Goal: Transaction & Acquisition: Purchase product/service

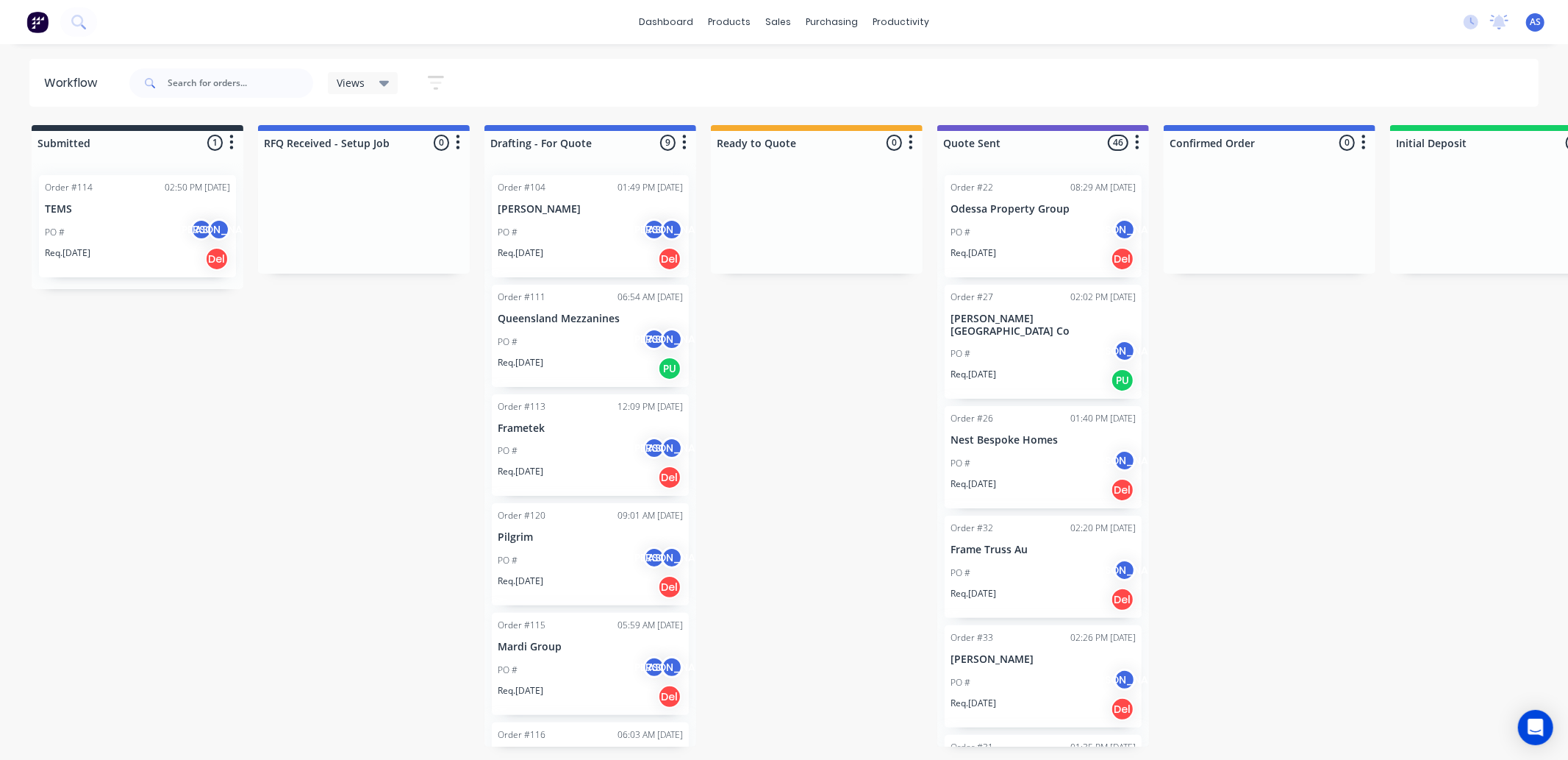
click at [542, 248] on p "Req. [DATE]" at bounding box center [521, 253] width 45 height 13
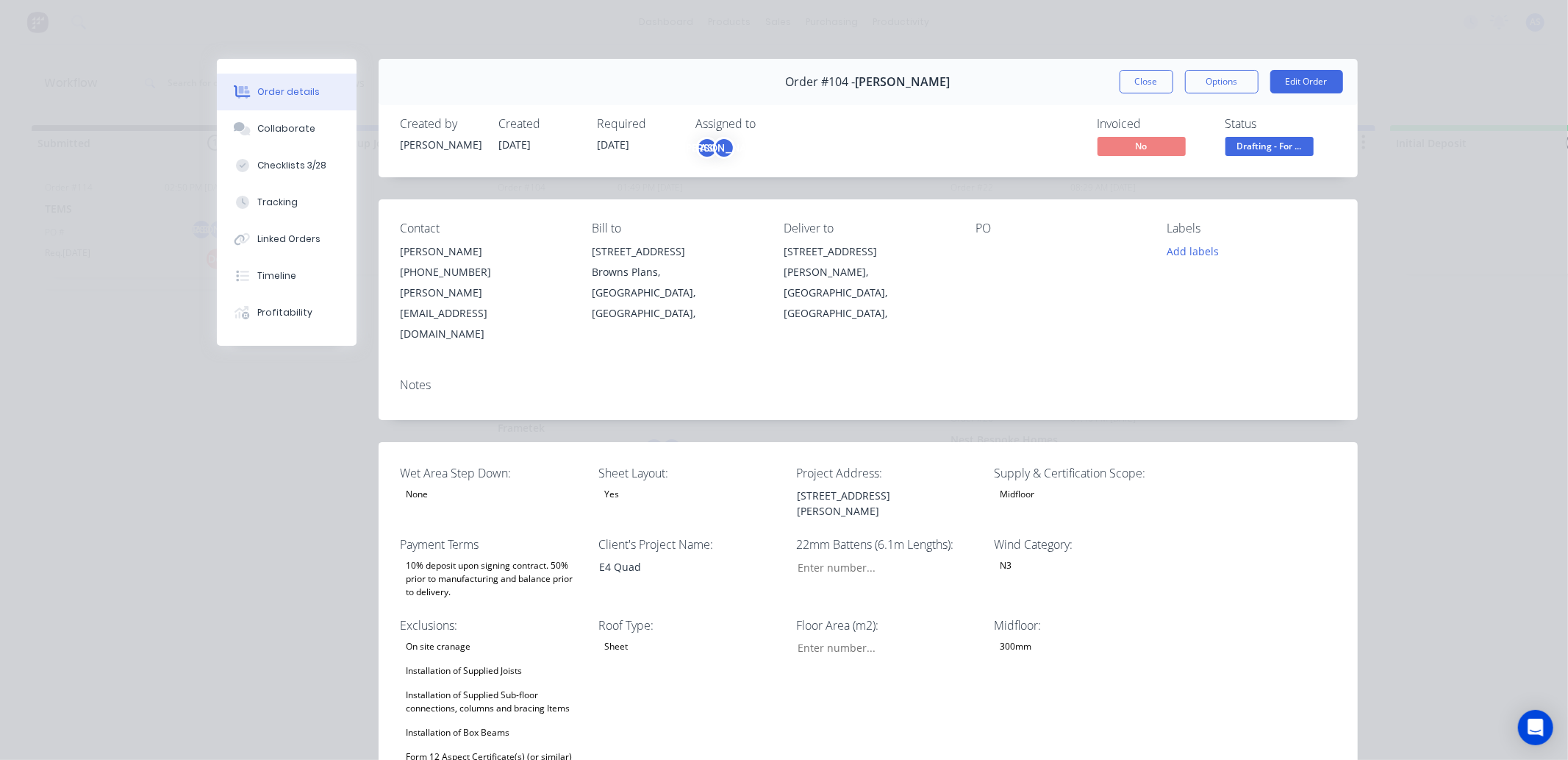
type input "172"
type input "380"
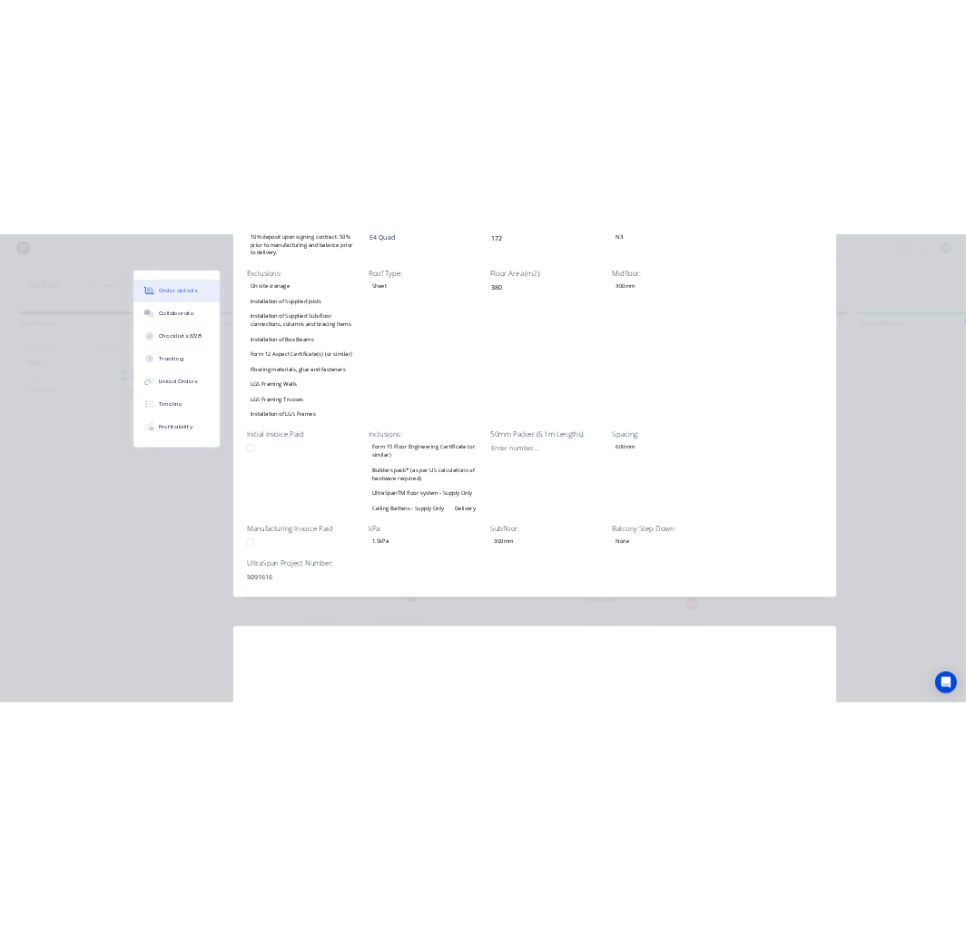
scroll to position [705, 0]
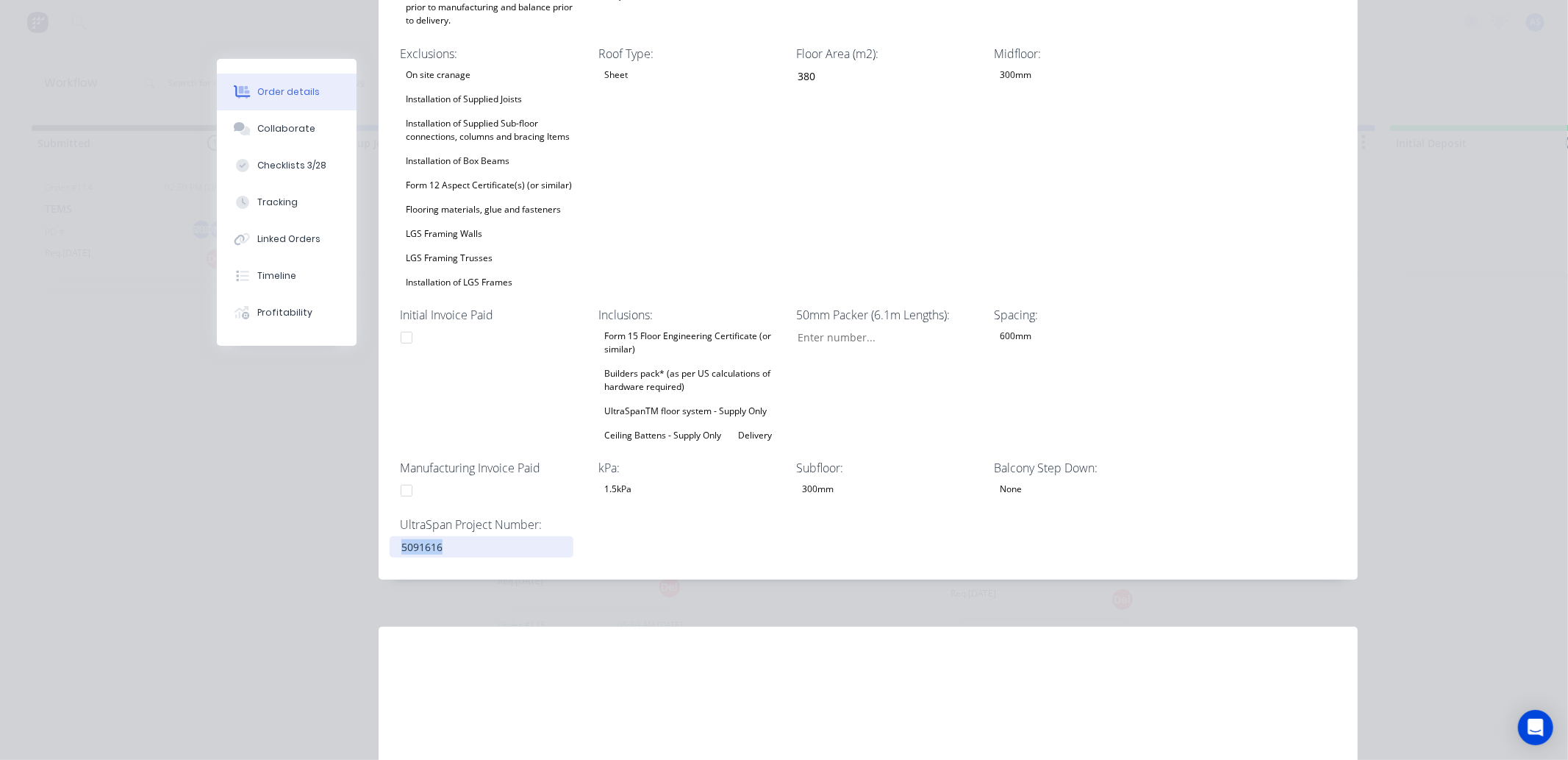
drag, startPoint x: 387, startPoint y: 491, endPoint x: 471, endPoint y: 491, distance: 84.0
click at [471, 536] on div "5091616" at bounding box center [481, 547] width 184 height 21
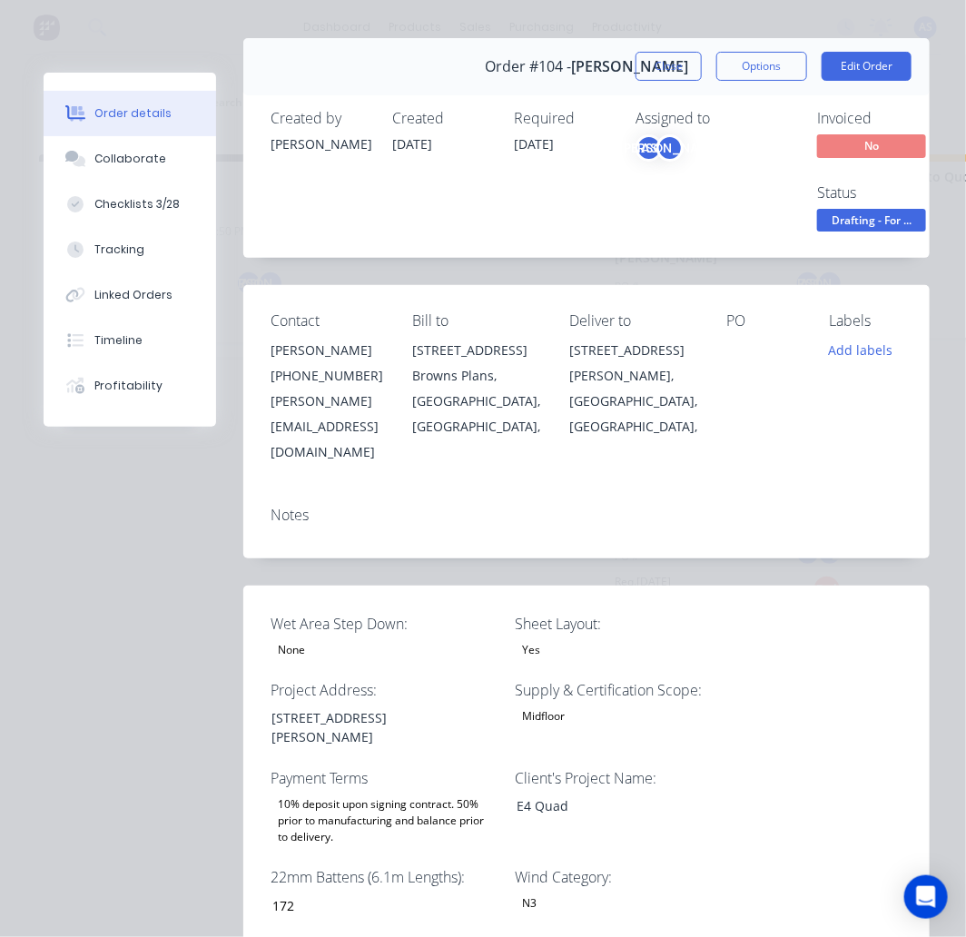
scroll to position [0, 0]
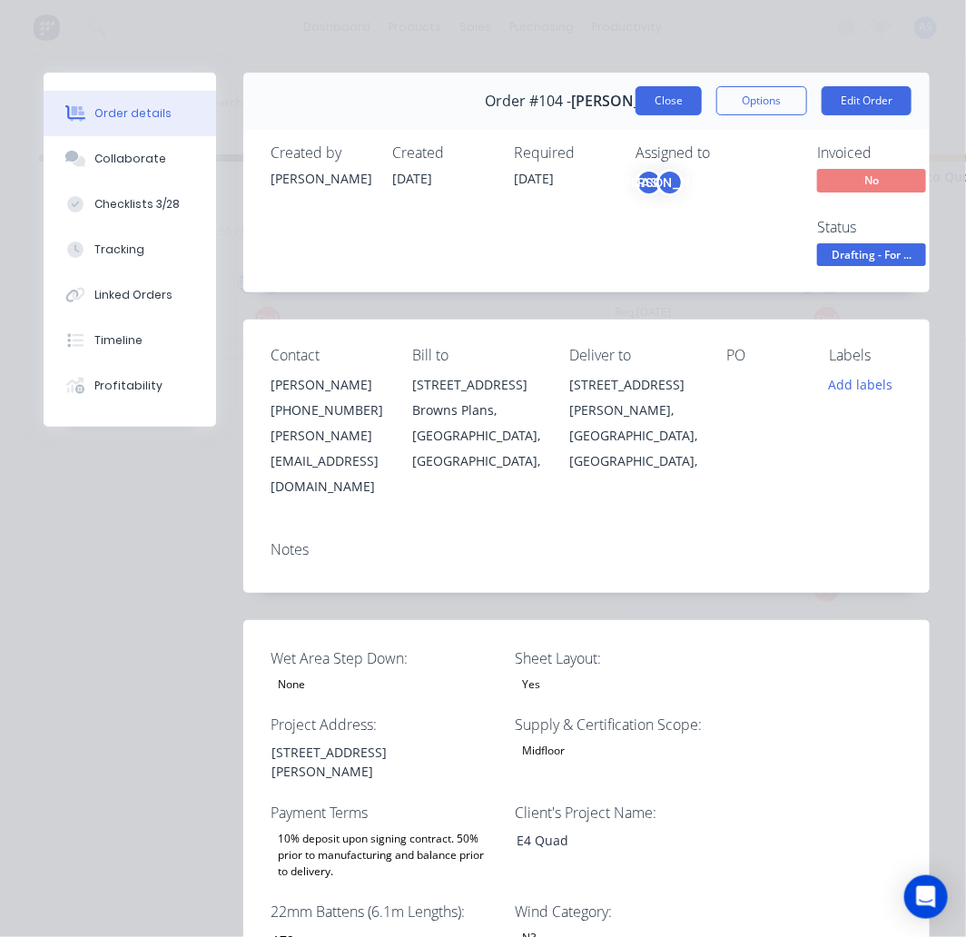
click at [641, 101] on button "Close" at bounding box center [668, 100] width 66 height 29
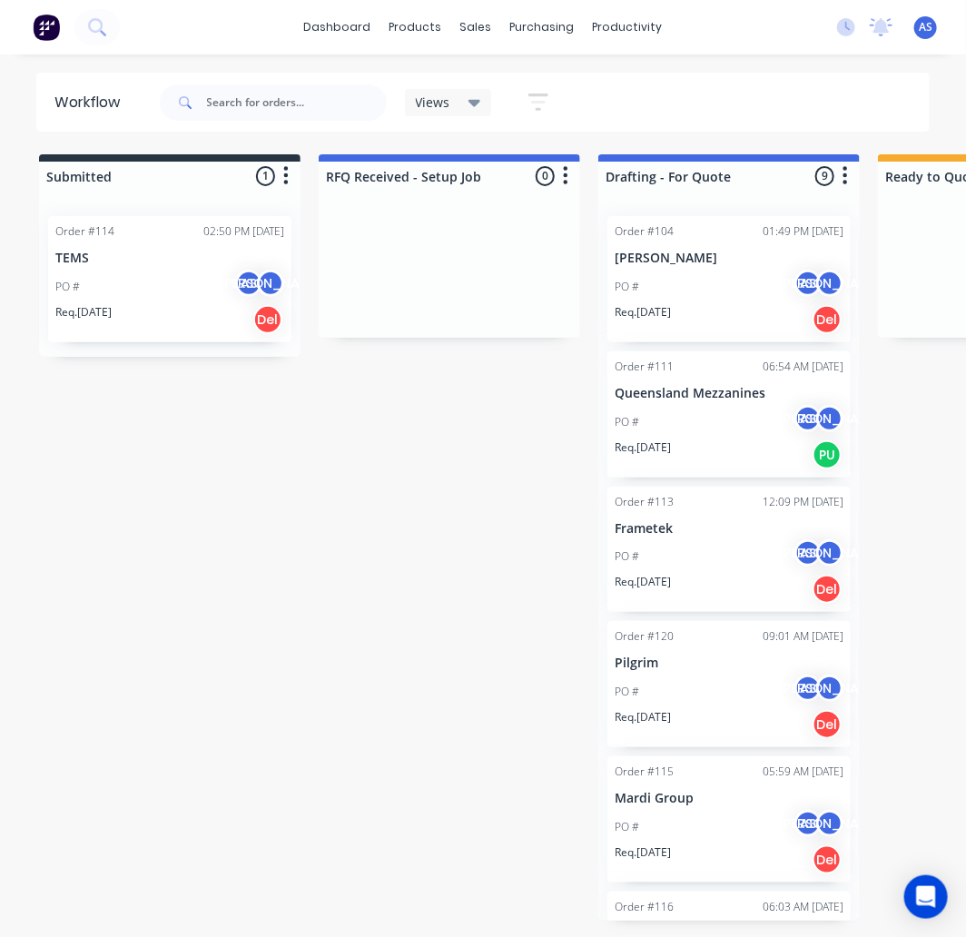
click at [669, 270] on div "PO # AS [PERSON_NAME]" at bounding box center [729, 287] width 229 height 34
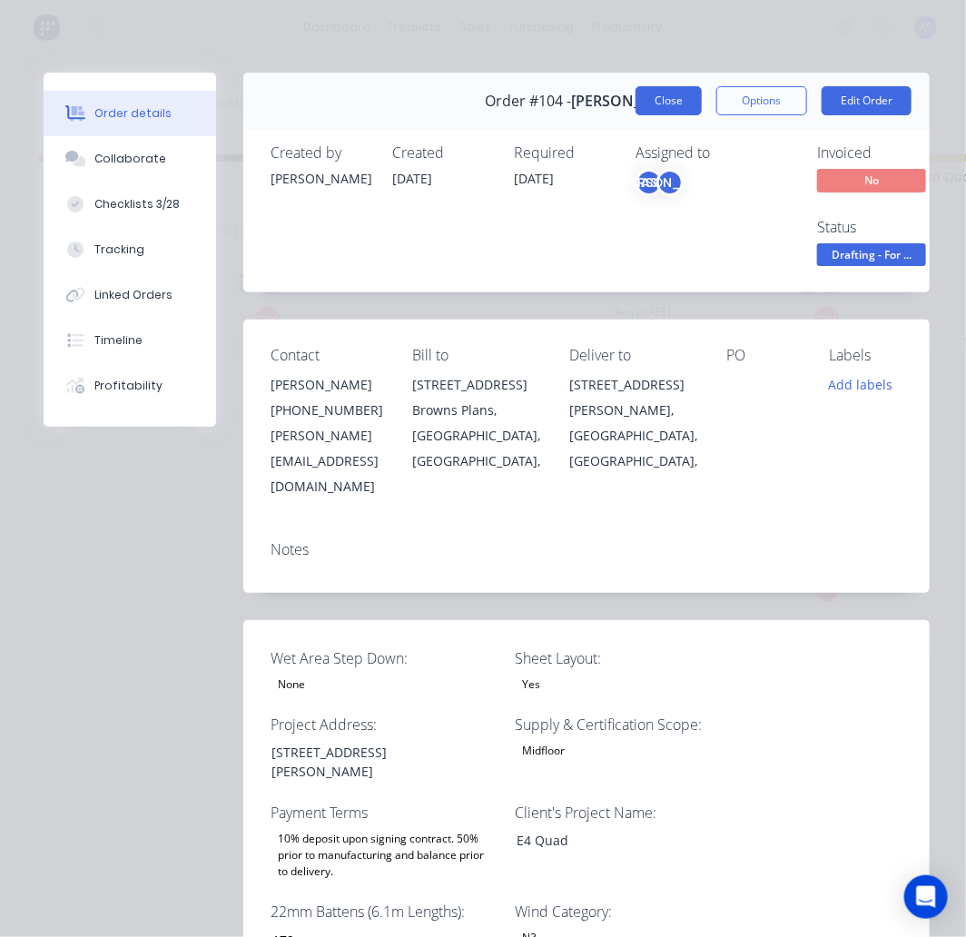
click at [642, 95] on button "Close" at bounding box center [668, 100] width 66 height 29
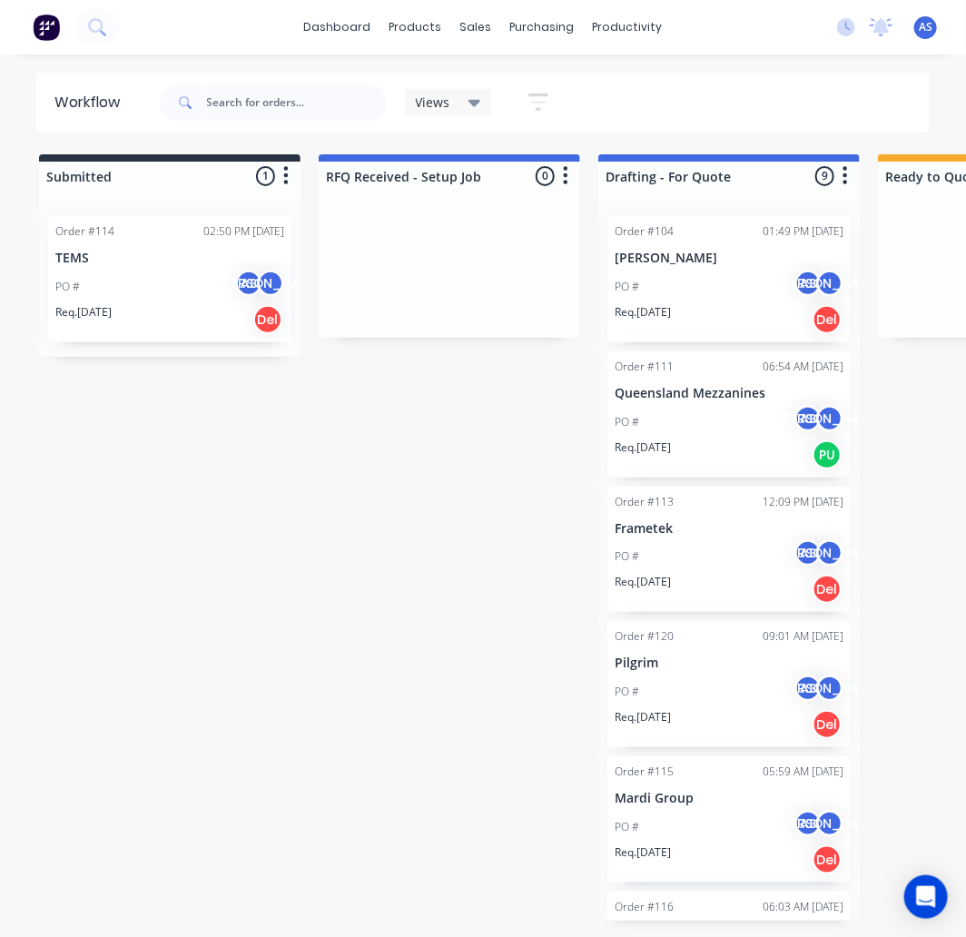
scroll to position [500, 0]
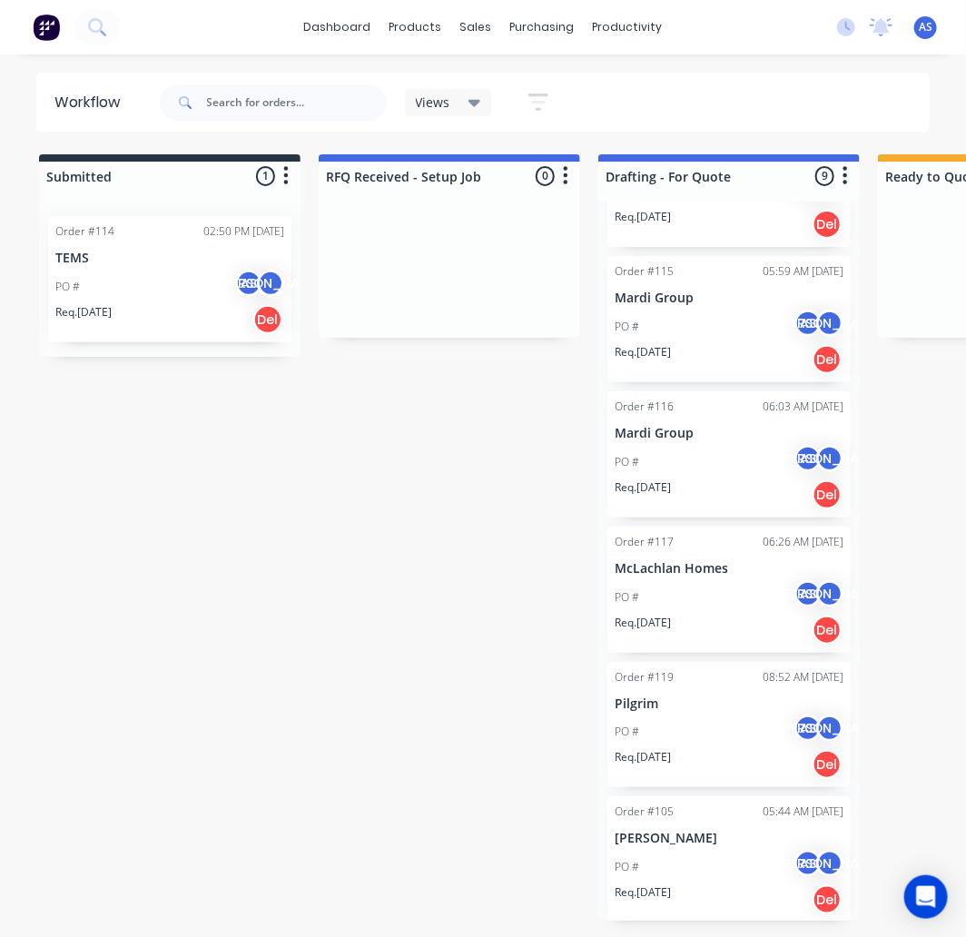
click at [669, 831] on p "[PERSON_NAME]" at bounding box center [729, 838] width 229 height 15
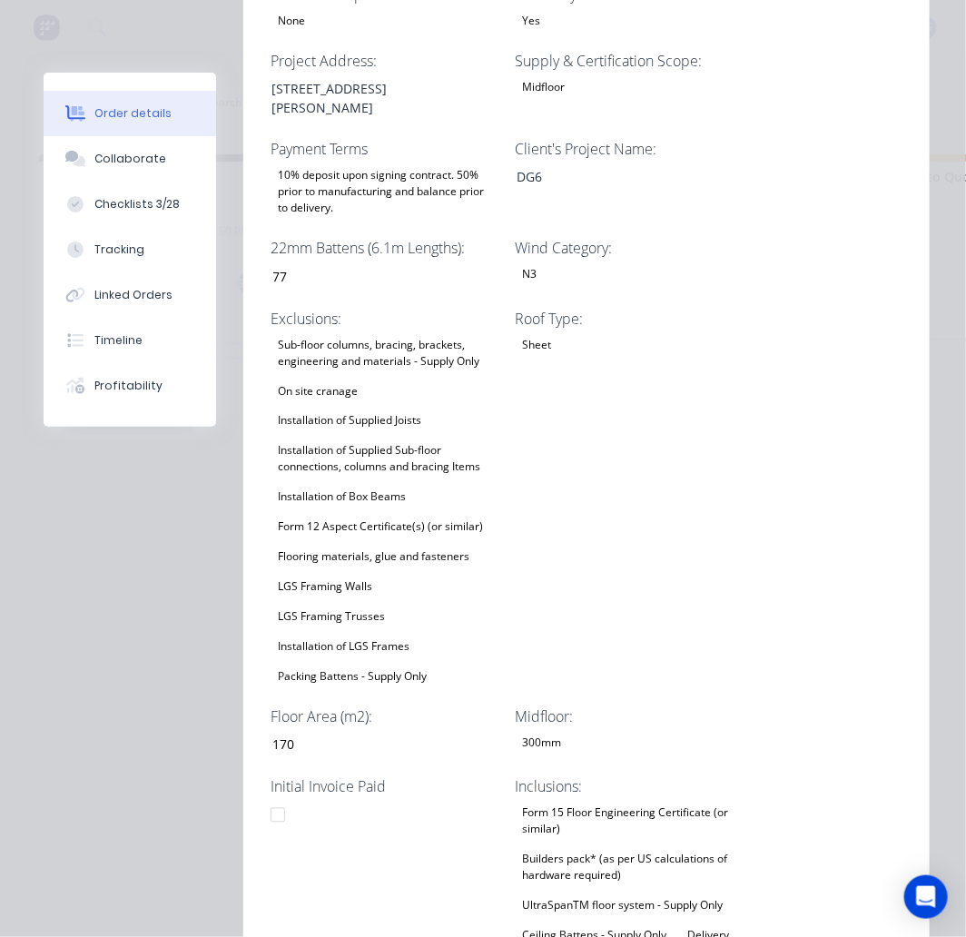
scroll to position [0, 0]
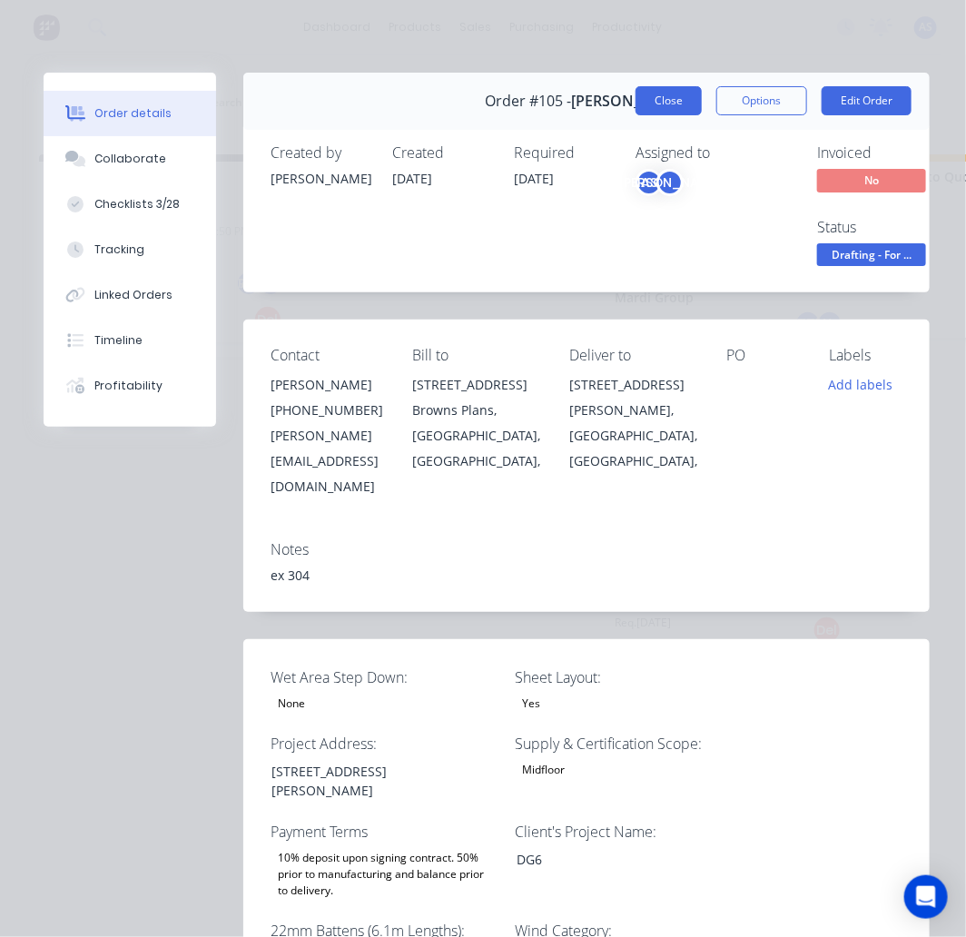
click at [651, 93] on button "Close" at bounding box center [668, 100] width 66 height 29
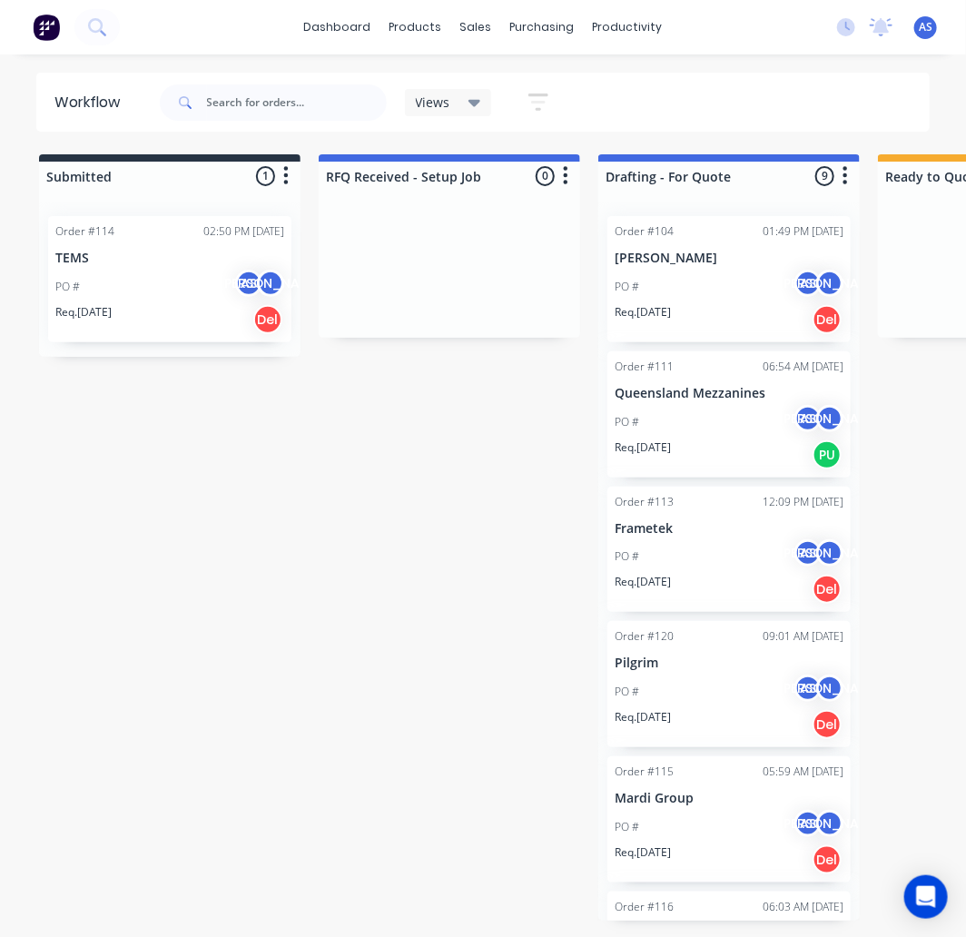
click at [686, 258] on p "[PERSON_NAME]" at bounding box center [729, 258] width 229 height 15
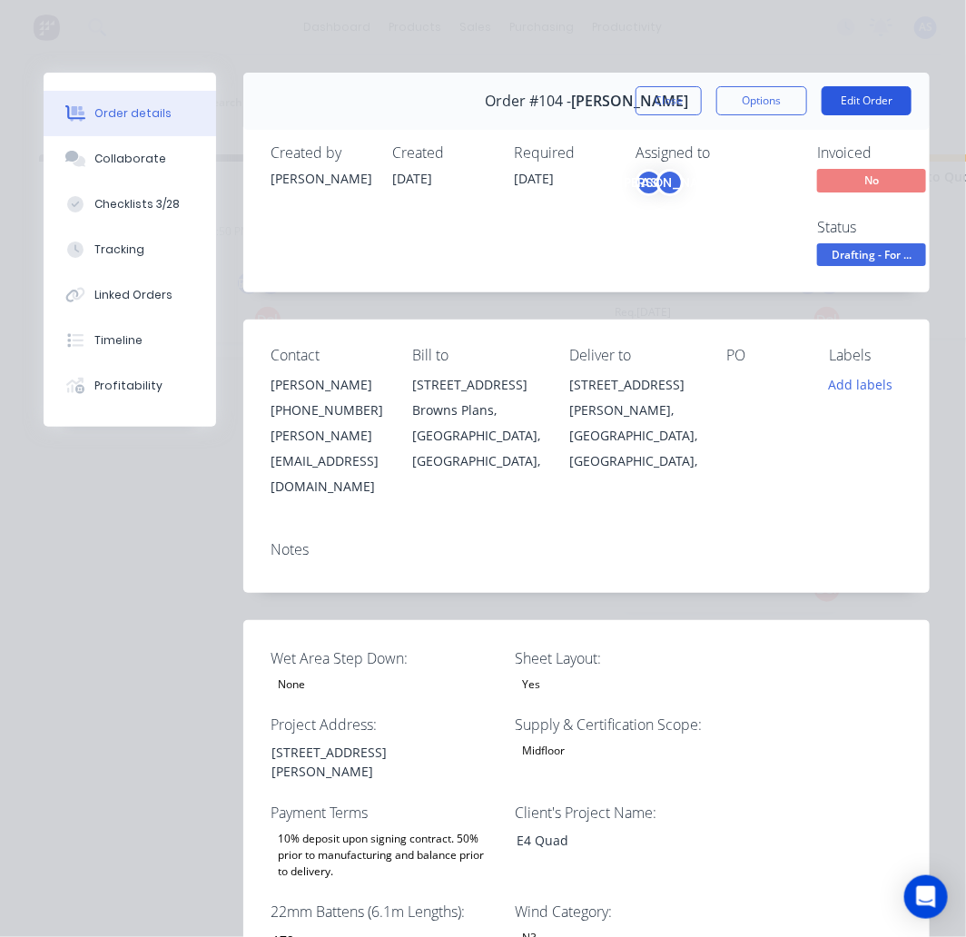
click at [860, 103] on button "Edit Order" at bounding box center [866, 100] width 90 height 29
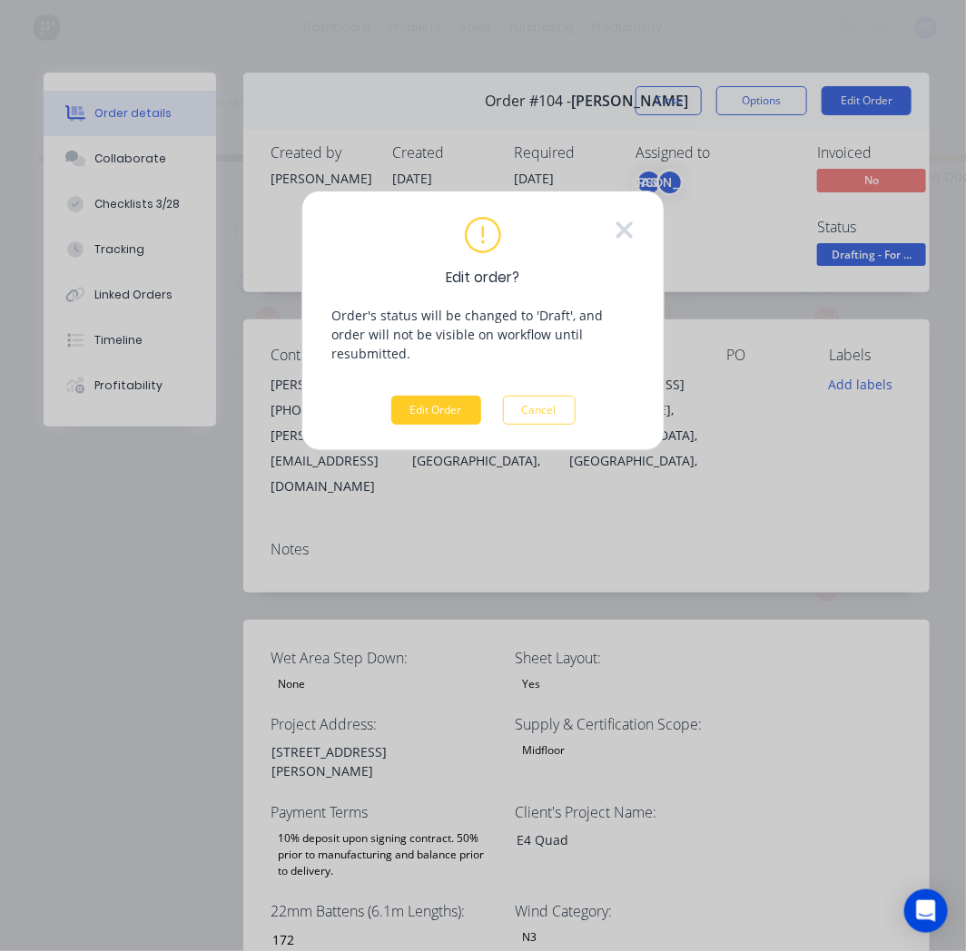
click at [423, 396] on button "Edit Order" at bounding box center [436, 410] width 90 height 29
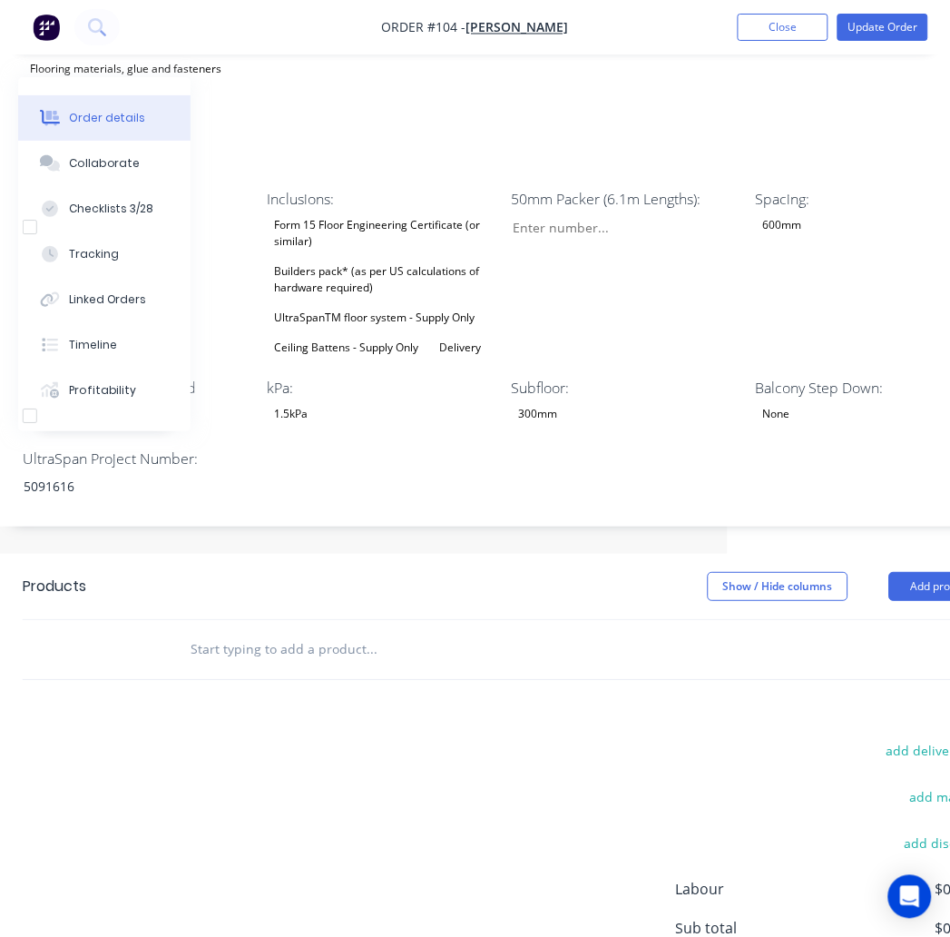
scroll to position [908, 307]
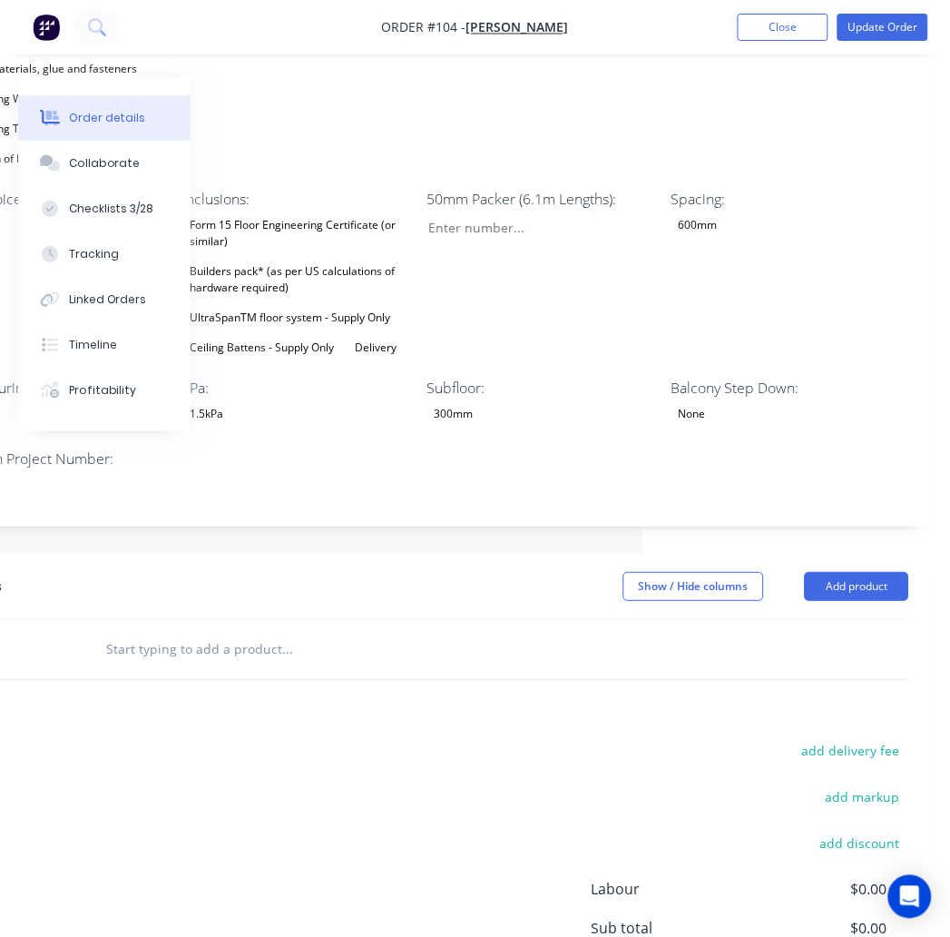
drag, startPoint x: 870, startPoint y: 518, endPoint x: 878, endPoint y: 526, distance: 11.6
click at [878, 554] on header "Products Show / Hide columns Add product" at bounding box center [424, 586] width 1026 height 65
click at [878, 572] on button "Add product" at bounding box center [857, 586] width 104 height 29
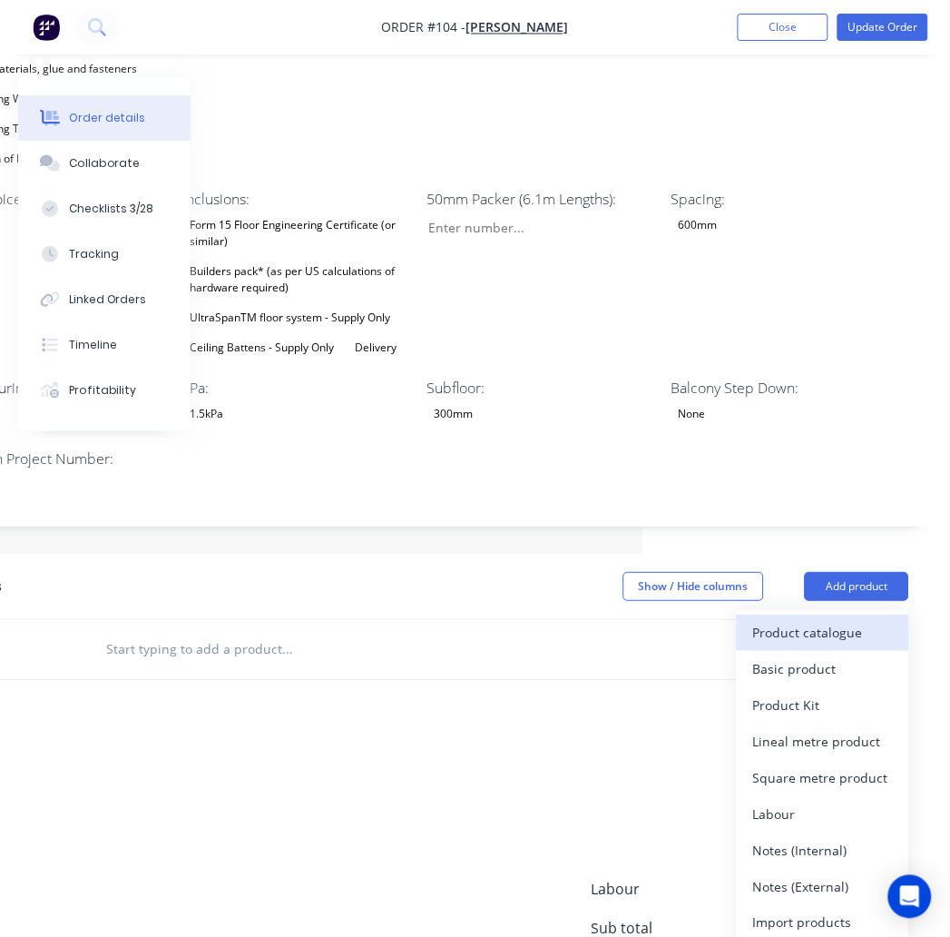
click at [868, 619] on div "Product catalogue" at bounding box center [823, 632] width 140 height 26
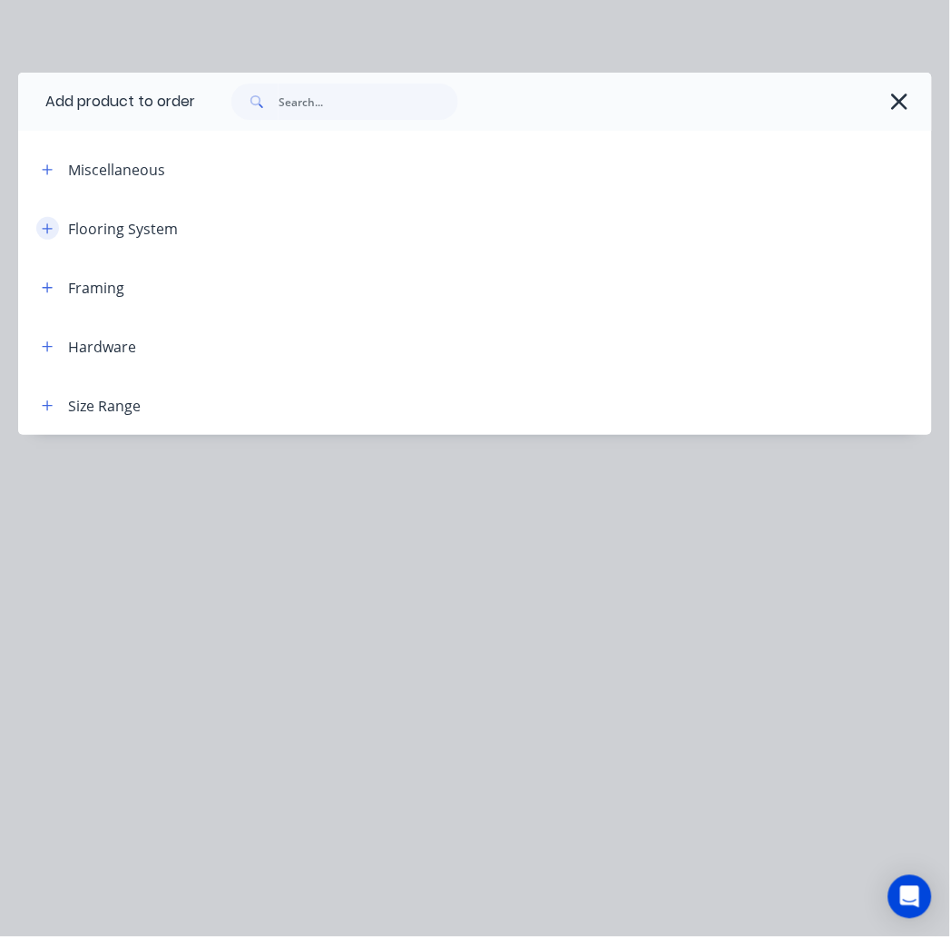
click at [48, 229] on icon "button" at bounding box center [47, 228] width 11 height 13
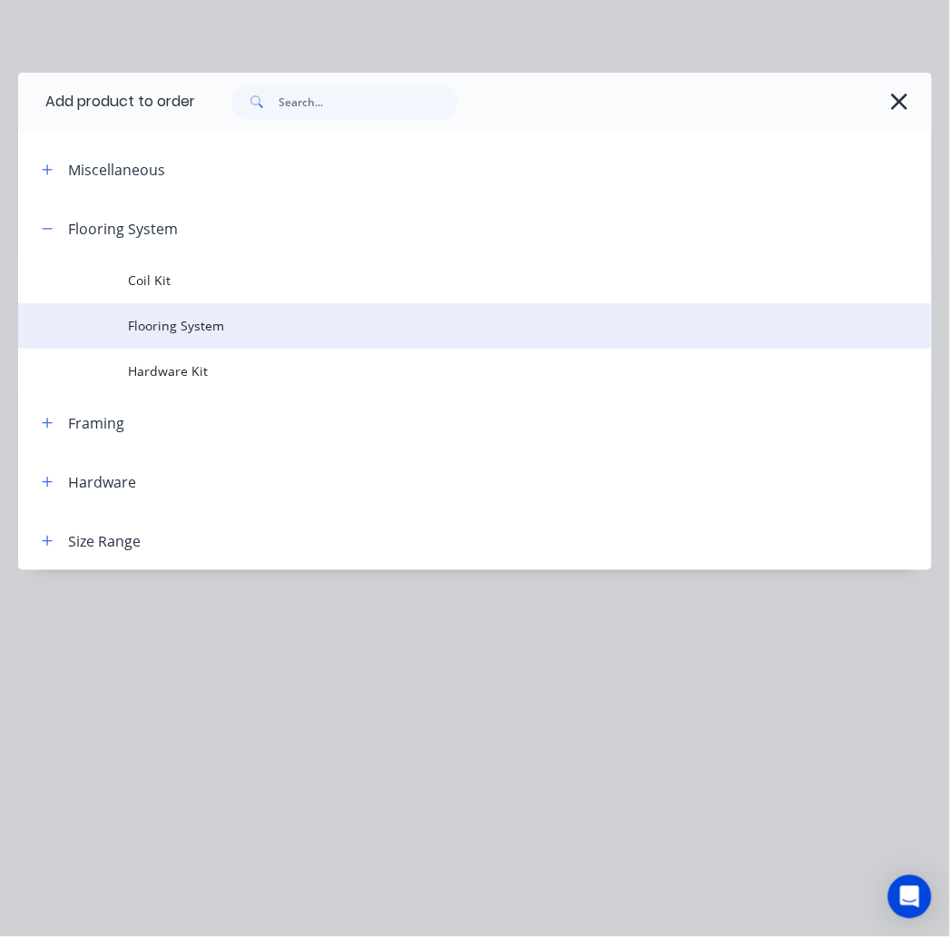
click at [203, 322] on span "Flooring System" at bounding box center [450, 325] width 644 height 19
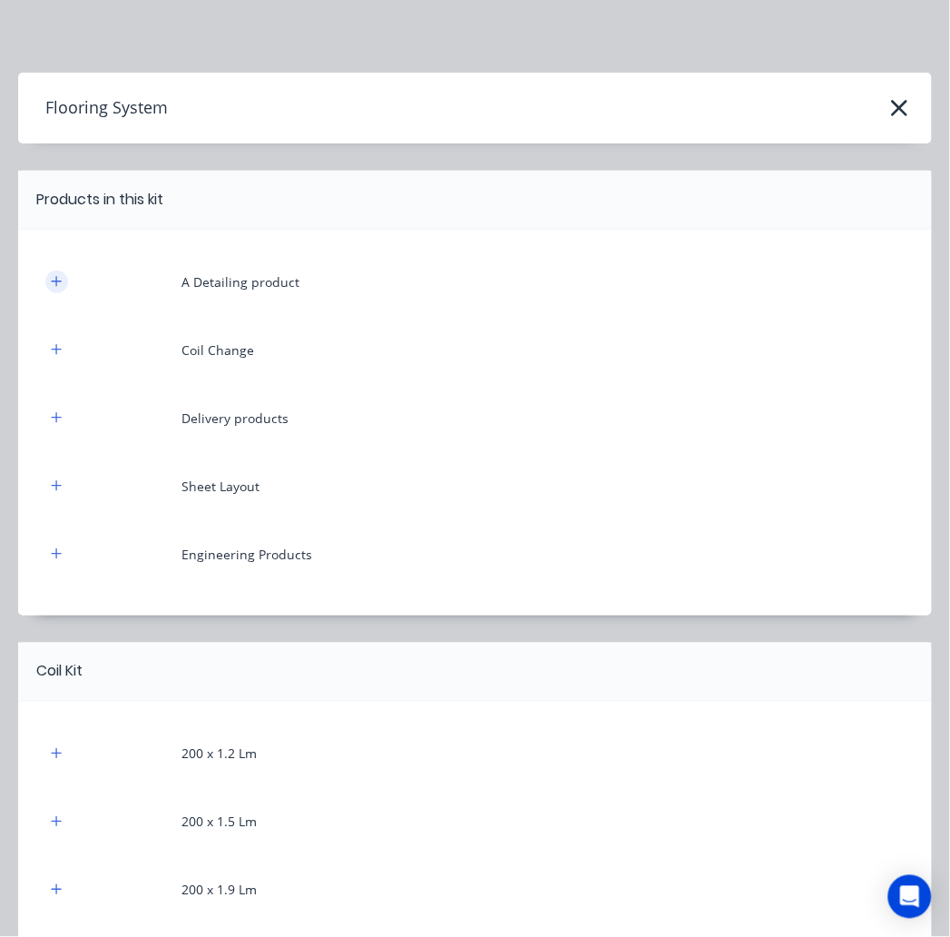
click at [57, 285] on icon "button" at bounding box center [56, 281] width 11 height 13
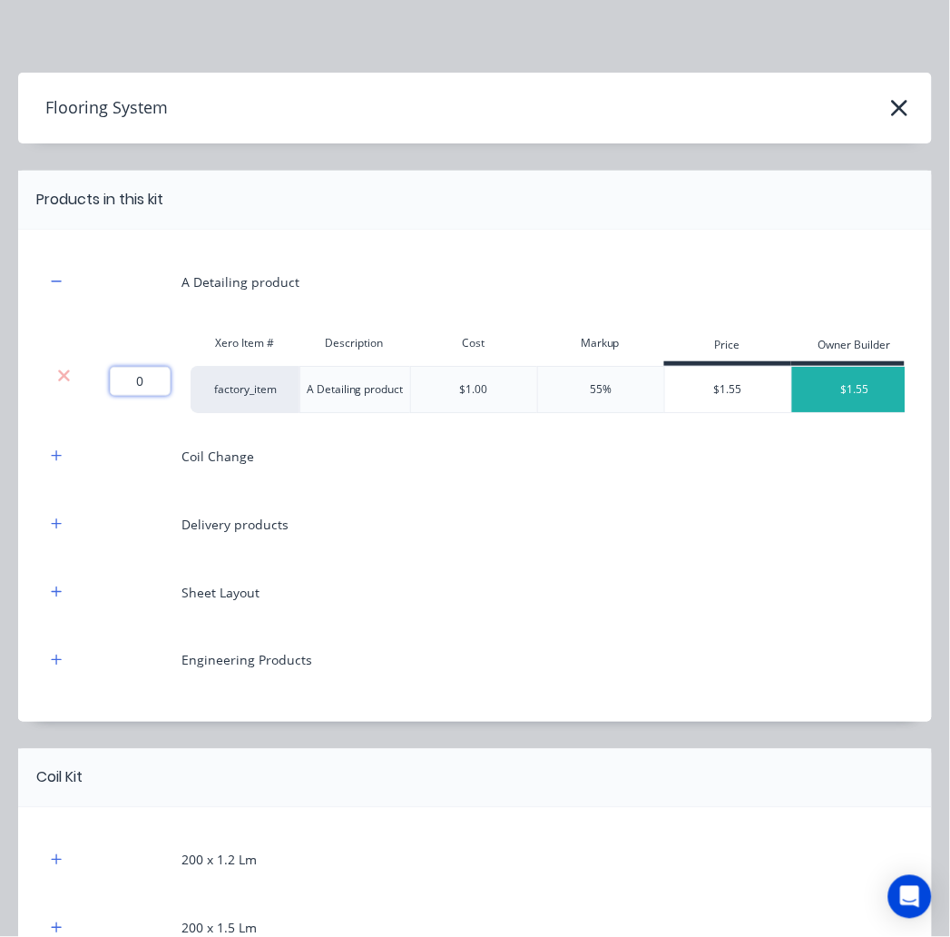
click at [142, 378] on input "0" at bounding box center [140, 381] width 61 height 29
click at [157, 372] on input "0" at bounding box center [140, 381] width 61 height 29
type input "776"
click at [614, 476] on div "Coil Change" at bounding box center [475, 456] width 860 height 50
click at [60, 462] on icon "button" at bounding box center [56, 455] width 11 height 13
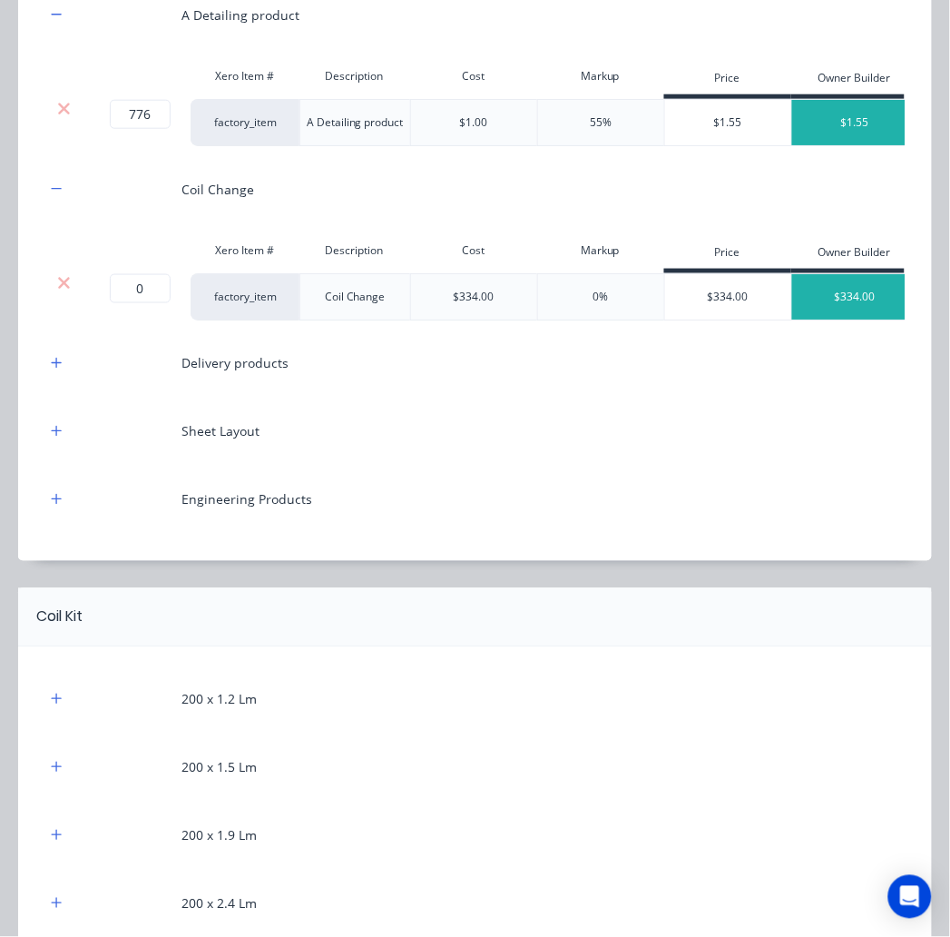
scroll to position [302, 0]
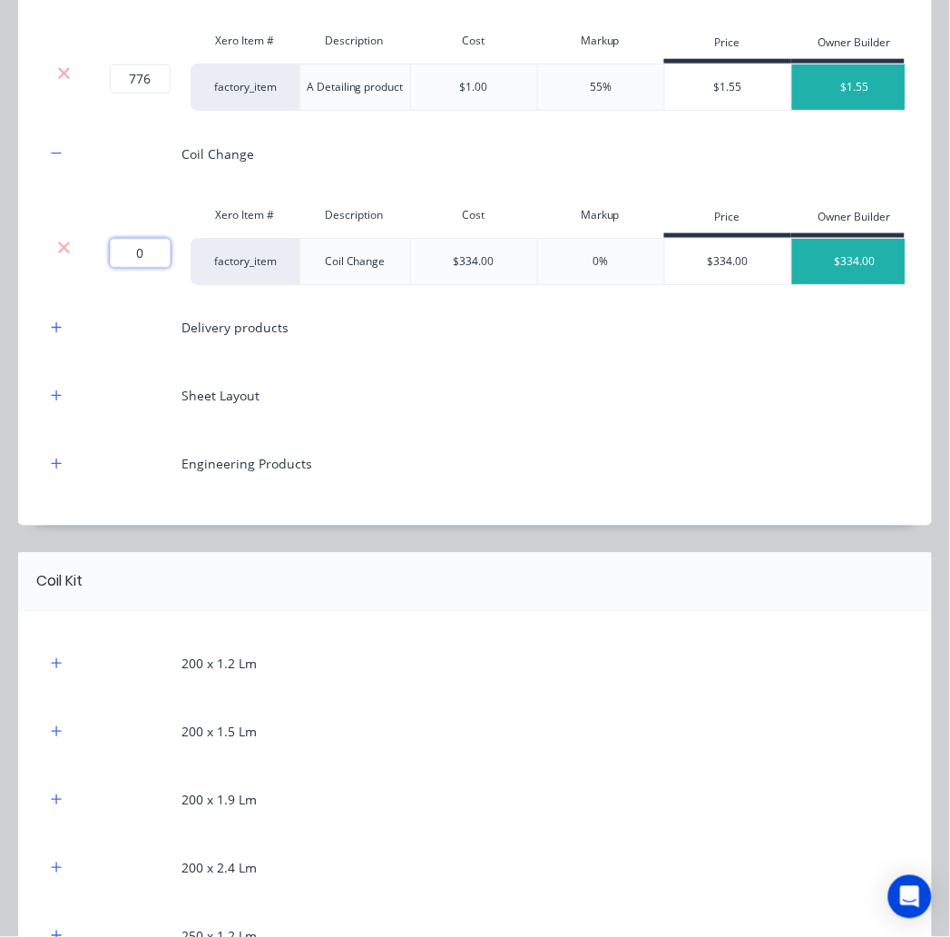
click at [164, 268] on input "0" at bounding box center [140, 253] width 61 height 29
type input "2"
click at [131, 353] on div at bounding box center [122, 328] width 91 height 50
click at [55, 339] on button "button" at bounding box center [56, 328] width 23 height 23
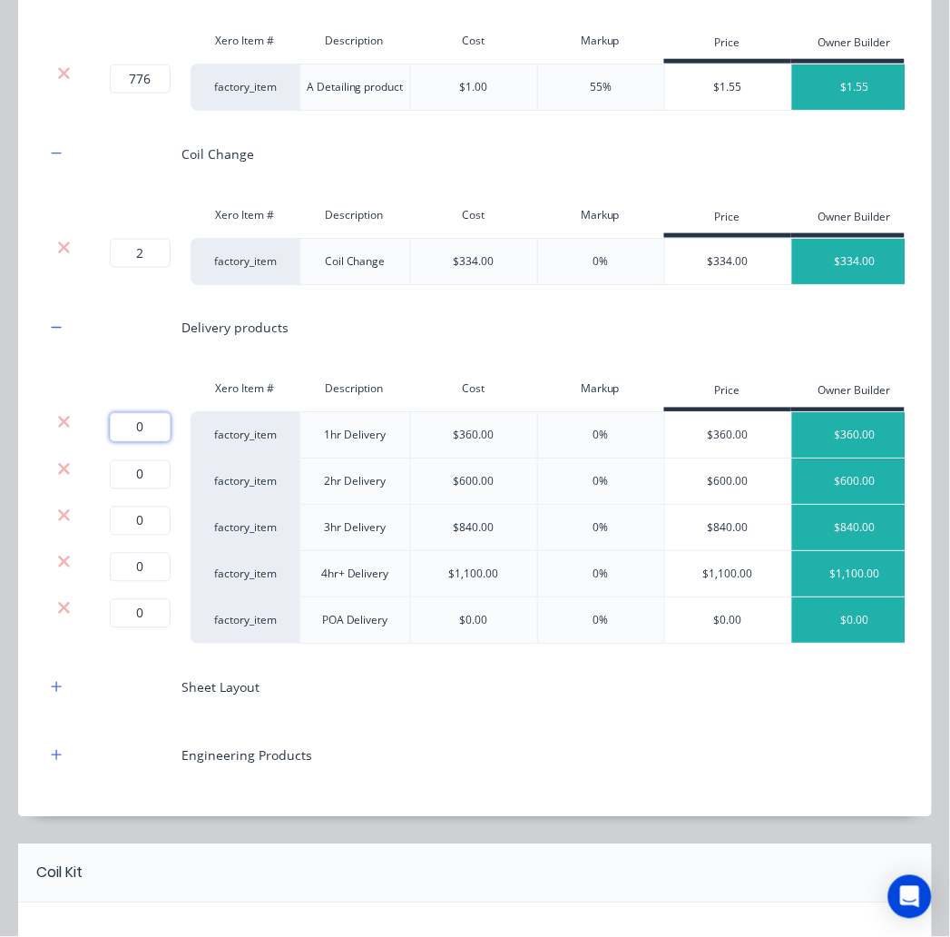
click at [133, 442] on input "0" at bounding box center [140, 427] width 61 height 29
type input "1"
click at [66, 475] on icon at bounding box center [64, 469] width 12 height 12
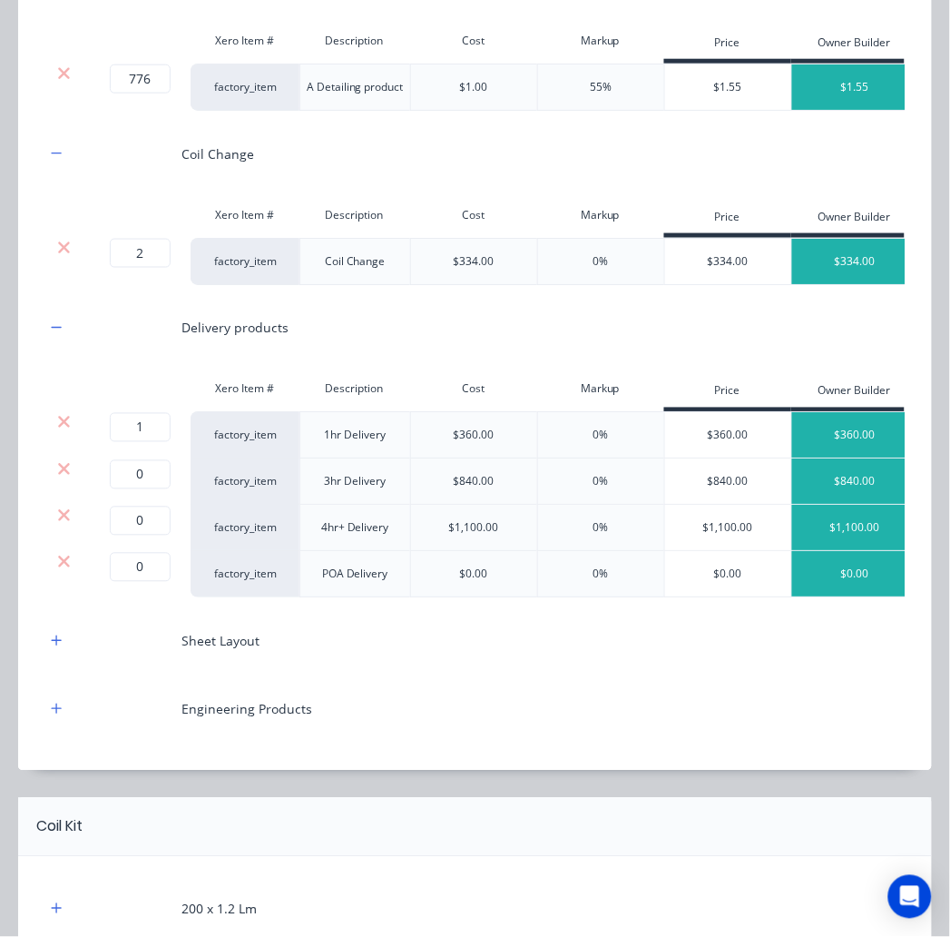
click at [66, 475] on icon at bounding box center [64, 469] width 12 height 12
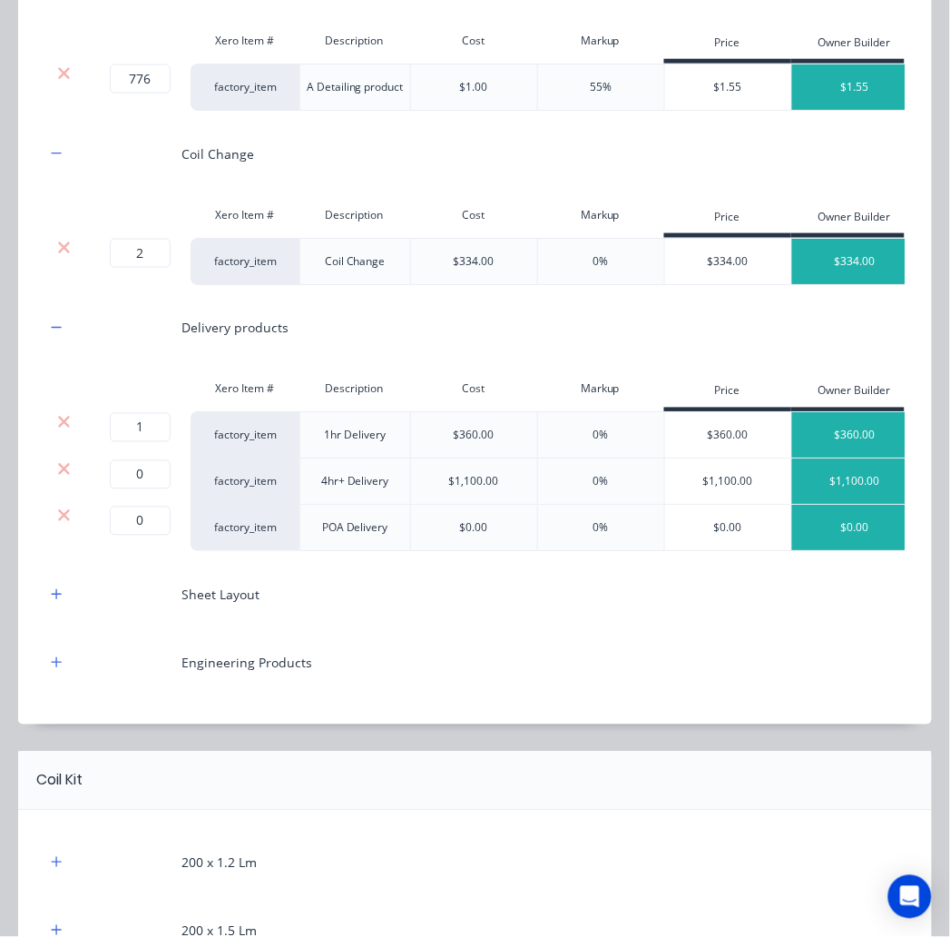
click at [66, 475] on icon at bounding box center [64, 469] width 12 height 12
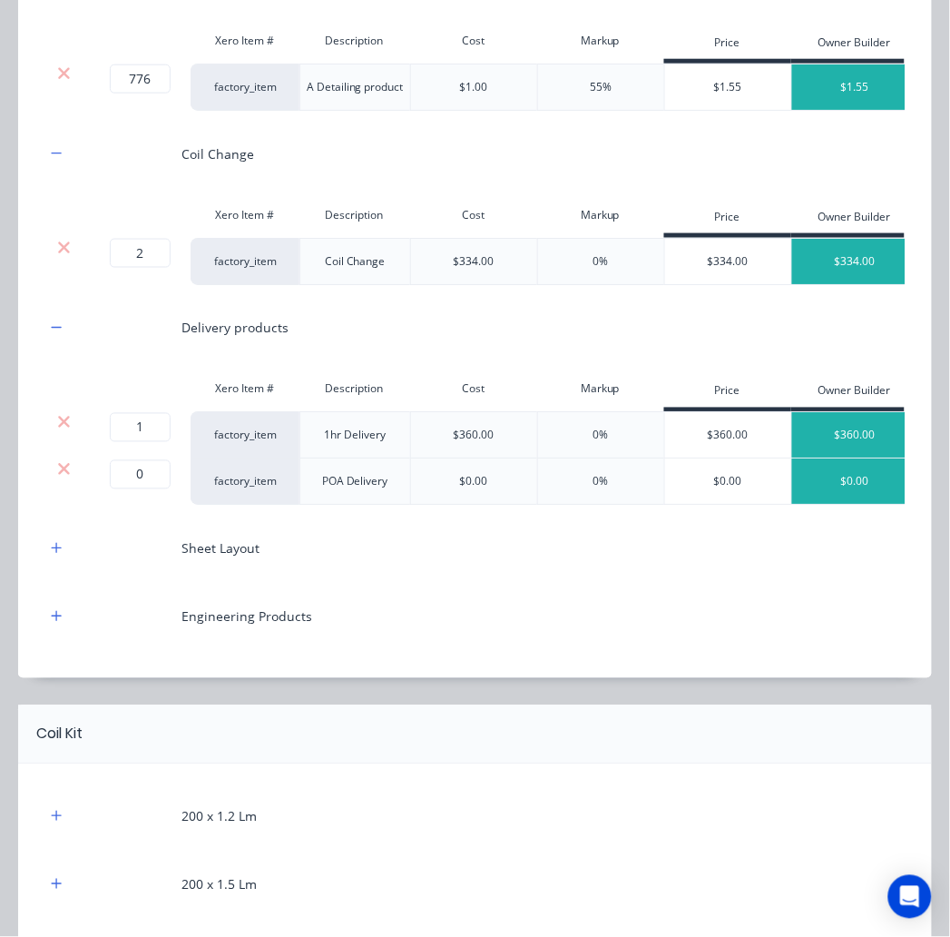
click at [66, 475] on icon at bounding box center [64, 469] width 12 height 12
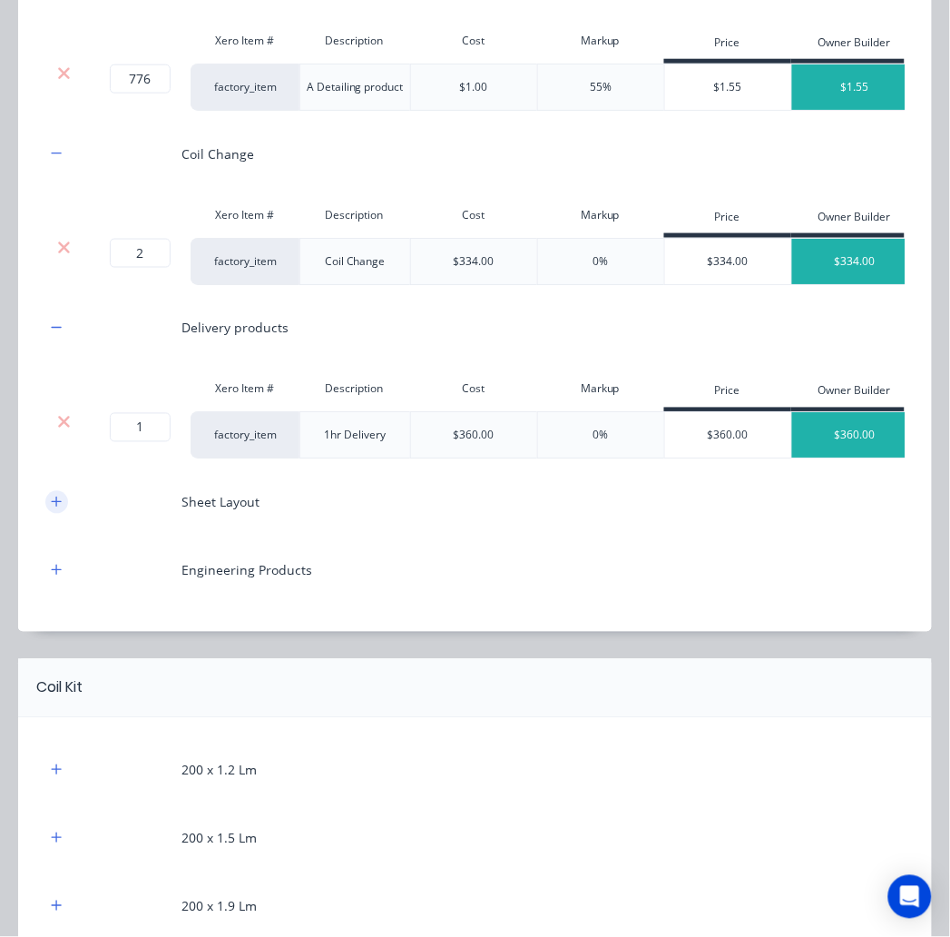
click at [57, 514] on button "button" at bounding box center [56, 502] width 23 height 23
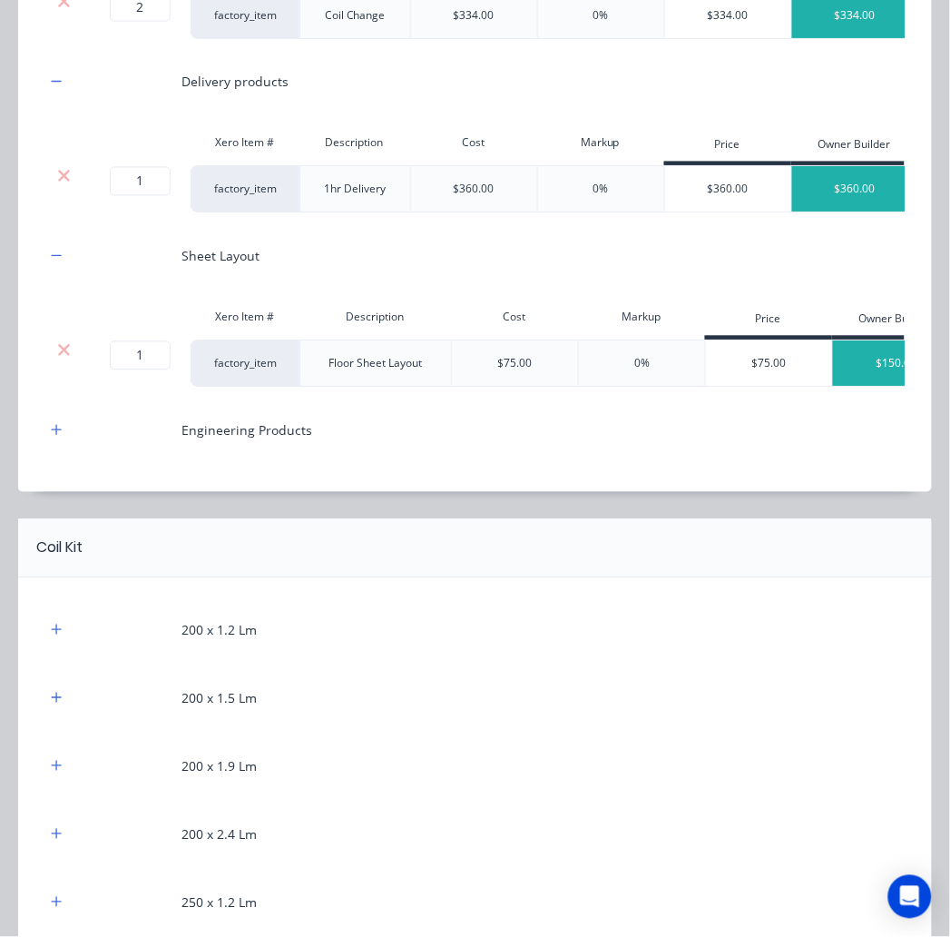
scroll to position [605, 0]
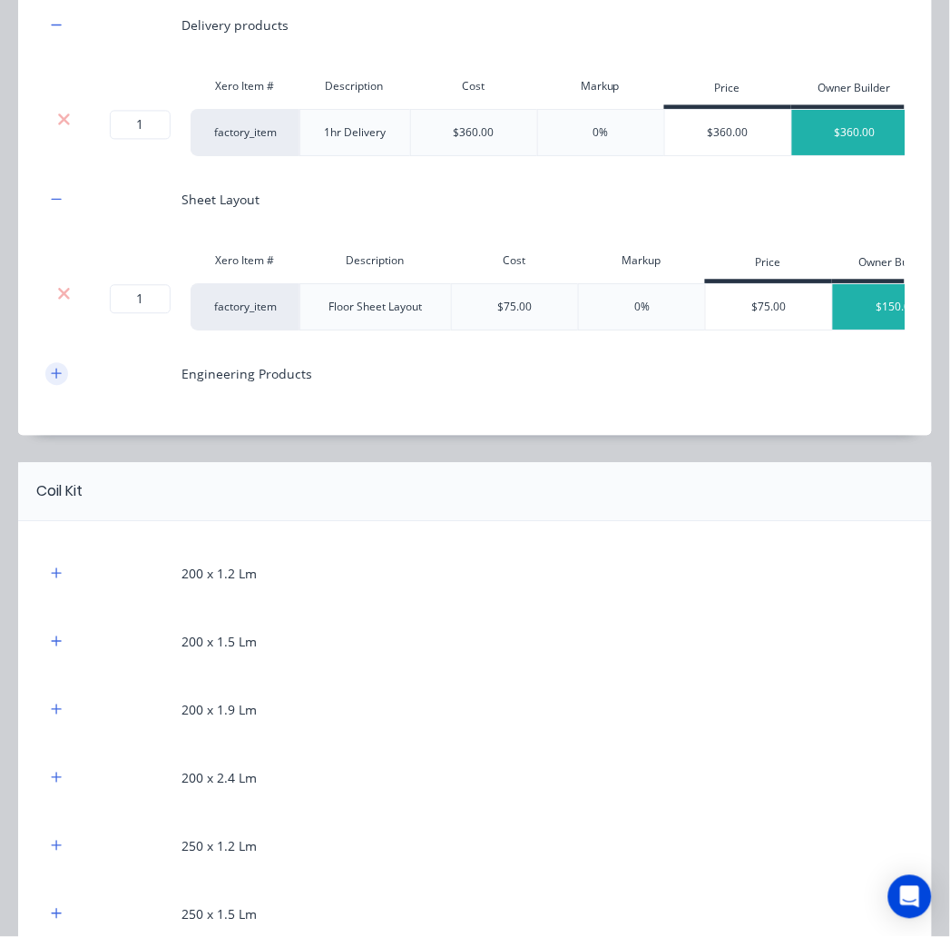
click at [61, 380] on icon "button" at bounding box center [56, 374] width 11 height 13
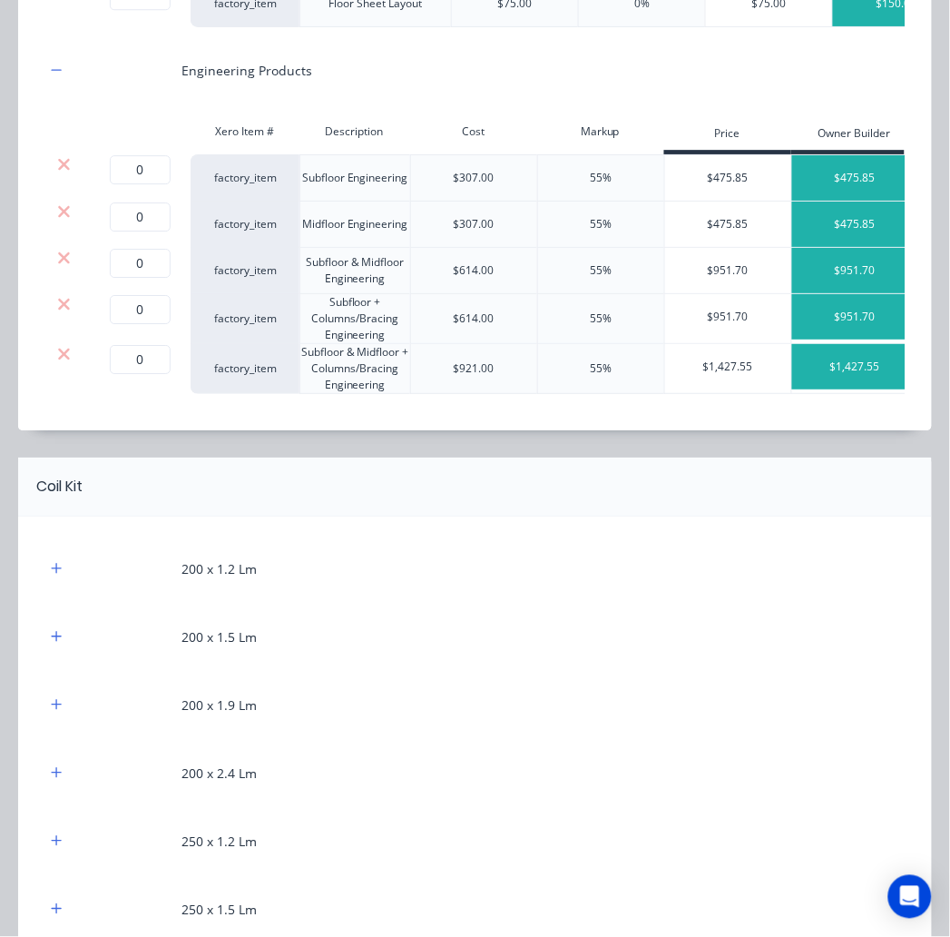
scroll to position [806, 0]
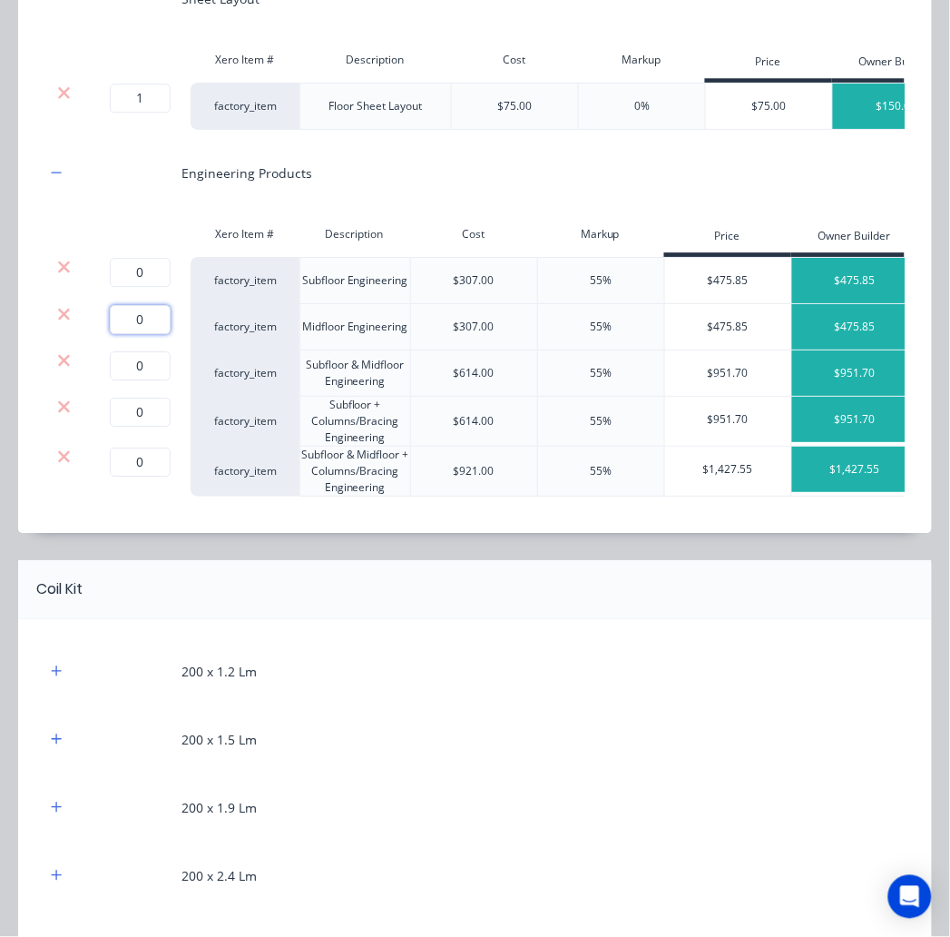
click at [140, 334] on input "0" at bounding box center [140, 319] width 61 height 29
click at [138, 334] on input "0" at bounding box center [140, 319] width 61 height 29
click at [146, 334] on input "0" at bounding box center [140, 319] width 61 height 29
type input "1"
click at [67, 272] on icon at bounding box center [64, 267] width 12 height 12
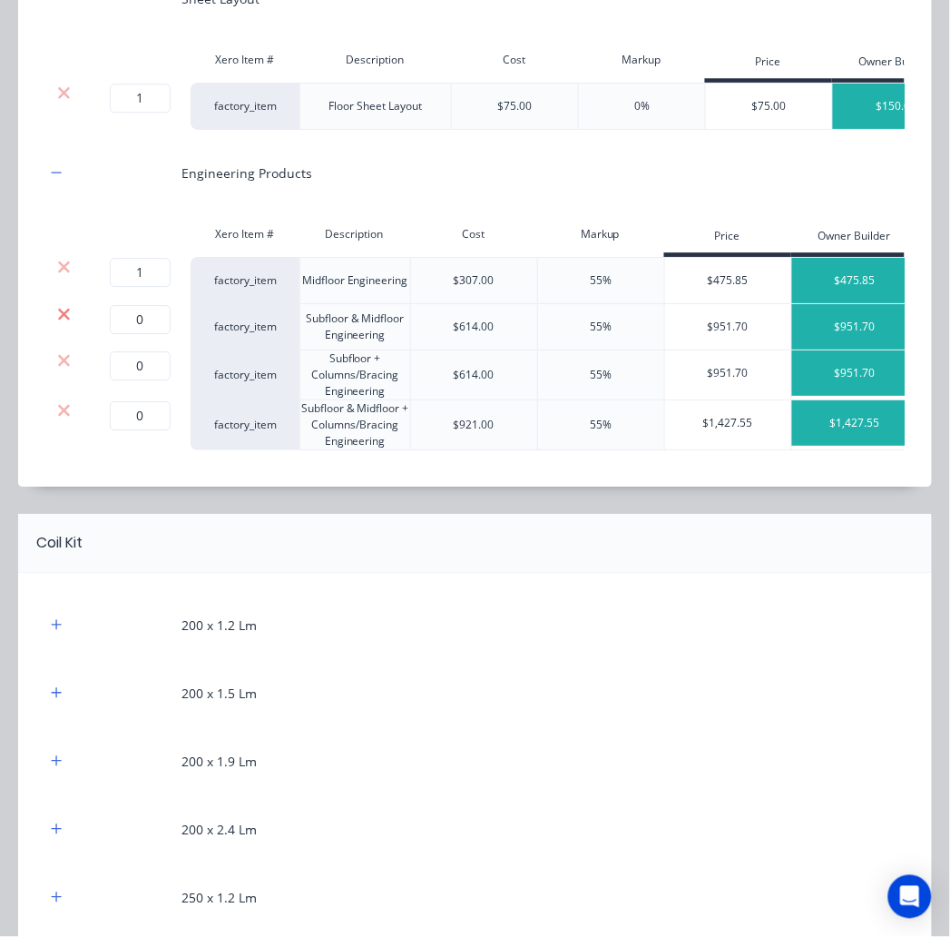
click at [69, 323] on icon at bounding box center [64, 314] width 14 height 18
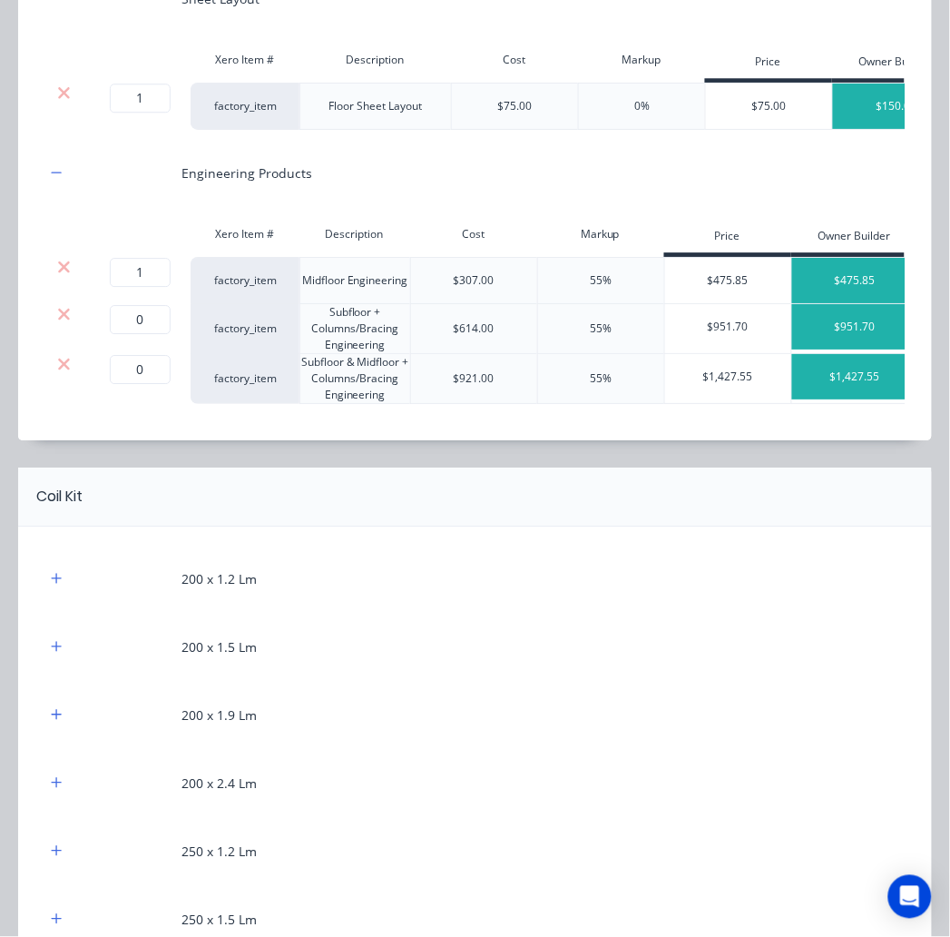
click at [69, 323] on icon at bounding box center [64, 314] width 14 height 18
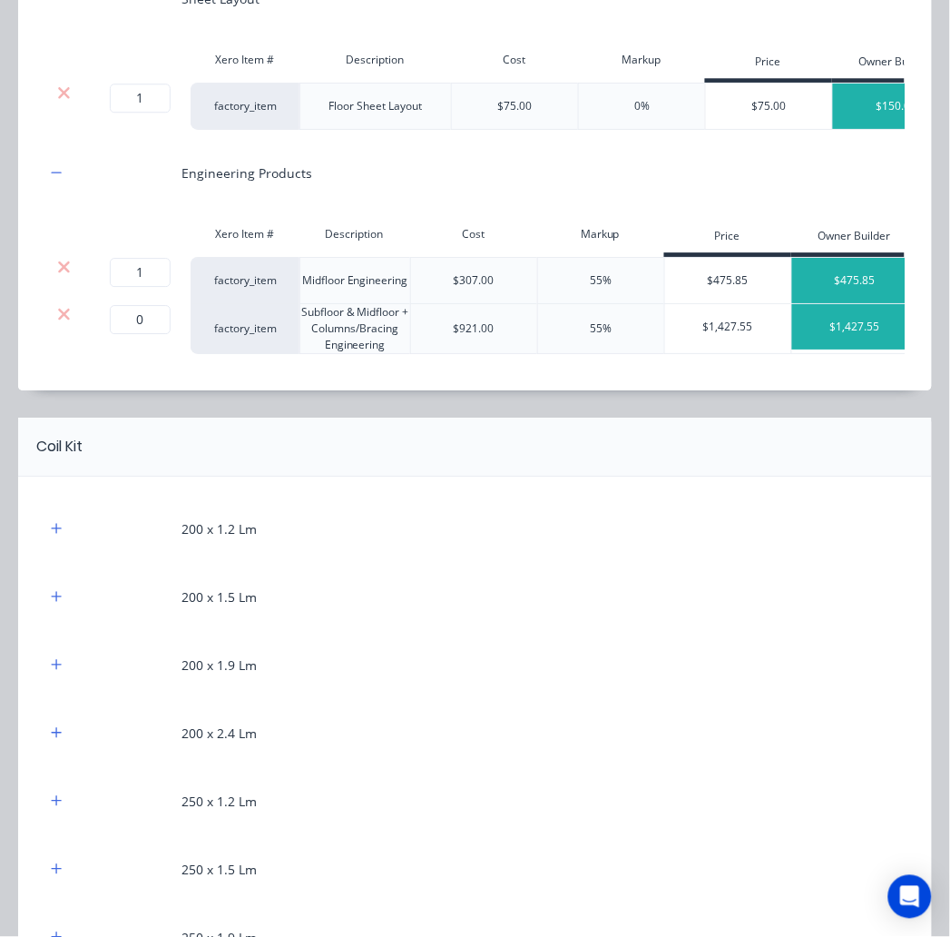
click at [69, 323] on icon at bounding box center [64, 314] width 14 height 18
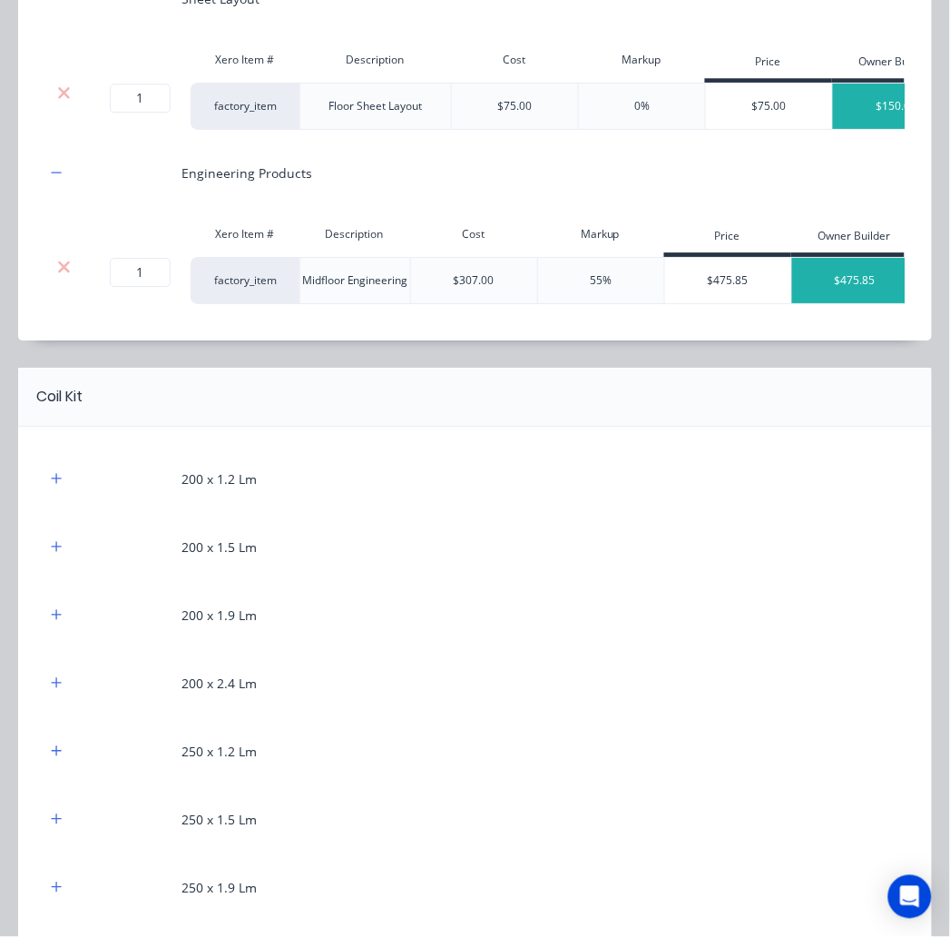
scroll to position [705, 0]
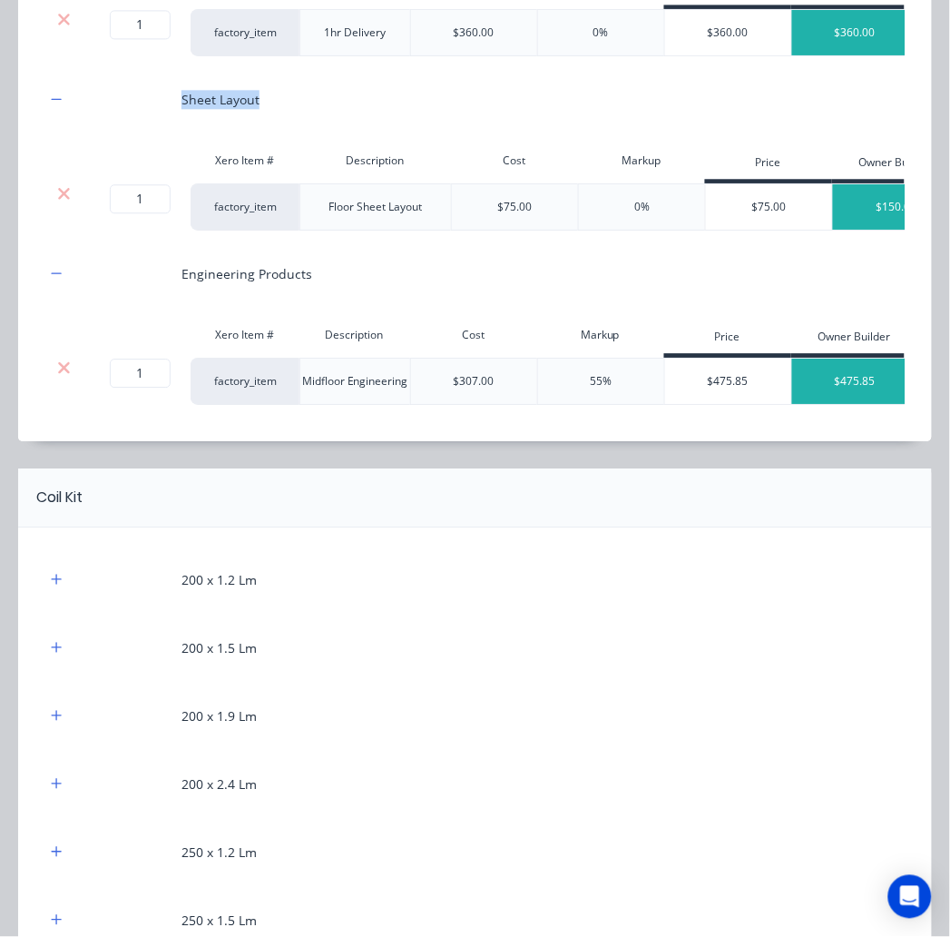
drag, startPoint x: 177, startPoint y: 138, endPoint x: 261, endPoint y: 140, distance: 84.4
click at [261, 124] on div "Sheet Layout" at bounding box center [475, 99] width 860 height 50
click at [165, 213] on input "1" at bounding box center [140, 198] width 61 height 29
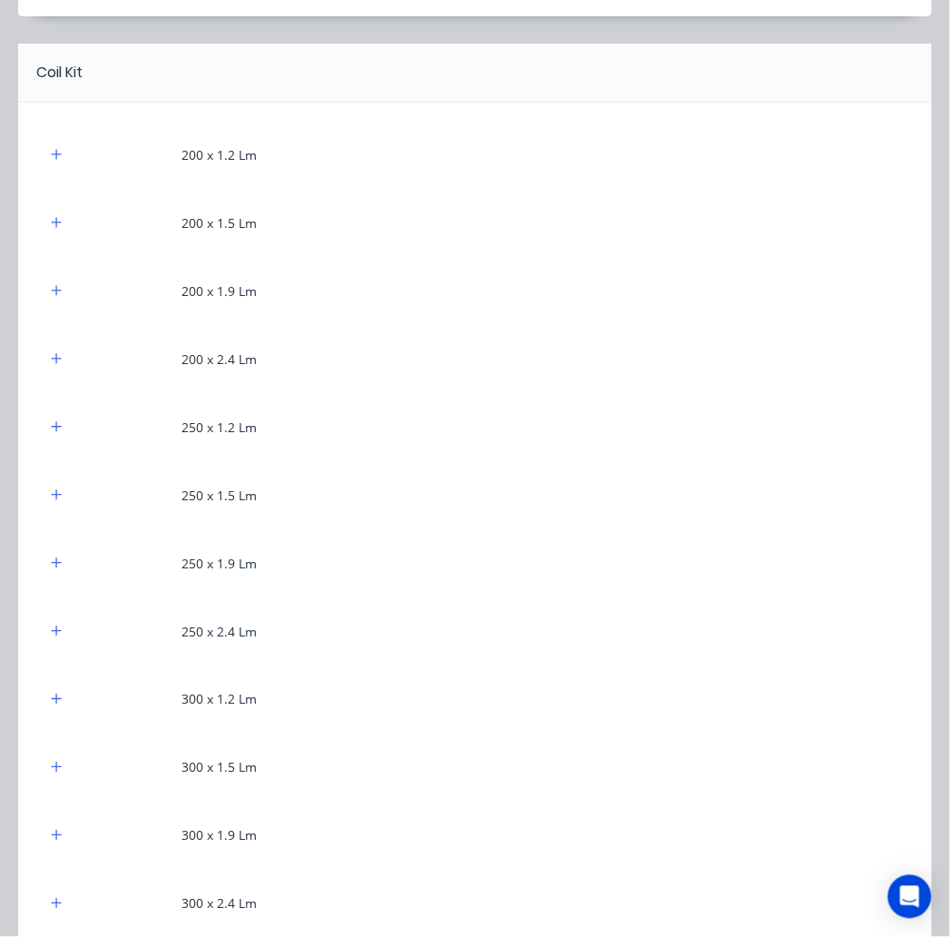
scroll to position [1210, 0]
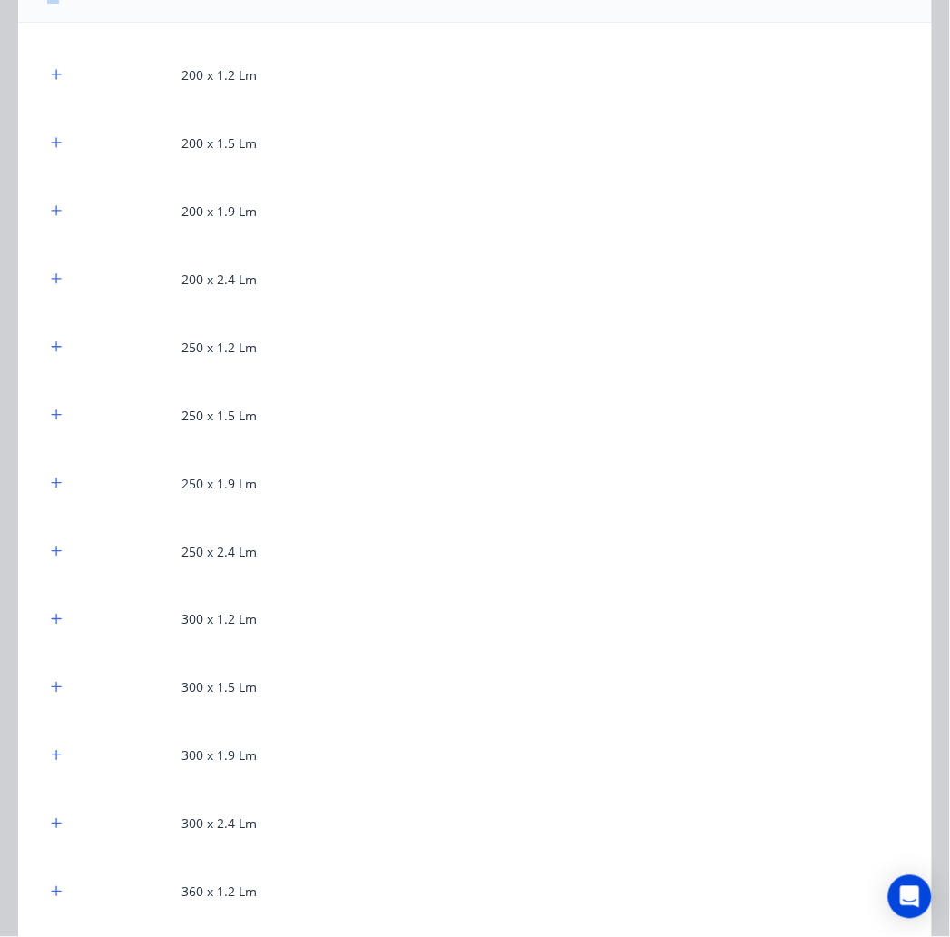
drag, startPoint x: 42, startPoint y: 67, endPoint x: 61, endPoint y: 65, distance: 19.1
drag, startPoint x: 34, startPoint y: 73, endPoint x: 93, endPoint y: 73, distance: 58.1
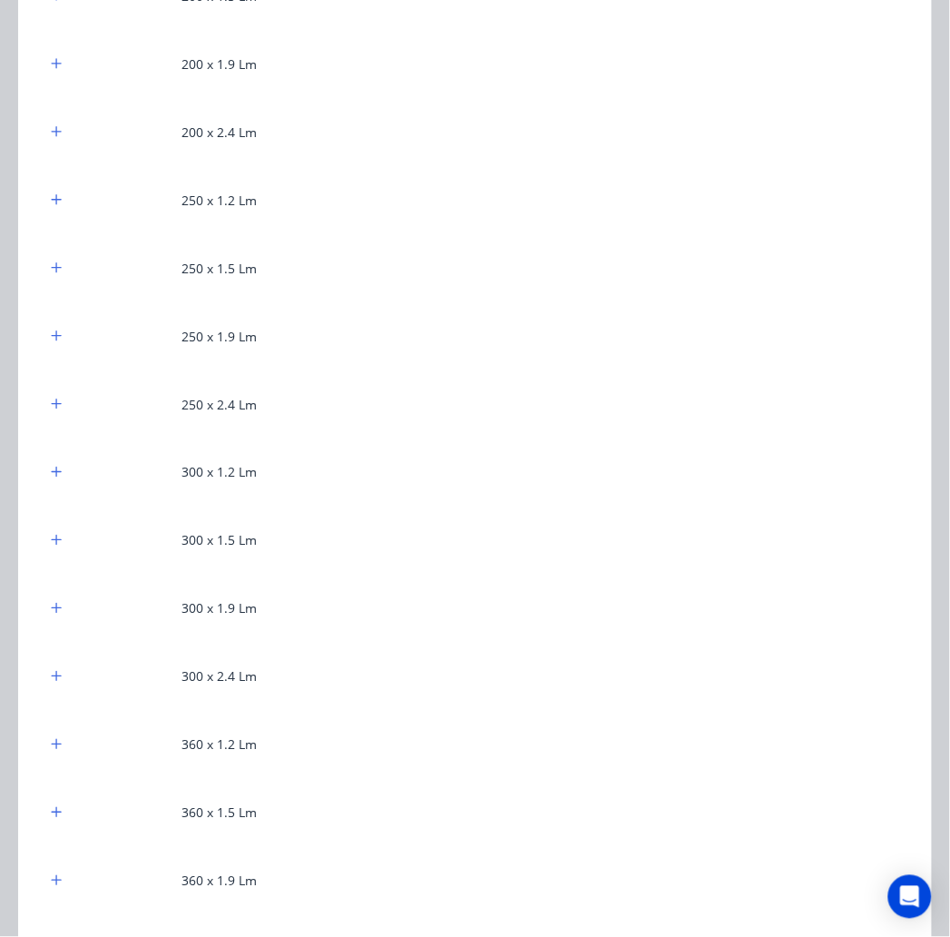
scroll to position [1411, 0]
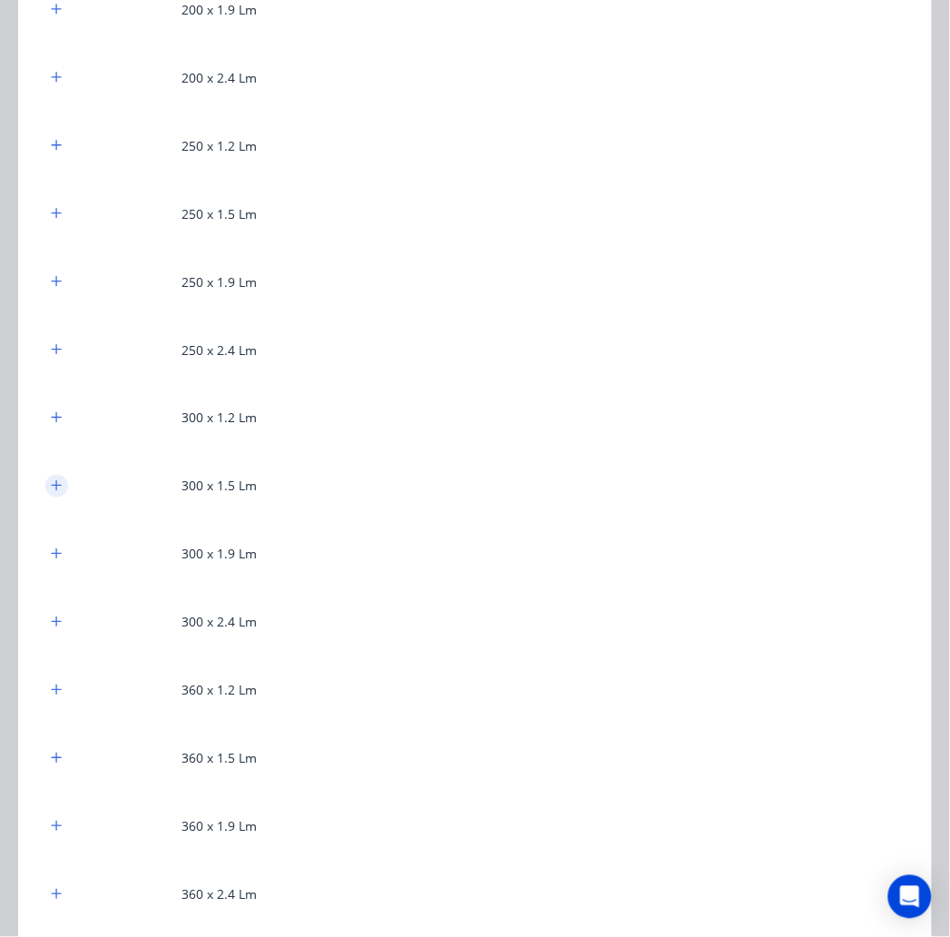
click at [61, 497] on button "button" at bounding box center [56, 486] width 23 height 23
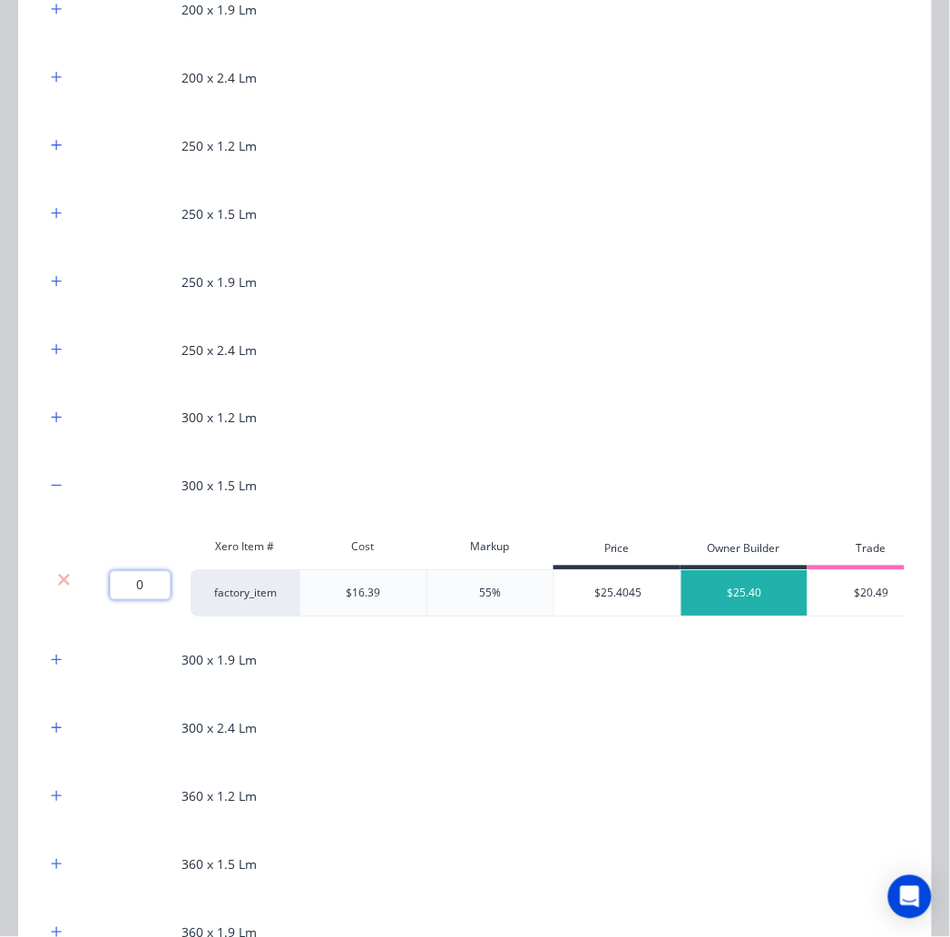
click at [143, 600] on input "0" at bounding box center [140, 585] width 61 height 29
type input "421.7"
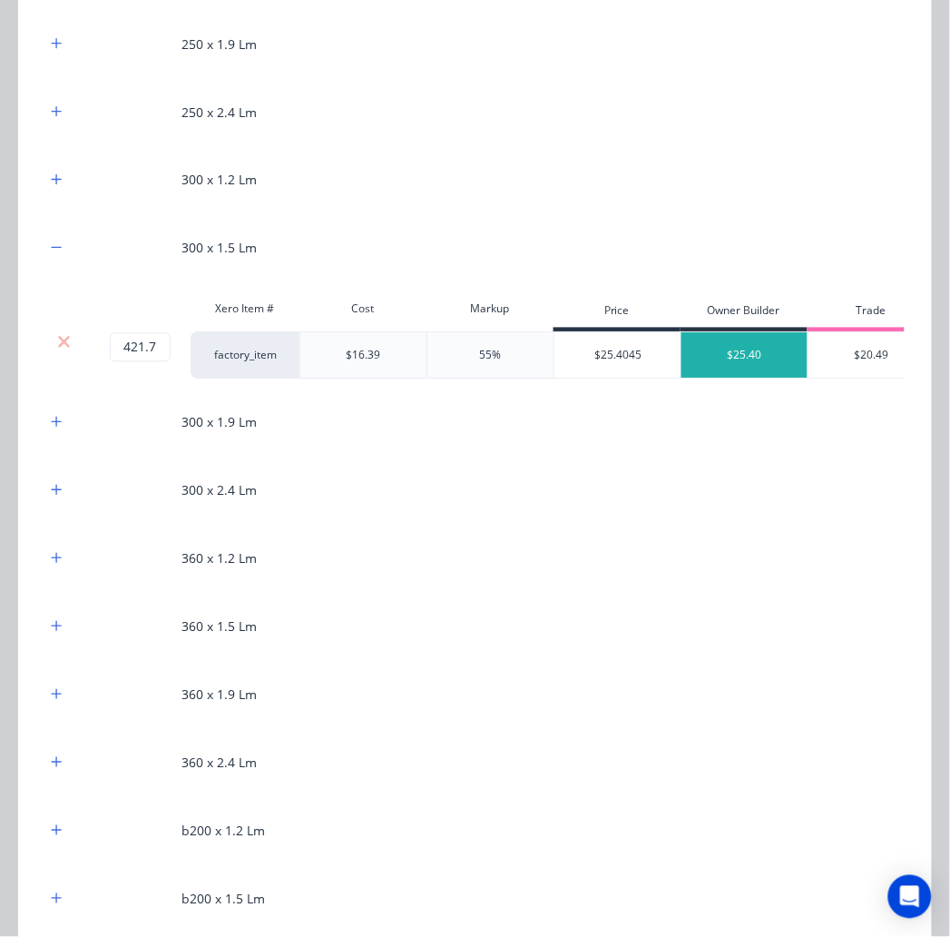
scroll to position [1714, 0]
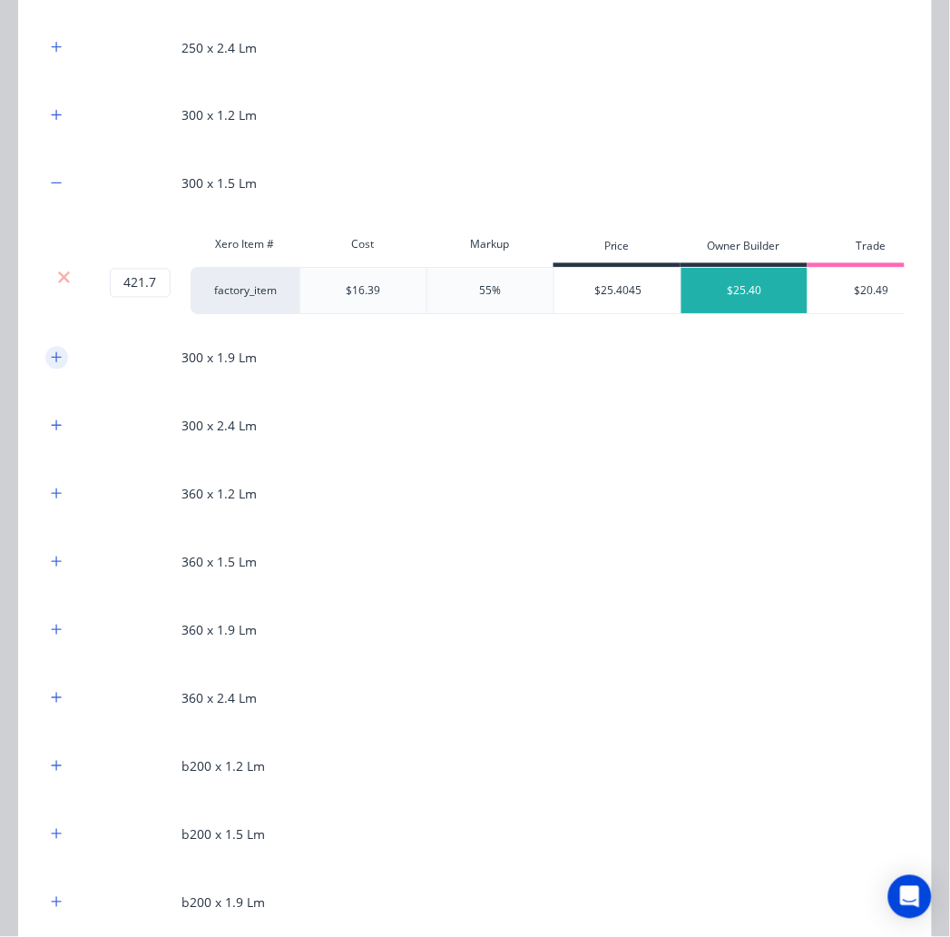
click at [61, 364] on icon "button" at bounding box center [56, 357] width 11 height 13
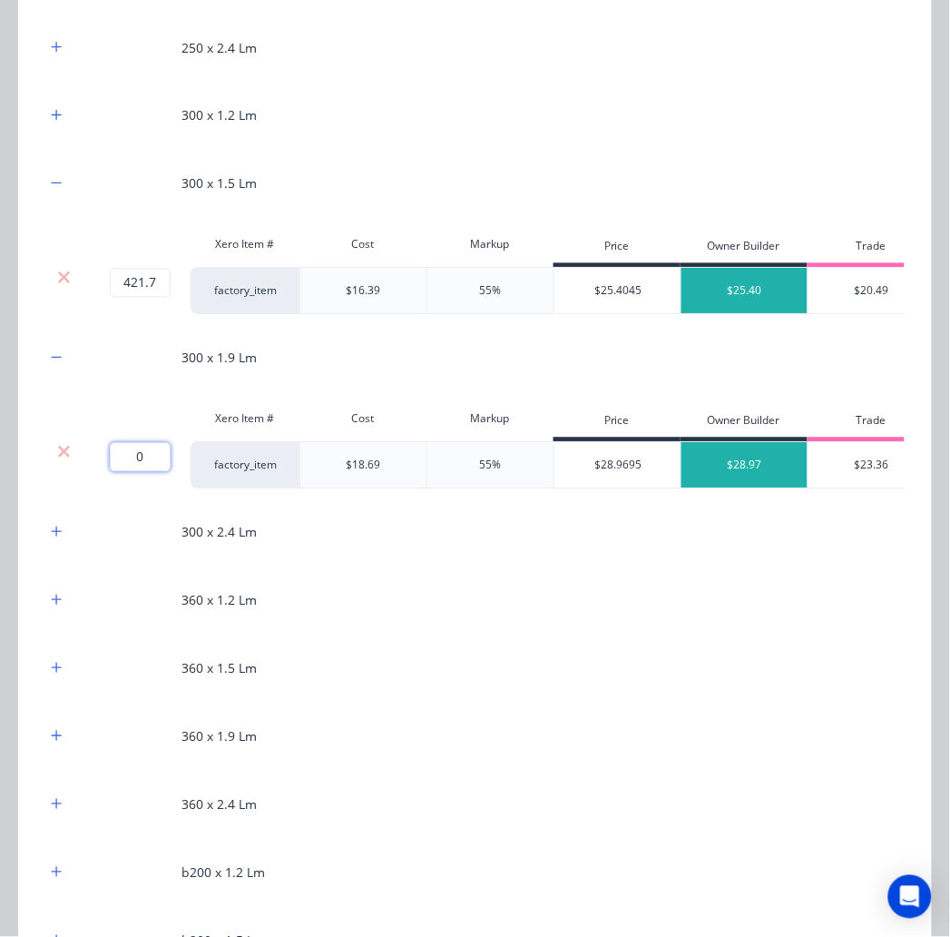
click at [149, 472] on input "0" at bounding box center [140, 457] width 61 height 29
type input "270.7"
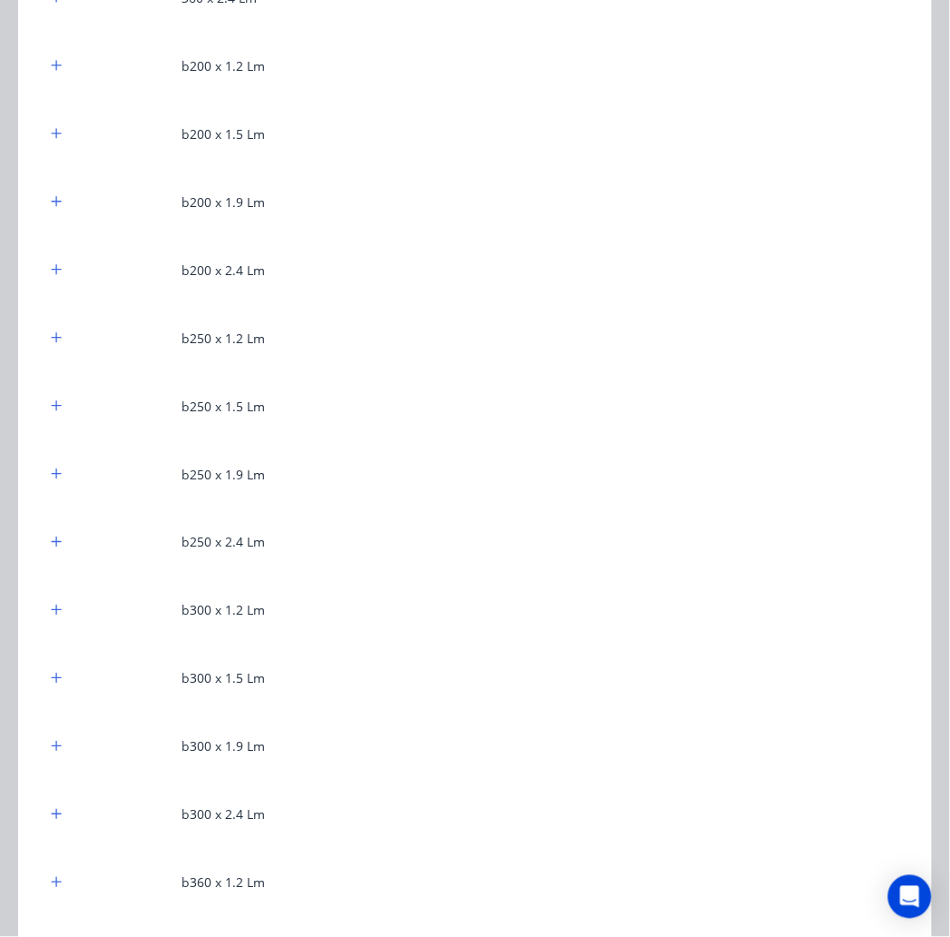
scroll to position [2621, 0]
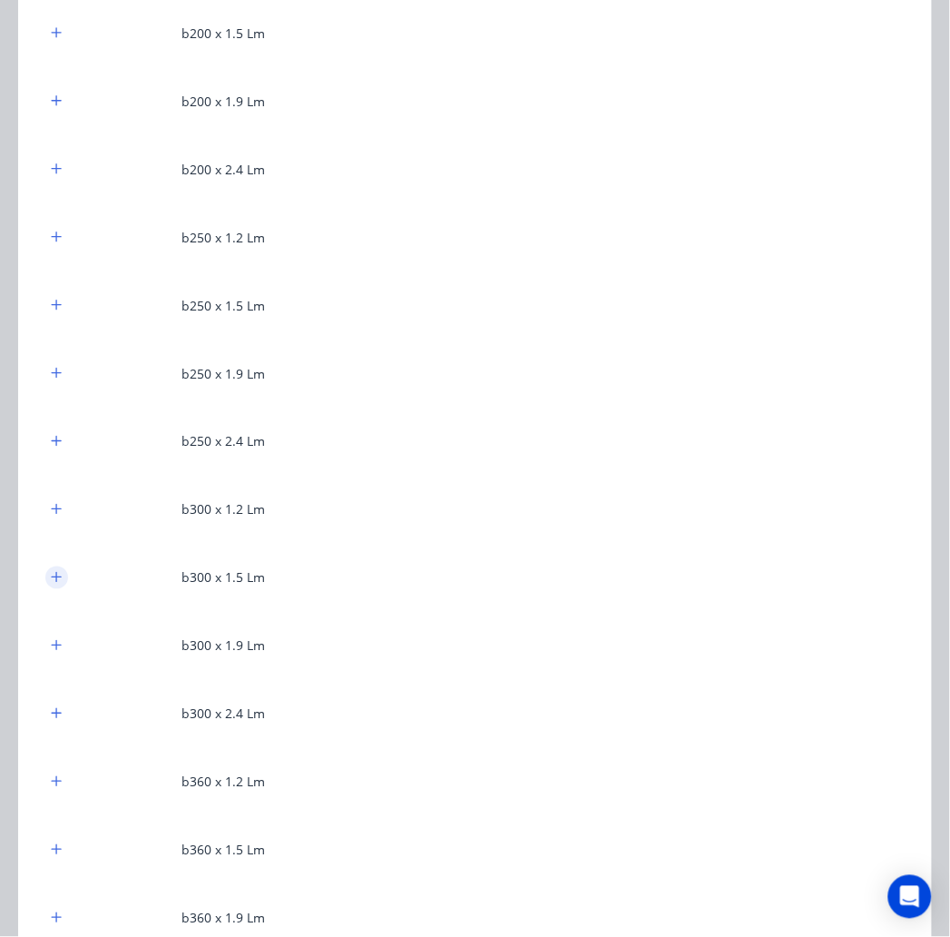
click at [56, 584] on icon "button" at bounding box center [56, 577] width 11 height 13
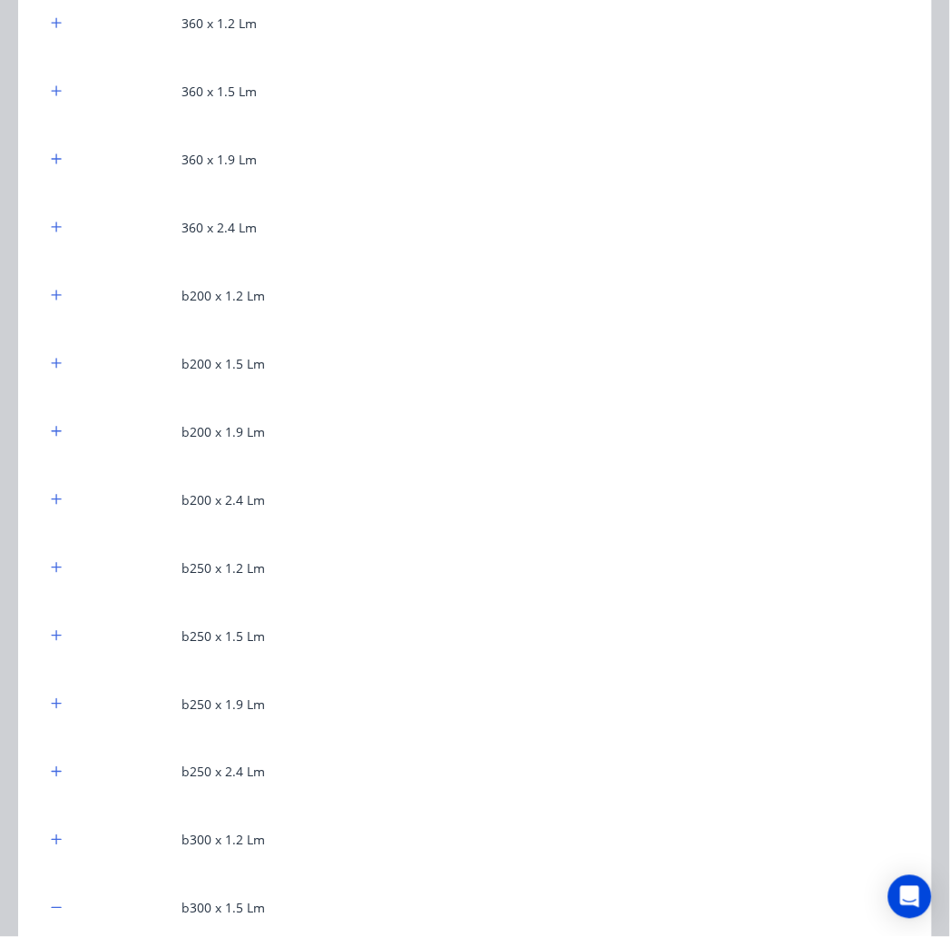
scroll to position [2420, 0]
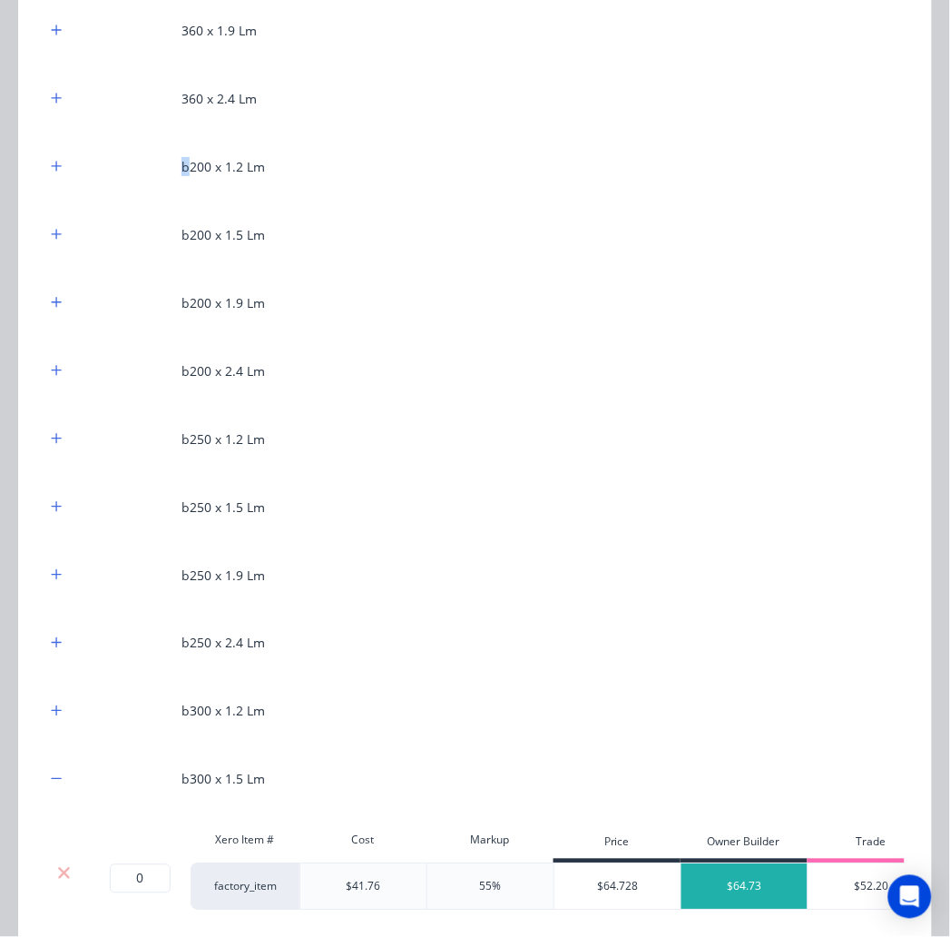
drag, startPoint x: 186, startPoint y: 269, endPoint x: 158, endPoint y: 269, distance: 28.1
click at [158, 192] on div "b200 x 1.2 Lm" at bounding box center [475, 167] width 860 height 50
drag, startPoint x: 183, startPoint y: 333, endPoint x: 165, endPoint y: 359, distance: 32.0
click at [155, 260] on div "b200 x 1.5 Lm" at bounding box center [475, 235] width 860 height 50
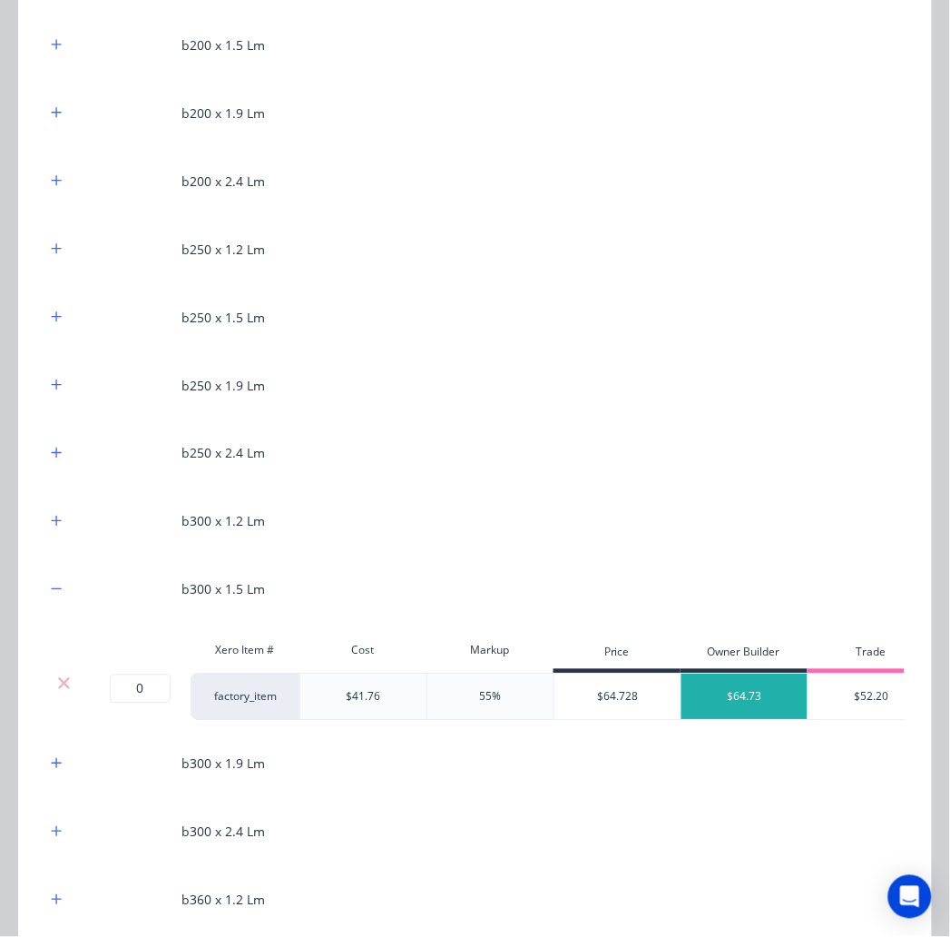
scroll to position [2723, 0]
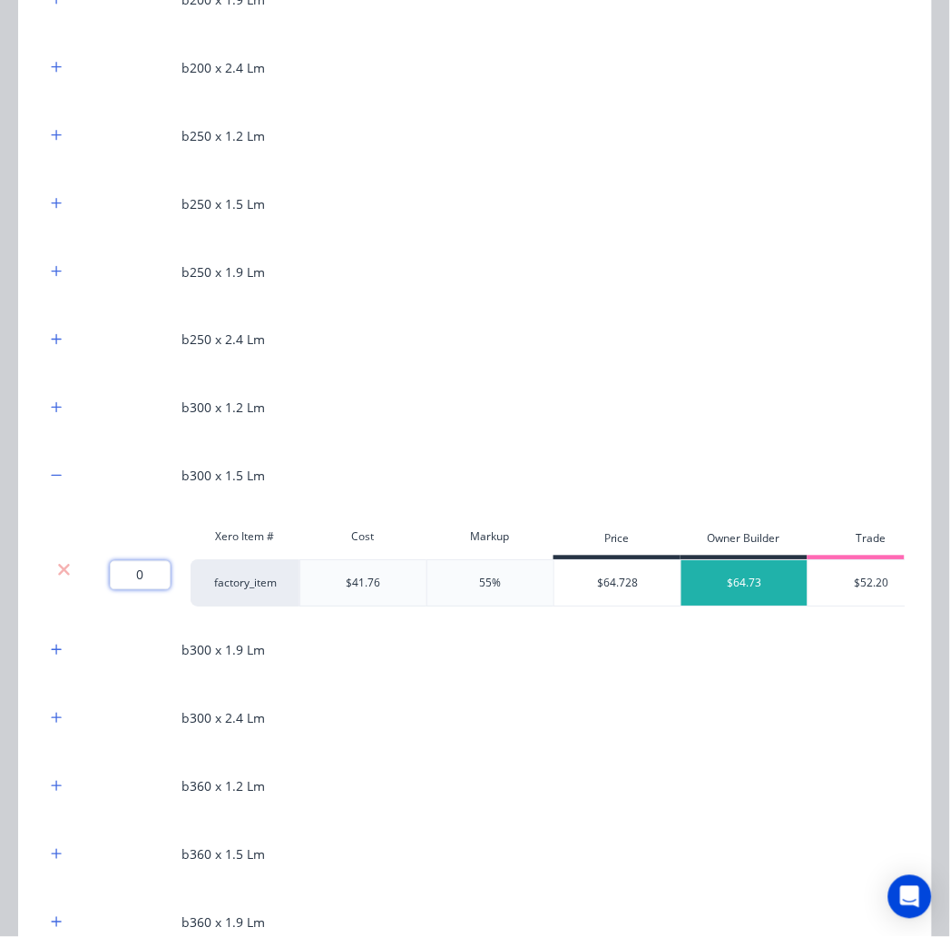
click at [148, 590] on input "0" at bounding box center [140, 575] width 61 height 29
type input "41.8"
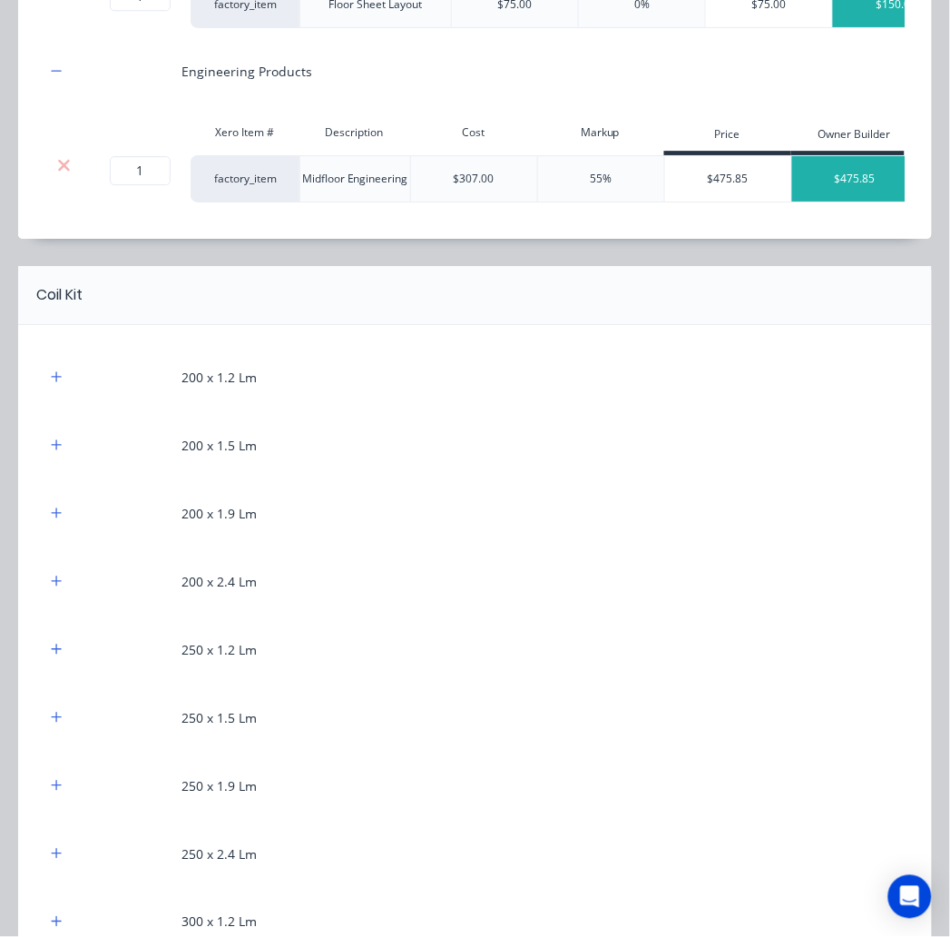
scroll to position [1008, 0]
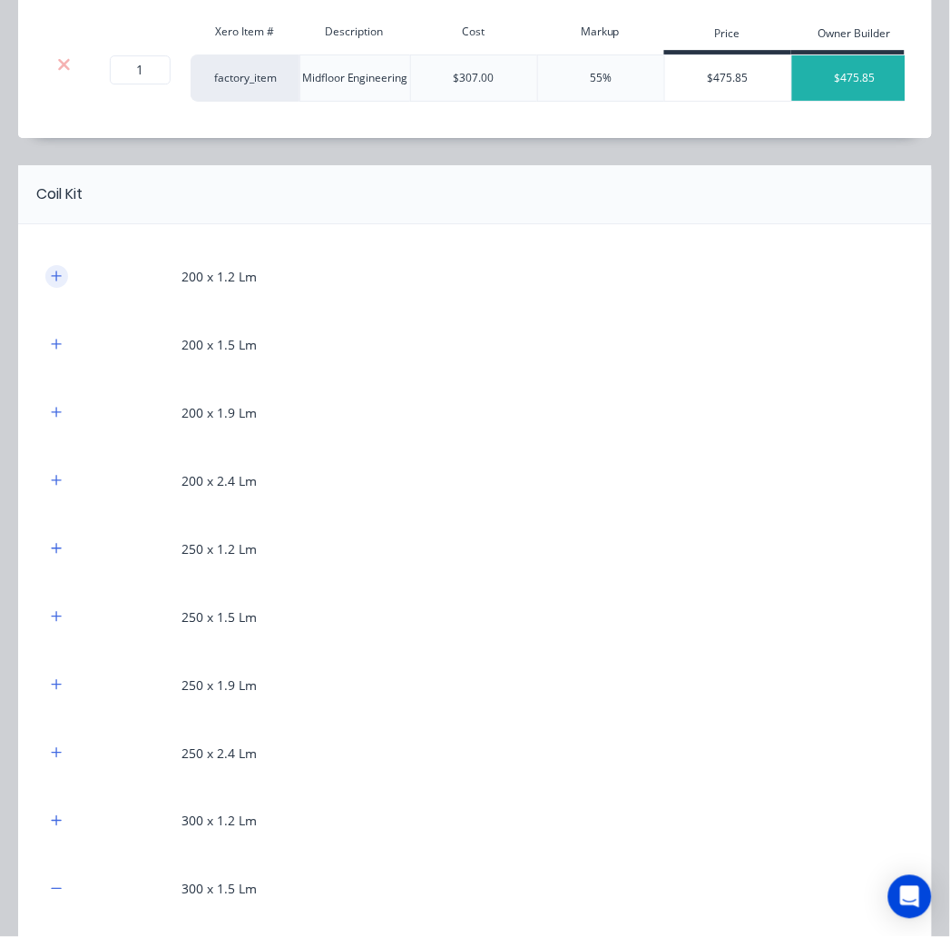
click at [61, 288] on button "button" at bounding box center [56, 276] width 23 height 23
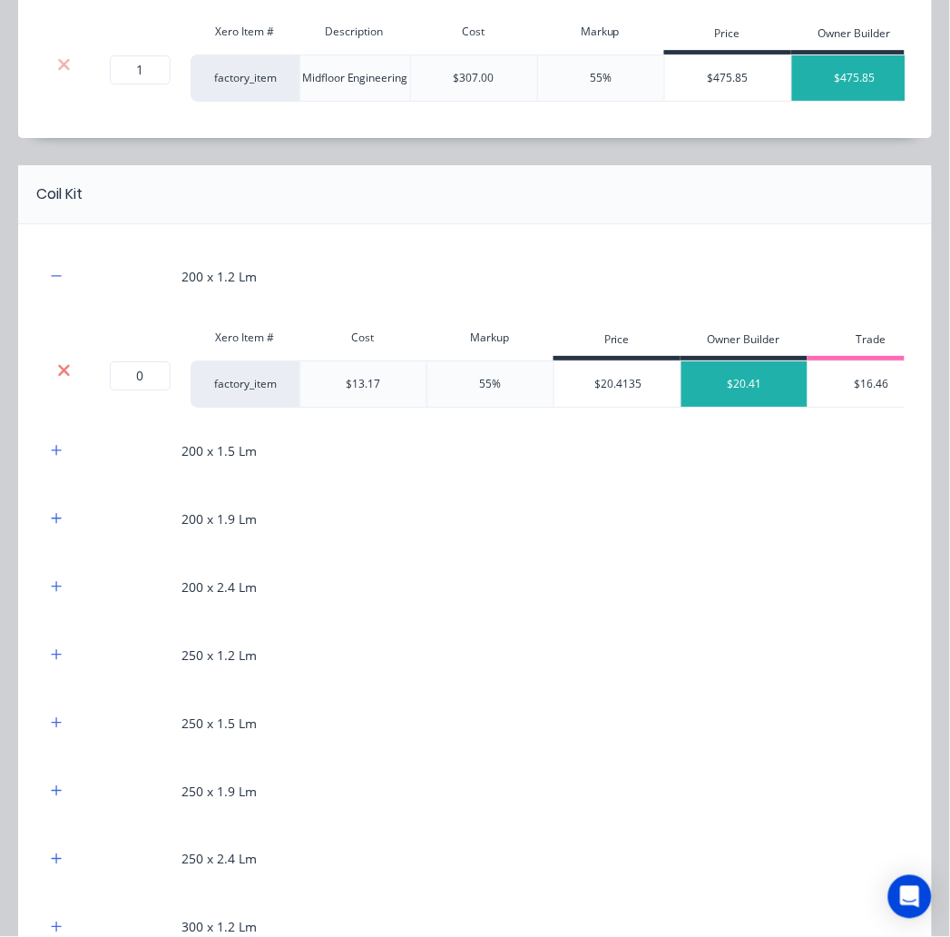
click at [67, 379] on icon at bounding box center [64, 370] width 14 height 18
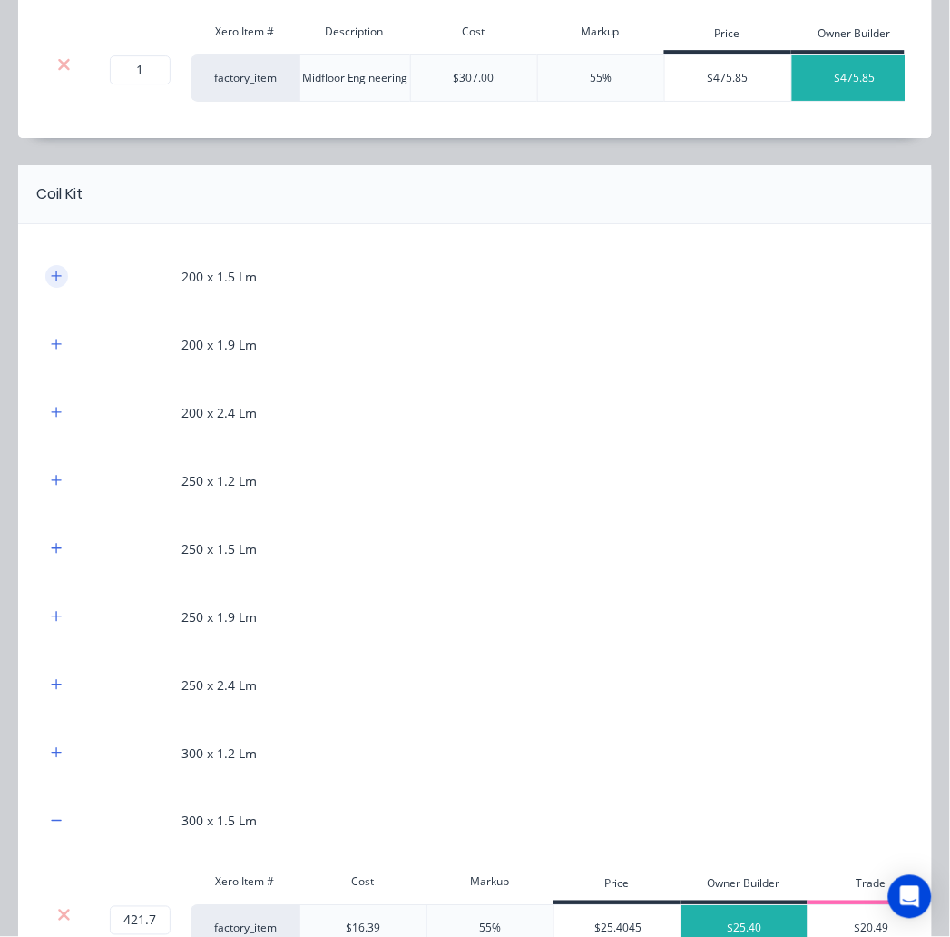
click at [59, 282] on icon "button" at bounding box center [56, 276] width 11 height 13
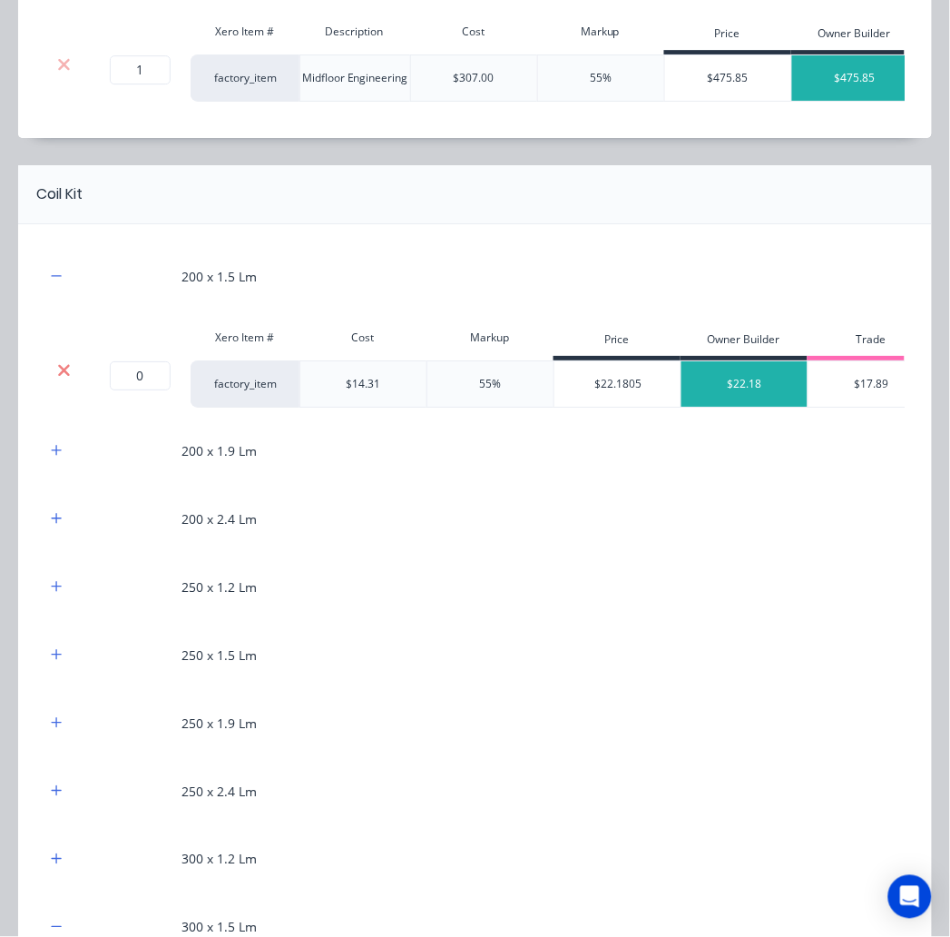
click at [69, 379] on icon at bounding box center [64, 370] width 14 height 18
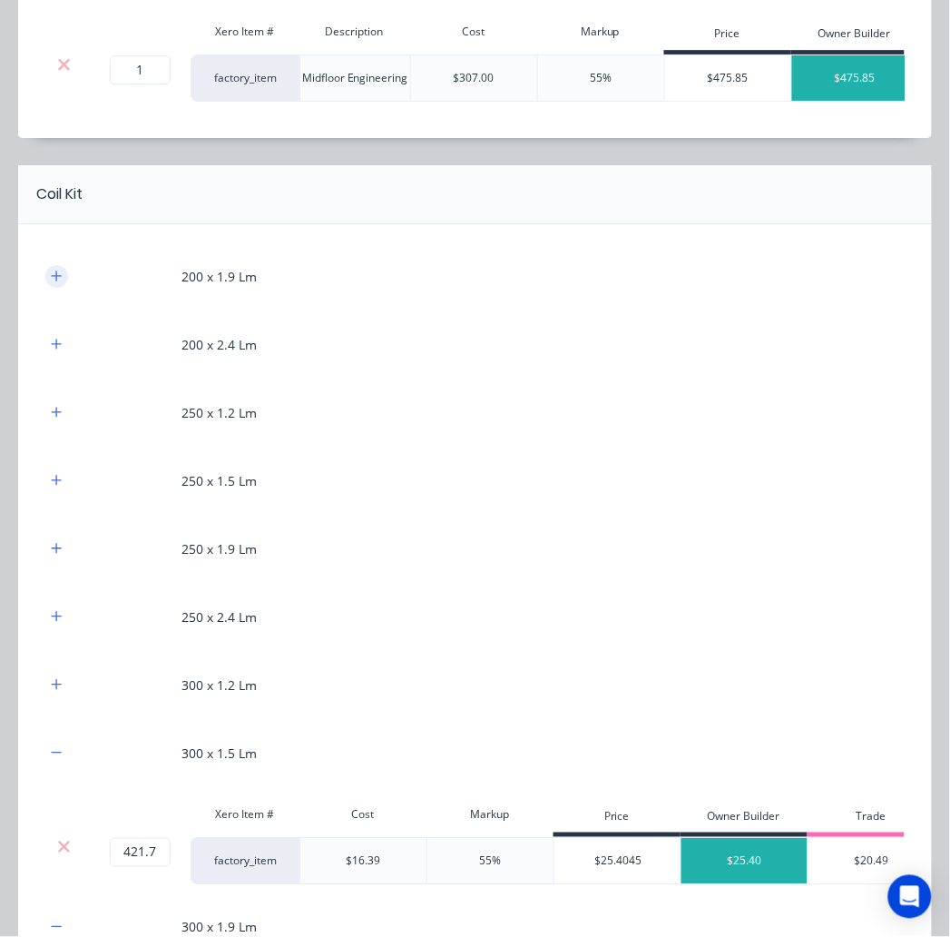
click at [61, 288] on button "button" at bounding box center [56, 276] width 23 height 23
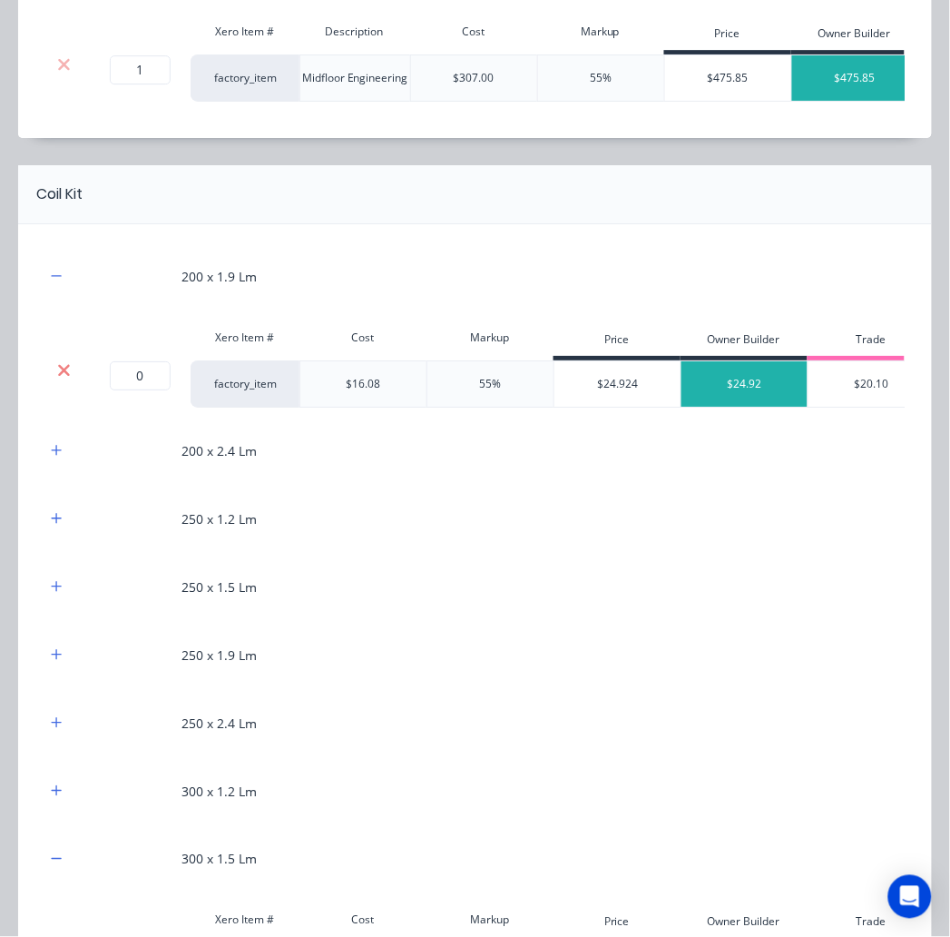
click at [64, 376] on icon at bounding box center [64, 370] width 12 height 12
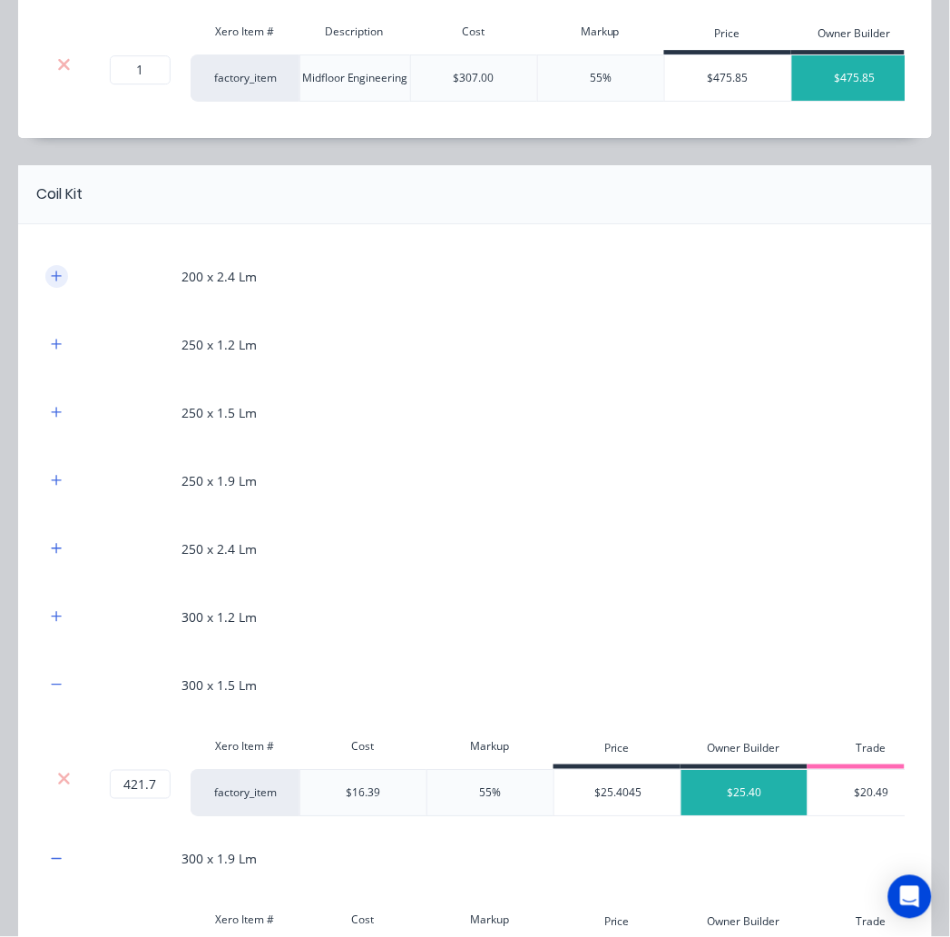
click at [57, 282] on icon "button" at bounding box center [56, 276] width 11 height 13
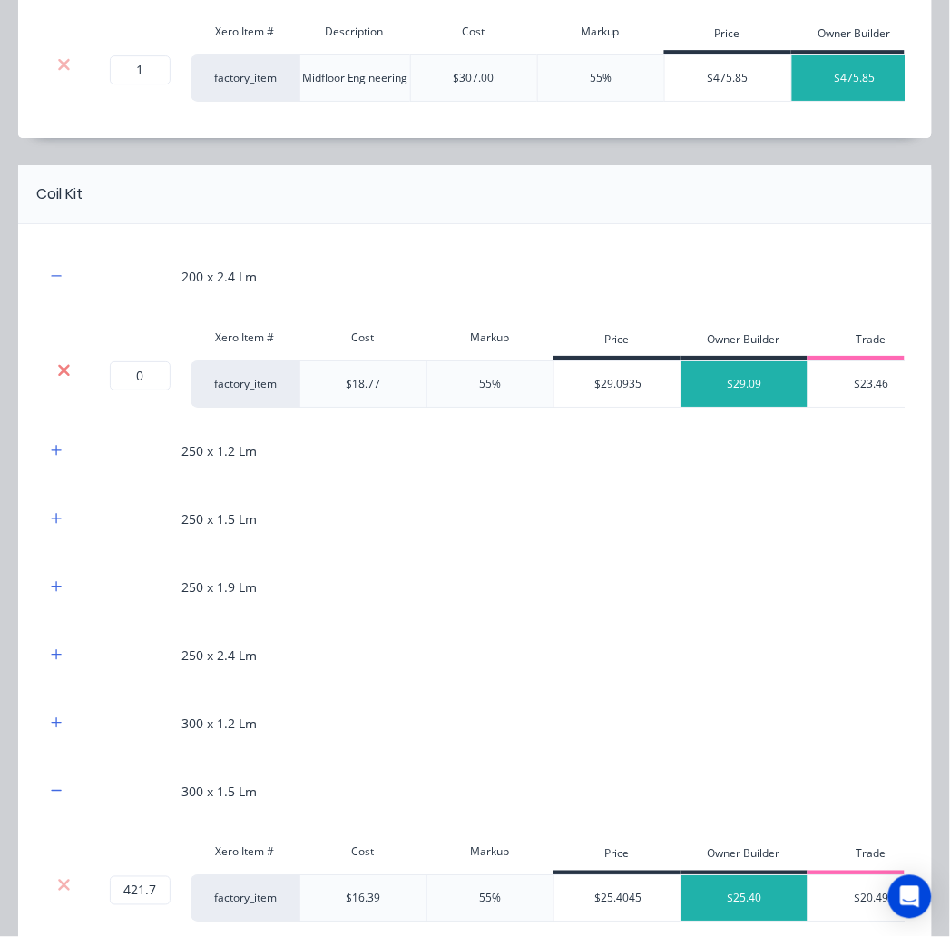
click at [67, 379] on icon at bounding box center [64, 370] width 14 height 18
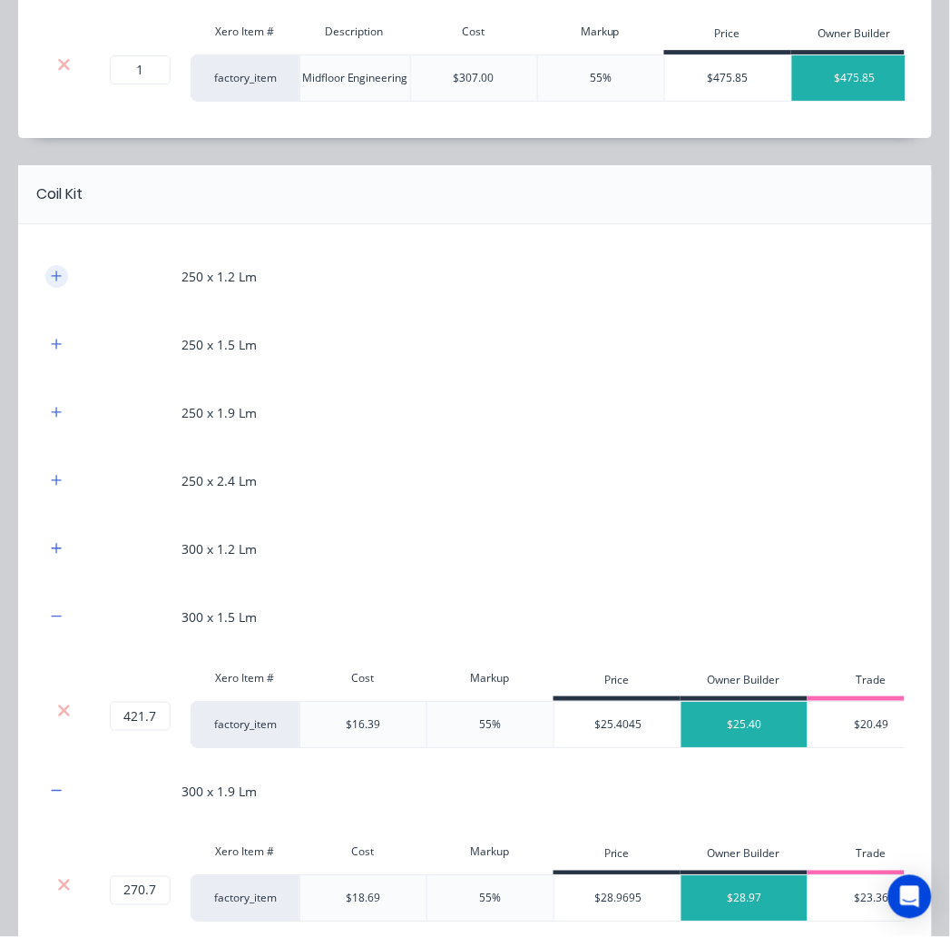
click at [58, 282] on icon "button" at bounding box center [56, 276] width 11 height 13
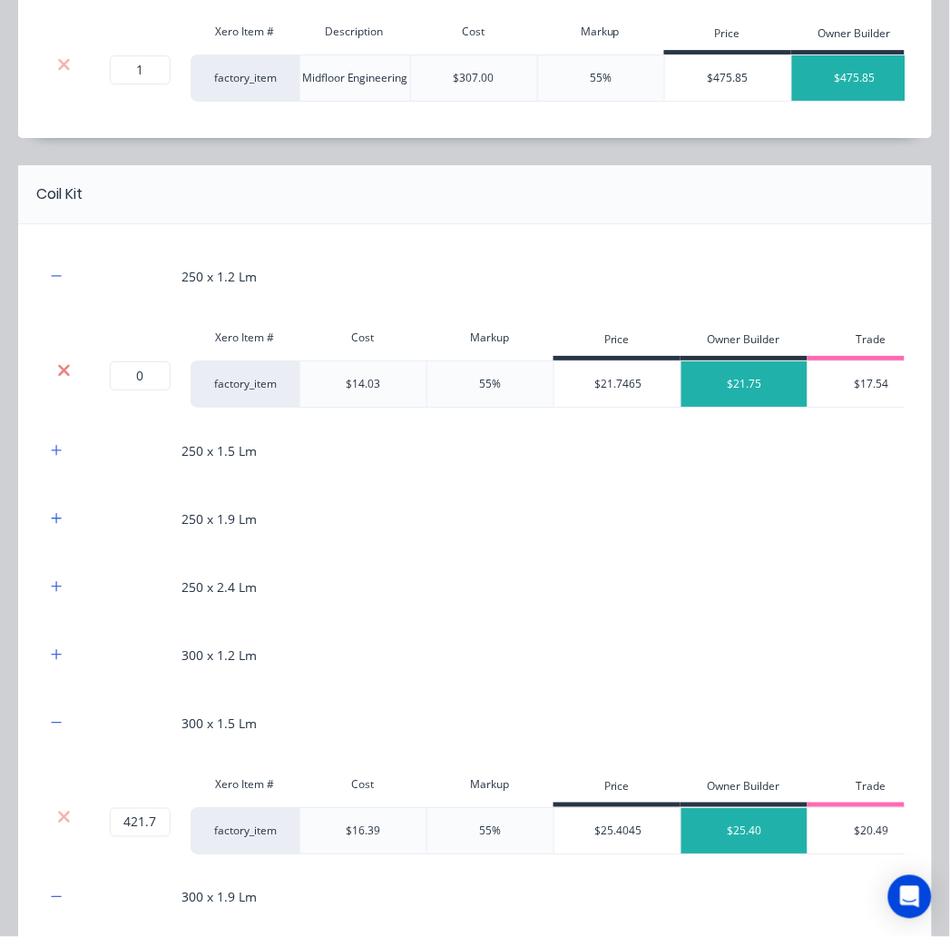
click at [69, 379] on icon at bounding box center [64, 370] width 14 height 18
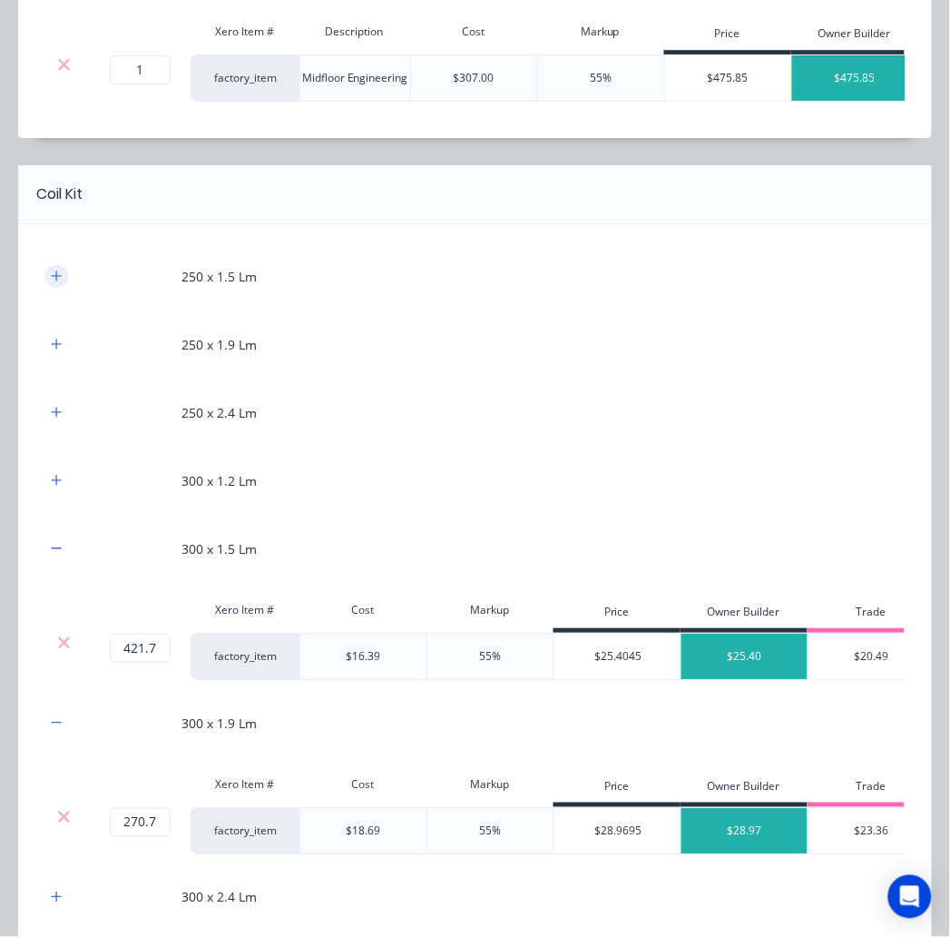
click at [61, 282] on icon "button" at bounding box center [56, 276] width 11 height 13
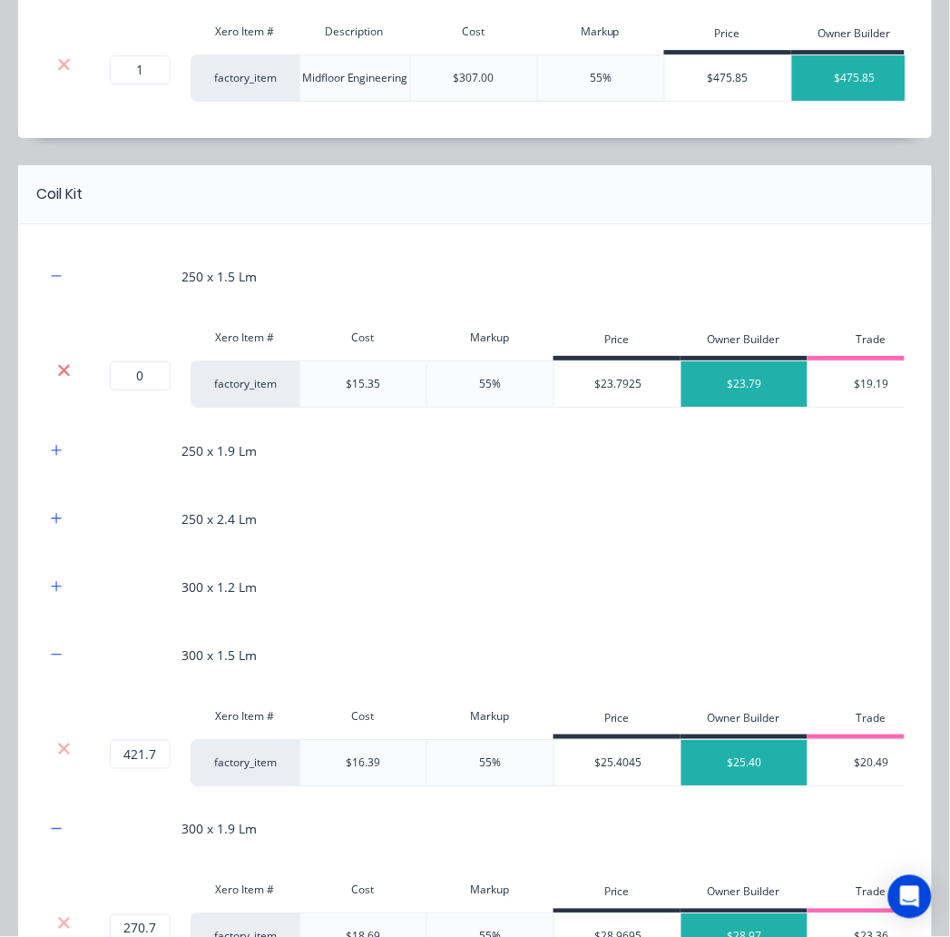
click at [65, 379] on icon at bounding box center [64, 370] width 14 height 18
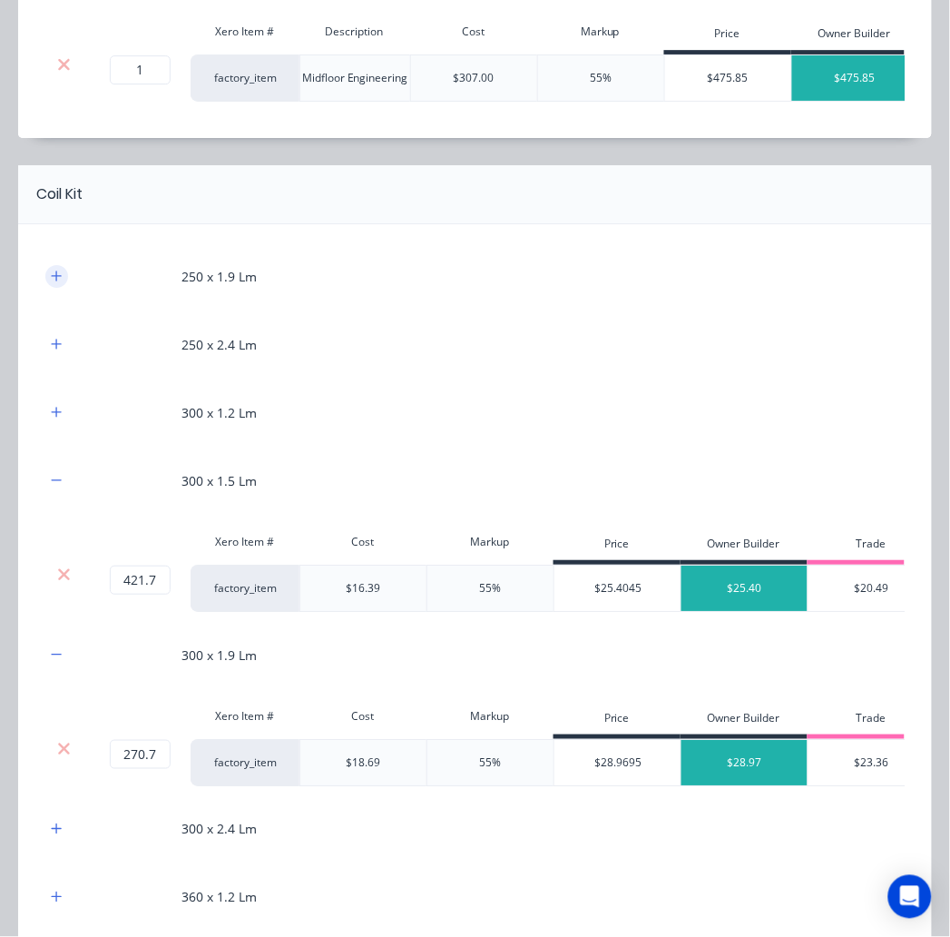
click at [56, 280] on icon "button" at bounding box center [57, 275] width 10 height 10
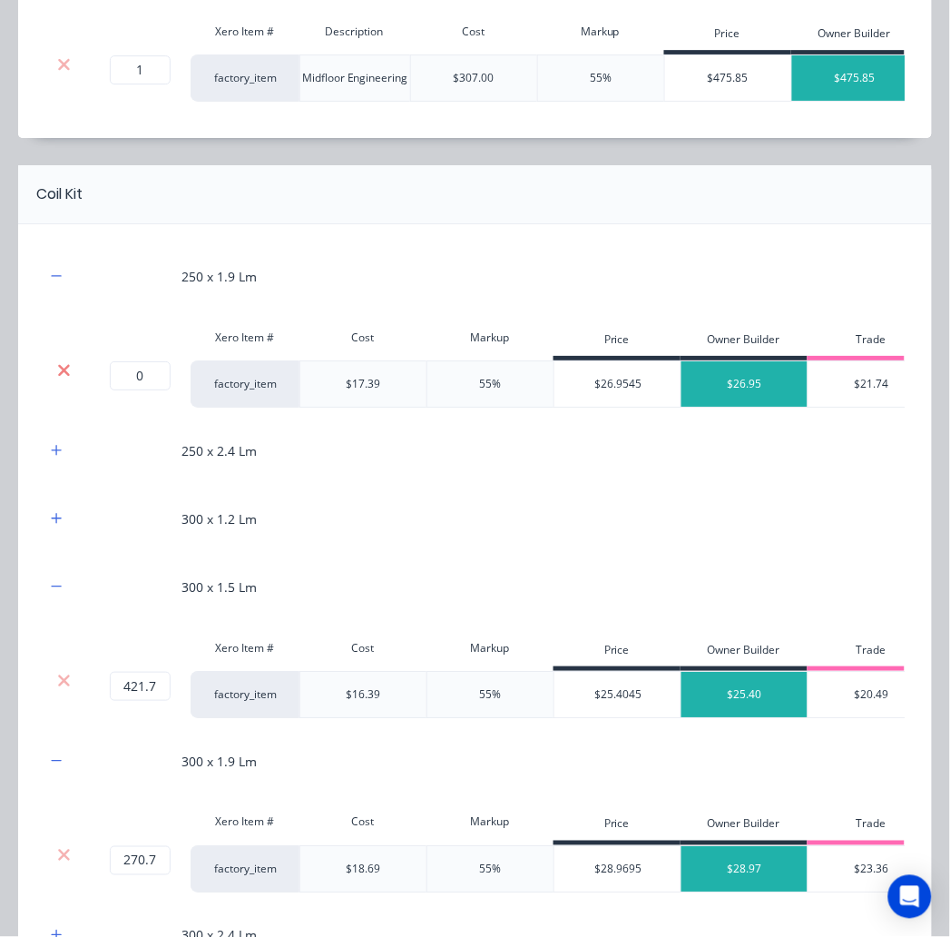
click at [67, 379] on icon at bounding box center [64, 370] width 14 height 18
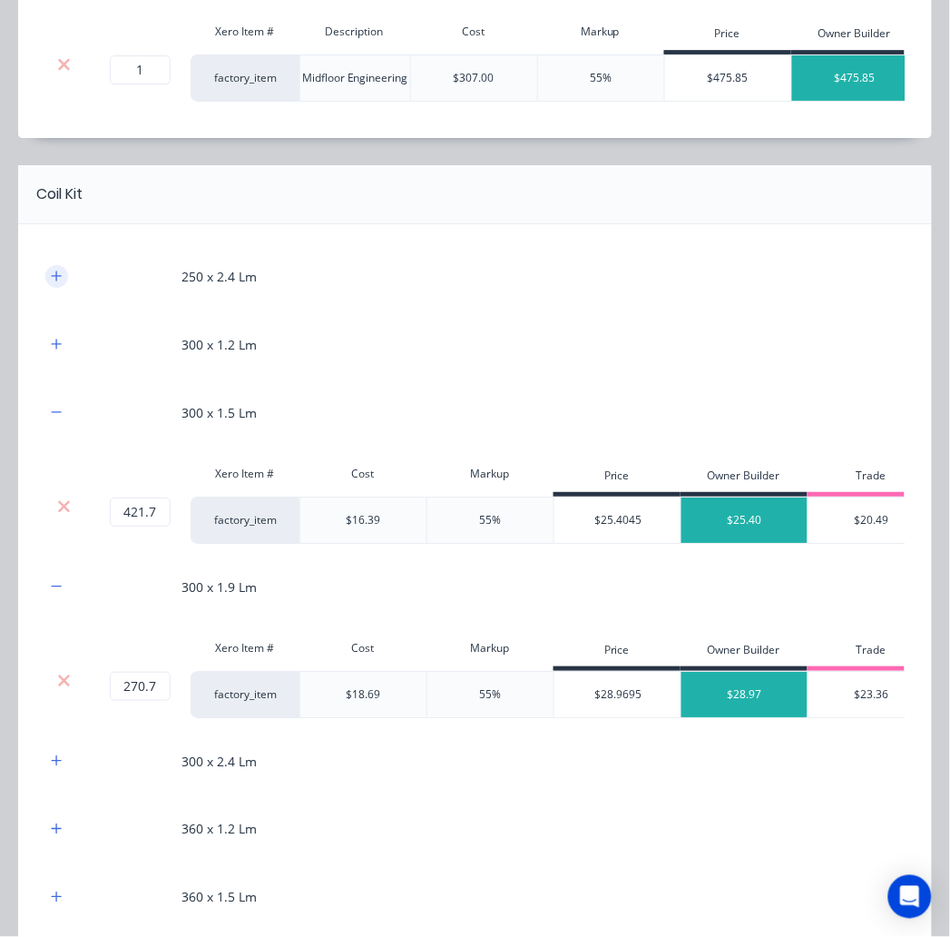
click at [65, 288] on button "button" at bounding box center [56, 276] width 23 height 23
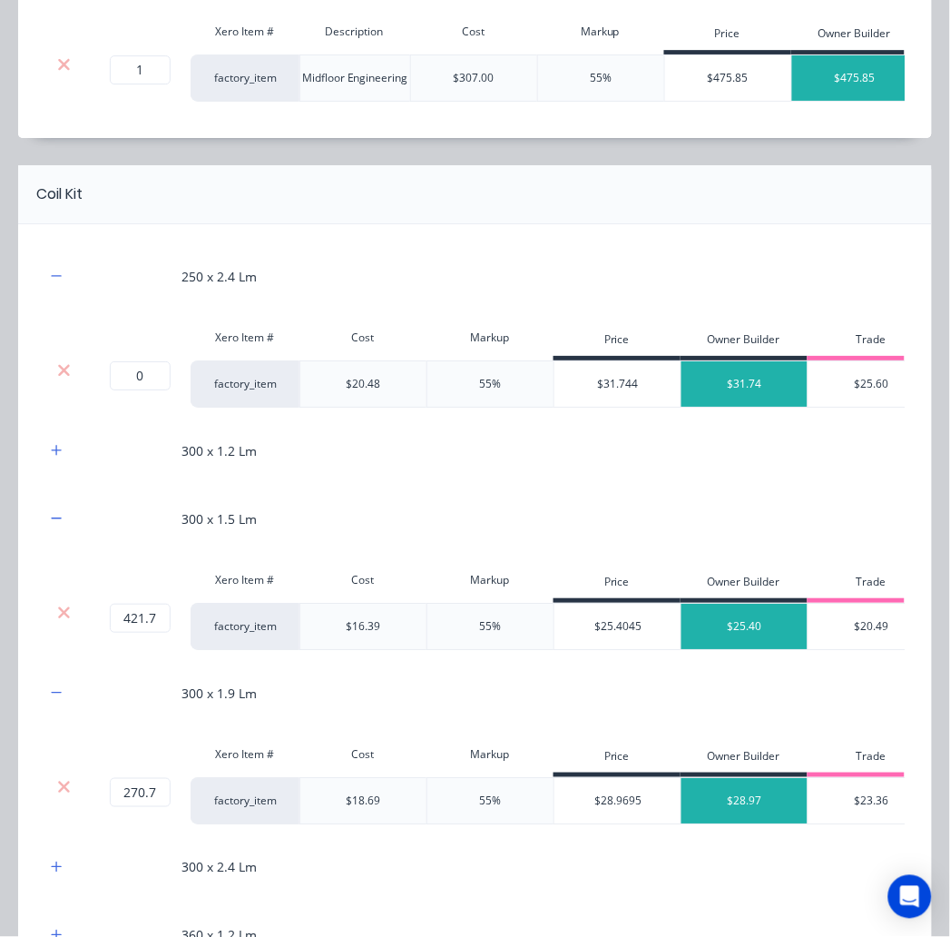
click at [71, 379] on div at bounding box center [63, 370] width 34 height 18
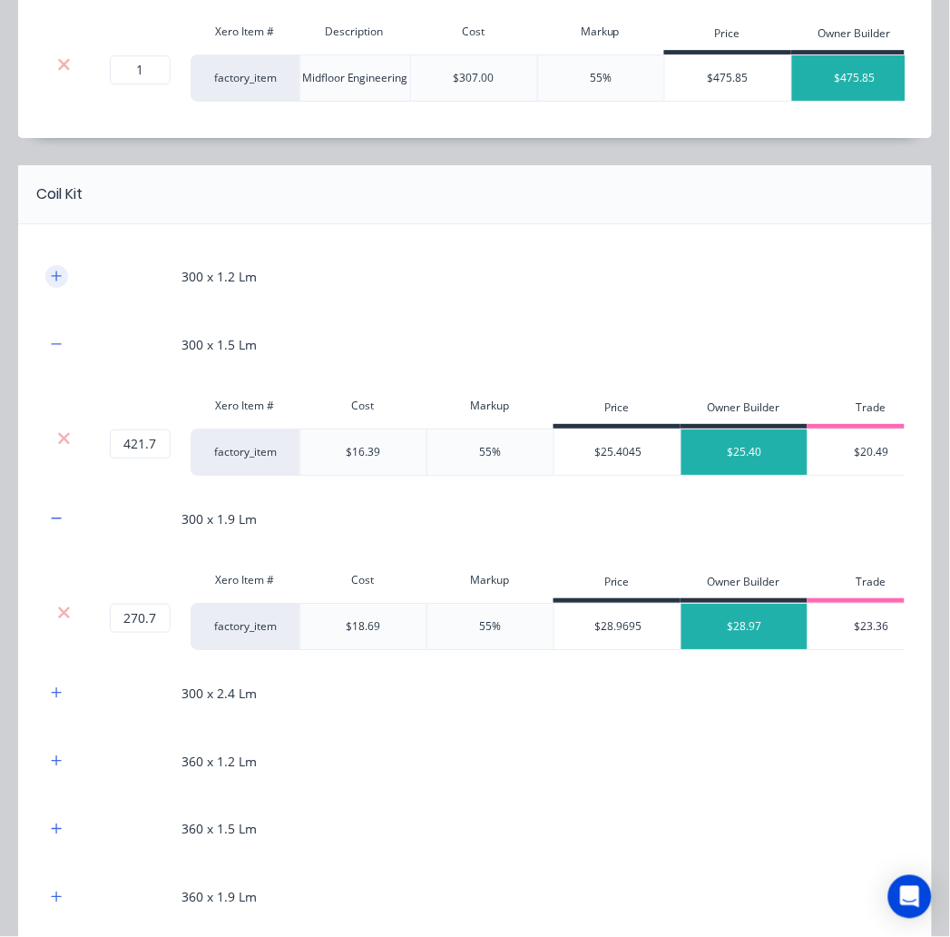
click at [56, 280] on icon "button" at bounding box center [57, 275] width 10 height 10
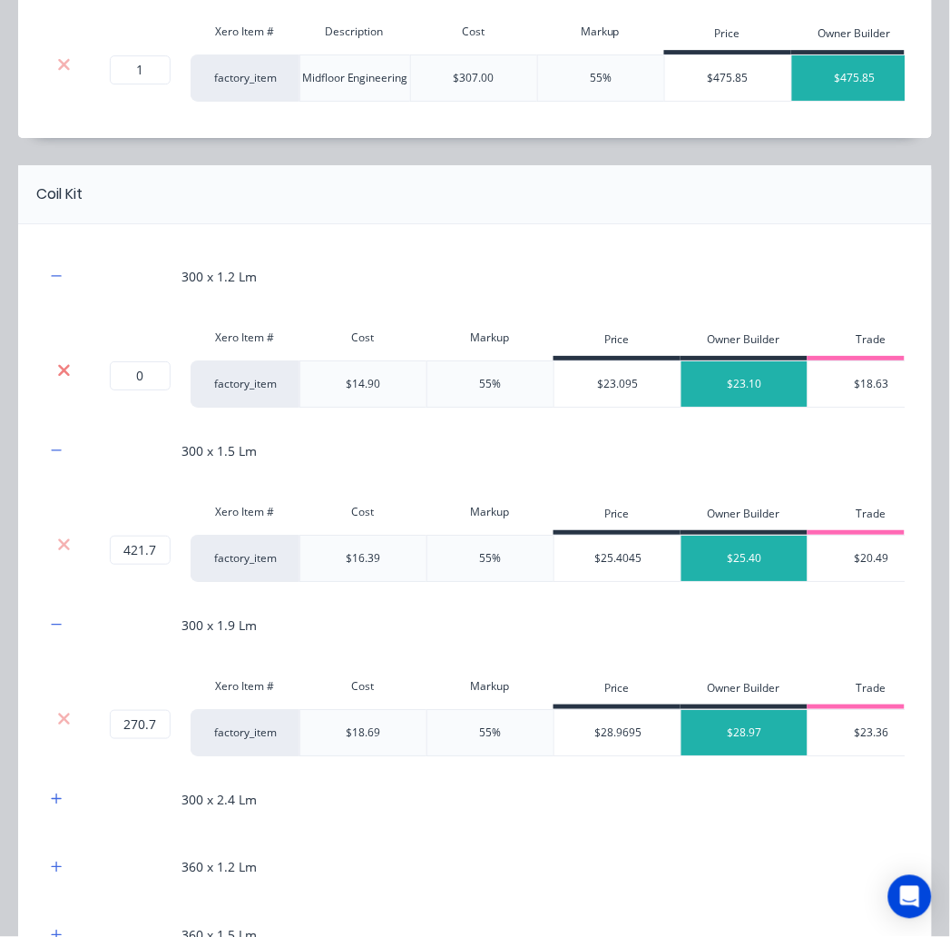
click at [64, 379] on icon at bounding box center [64, 370] width 14 height 18
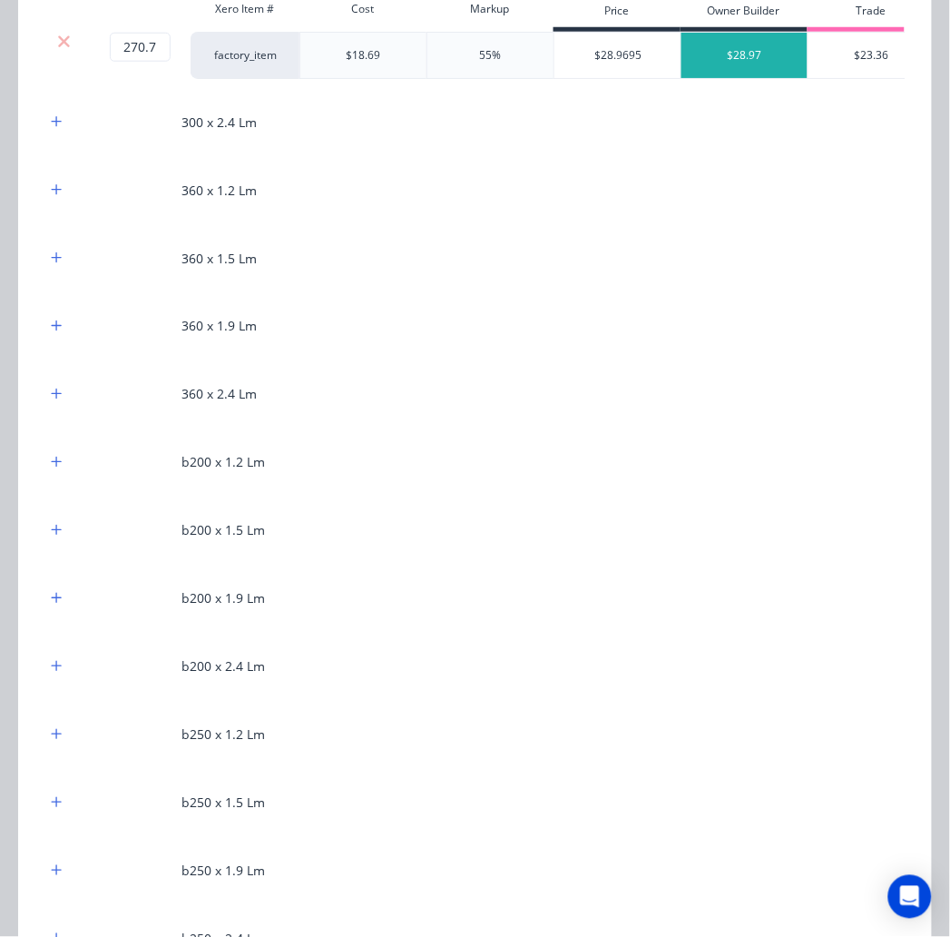
scroll to position [1512, 0]
click at [61, 127] on icon "button" at bounding box center [56, 120] width 11 height 13
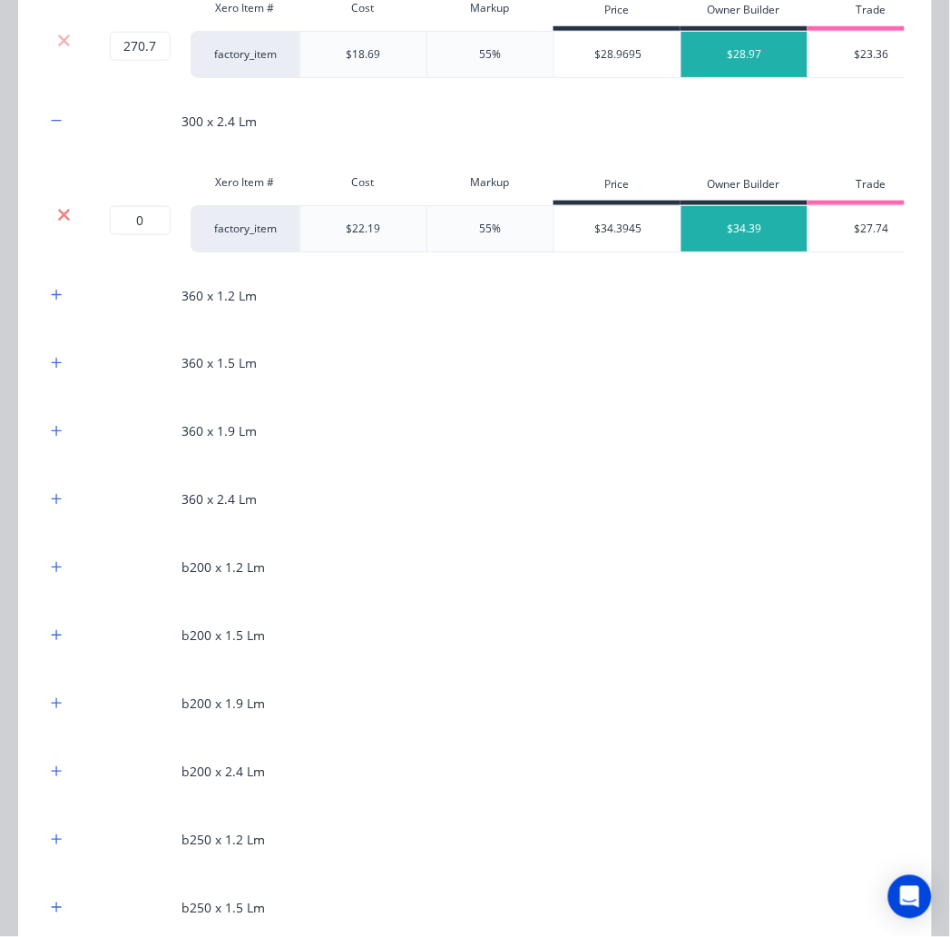
click at [59, 221] on icon at bounding box center [64, 215] width 12 height 12
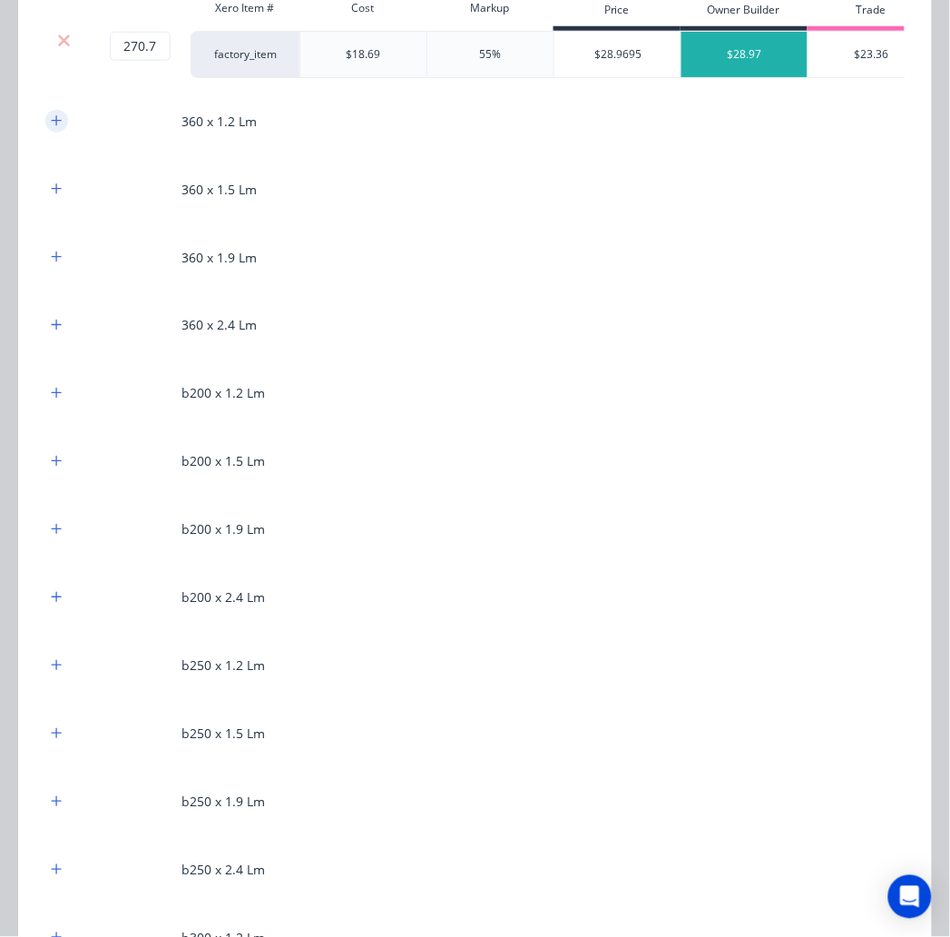
click at [56, 125] on icon "button" at bounding box center [57, 120] width 10 height 10
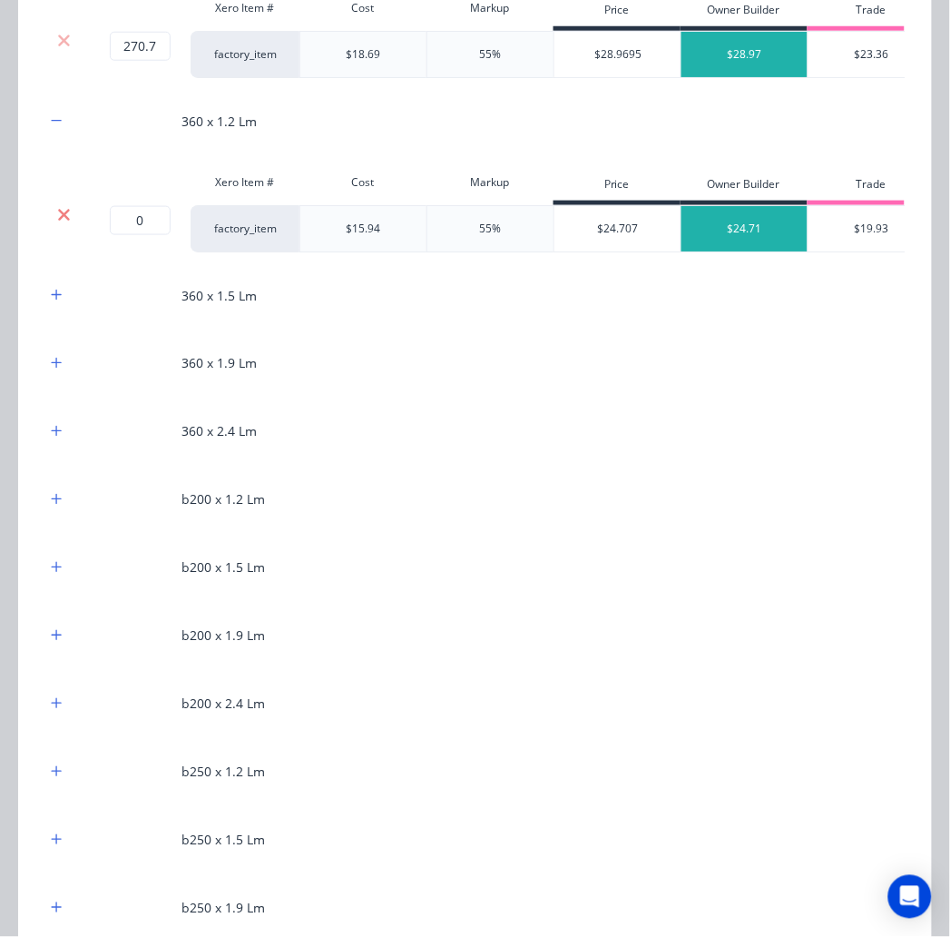
click at [69, 224] on icon at bounding box center [64, 215] width 14 height 18
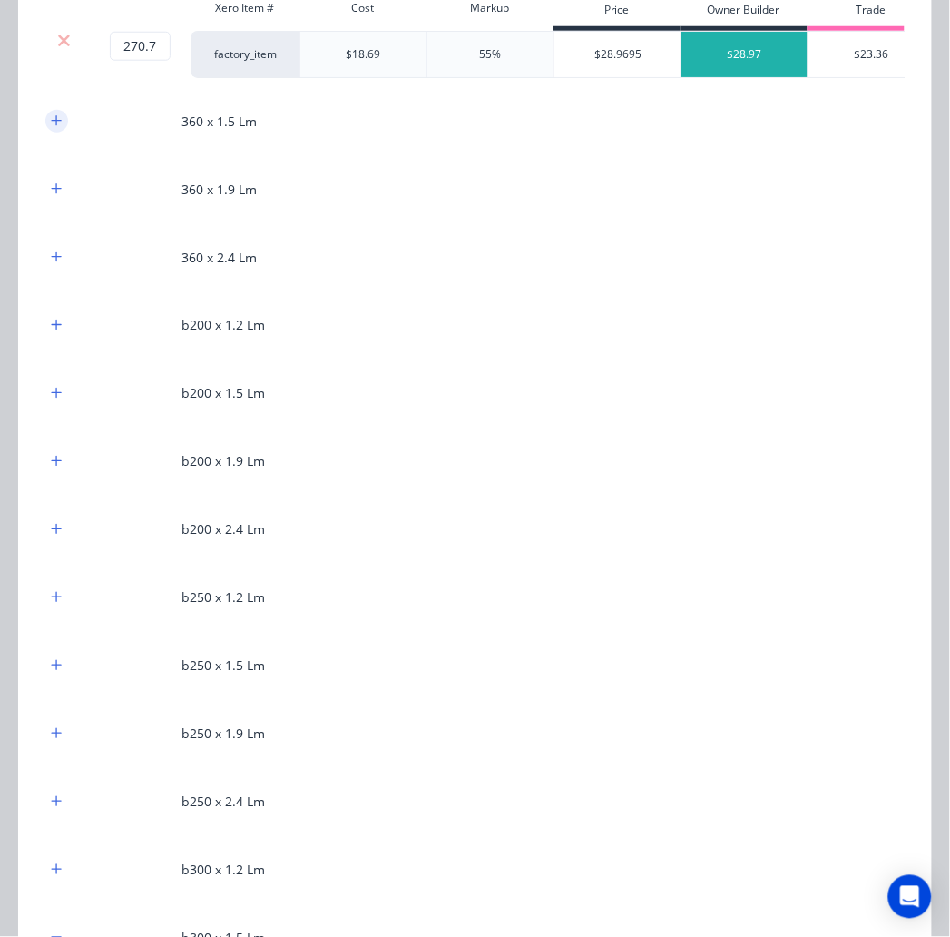
click at [53, 127] on icon "button" at bounding box center [56, 120] width 11 height 13
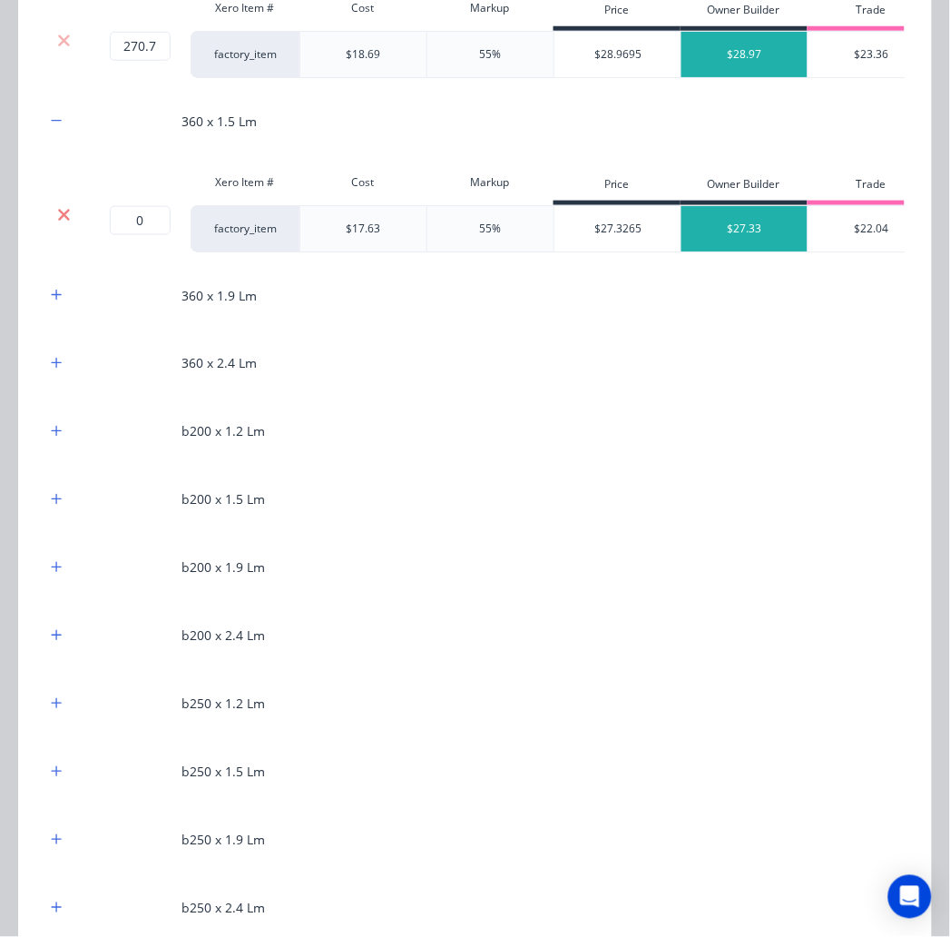
click at [67, 224] on icon at bounding box center [64, 215] width 14 height 18
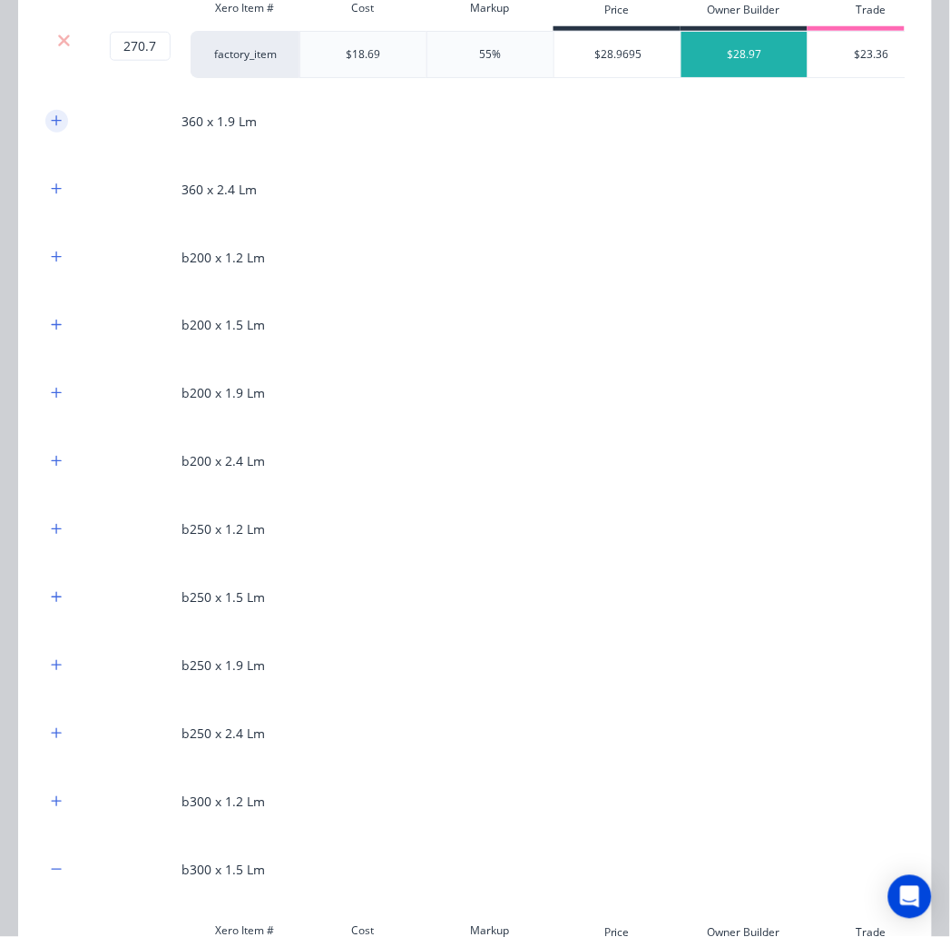
click at [58, 127] on icon "button" at bounding box center [56, 120] width 11 height 13
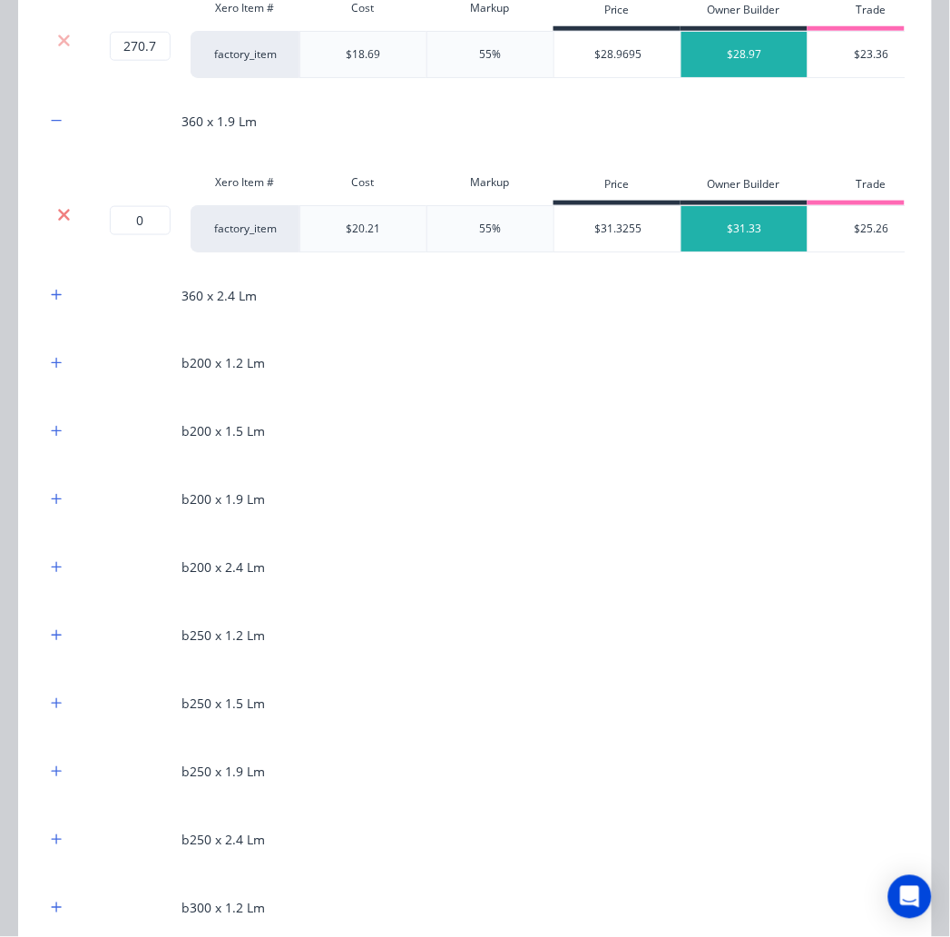
click at [65, 221] on icon at bounding box center [64, 215] width 12 height 12
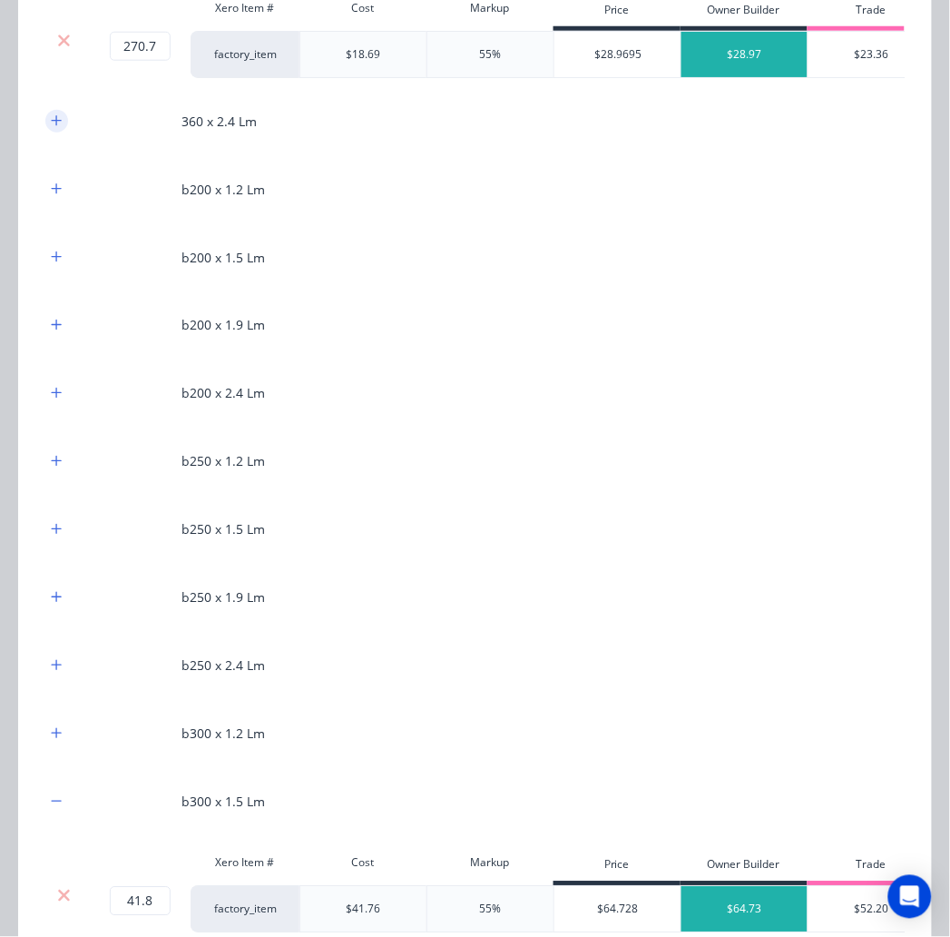
click at [59, 127] on icon "button" at bounding box center [56, 120] width 11 height 13
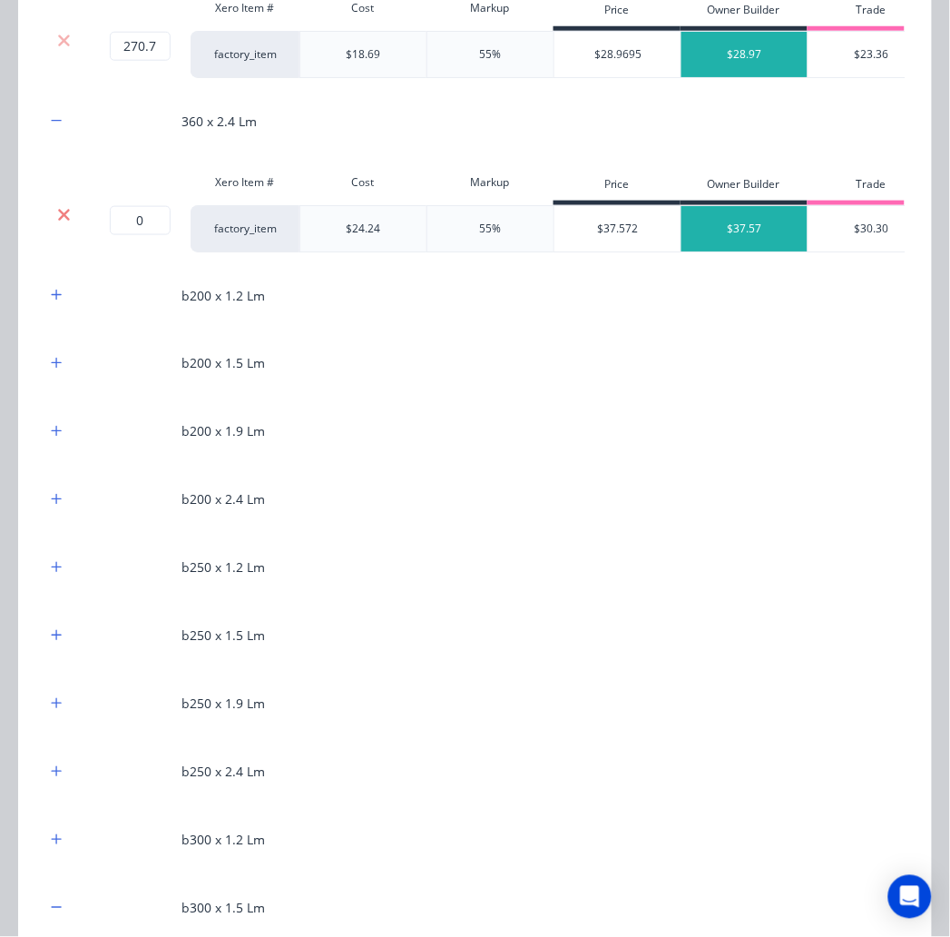
click at [69, 224] on icon at bounding box center [64, 215] width 14 height 18
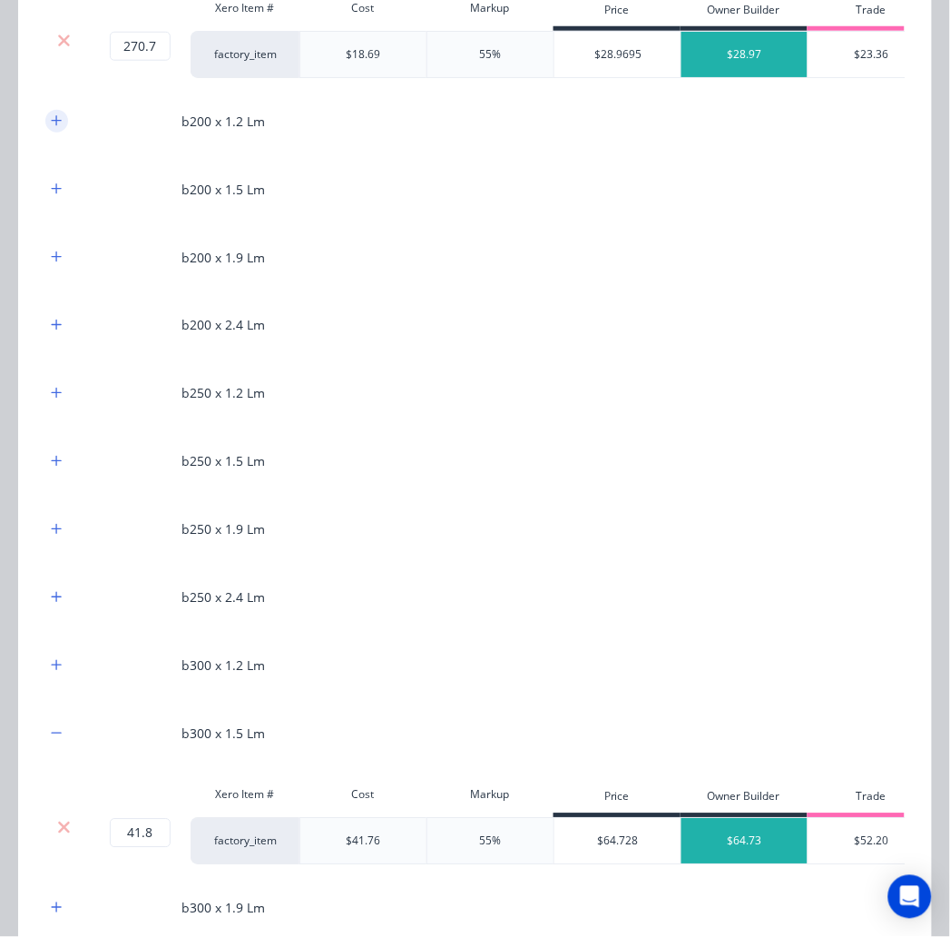
click at [61, 133] on button "button" at bounding box center [56, 121] width 23 height 23
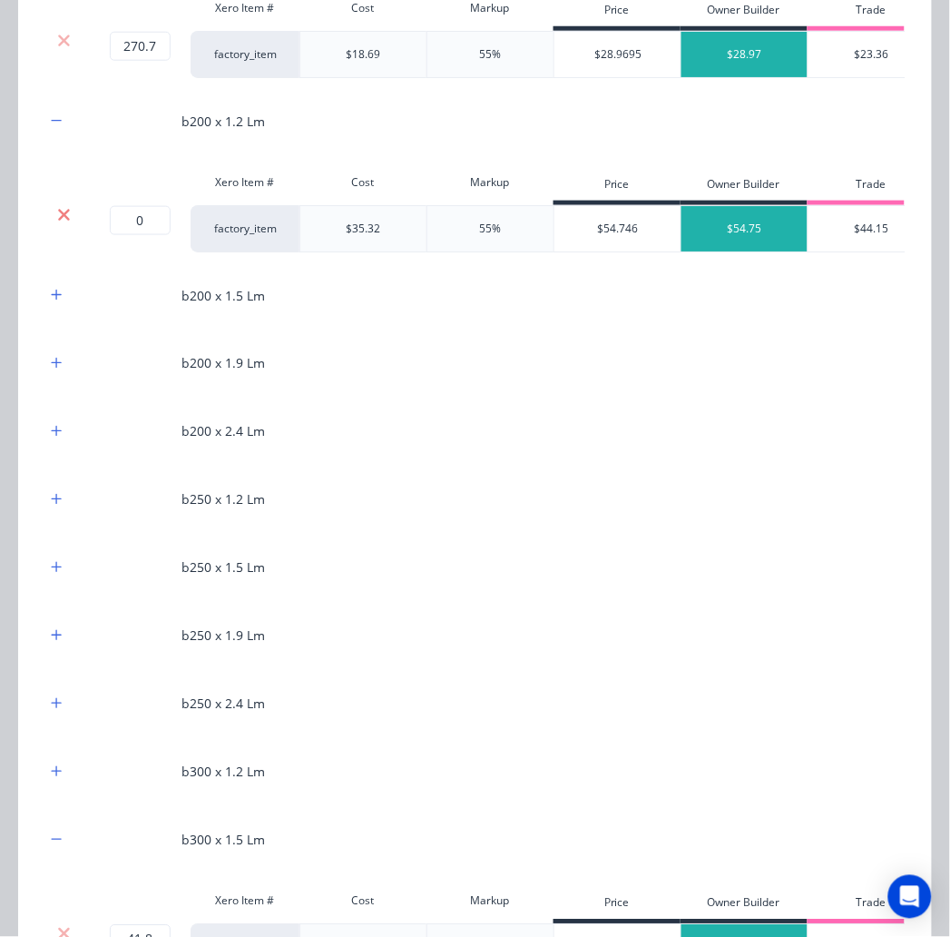
click at [64, 221] on icon at bounding box center [64, 215] width 12 height 12
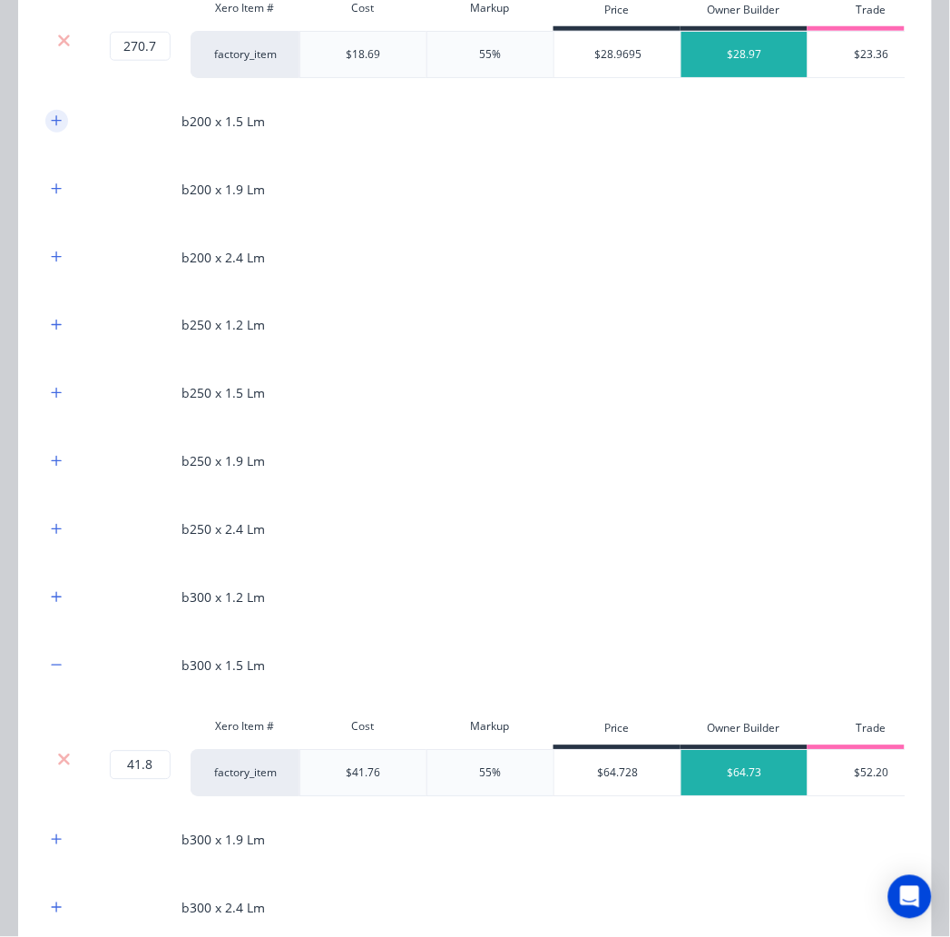
click at [57, 127] on icon "button" at bounding box center [56, 120] width 11 height 13
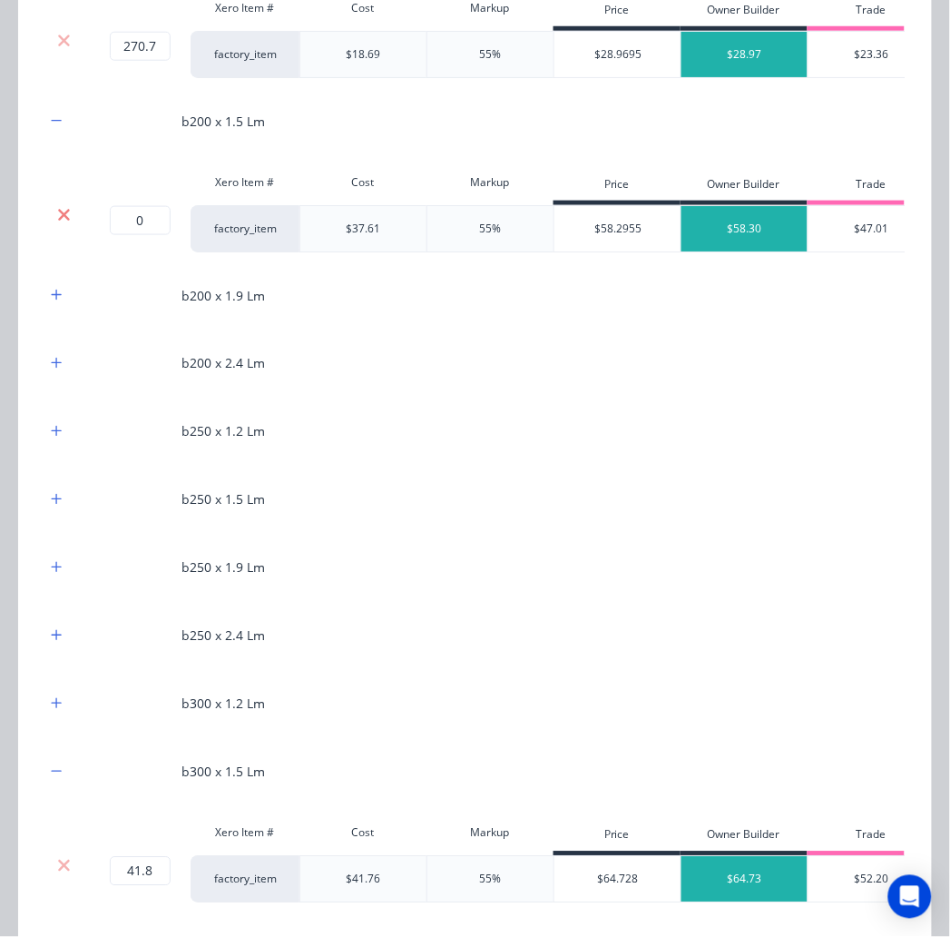
click at [57, 224] on icon at bounding box center [64, 215] width 14 height 18
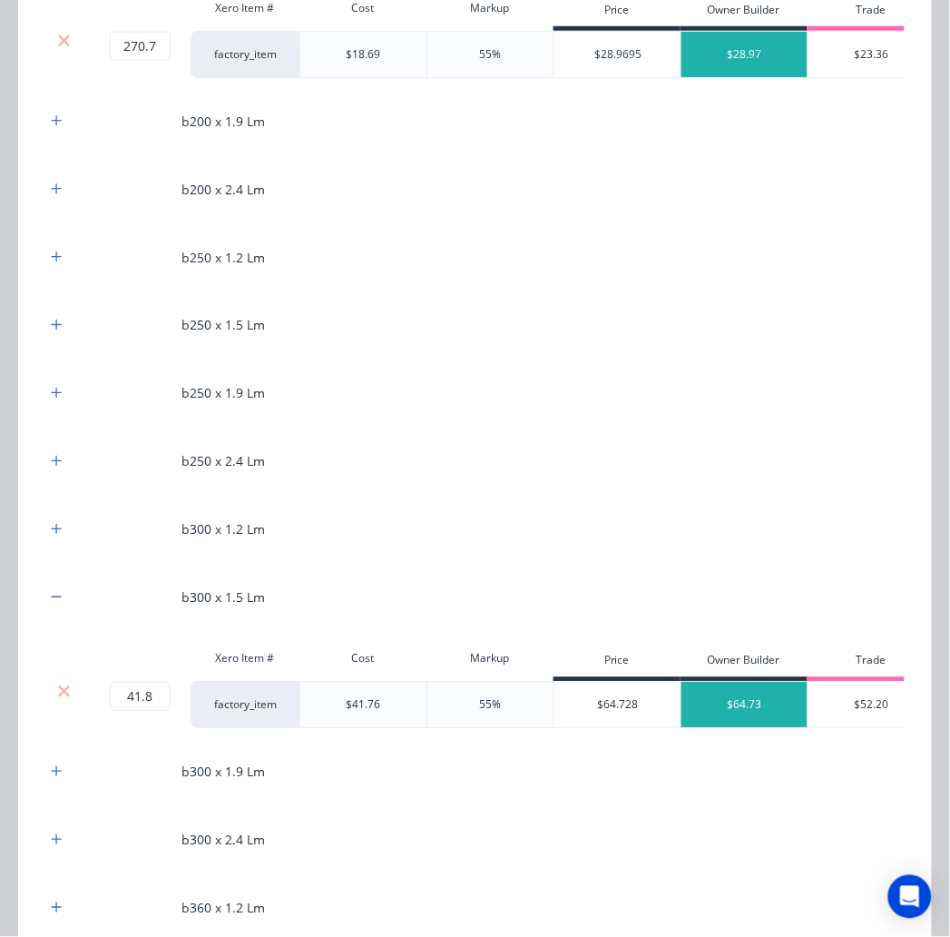
click at [55, 146] on div "b200 x 1.9 Lm" at bounding box center [475, 121] width 860 height 50
click at [61, 146] on div "b200 x 1.9 Lm" at bounding box center [475, 121] width 860 height 50
click at [58, 133] on button "button" at bounding box center [56, 121] width 23 height 23
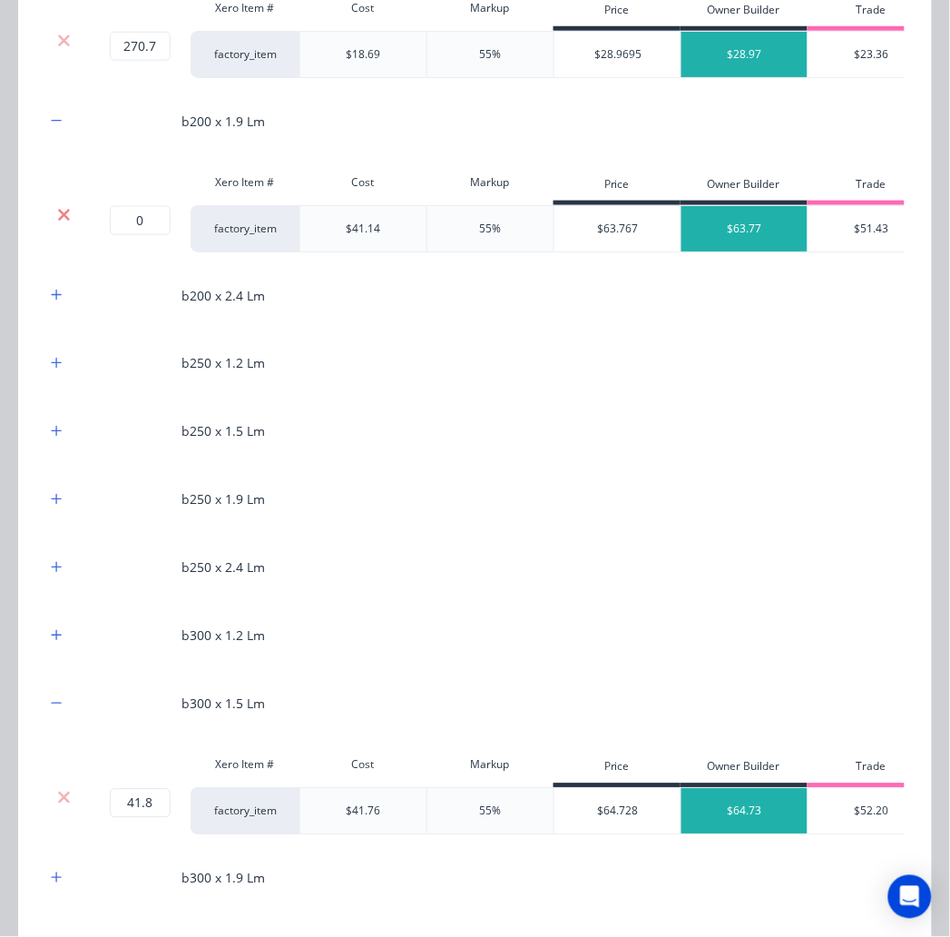
click at [69, 224] on icon at bounding box center [64, 215] width 14 height 18
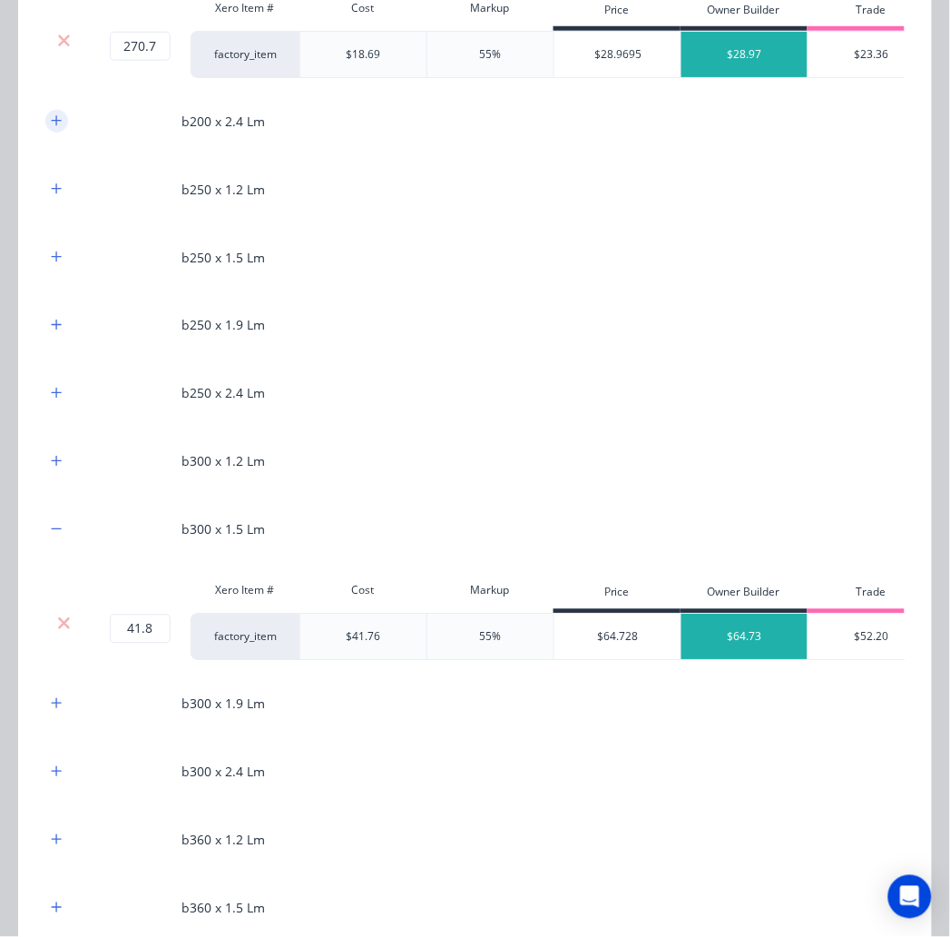
click at [54, 127] on icon "button" at bounding box center [56, 120] width 11 height 13
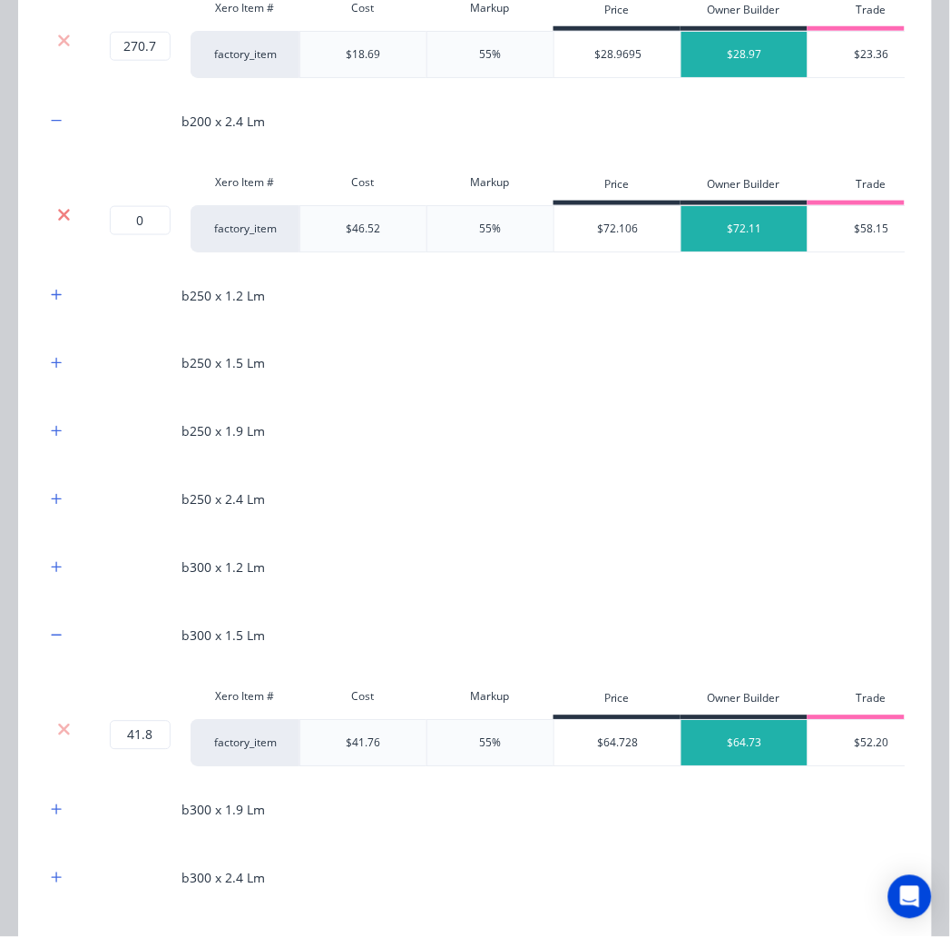
click at [65, 224] on icon at bounding box center [64, 215] width 14 height 18
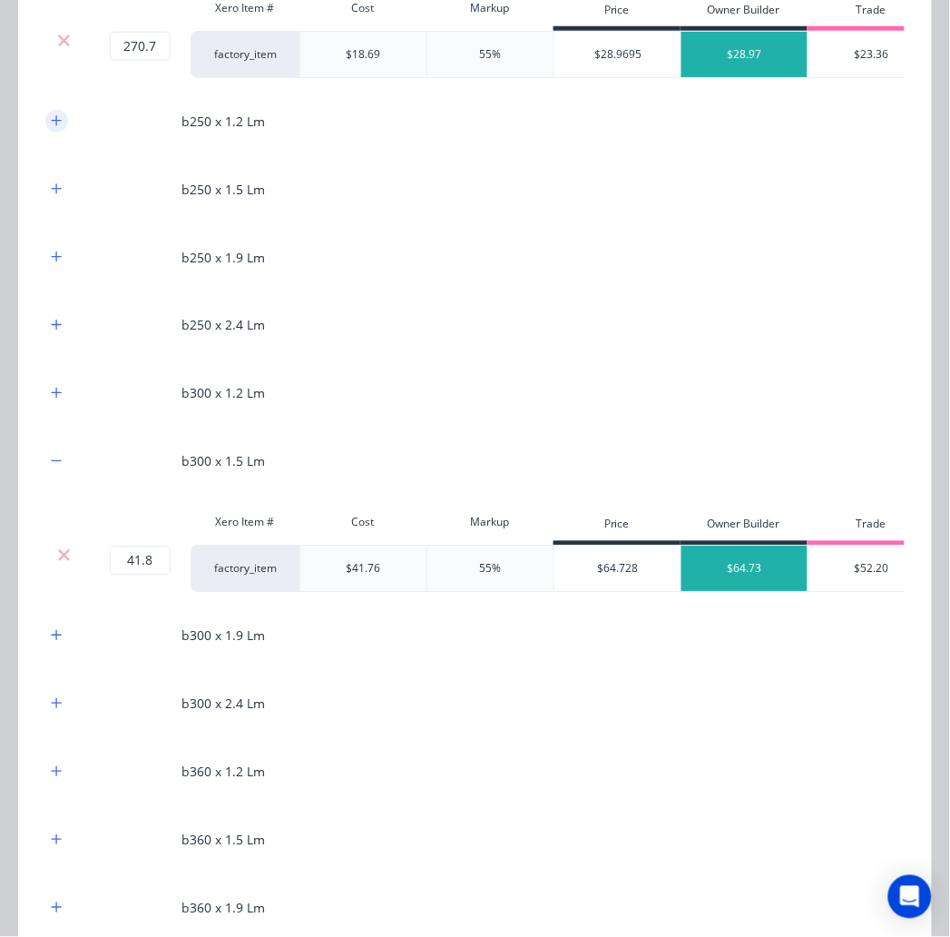
click at [60, 127] on icon "button" at bounding box center [56, 120] width 11 height 13
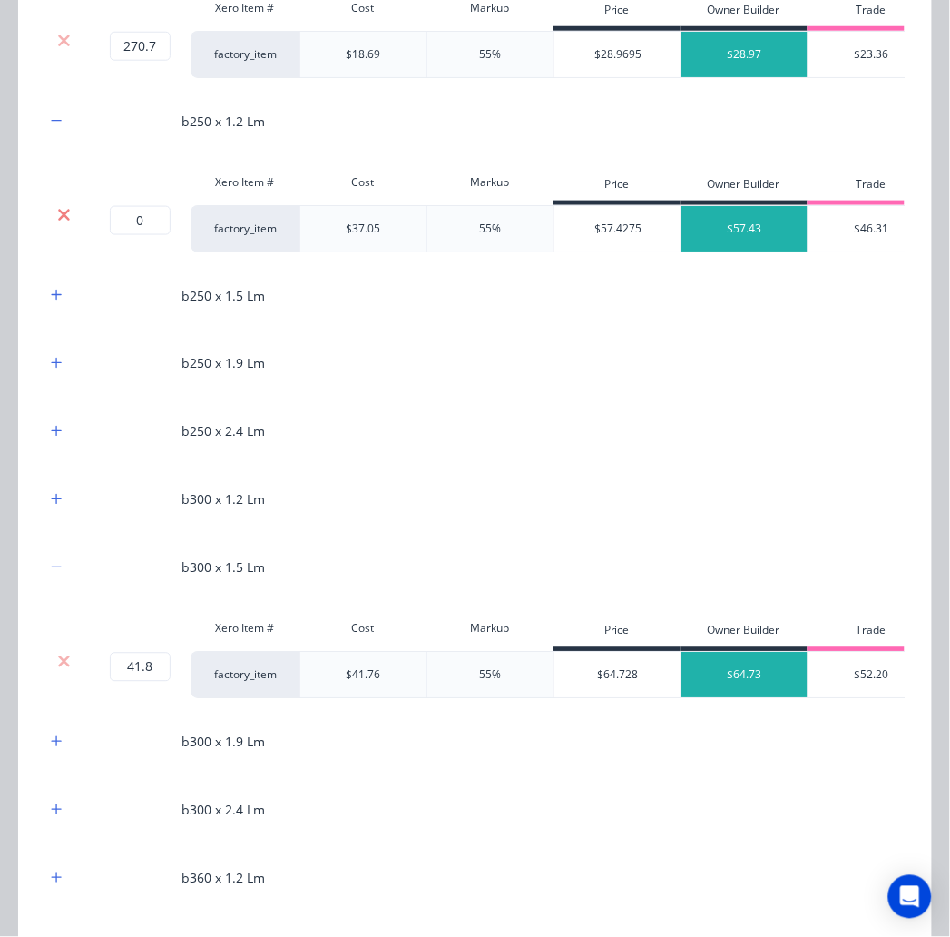
click at [64, 224] on icon at bounding box center [64, 215] width 14 height 18
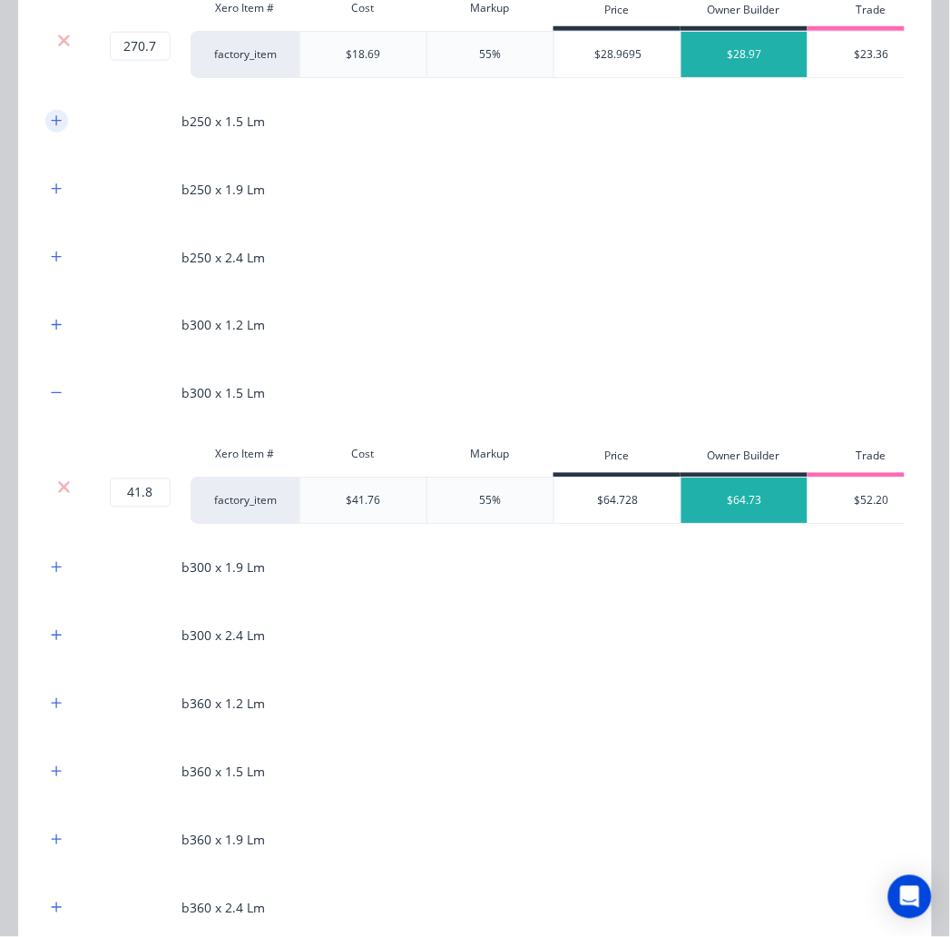
click at [58, 127] on icon "button" at bounding box center [56, 120] width 11 height 13
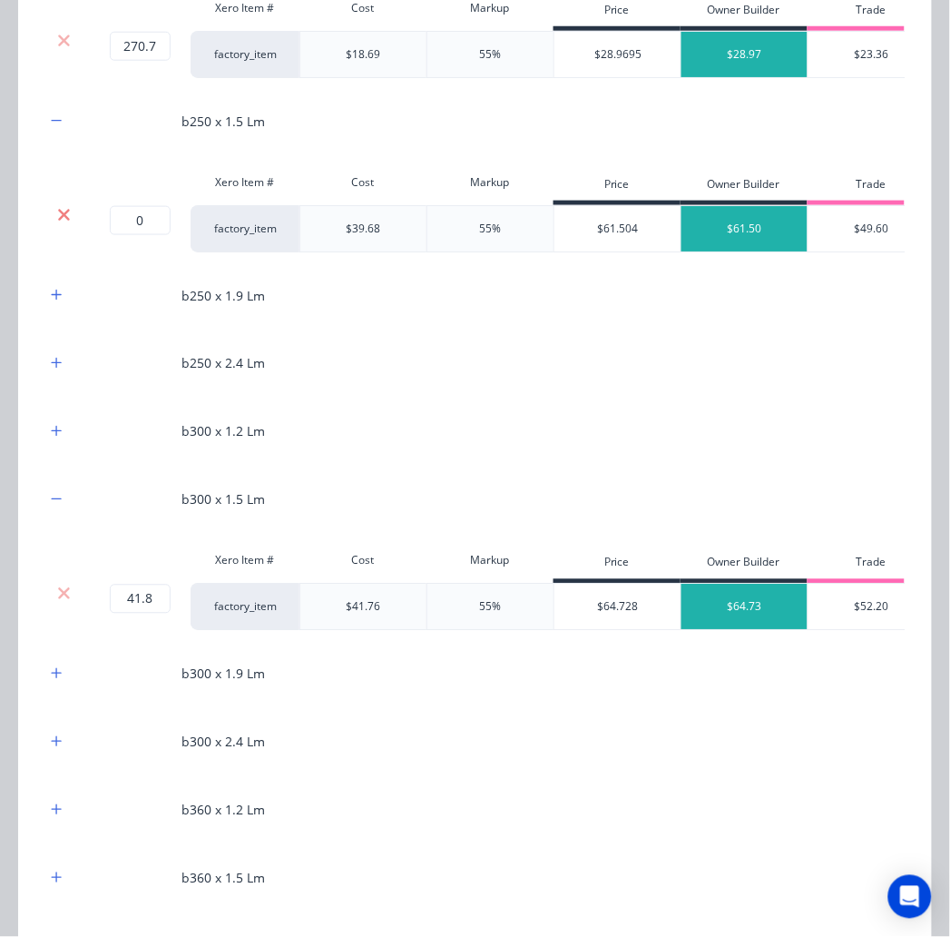
click at [60, 224] on icon at bounding box center [64, 215] width 14 height 18
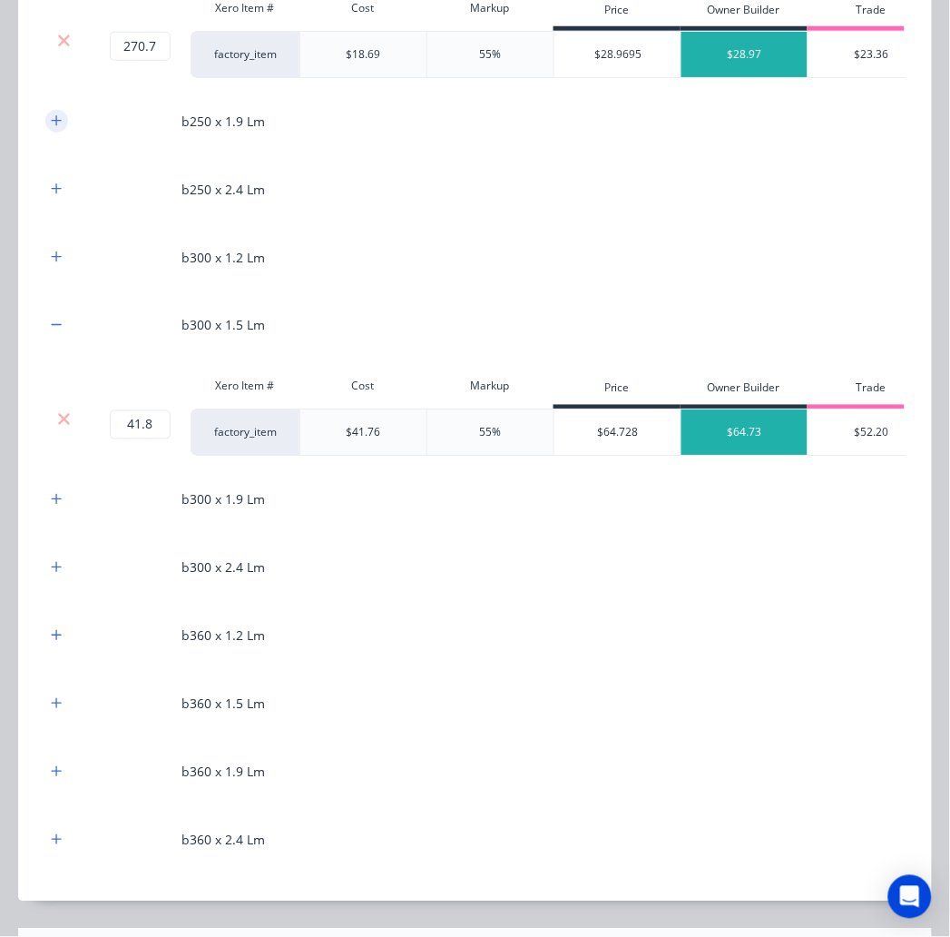
click at [55, 127] on icon "button" at bounding box center [56, 120] width 11 height 13
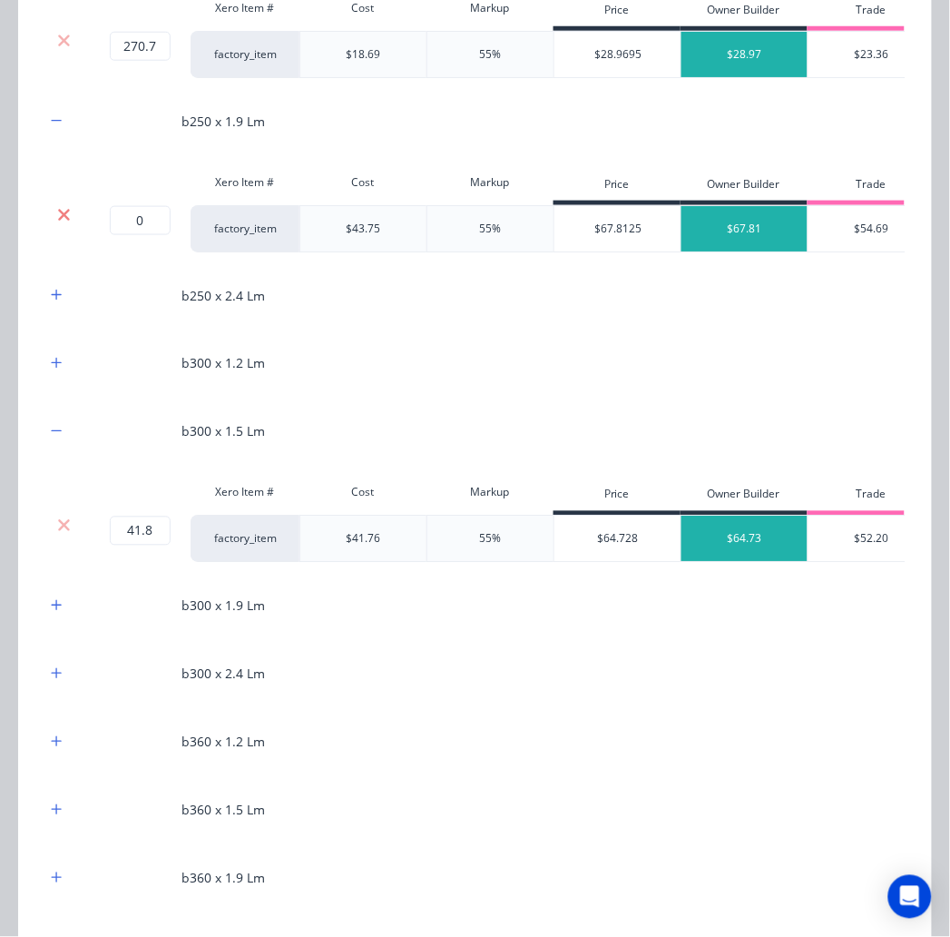
click at [69, 224] on icon at bounding box center [64, 215] width 14 height 18
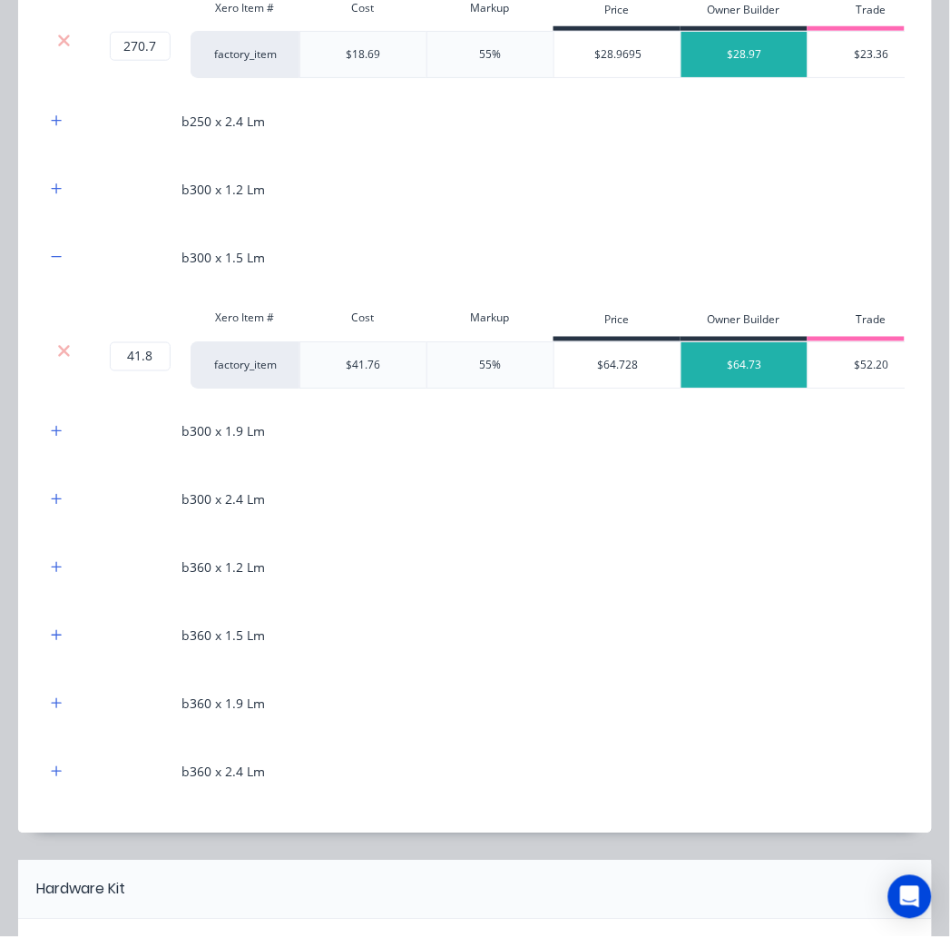
click at [64, 133] on div at bounding box center [56, 121] width 23 height 23
click at [62, 133] on button "button" at bounding box center [56, 121] width 23 height 23
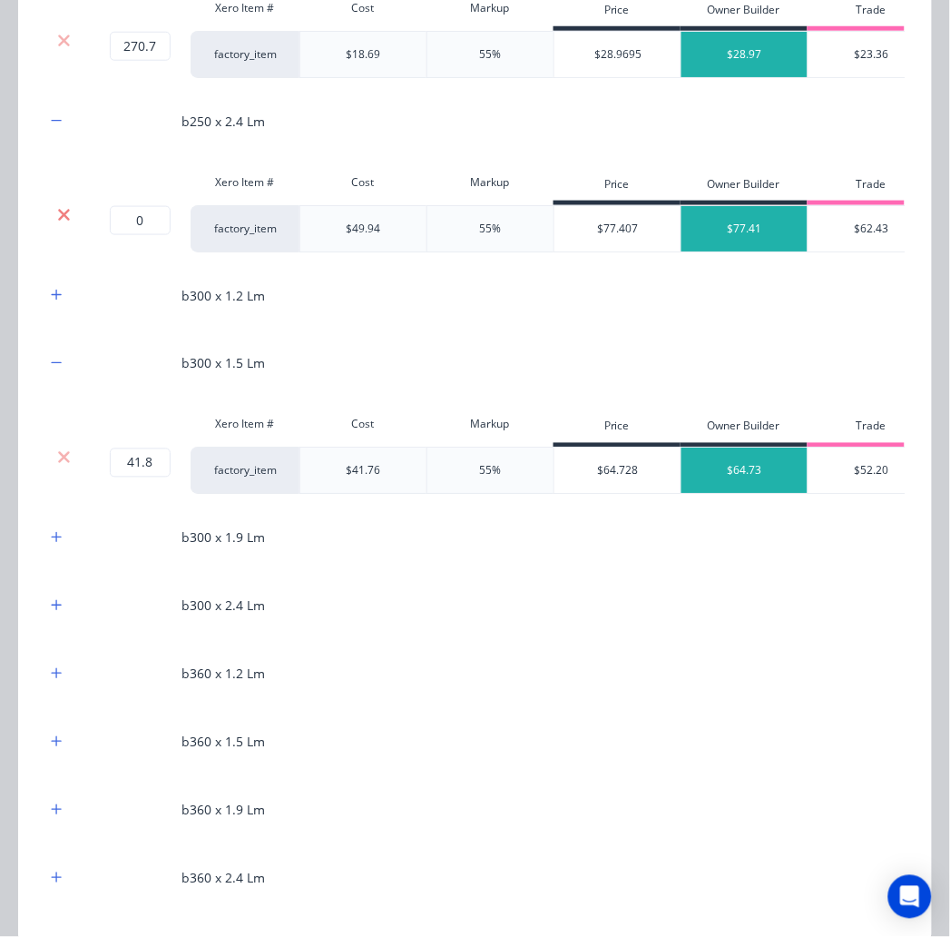
click at [69, 224] on icon at bounding box center [64, 215] width 14 height 18
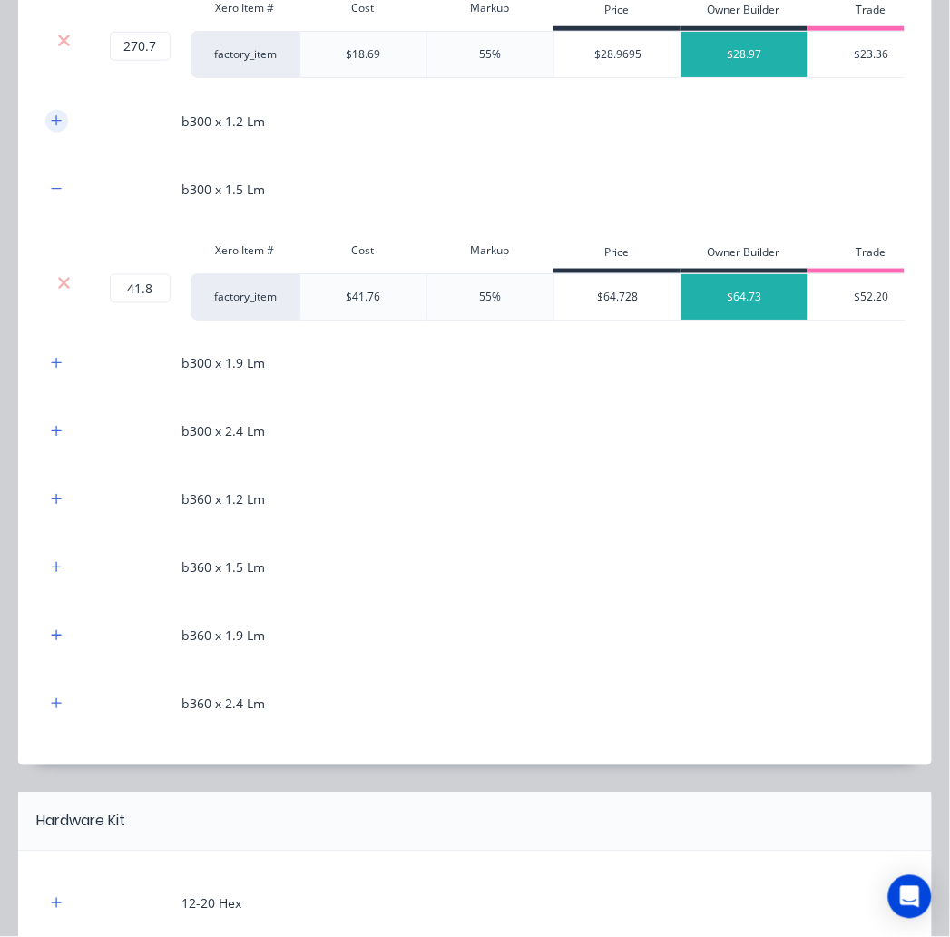
click at [55, 127] on icon "button" at bounding box center [56, 120] width 11 height 13
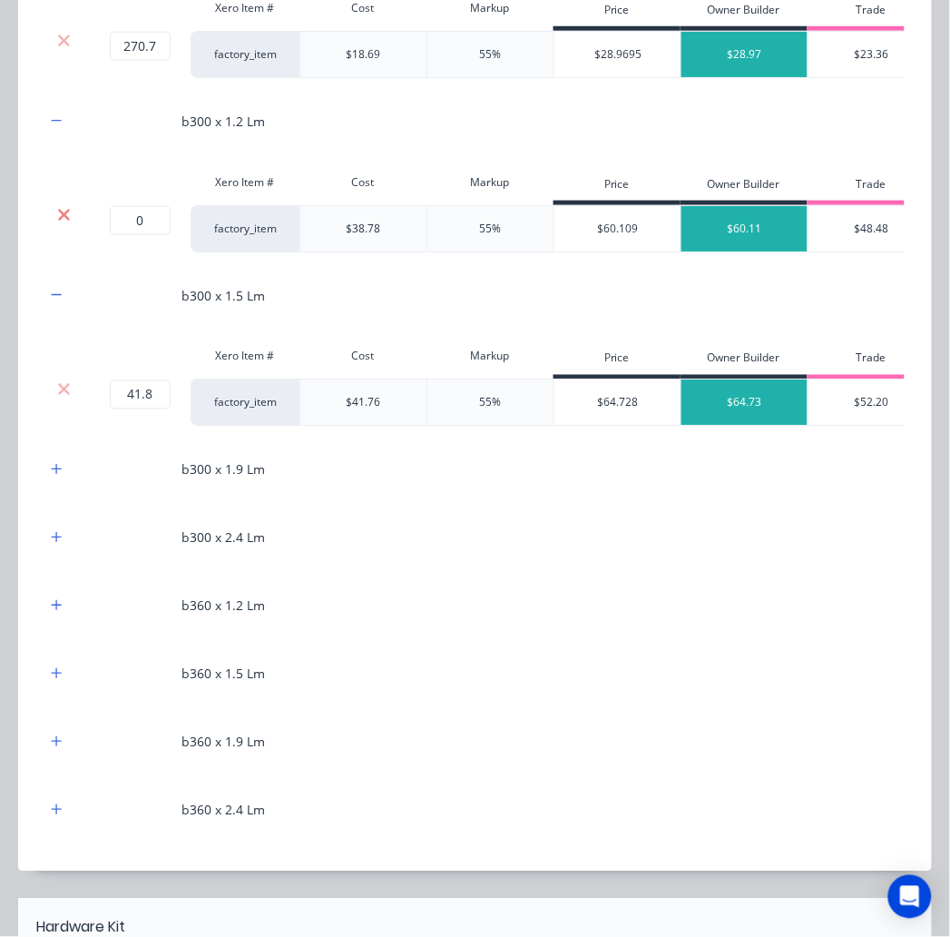
click at [58, 221] on icon at bounding box center [64, 215] width 12 height 12
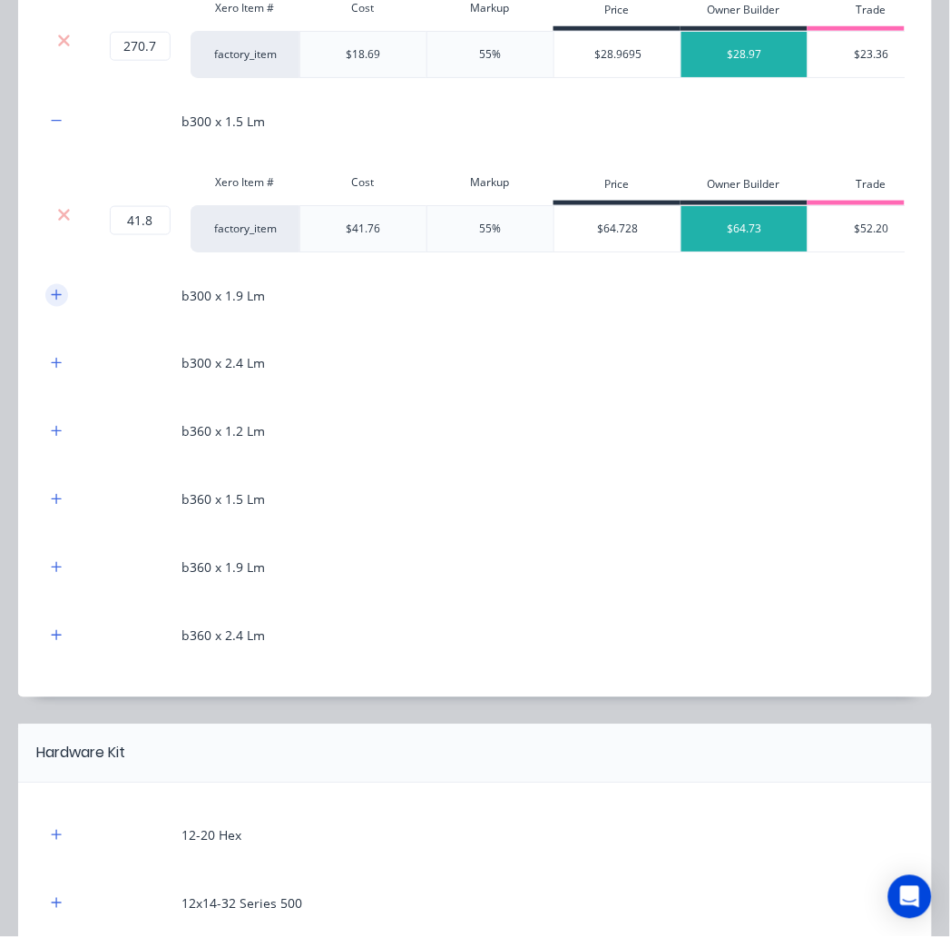
click at [46, 307] on button "button" at bounding box center [56, 295] width 23 height 23
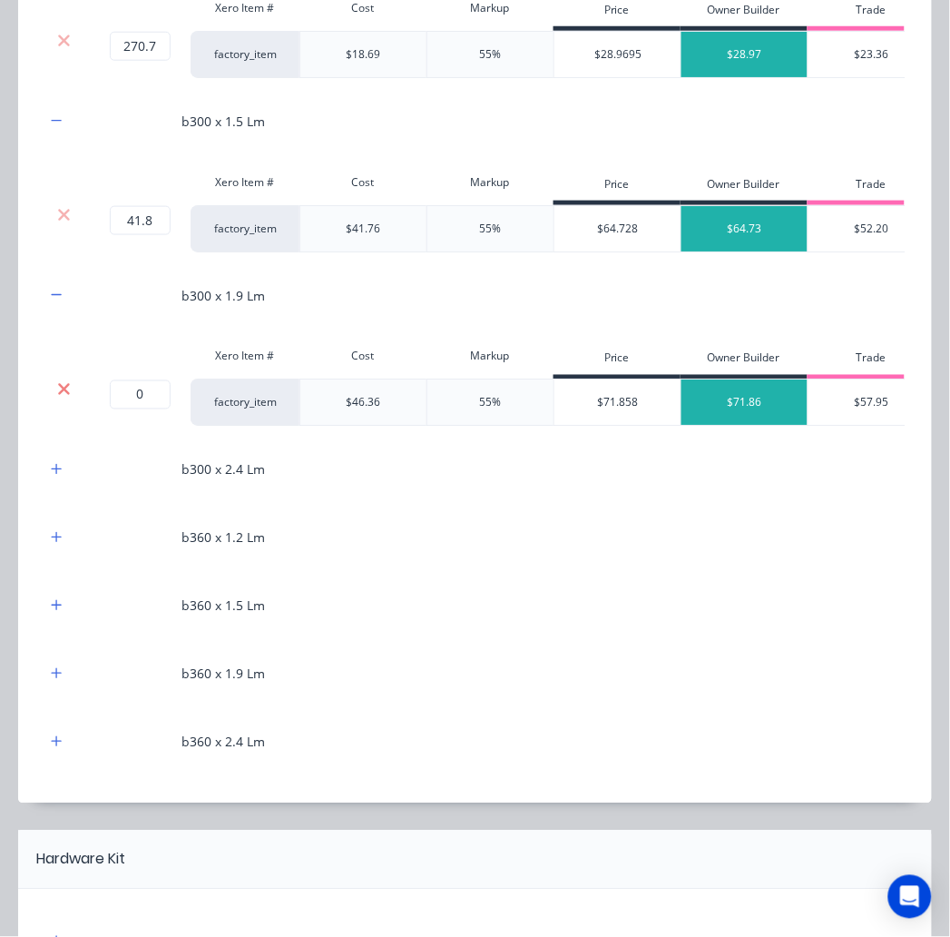
click at [64, 395] on icon at bounding box center [64, 389] width 12 height 12
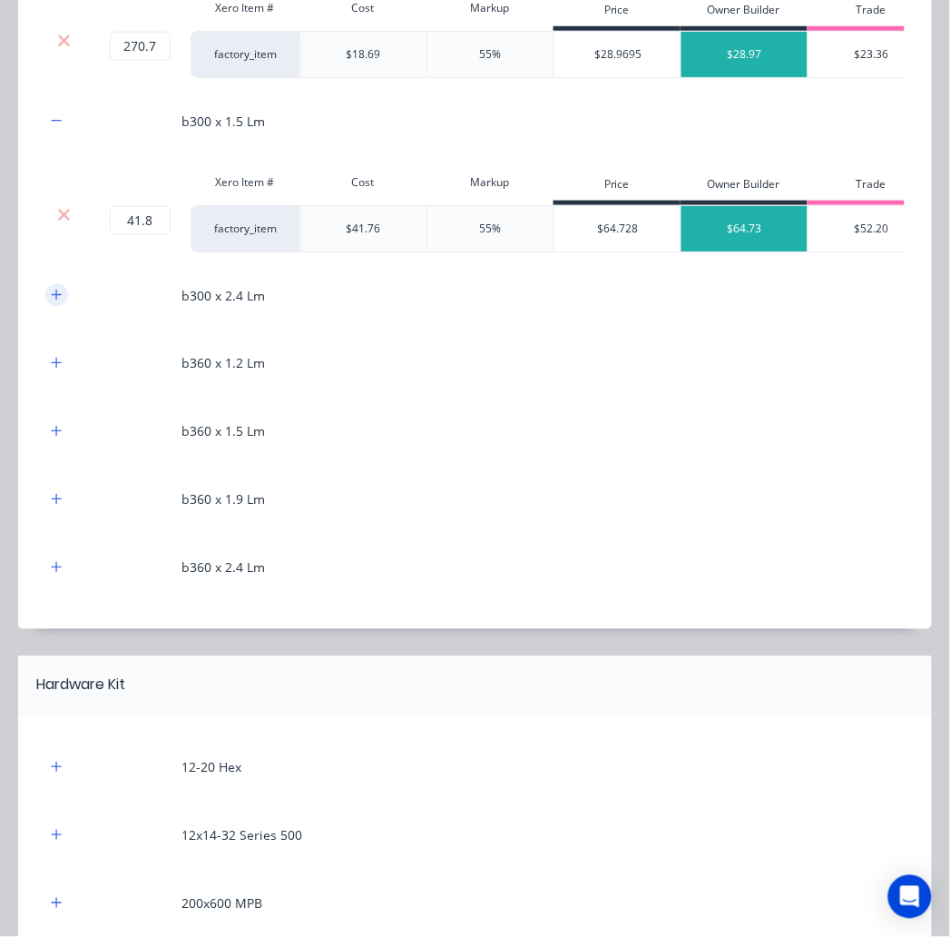
click at [62, 307] on button "button" at bounding box center [56, 295] width 23 height 23
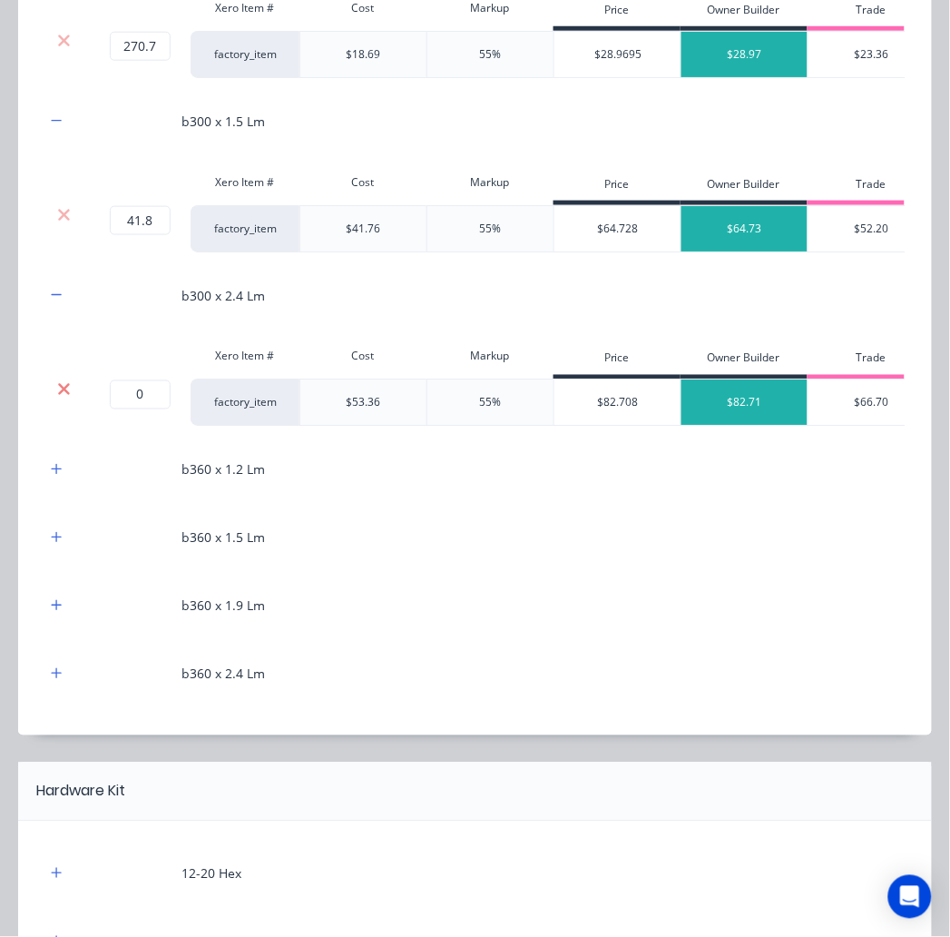
click at [67, 395] on icon at bounding box center [64, 389] width 12 height 12
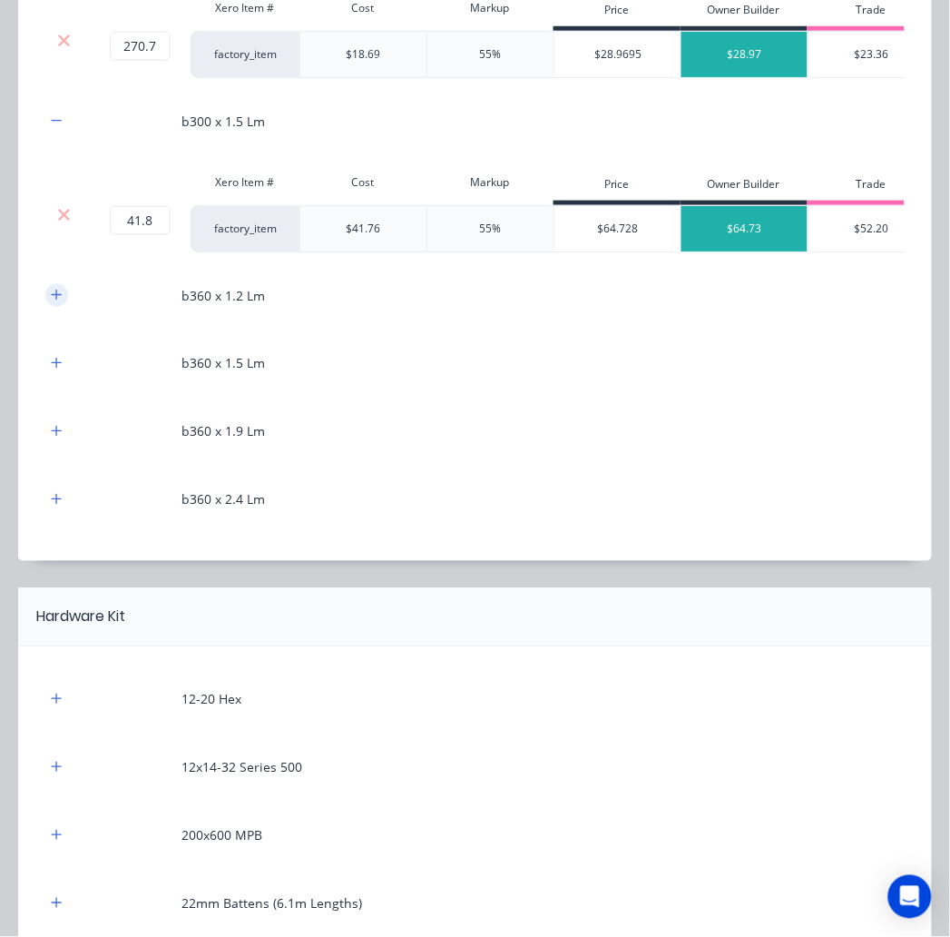
click at [65, 307] on button "button" at bounding box center [56, 295] width 23 height 23
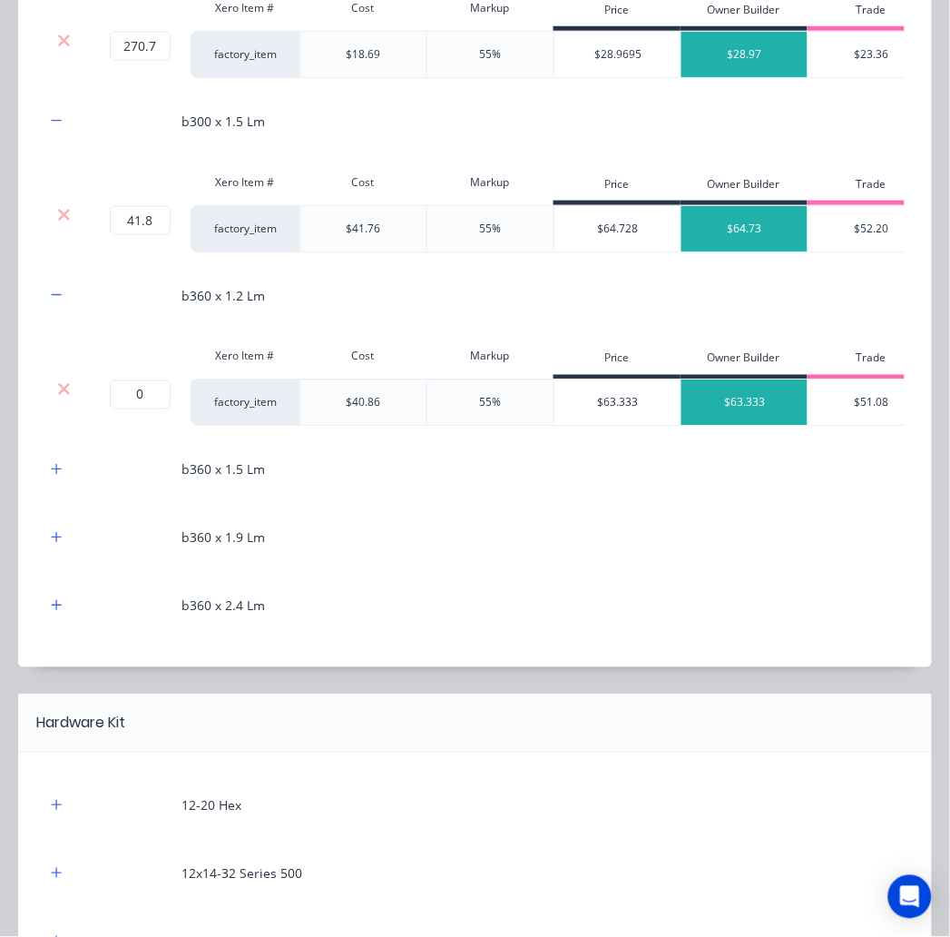
click at [73, 398] on div at bounding box center [63, 389] width 34 height 18
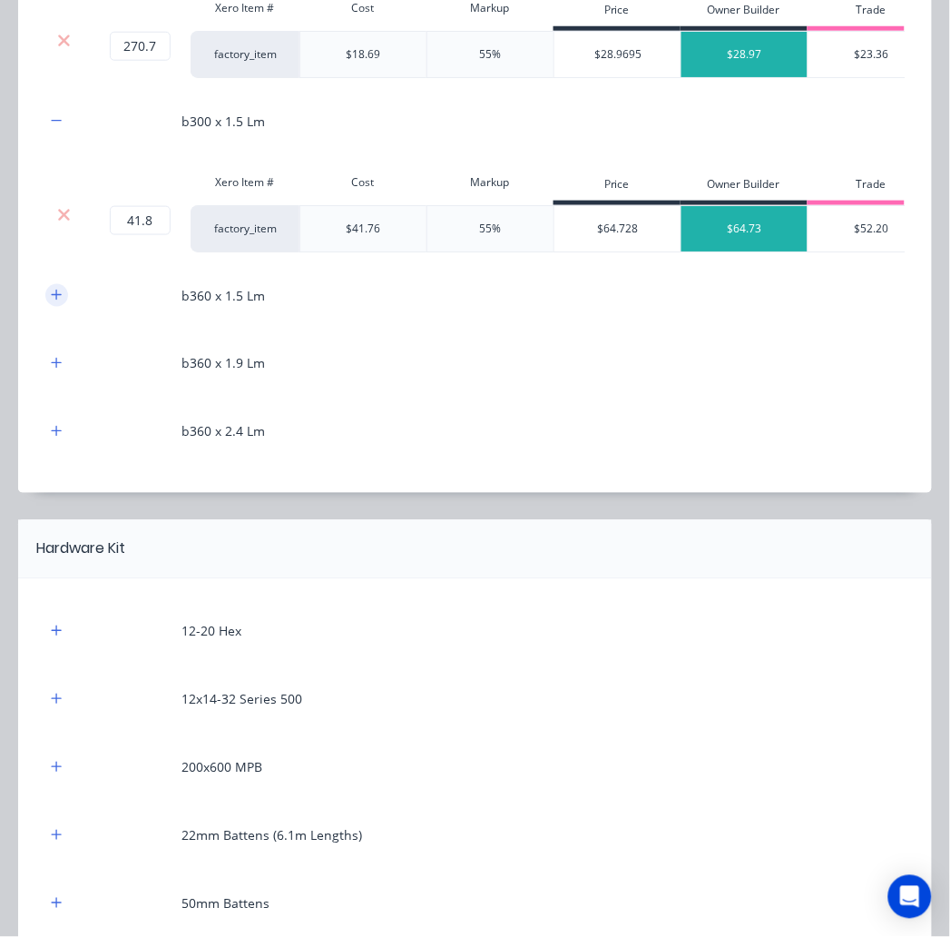
click at [60, 301] on icon "button" at bounding box center [56, 295] width 11 height 13
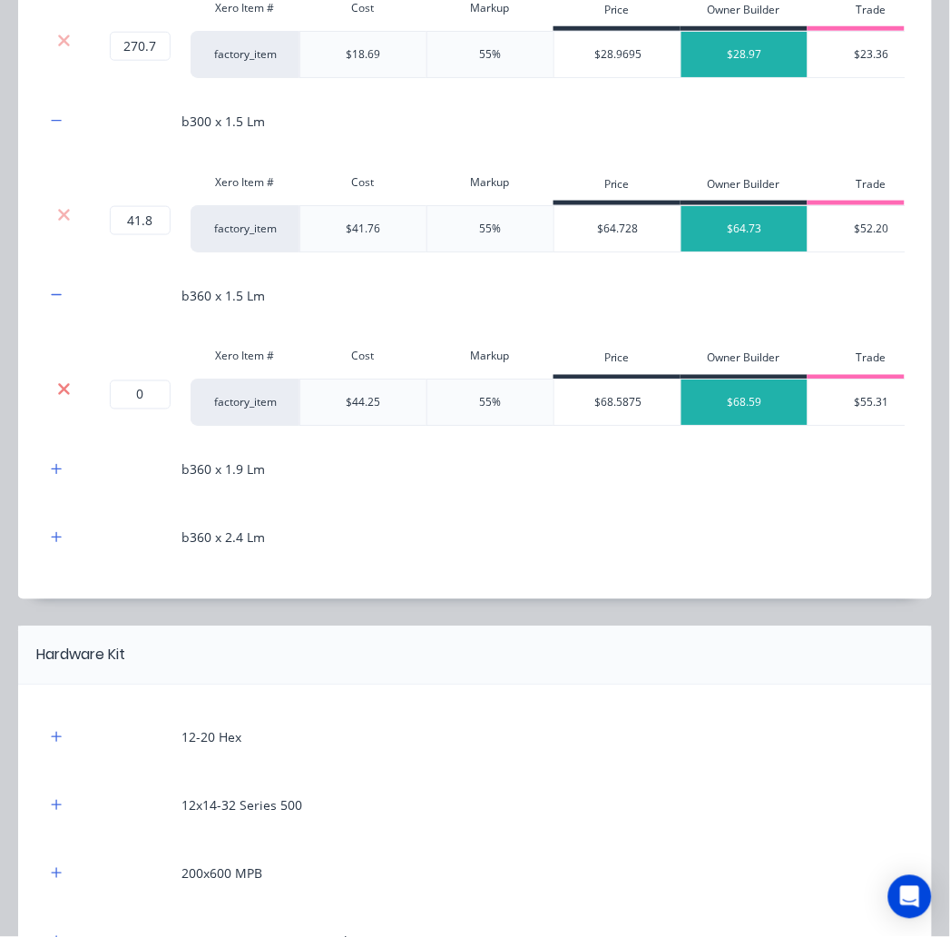
click at [62, 395] on icon at bounding box center [64, 389] width 12 height 12
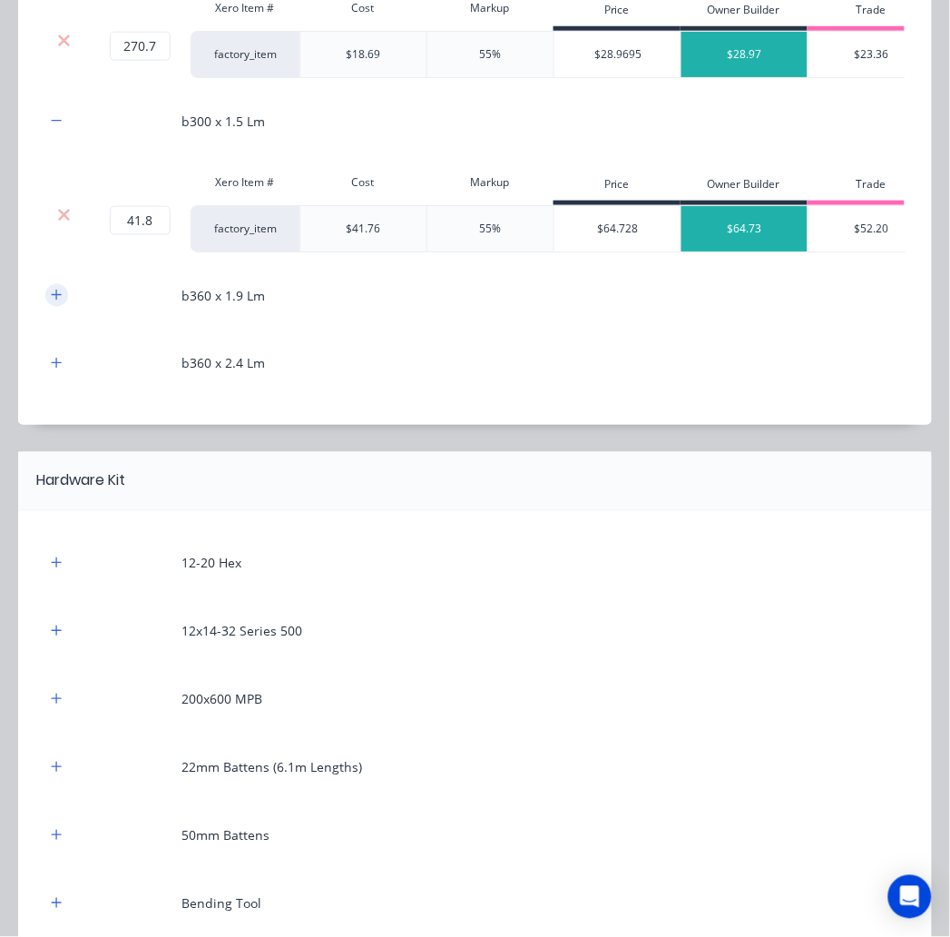
click at [55, 301] on icon "button" at bounding box center [56, 295] width 11 height 13
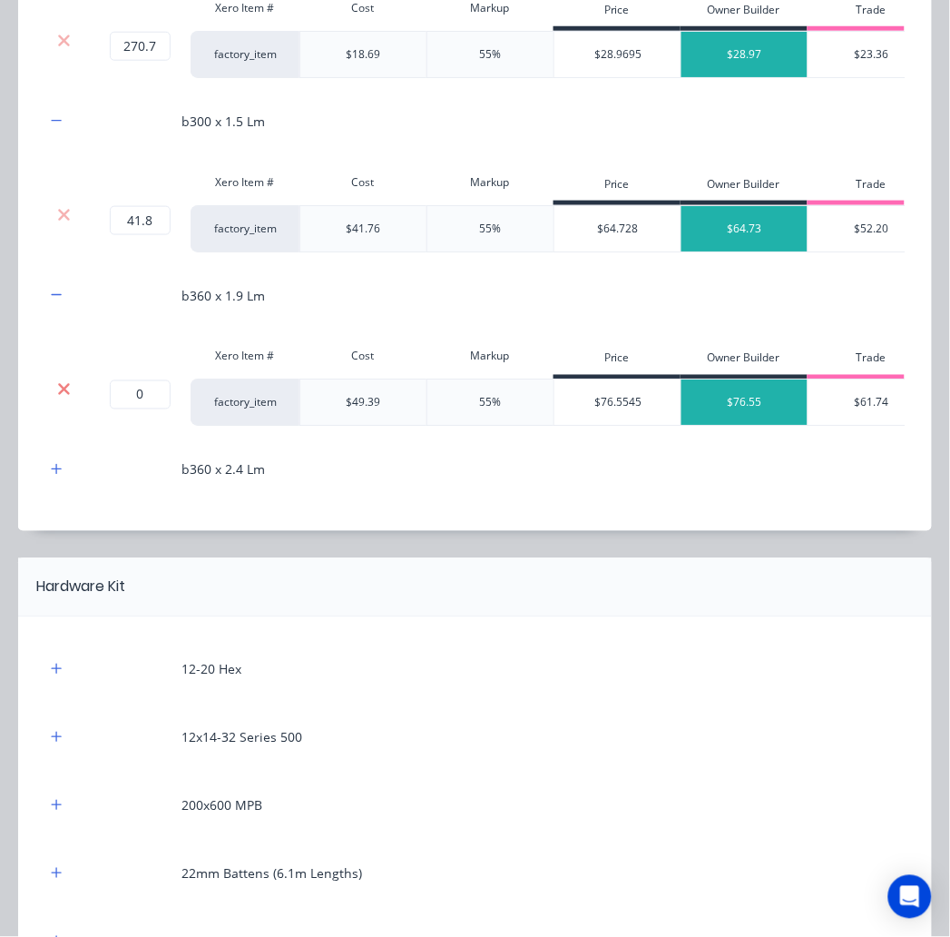
click at [64, 395] on icon at bounding box center [64, 389] width 12 height 12
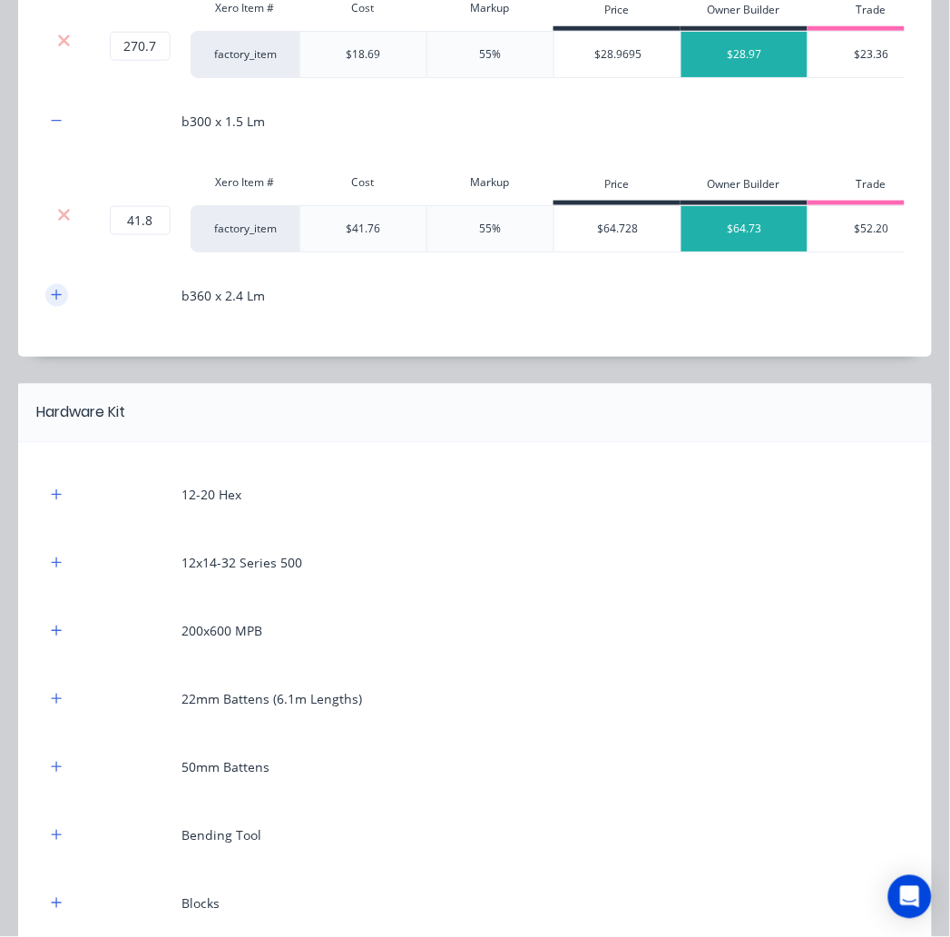
click at [62, 307] on button "button" at bounding box center [56, 295] width 23 height 23
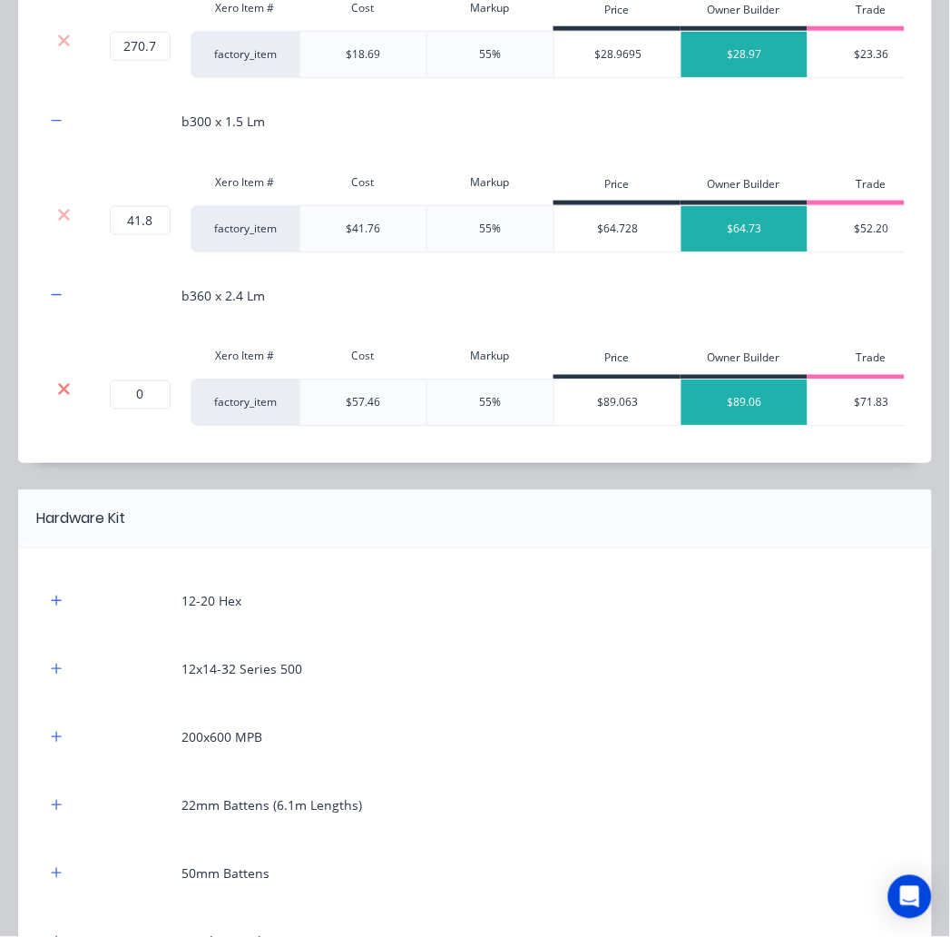
click at [61, 395] on icon at bounding box center [64, 389] width 12 height 12
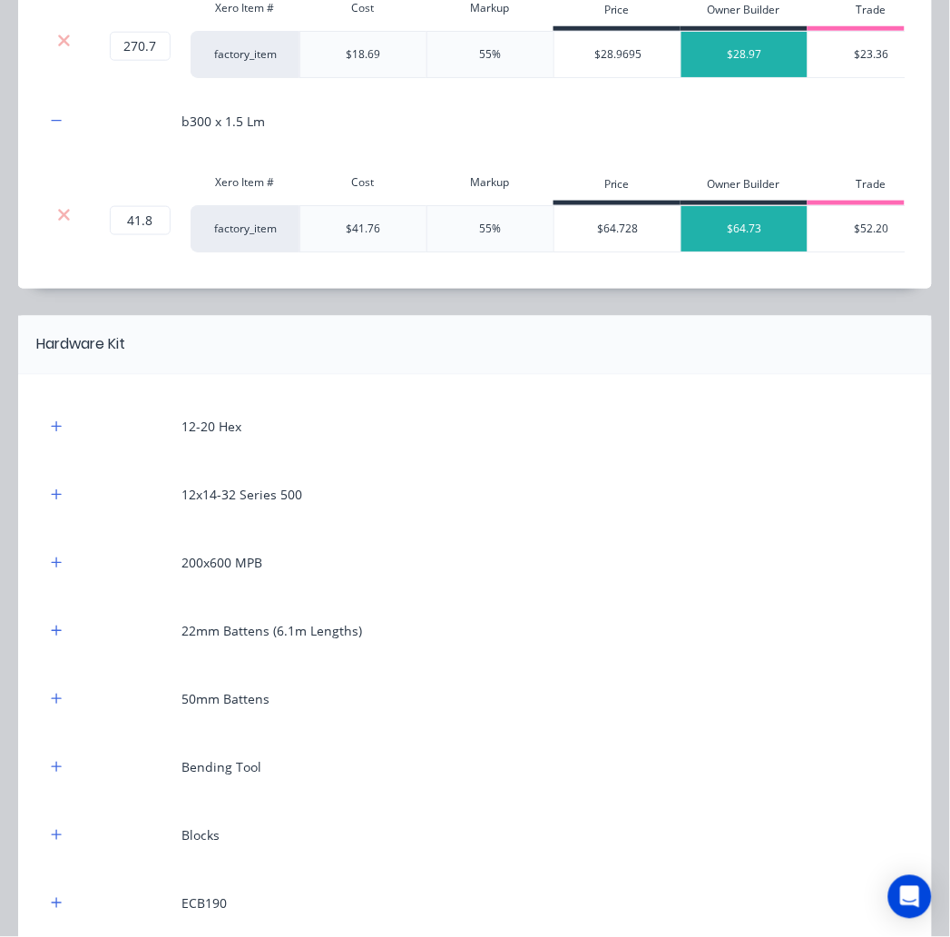
click at [329, 356] on div at bounding box center [528, 345] width 807 height 22
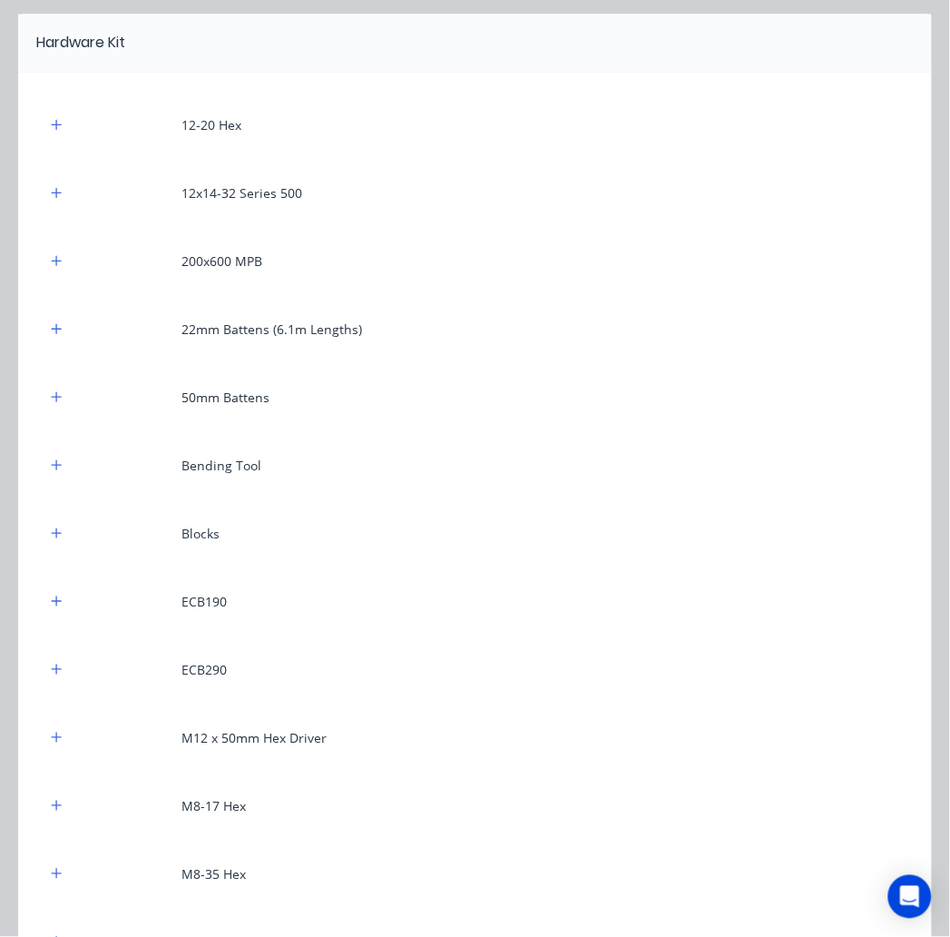
scroll to position [1815, 0]
drag, startPoint x: 28, startPoint y: 158, endPoint x: 123, endPoint y: 168, distance: 95.8
click at [123, 53] on div "Hardware Kit" at bounding box center [71, 42] width 107 height 22
click at [160, 53] on div at bounding box center [528, 42] width 807 height 22
click at [56, 673] on icon "button" at bounding box center [57, 668] width 10 height 10
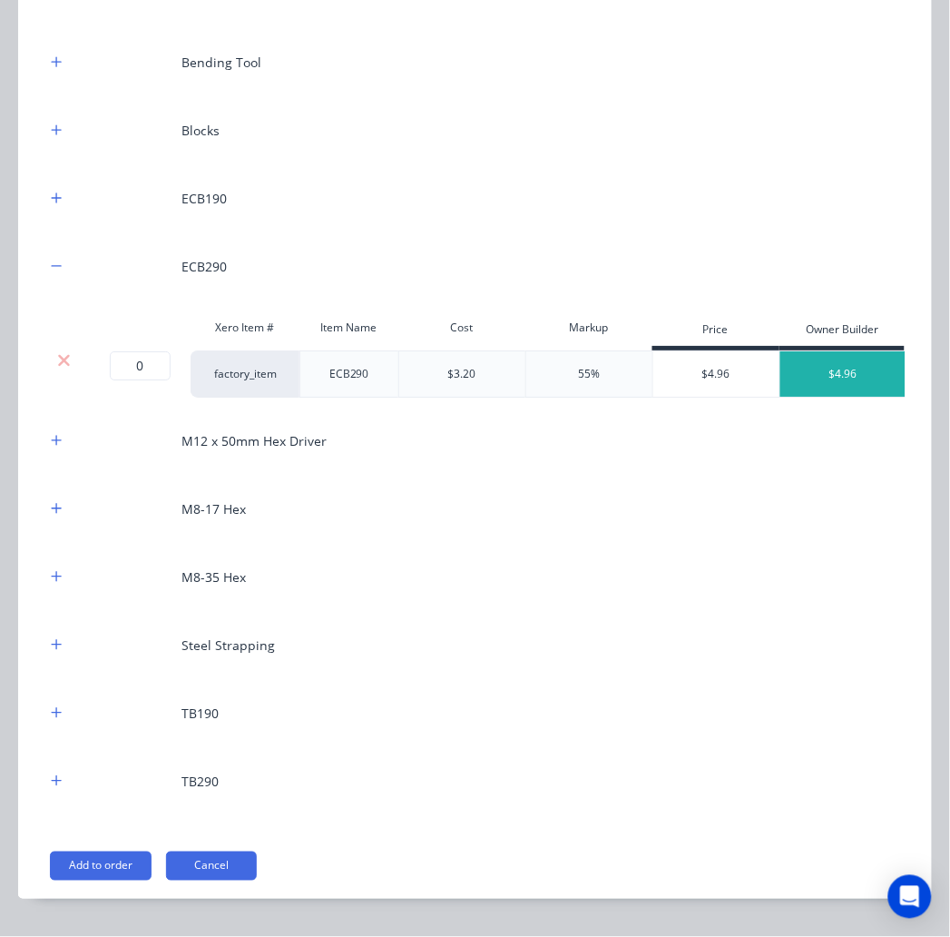
scroll to position [2218, 0]
click at [139, 379] on input "0" at bounding box center [140, 364] width 61 height 29
type input "30"
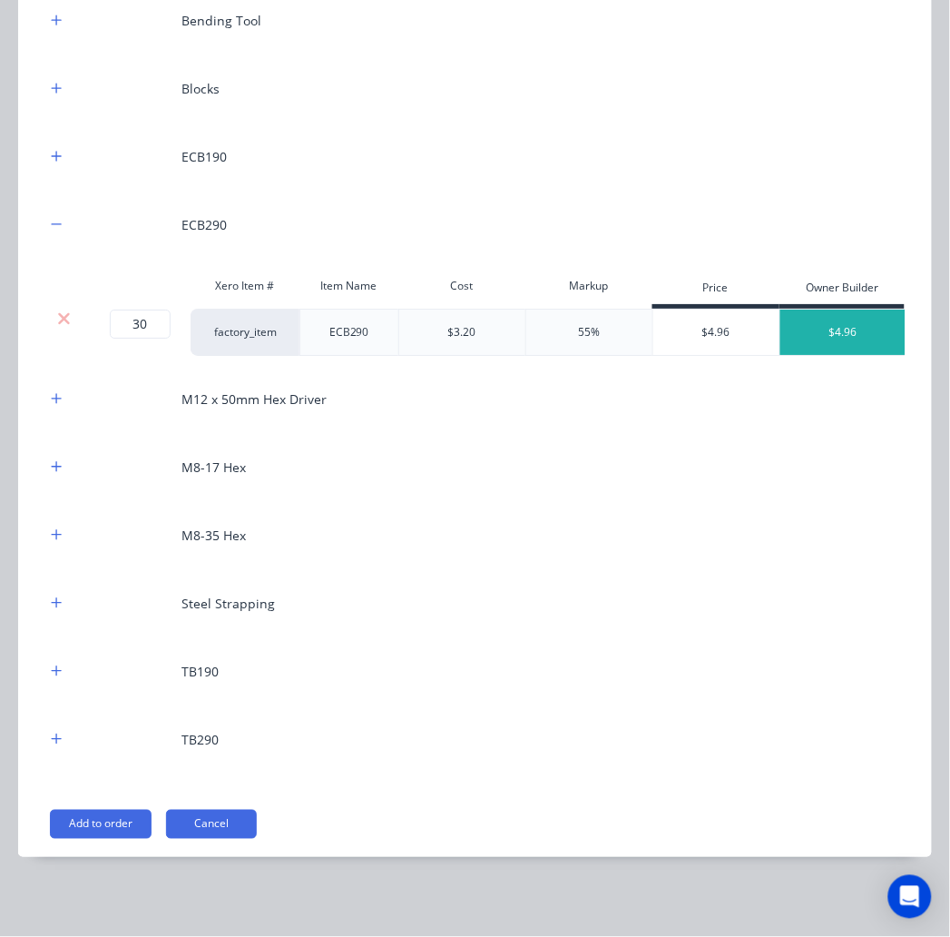
scroll to position [2397, 0]
click at [51, 741] on icon "button" at bounding box center [56, 739] width 11 height 13
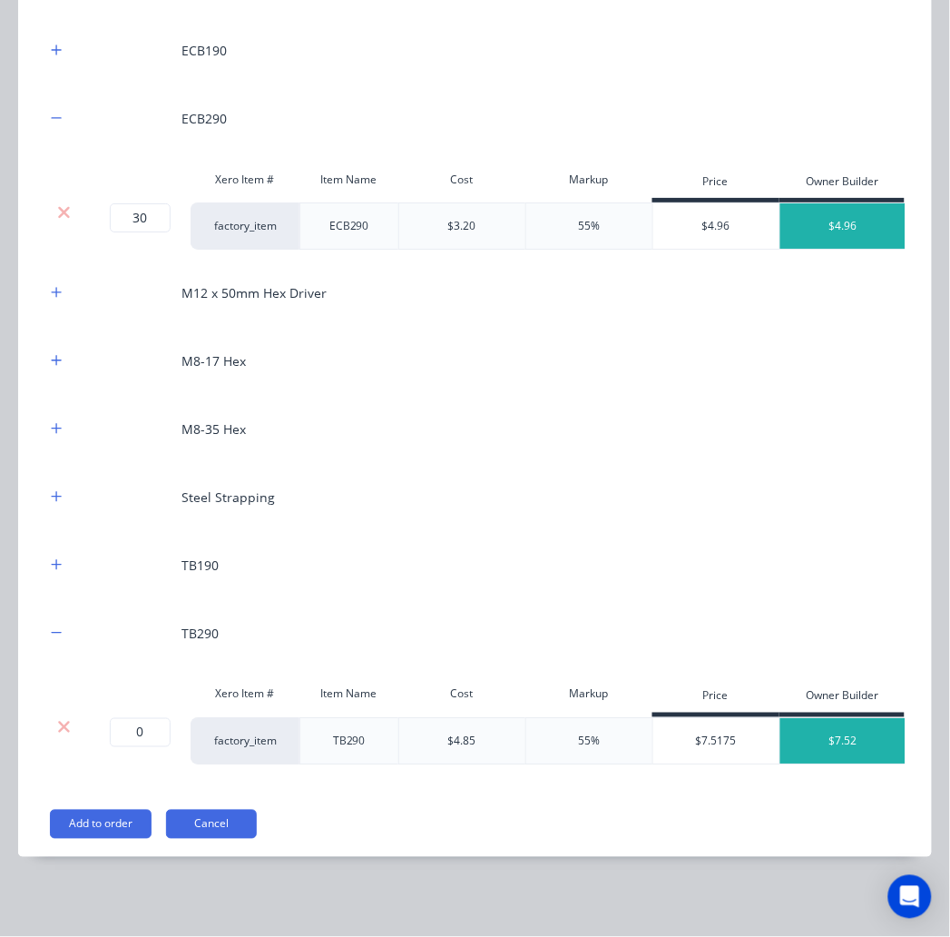
scroll to position [2518, 0]
click at [150, 718] on input "0" at bounding box center [140, 732] width 61 height 29
type input "10"
click at [67, 349] on button "button" at bounding box center [56, 360] width 23 height 23
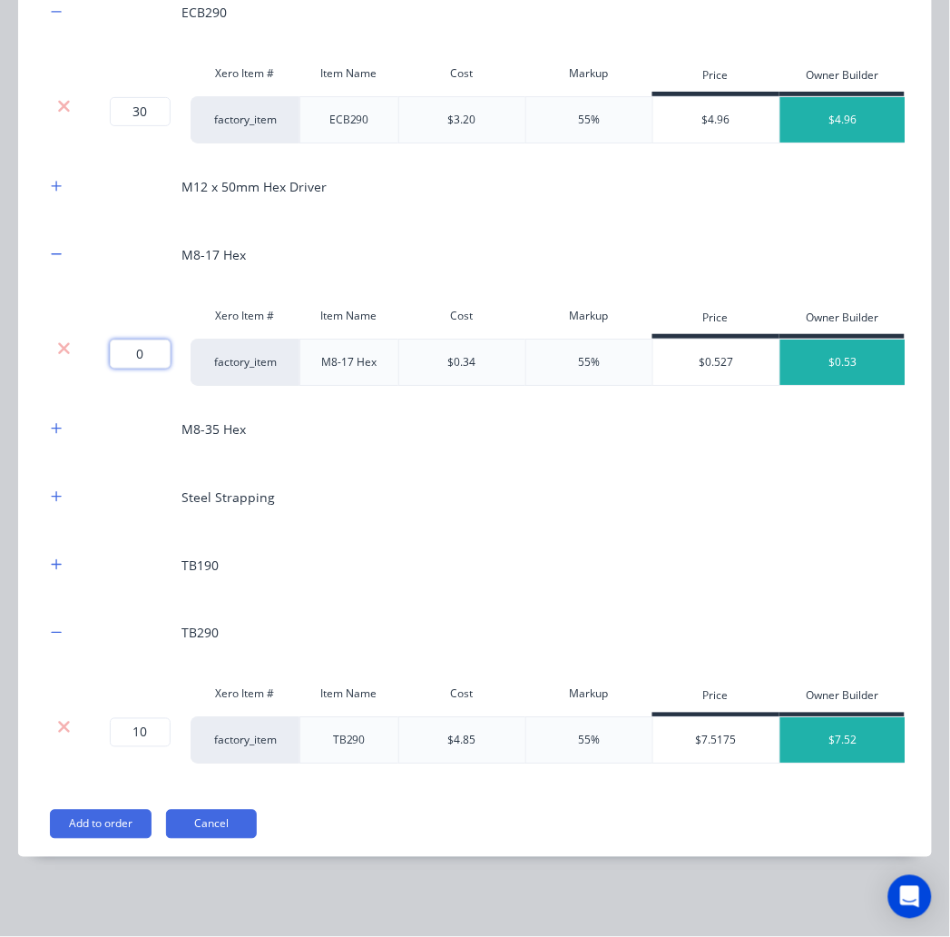
click at [143, 369] on input "0" at bounding box center [140, 353] width 61 height 29
type input "1100"
click at [112, 384] on div "12-20 Hex 12x14-32 Series 500 200x600 MPB 22mm Battens (6.1m Lengths) 50mm Batt…" at bounding box center [475, 104] width 860 height 1322
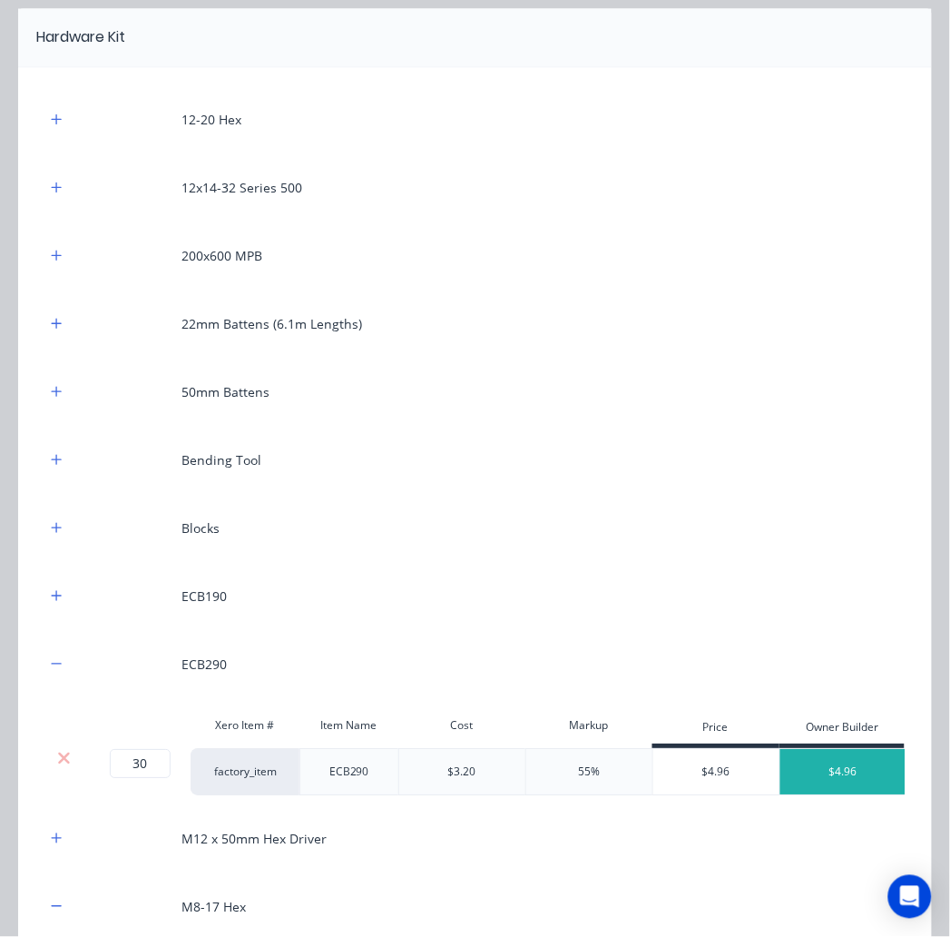
scroll to position [1812, 0]
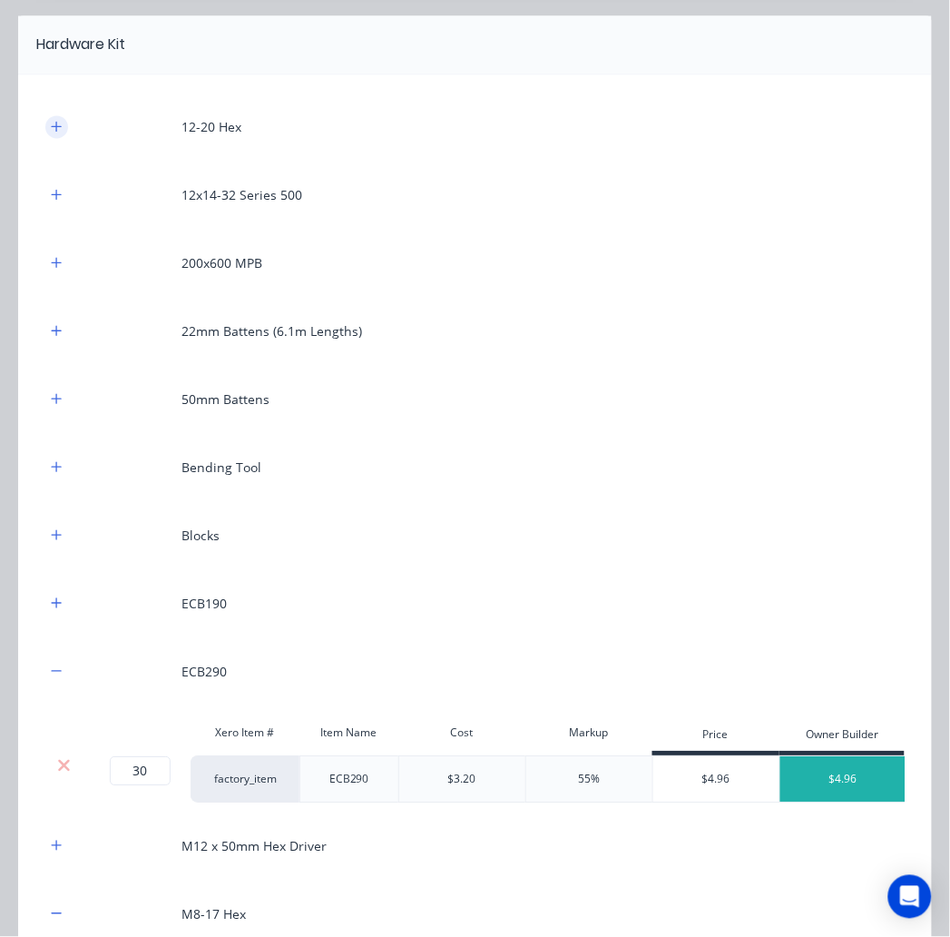
click at [53, 133] on icon "button" at bounding box center [56, 127] width 11 height 13
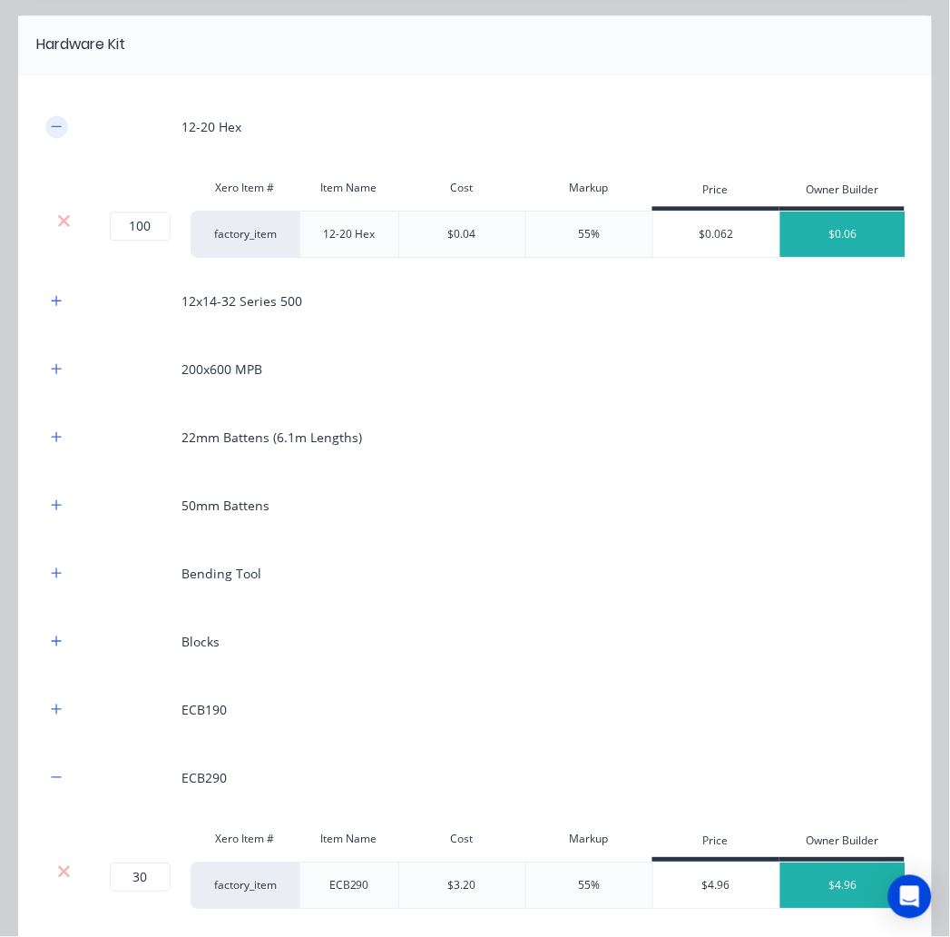
click at [54, 133] on icon "button" at bounding box center [56, 127] width 11 height 13
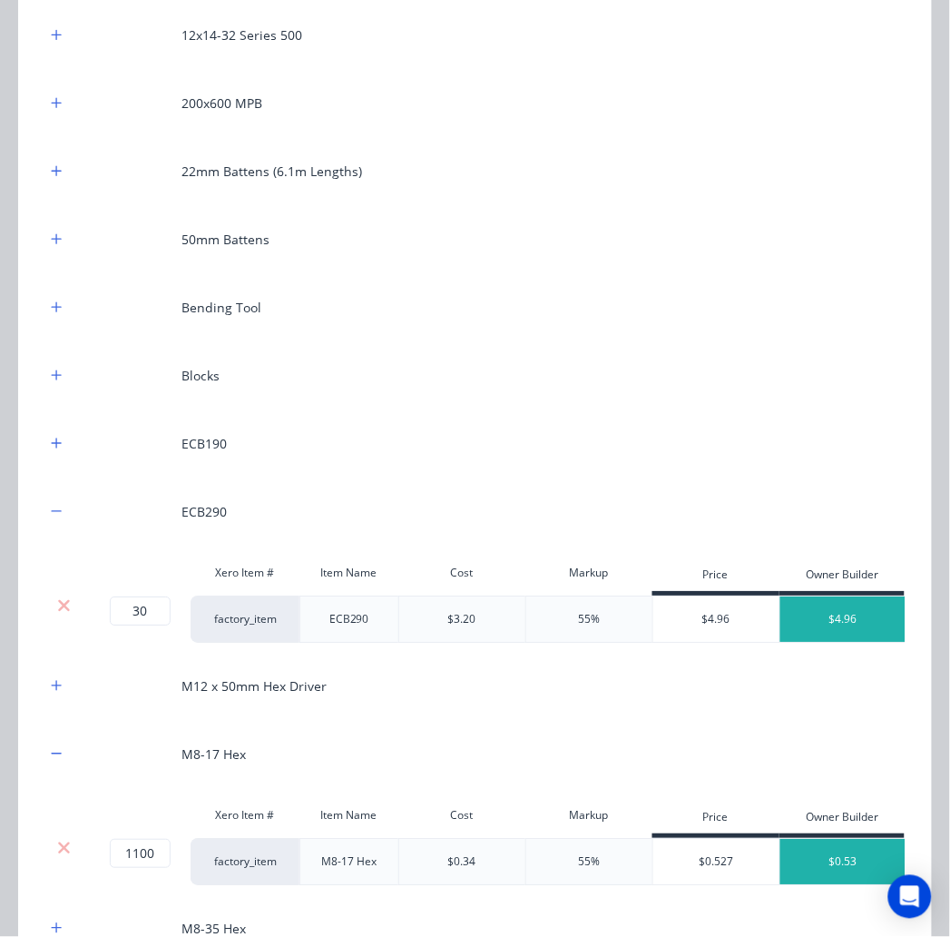
scroll to position [1913, 0]
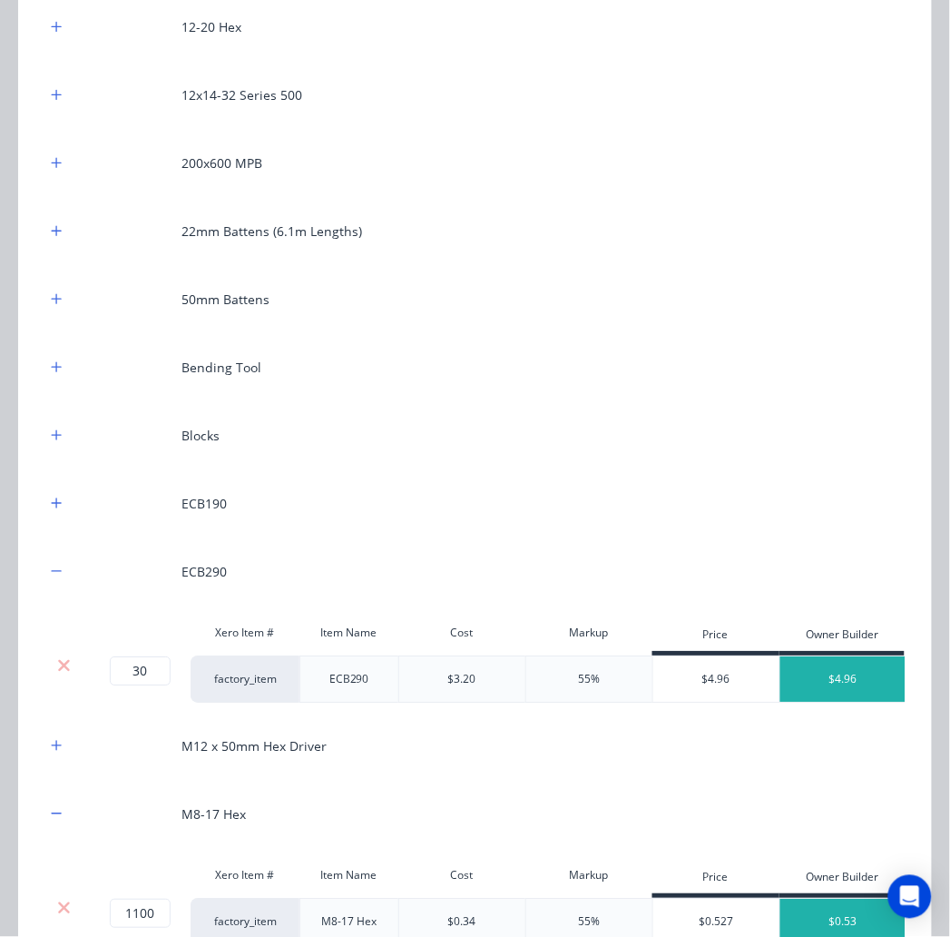
drag, startPoint x: 29, startPoint y: 61, endPoint x: 173, endPoint y: 74, distance: 145.0
click at [59, 31] on icon "button" at bounding box center [57, 26] width 10 height 10
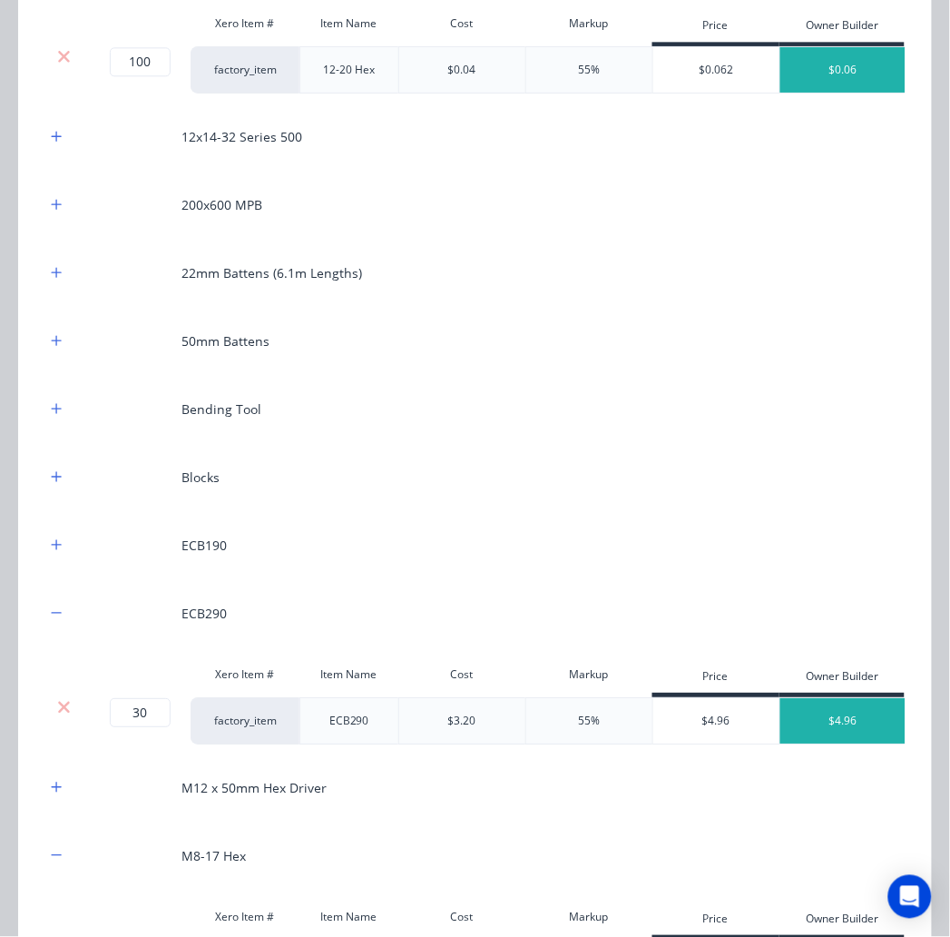
scroll to position [2013, 0]
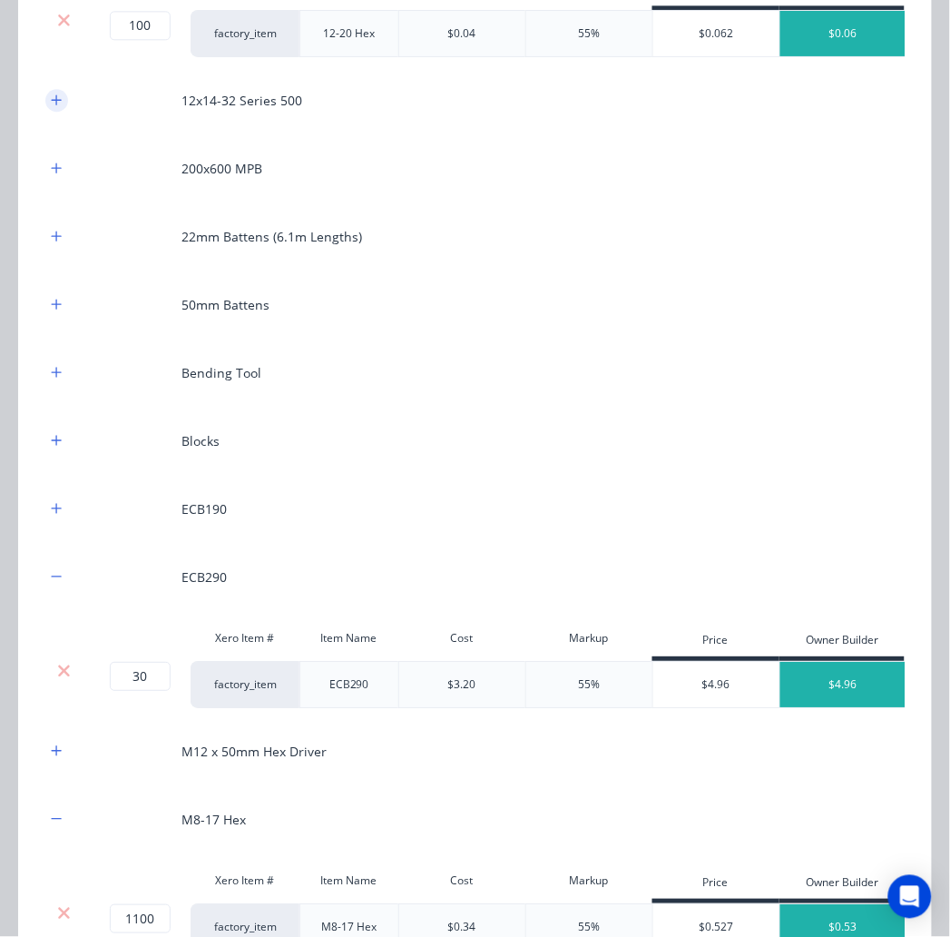
click at [64, 112] on button "button" at bounding box center [56, 100] width 23 height 23
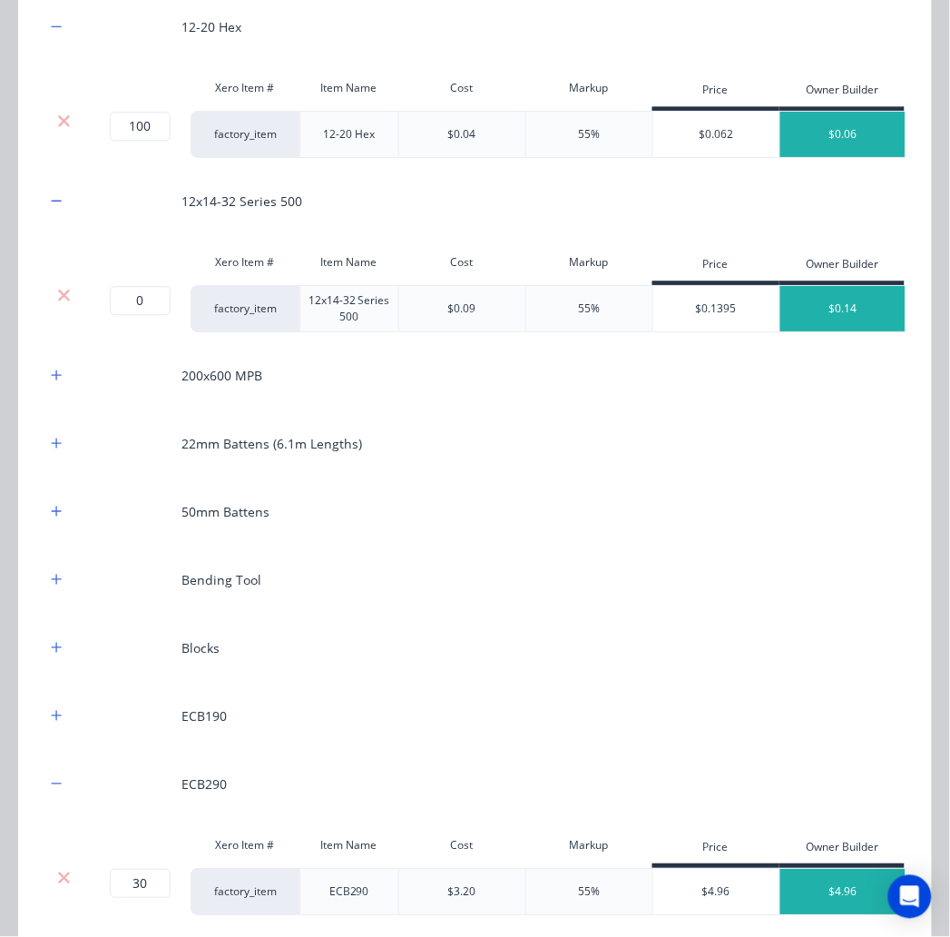
scroll to position [1812, 0]
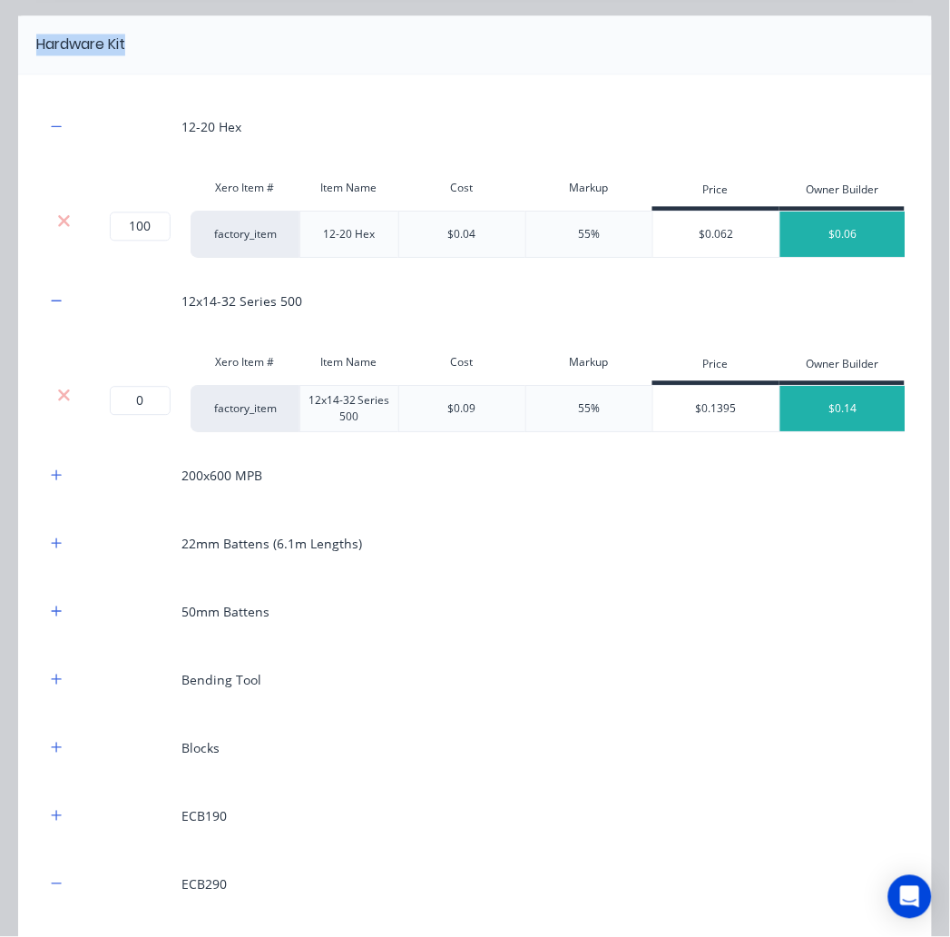
click at [278, 56] on div at bounding box center [528, 45] width 807 height 22
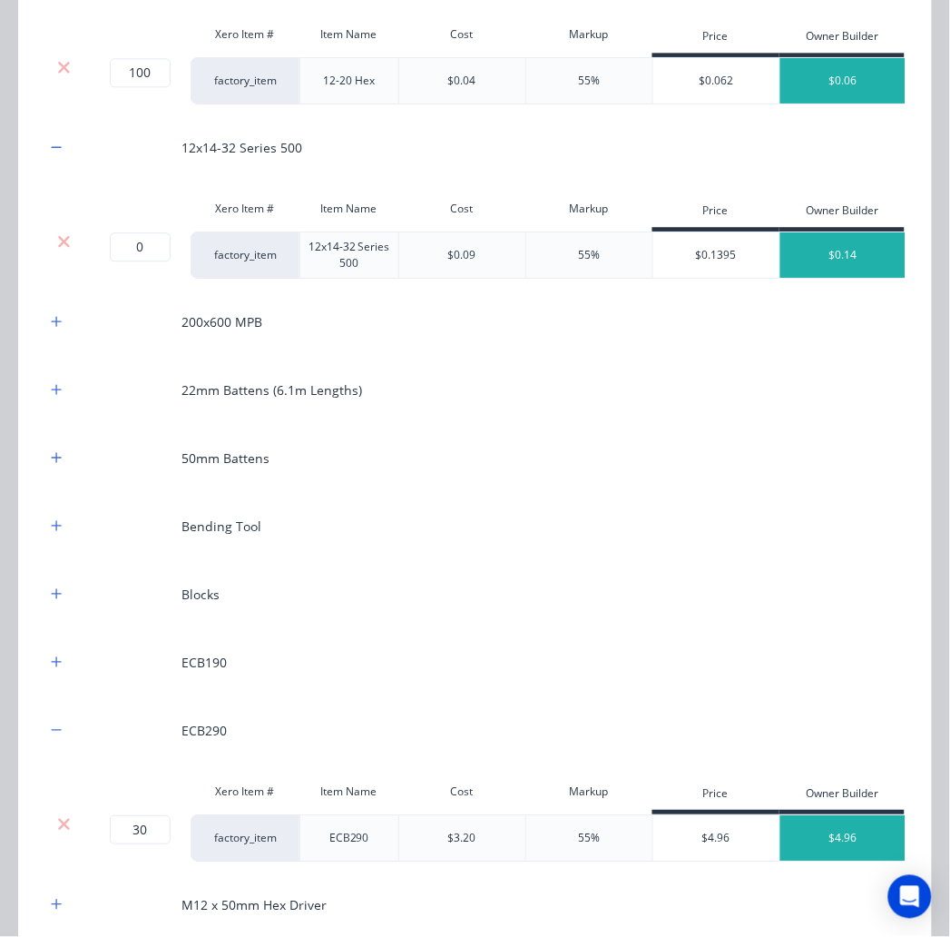
scroll to position [2013, 0]
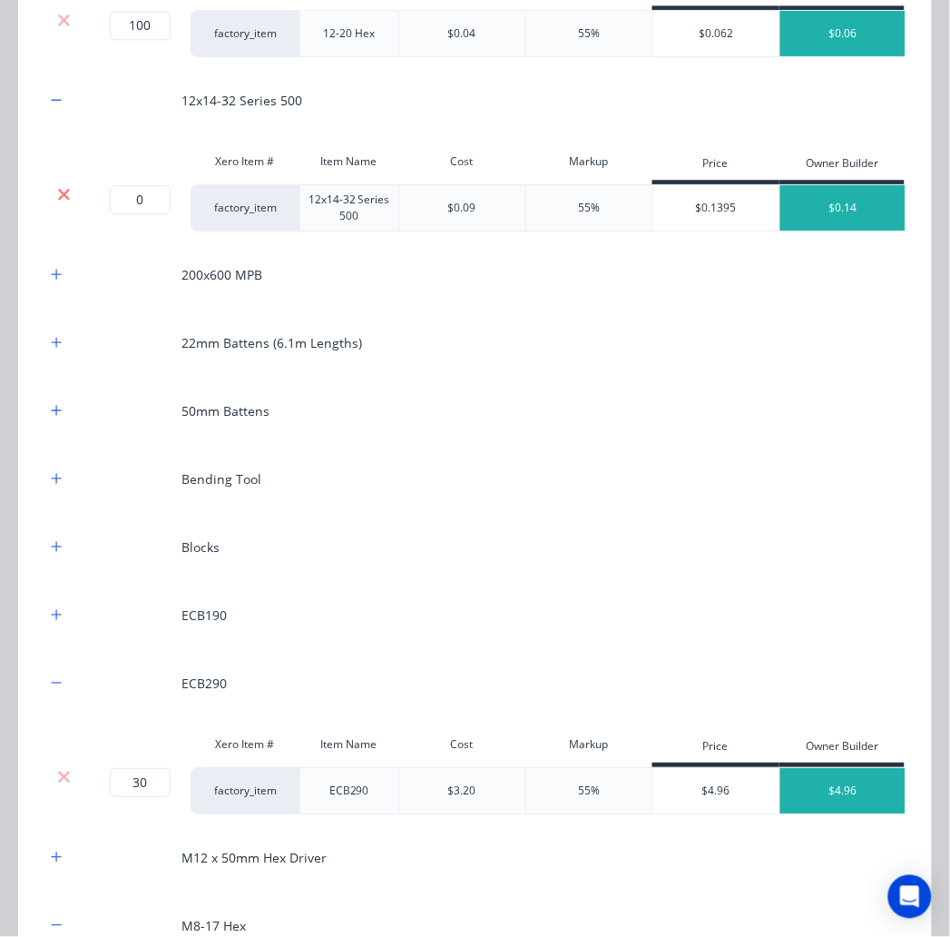
click at [60, 203] on icon at bounding box center [64, 194] width 14 height 18
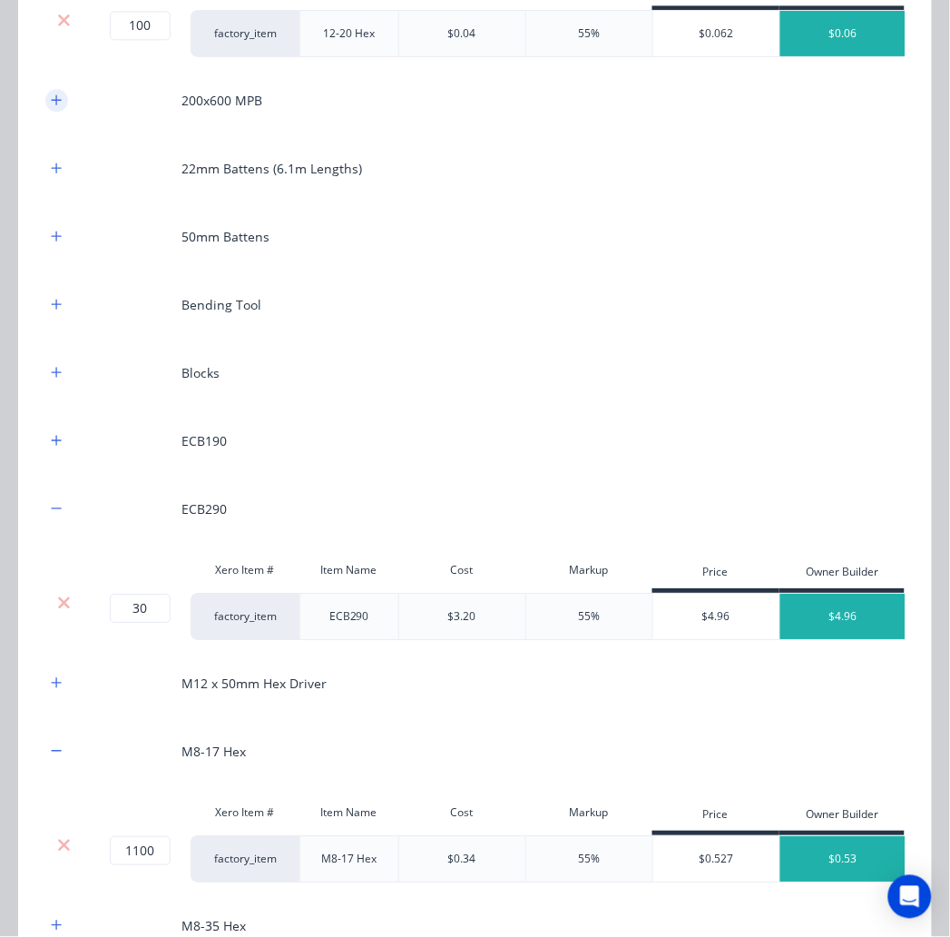
click at [58, 106] on icon "button" at bounding box center [56, 99] width 11 height 13
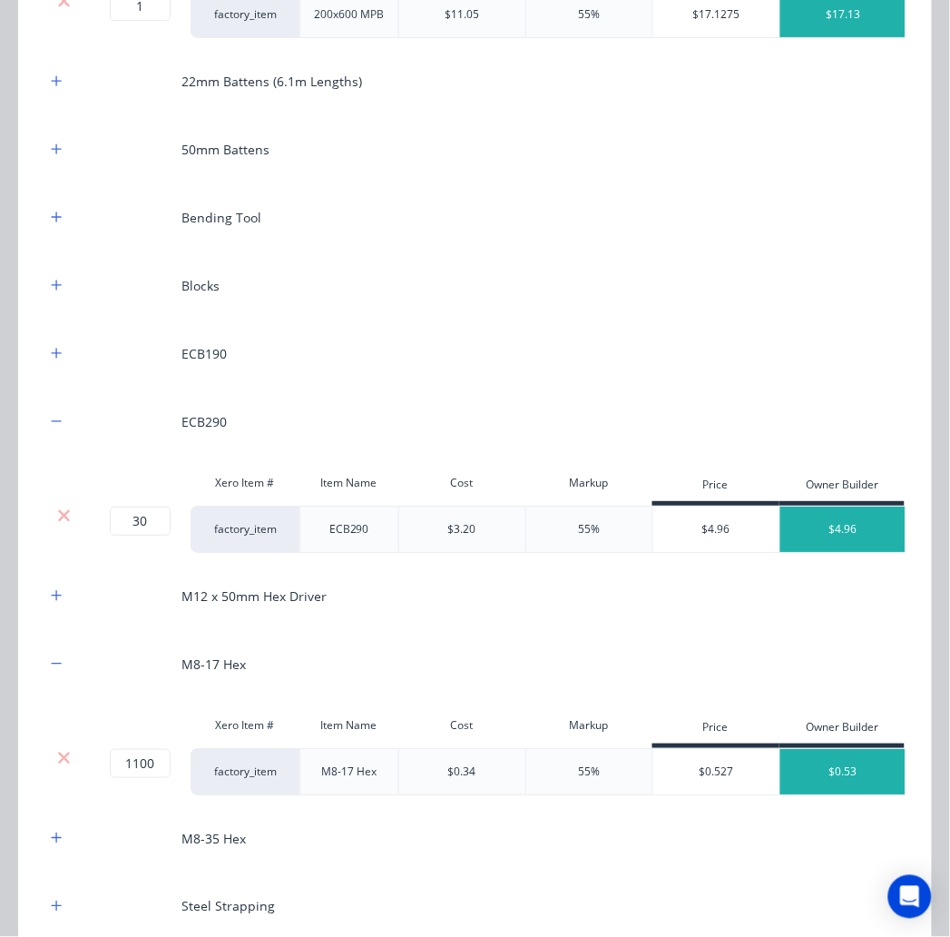
scroll to position [2216, 0]
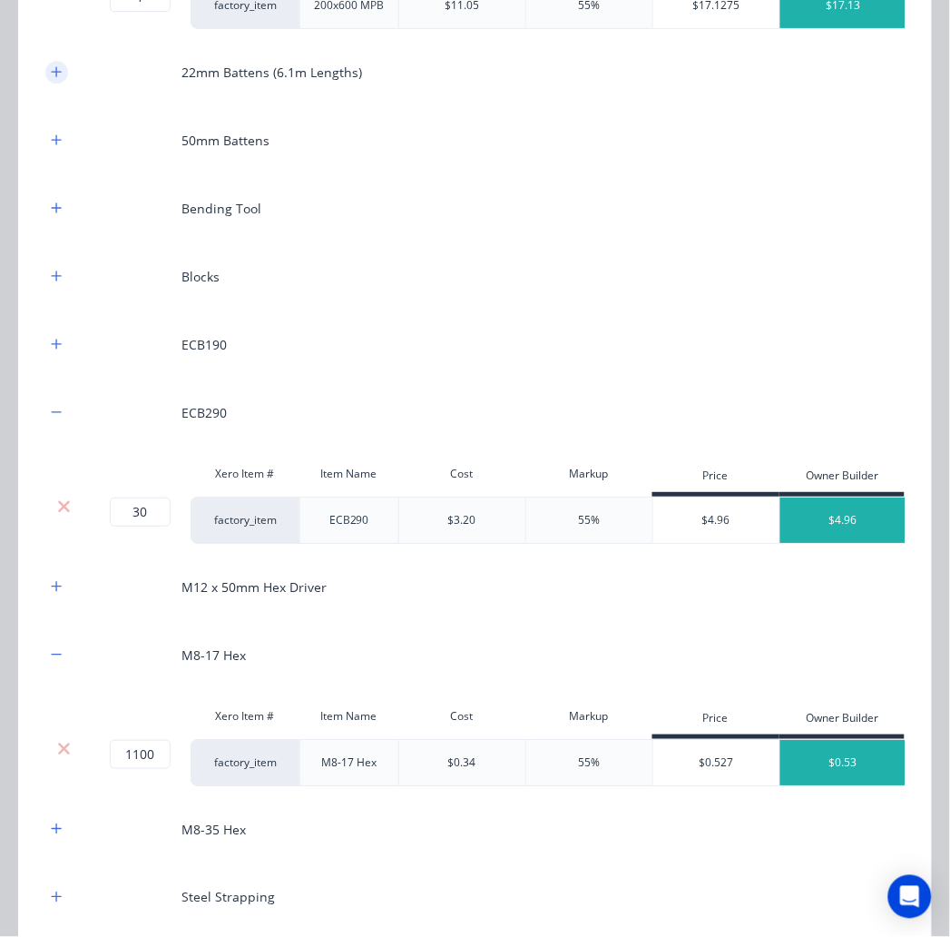
click at [53, 78] on icon "button" at bounding box center [56, 71] width 11 height 13
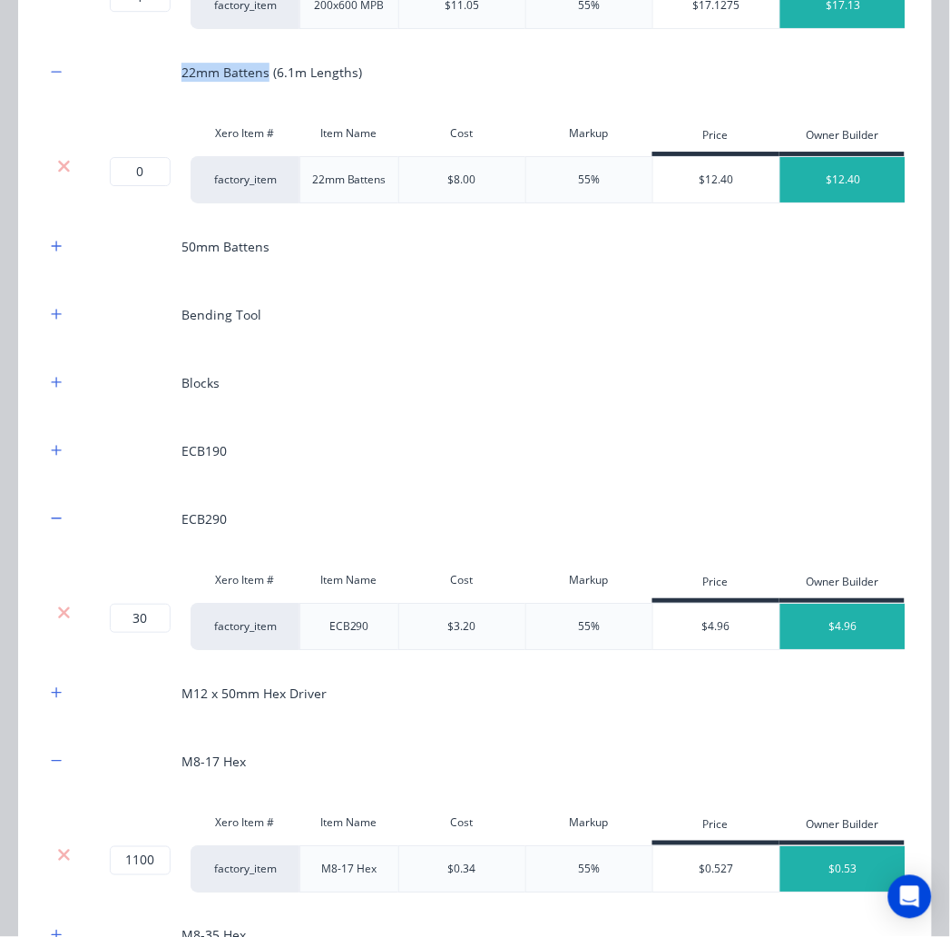
drag, startPoint x: 182, startPoint y: 231, endPoint x: 266, endPoint y: 231, distance: 84.4
click at [266, 82] on div "22mm Battens (6.1m Lengths)" at bounding box center [272, 72] width 181 height 19
click at [177, 97] on div "22mm Battens (6.1m Lengths)" at bounding box center [475, 72] width 860 height 50
drag, startPoint x: 178, startPoint y: 221, endPoint x: 368, endPoint y: 222, distance: 189.7
click at [368, 97] on div "22mm Battens (6.1m Lengths)" at bounding box center [475, 72] width 860 height 50
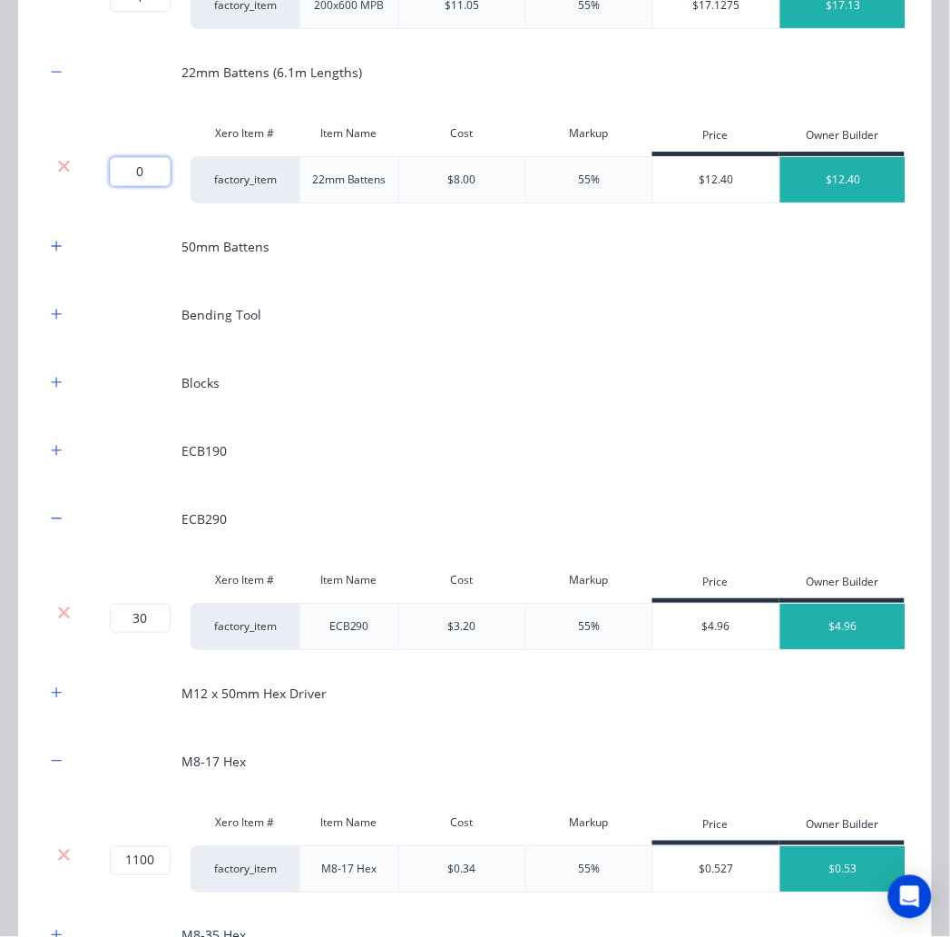
click at [156, 186] on input "0" at bounding box center [140, 171] width 61 height 29
drag, startPoint x: 182, startPoint y: 227, endPoint x: 388, endPoint y: 224, distance: 207.0
click at [388, 97] on div "22mm Battens (6.1m Lengths)" at bounding box center [475, 72] width 860 height 50
click at [161, 152] on div at bounding box center [136, 133] width 109 height 36
click at [58, 175] on icon at bounding box center [64, 166] width 14 height 18
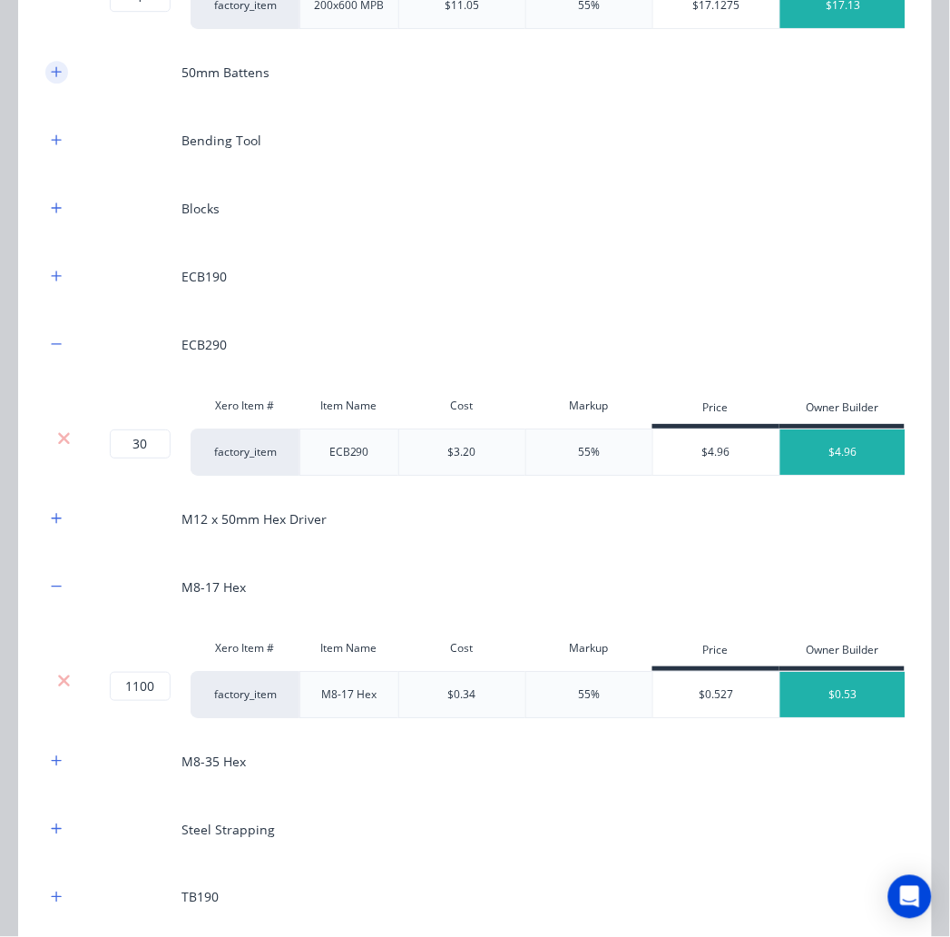
click at [65, 84] on button "button" at bounding box center [56, 72] width 23 height 23
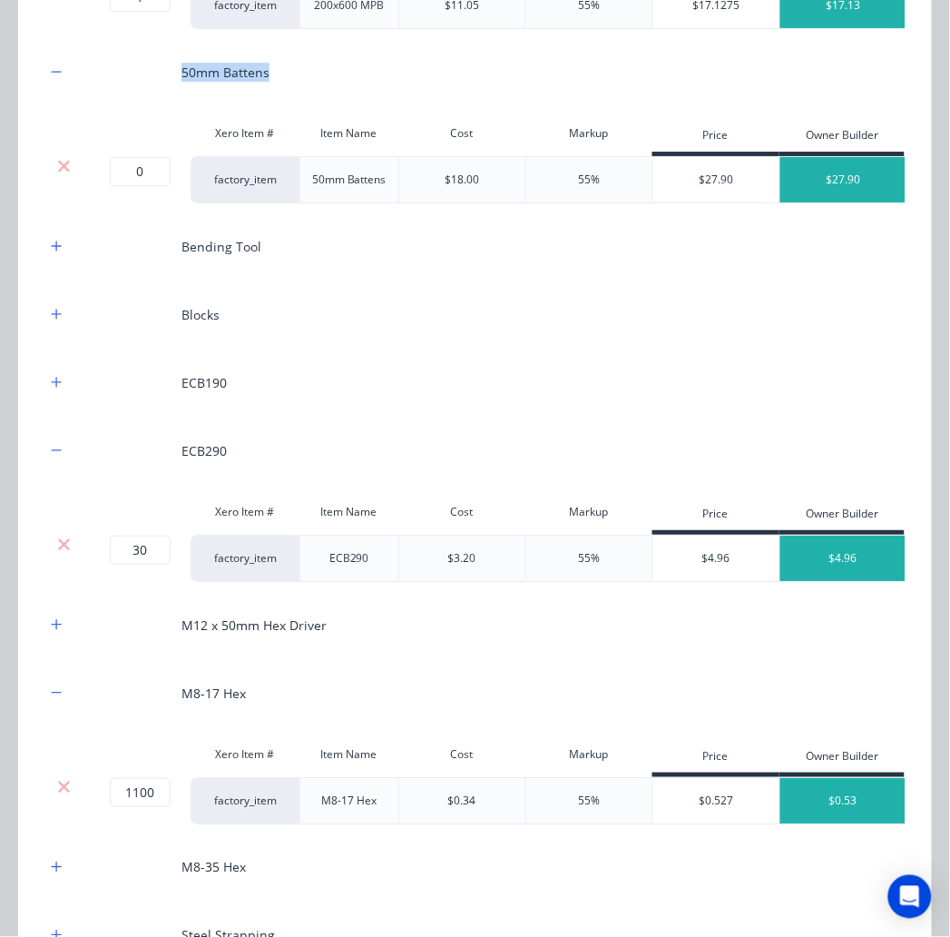
drag, startPoint x: 182, startPoint y: 228, endPoint x: 272, endPoint y: 231, distance: 90.8
click at [272, 97] on div "50mm Battens" at bounding box center [475, 72] width 860 height 50
click at [62, 175] on icon at bounding box center [64, 166] width 14 height 18
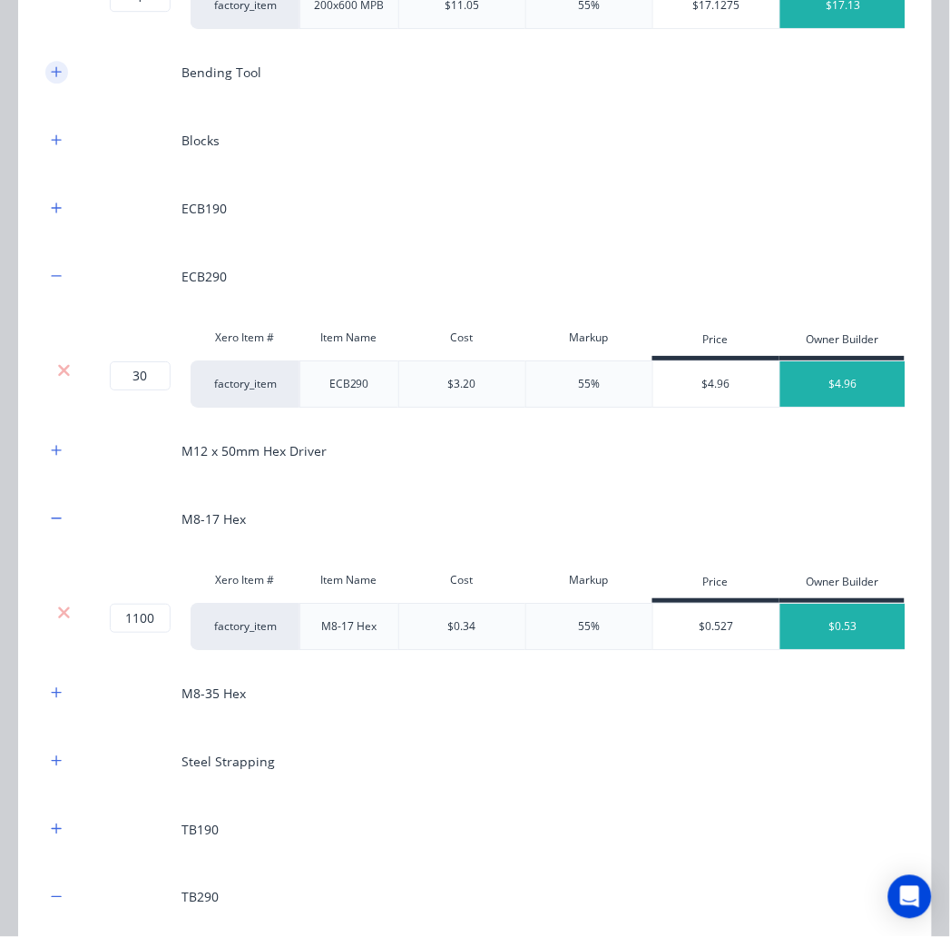
click at [55, 78] on icon "button" at bounding box center [56, 71] width 11 height 13
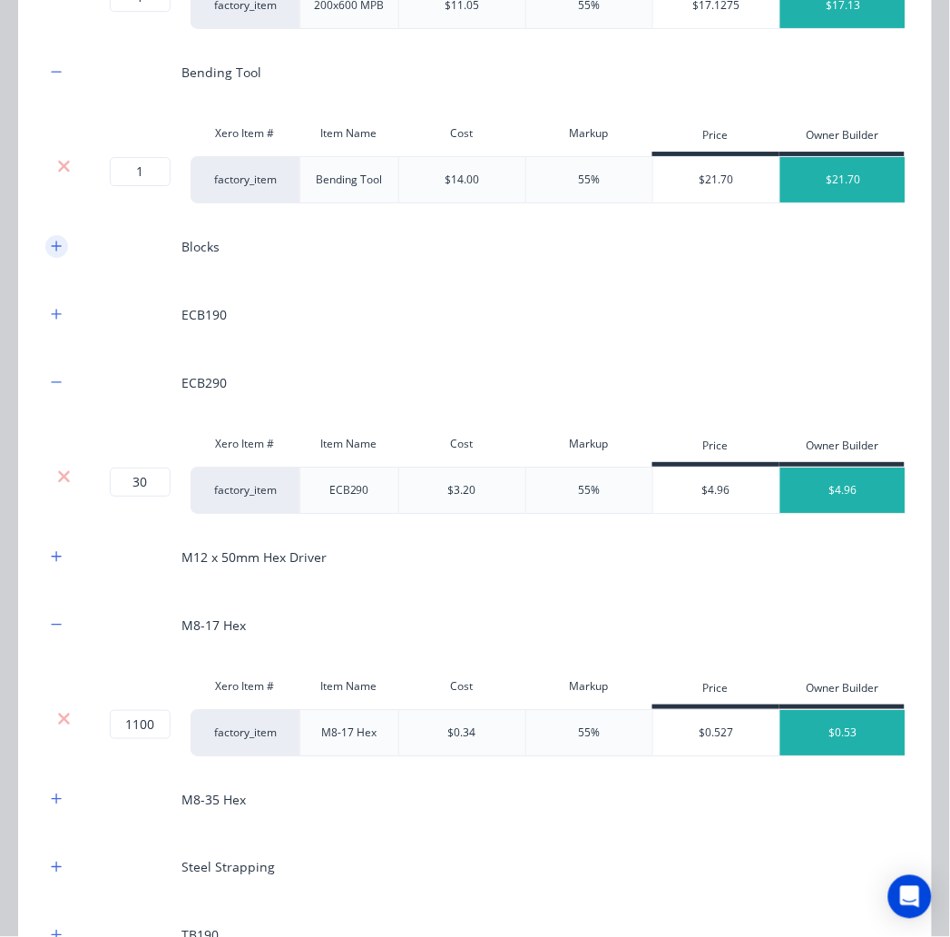
click at [64, 258] on button "button" at bounding box center [56, 246] width 23 height 23
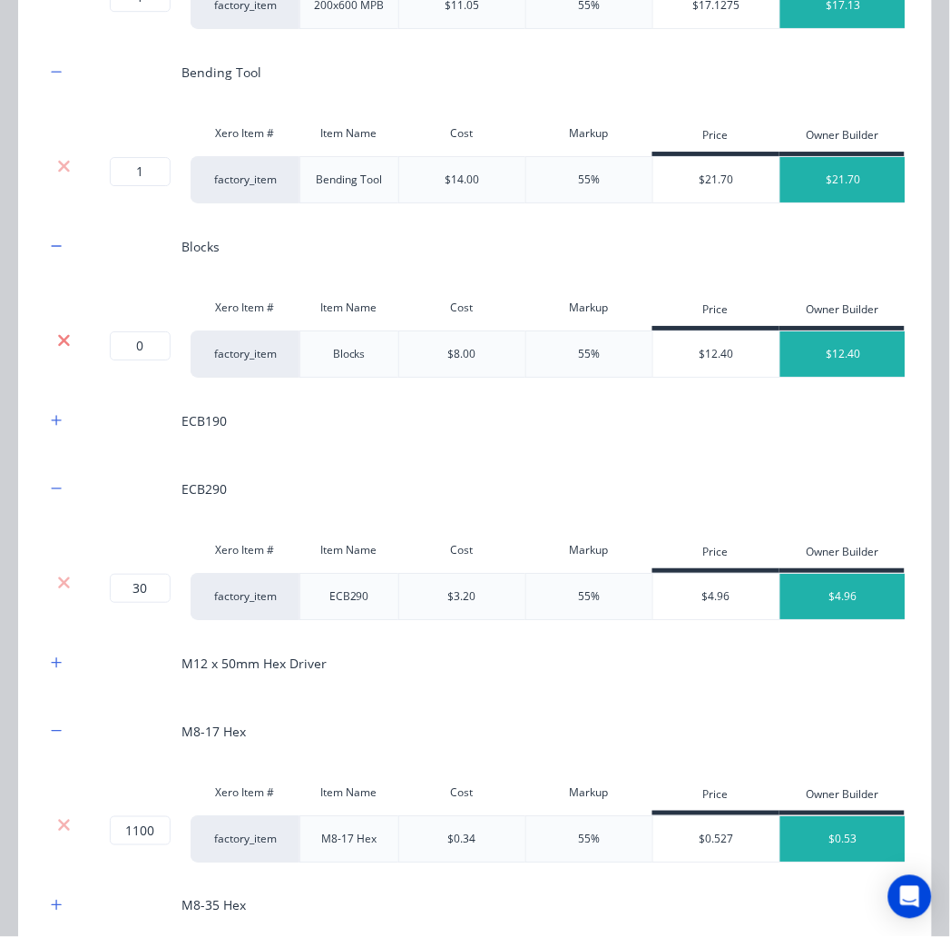
click at [58, 349] on icon at bounding box center [64, 340] width 14 height 18
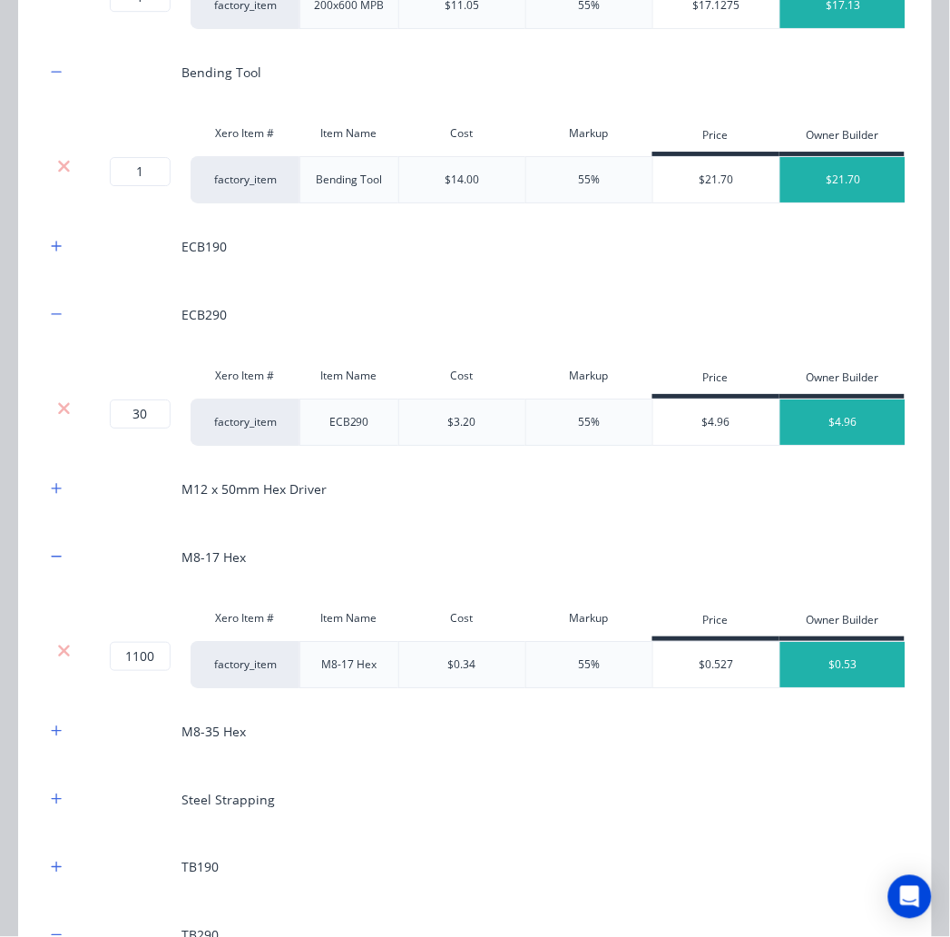
click at [61, 271] on div "ECB190" at bounding box center [475, 246] width 860 height 50
click at [61, 258] on button "button" at bounding box center [56, 246] width 23 height 23
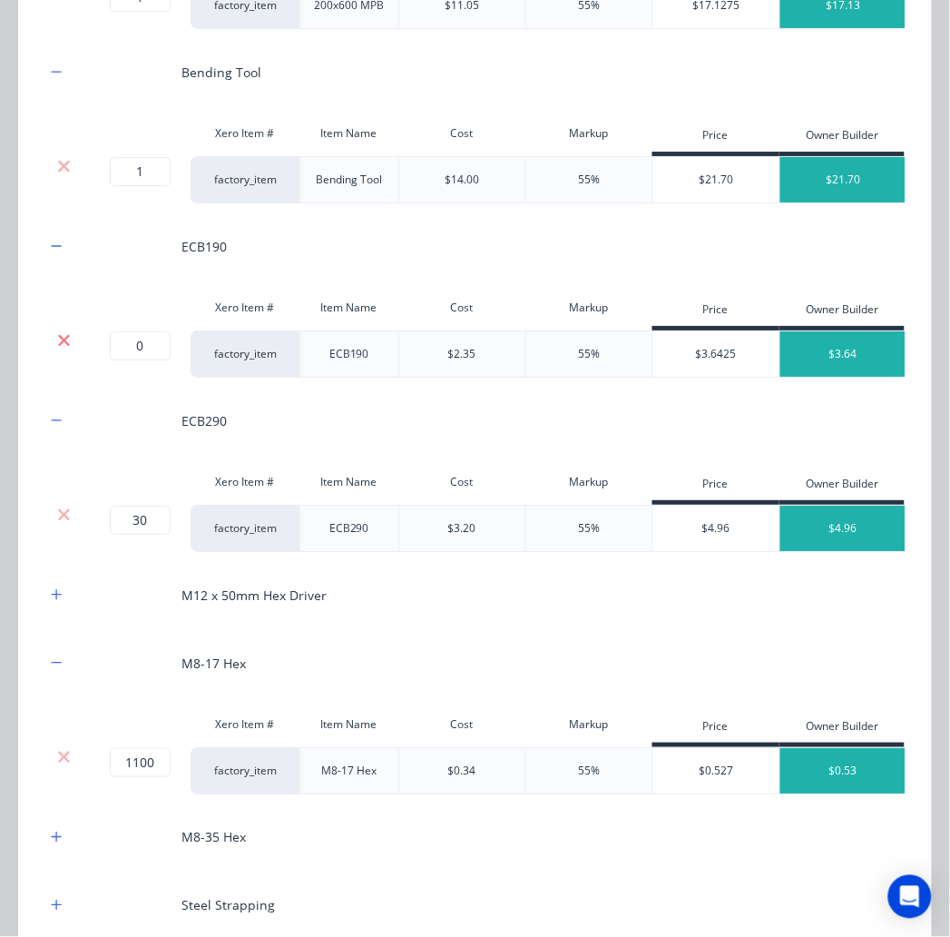
click at [57, 349] on icon at bounding box center [64, 340] width 14 height 18
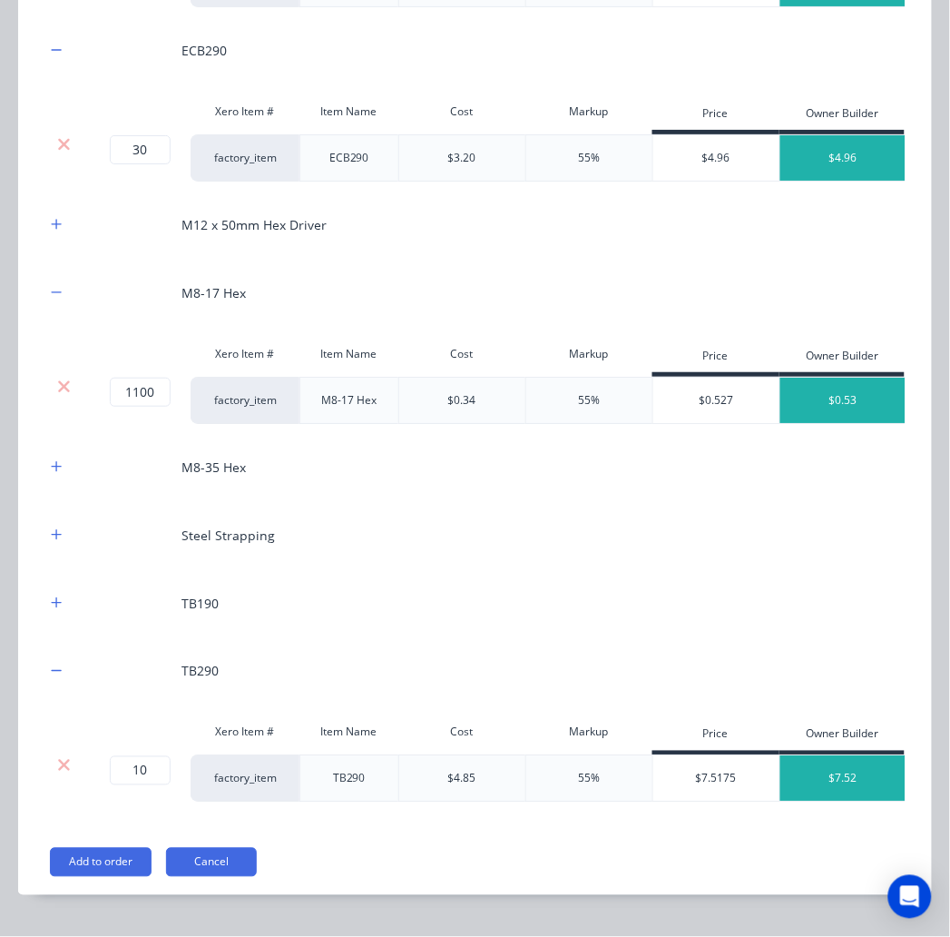
scroll to position [2518, 0]
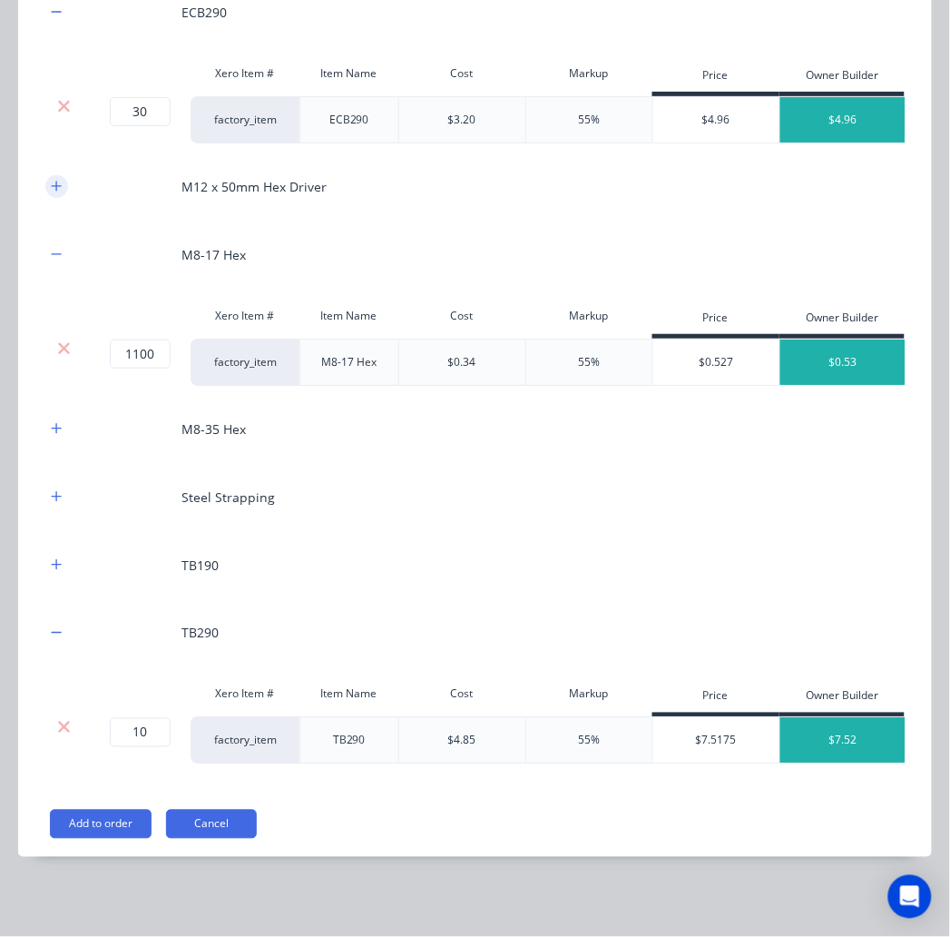
click at [52, 192] on icon "button" at bounding box center [56, 186] width 11 height 13
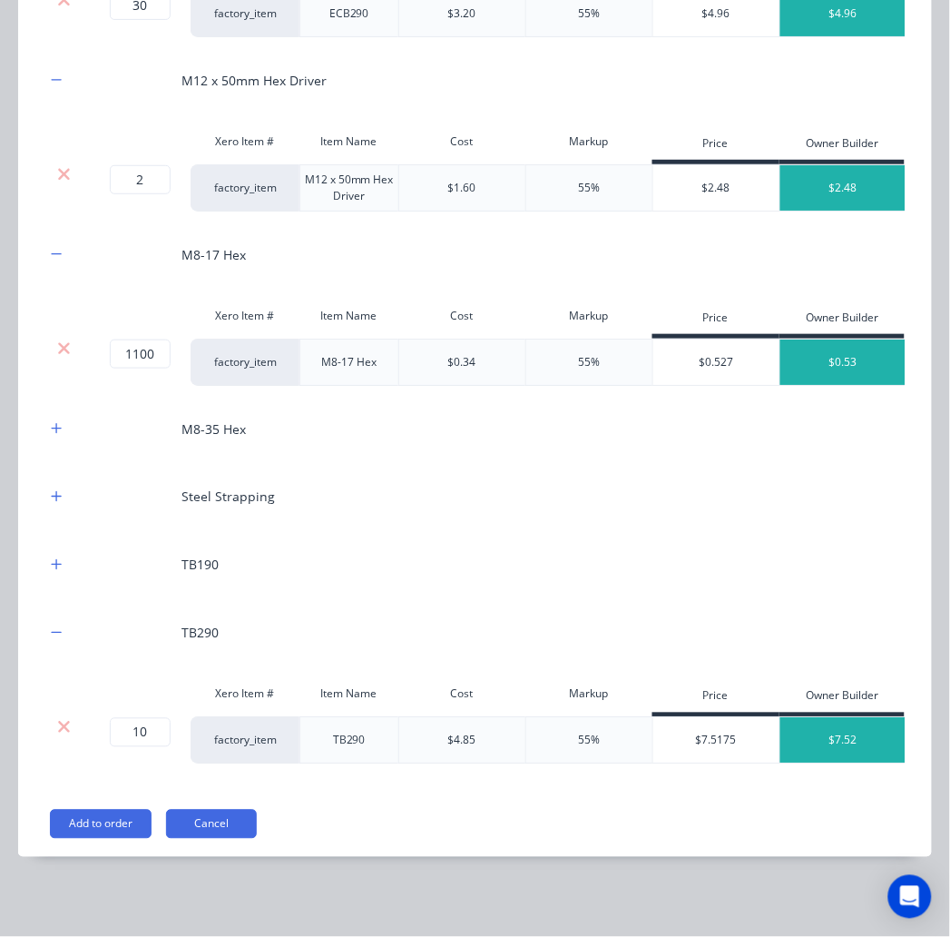
scroll to position [2785, 0]
click at [53, 422] on icon "button" at bounding box center [56, 428] width 11 height 13
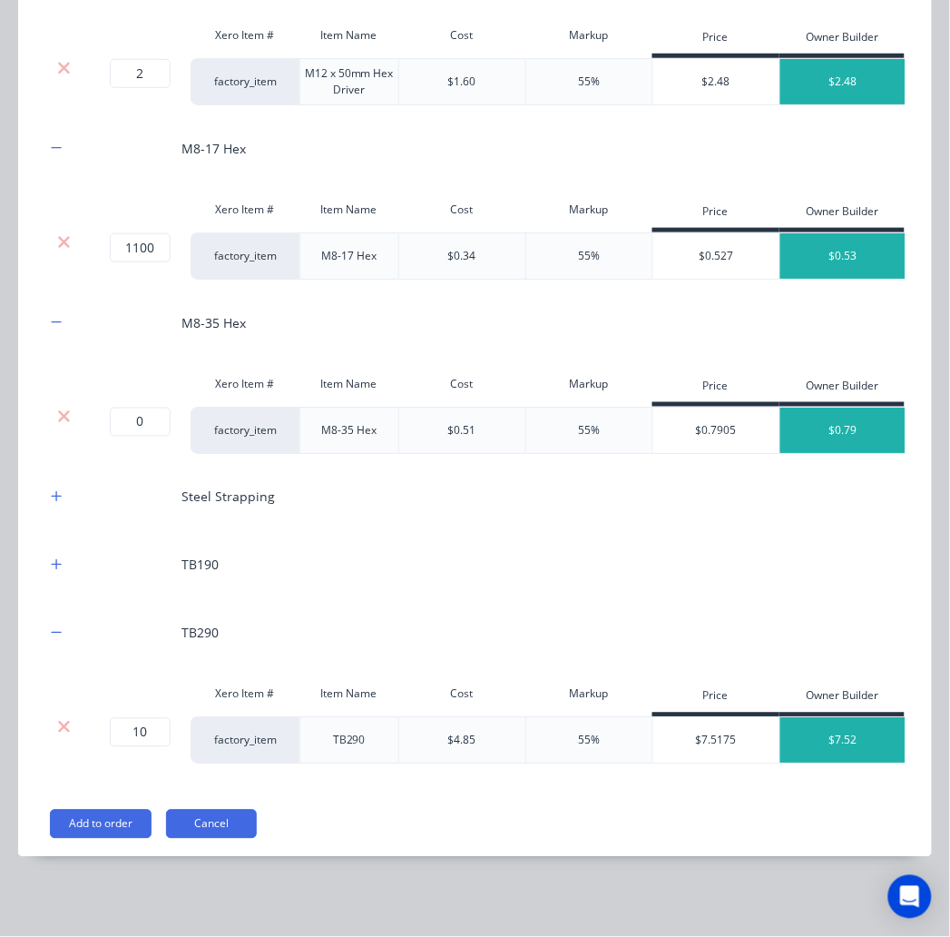
click at [55, 426] on div at bounding box center [63, 417] width 34 height 18
click at [58, 490] on icon "button" at bounding box center [56, 496] width 11 height 13
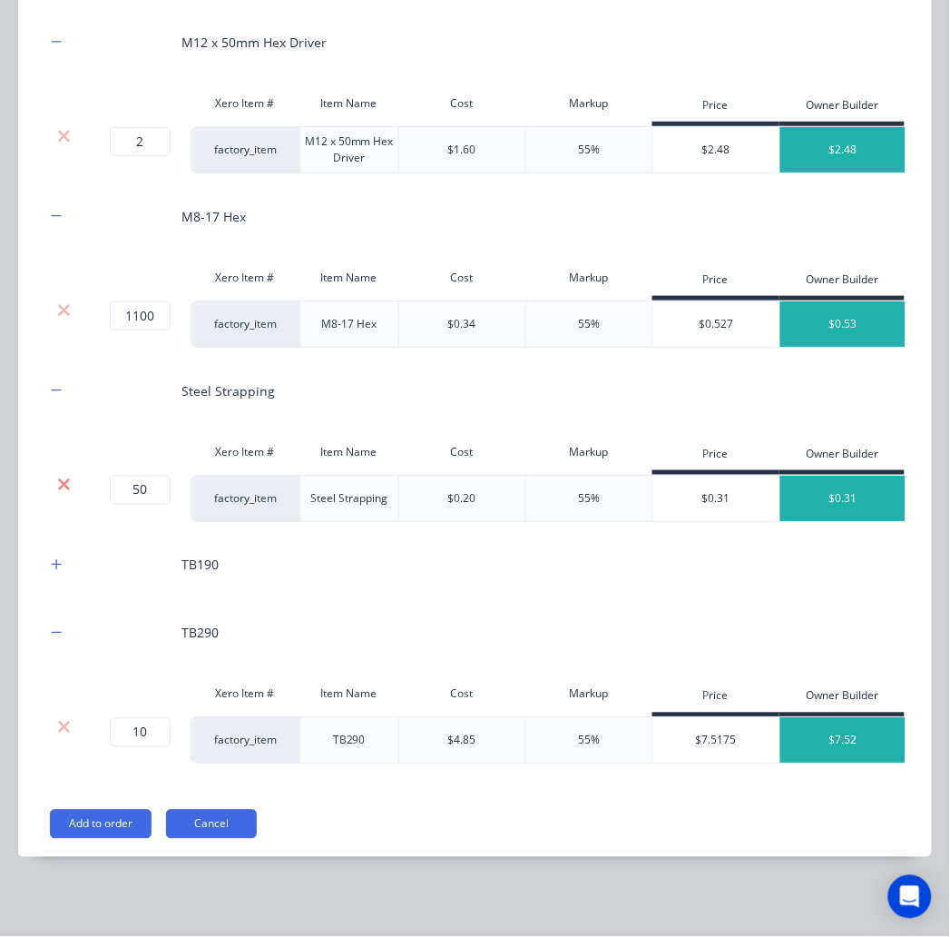
scroll to position [2838, 0]
click at [64, 554] on button "button" at bounding box center [56, 565] width 23 height 23
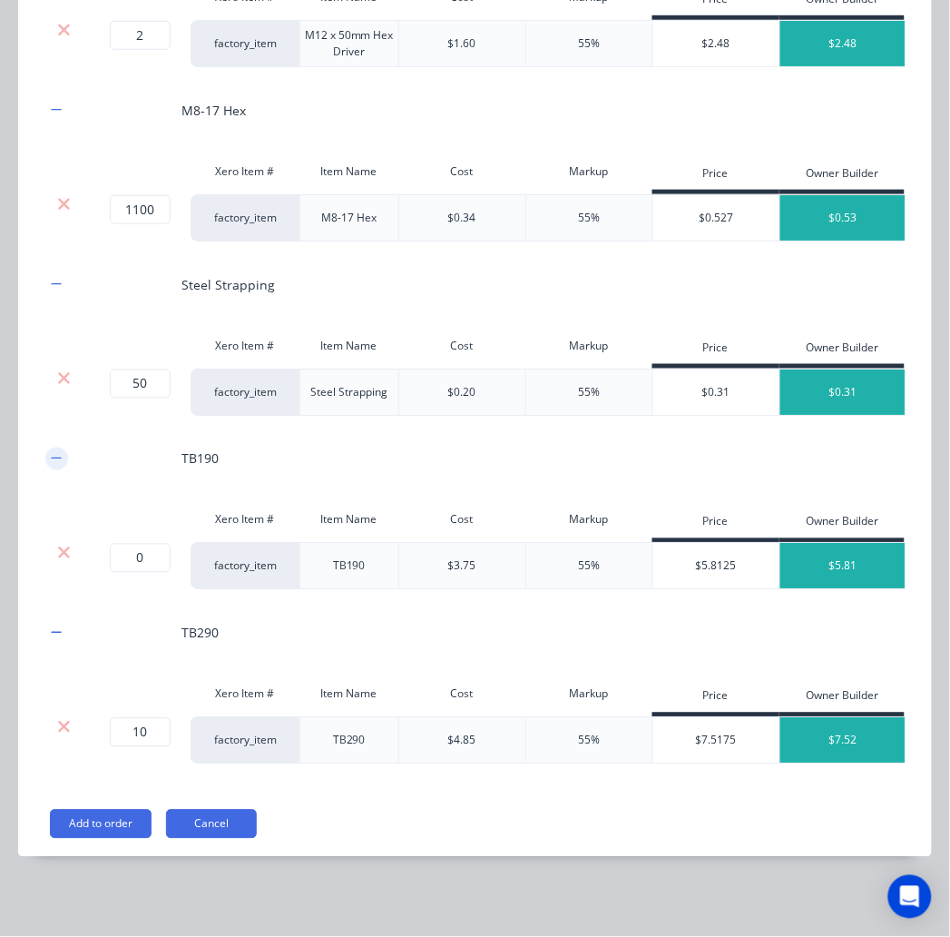
scroll to position [1008, 307]
click at [62, 544] on icon at bounding box center [64, 553] width 14 height 18
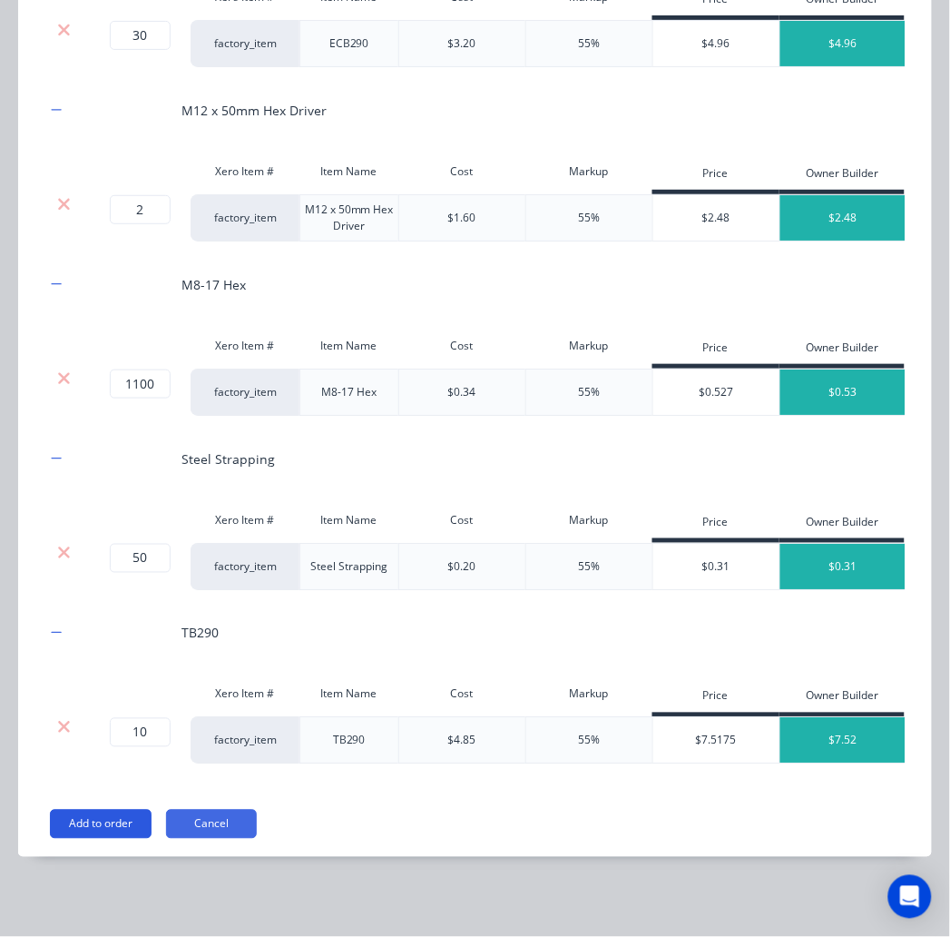
click at [122, 826] on button "Add to order" at bounding box center [101, 824] width 102 height 29
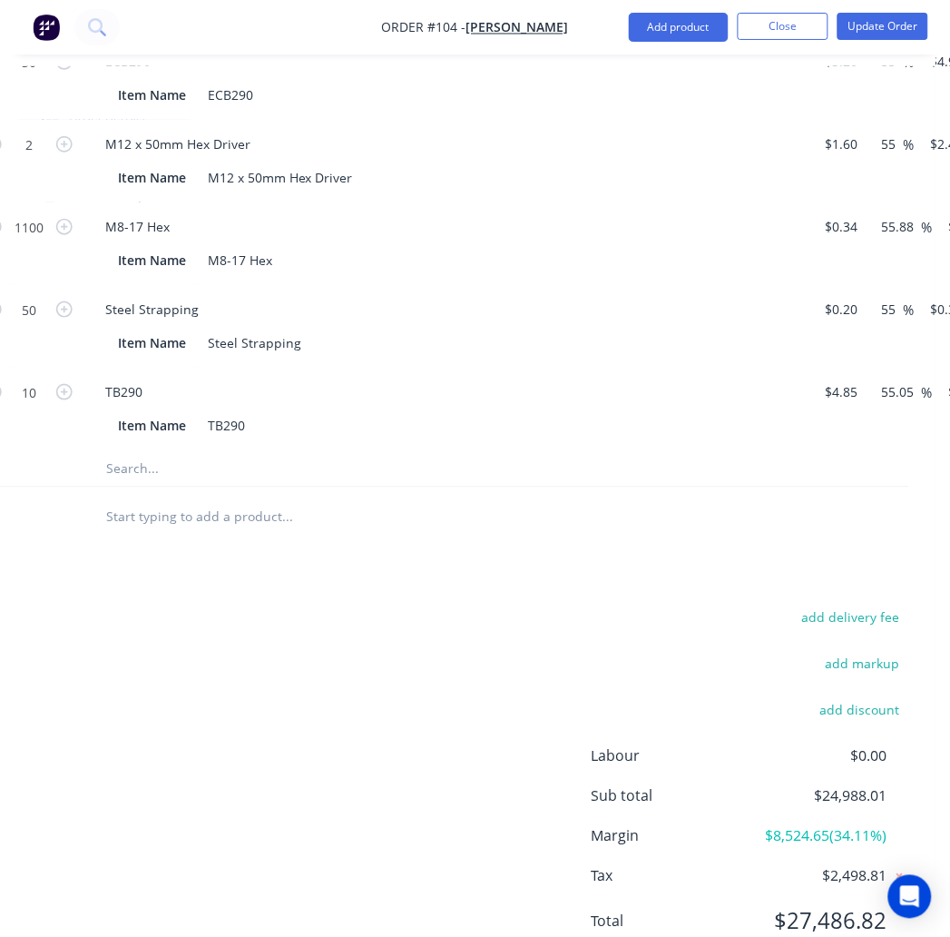
scroll to position [2617, 307]
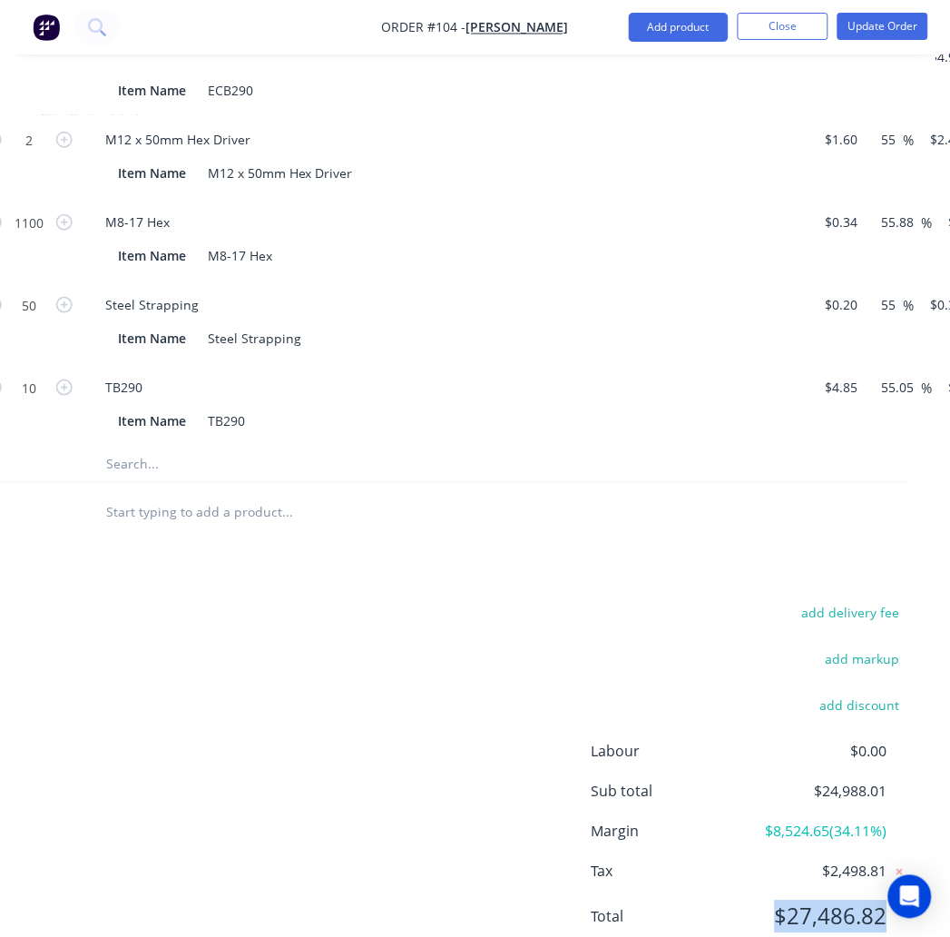
drag, startPoint x: 770, startPoint y: 850, endPoint x: 900, endPoint y: 850, distance: 129.8
click at [900, 900] on div "Total $27,486.82" at bounding box center [751, 916] width 318 height 33
click at [596, 860] on span "Tax" at bounding box center [673, 871] width 162 height 22
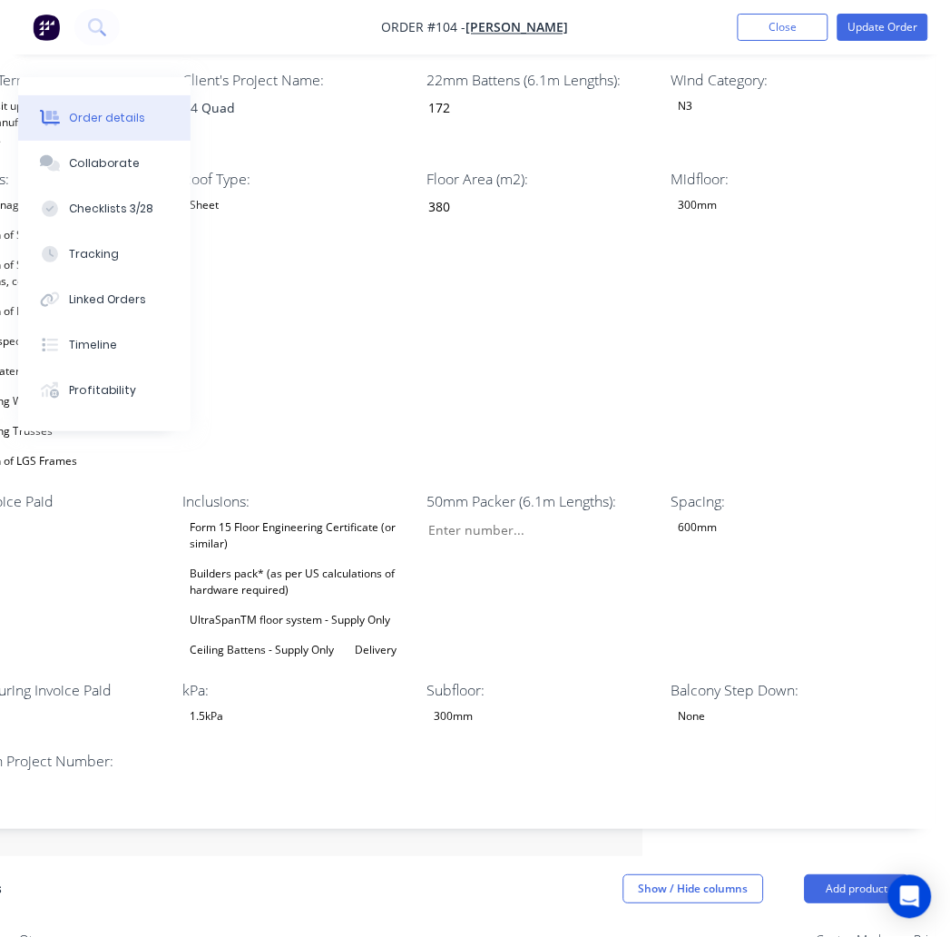
scroll to position [0, 307]
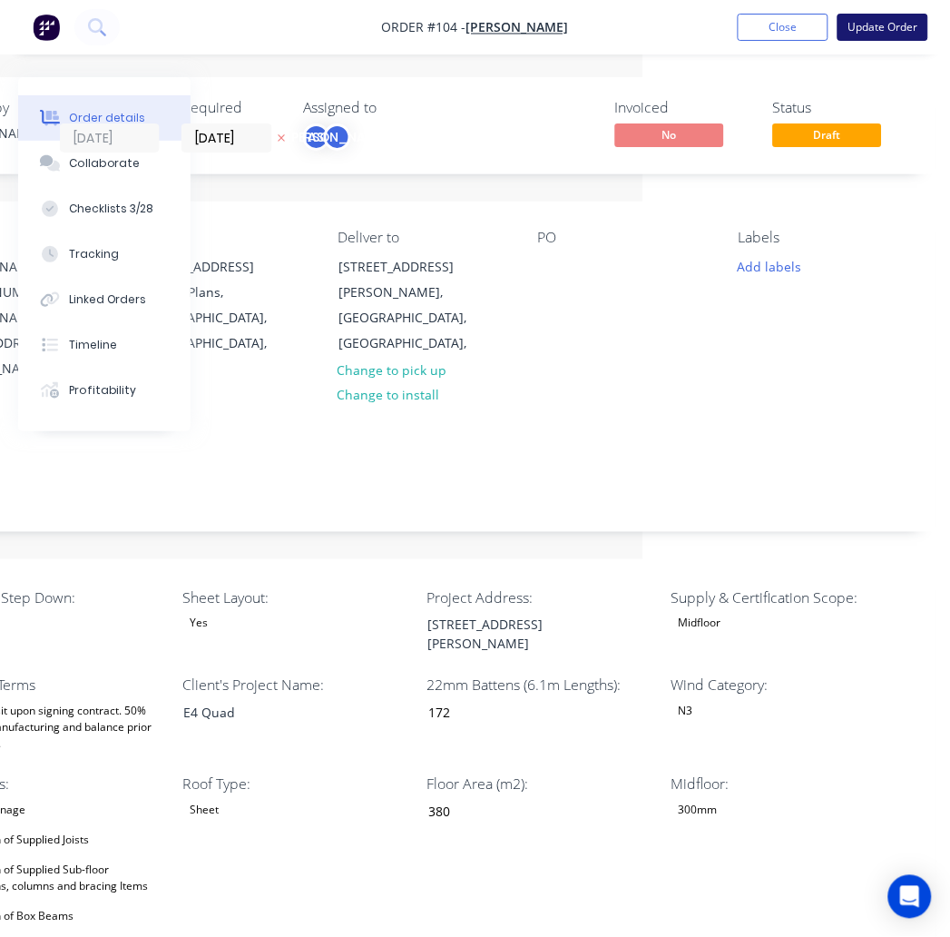
click at [899, 32] on button "Update Order" at bounding box center [883, 27] width 91 height 27
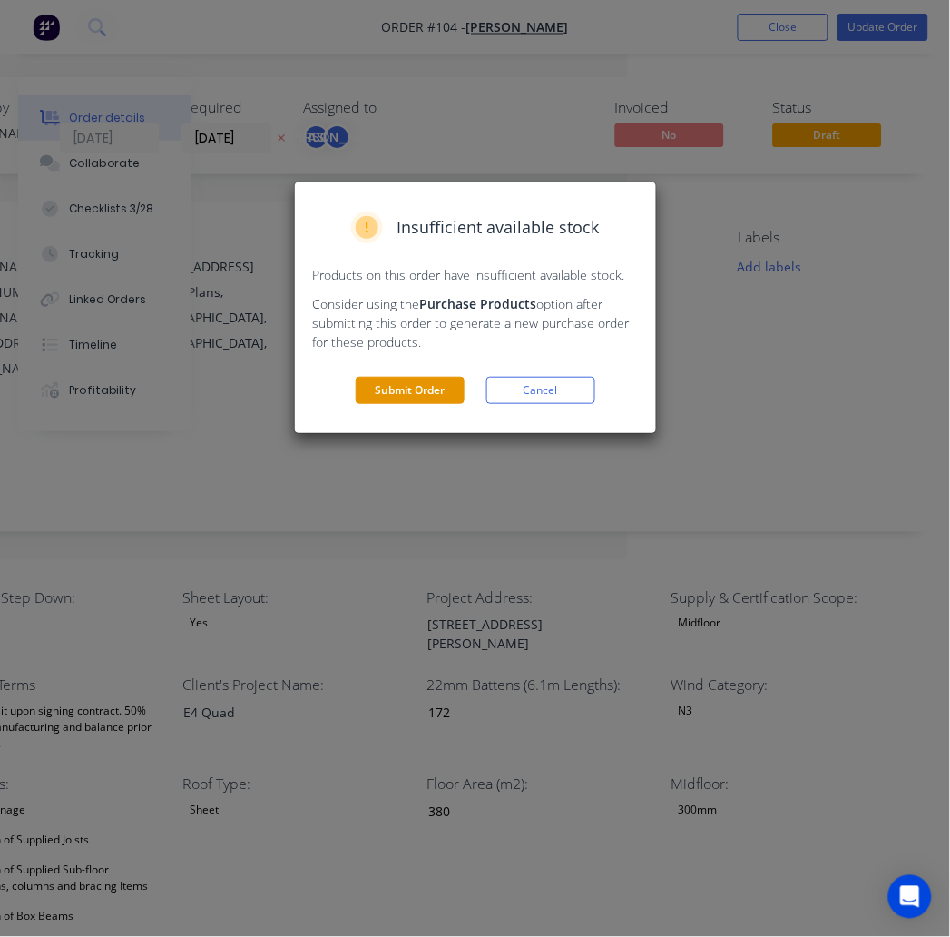
click at [411, 398] on button "Submit Order" at bounding box center [410, 390] width 109 height 27
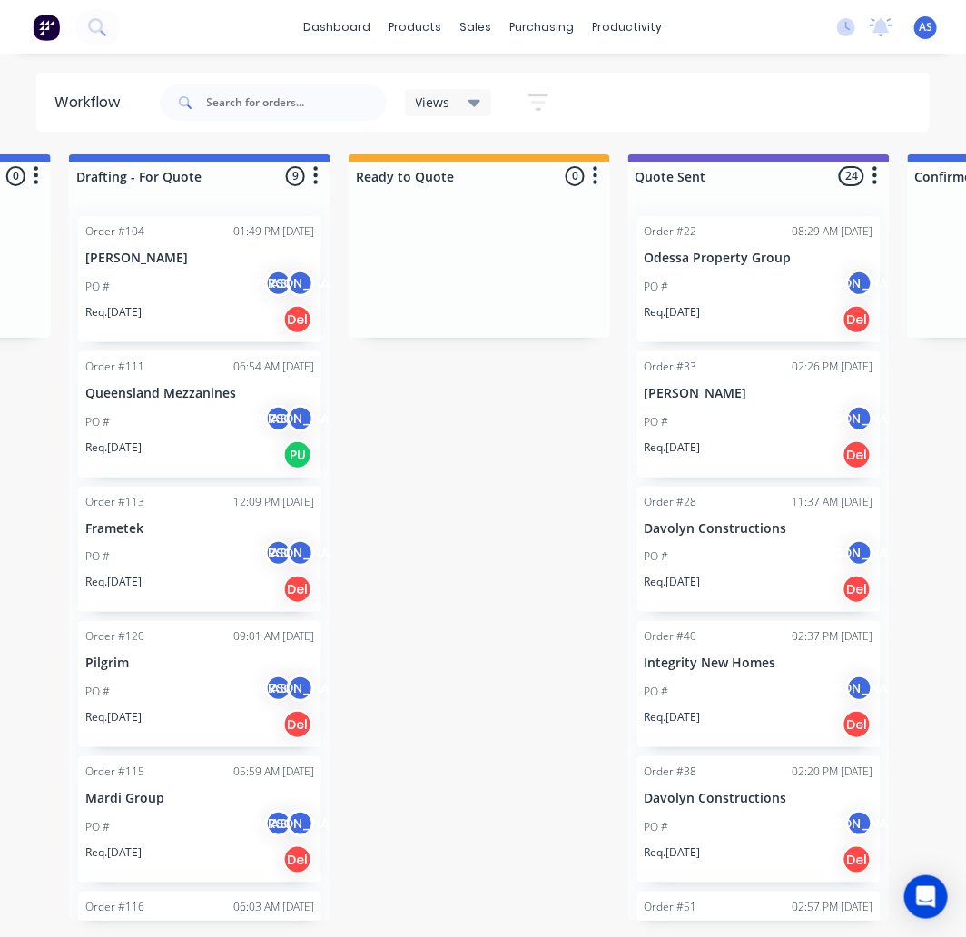
scroll to position [0, 439]
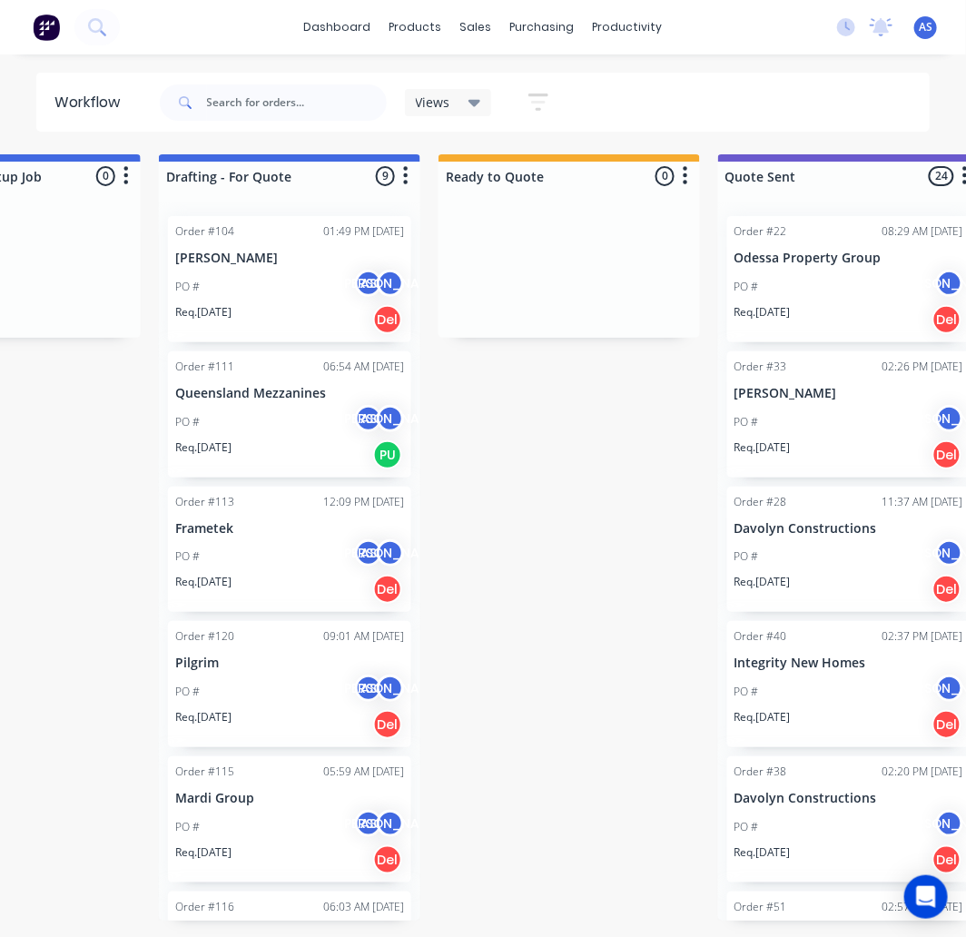
click at [285, 290] on div "PO # AS [PERSON_NAME]" at bounding box center [289, 287] width 229 height 34
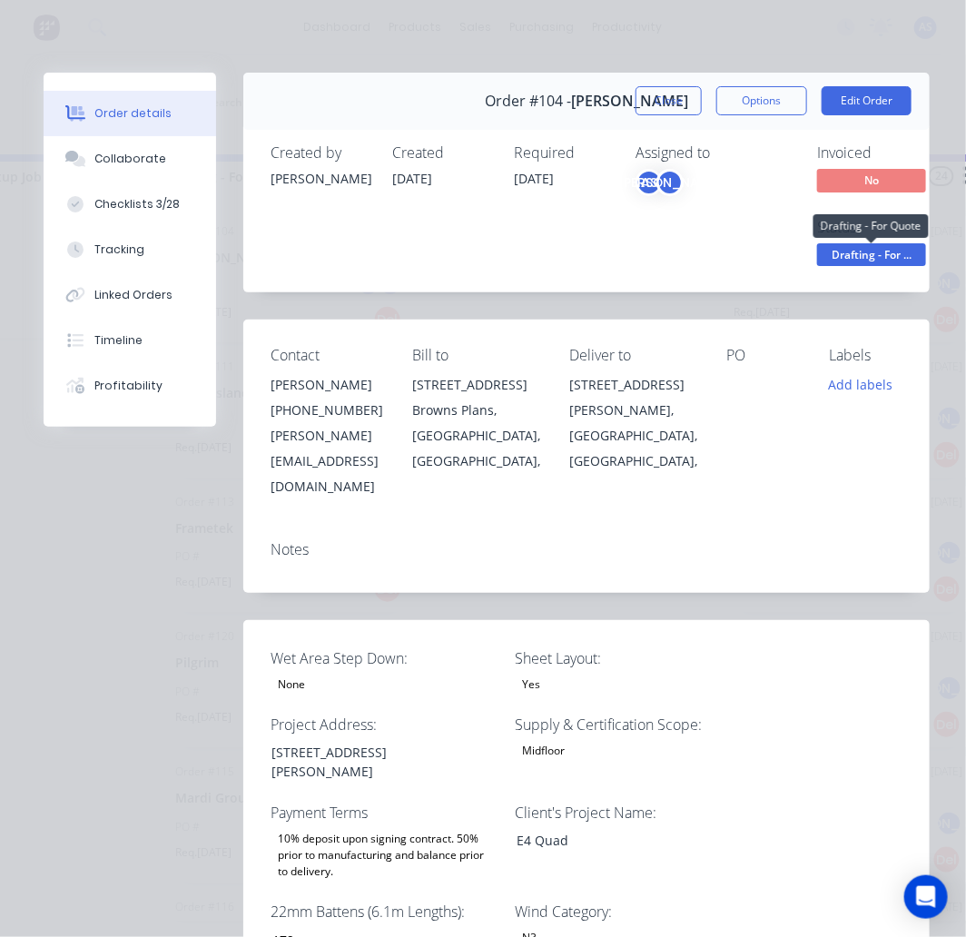
click at [845, 257] on span "Drafting - For ..." at bounding box center [871, 254] width 109 height 23
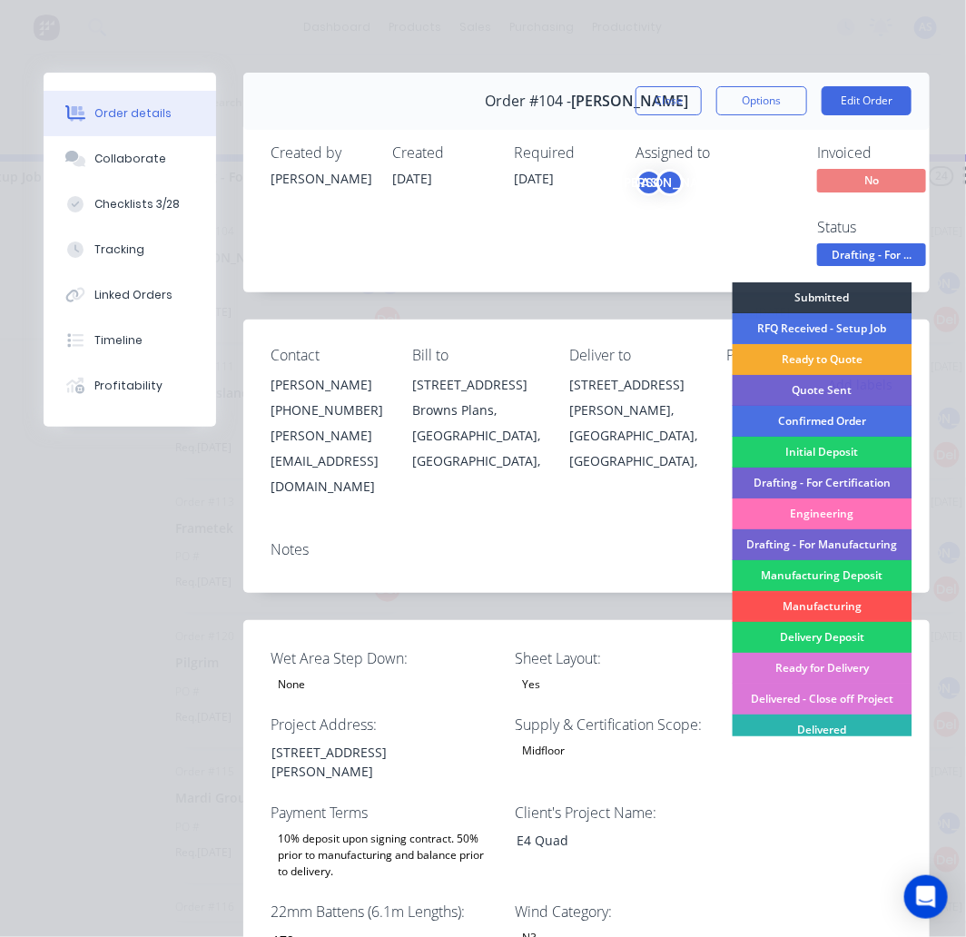
click at [791, 356] on div "Ready to Quote" at bounding box center [823, 359] width 180 height 31
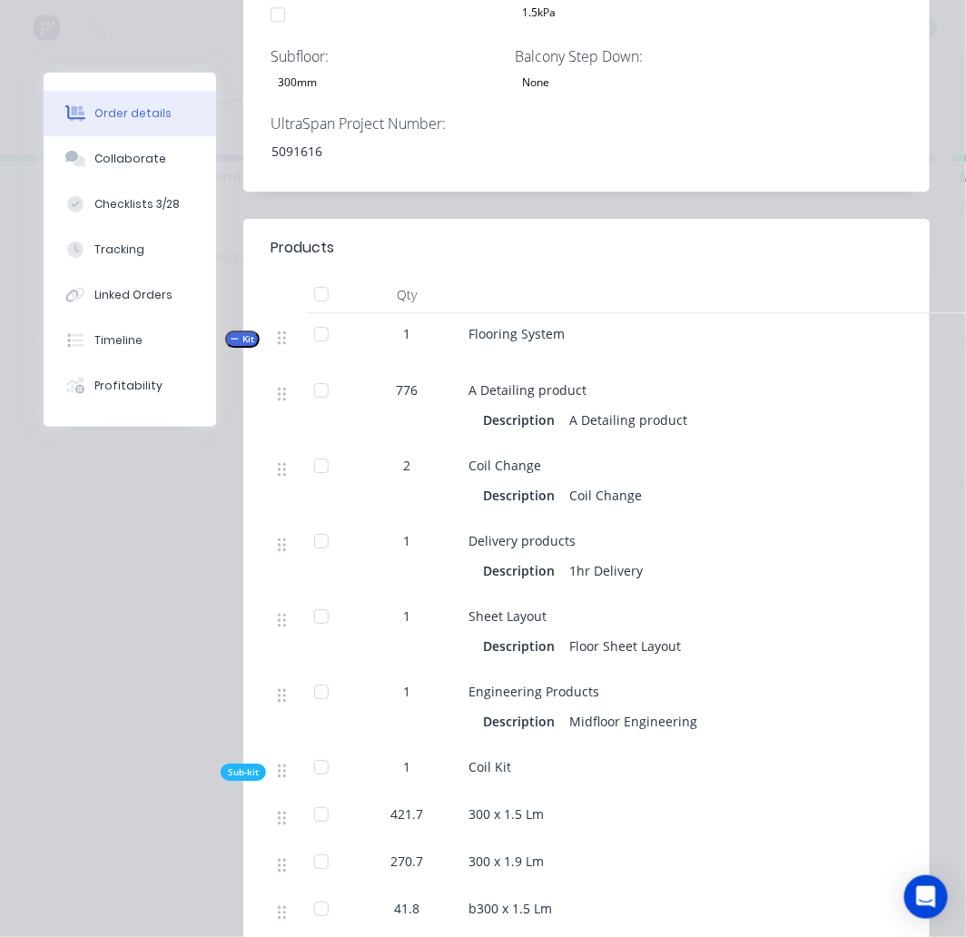
scroll to position [1683, 0]
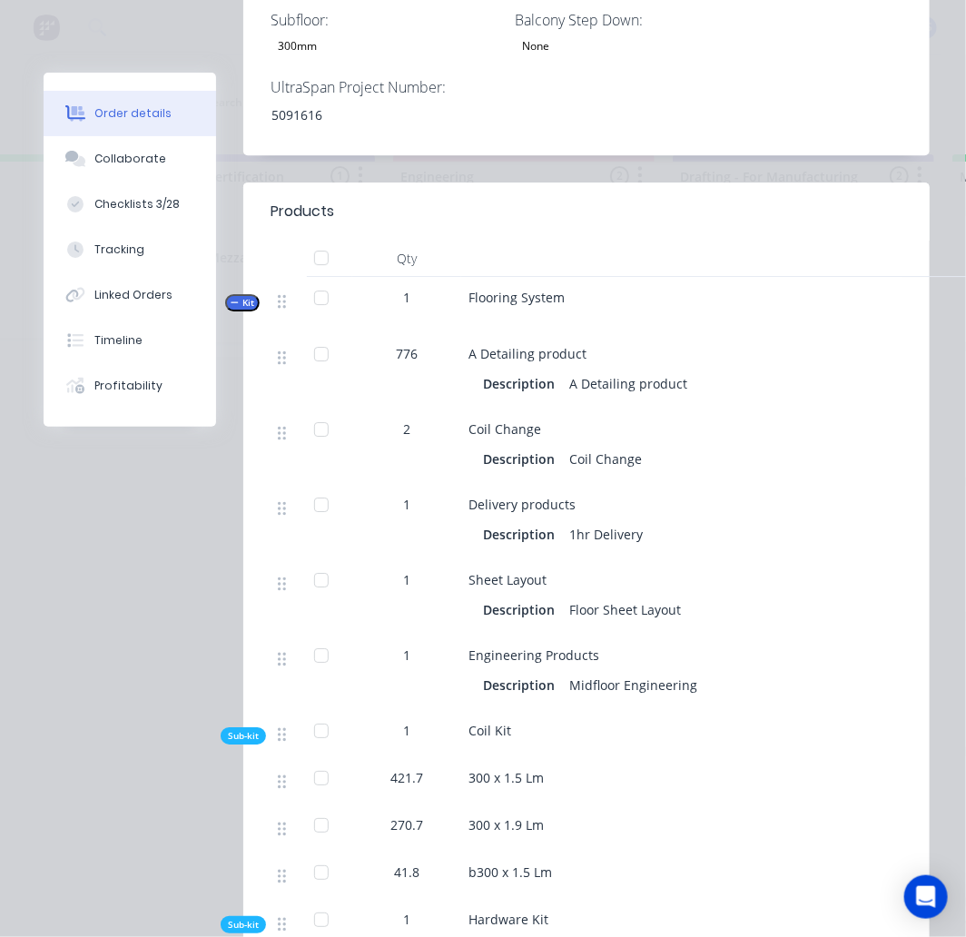
click at [595, 433] on div "Coil Change" at bounding box center [824, 428] width 712 height 19
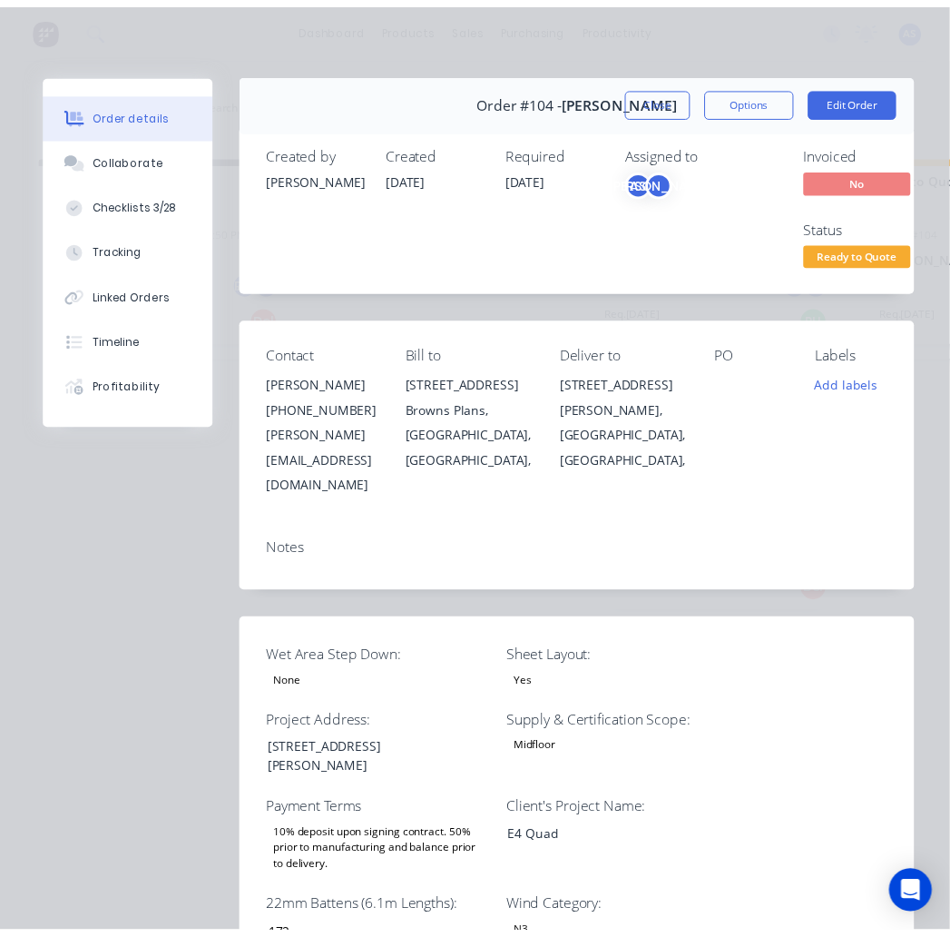
scroll to position [0, 0]
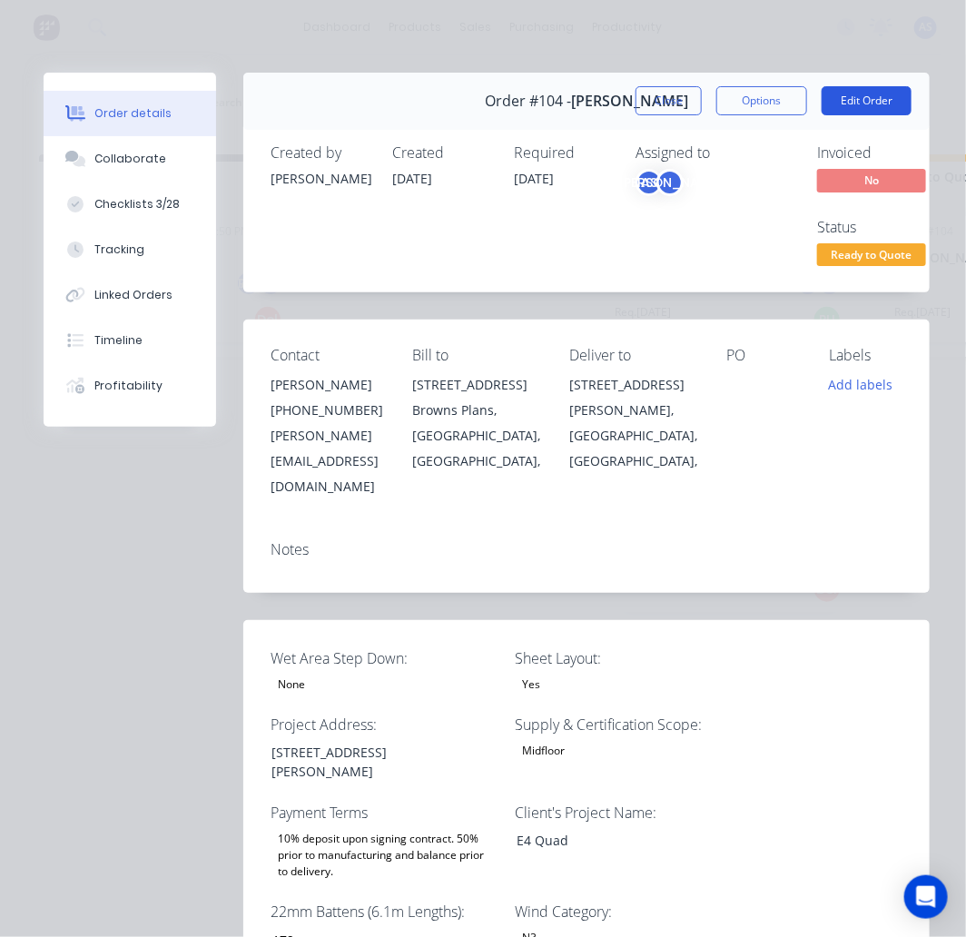
click at [828, 93] on button "Edit Order" at bounding box center [866, 100] width 90 height 29
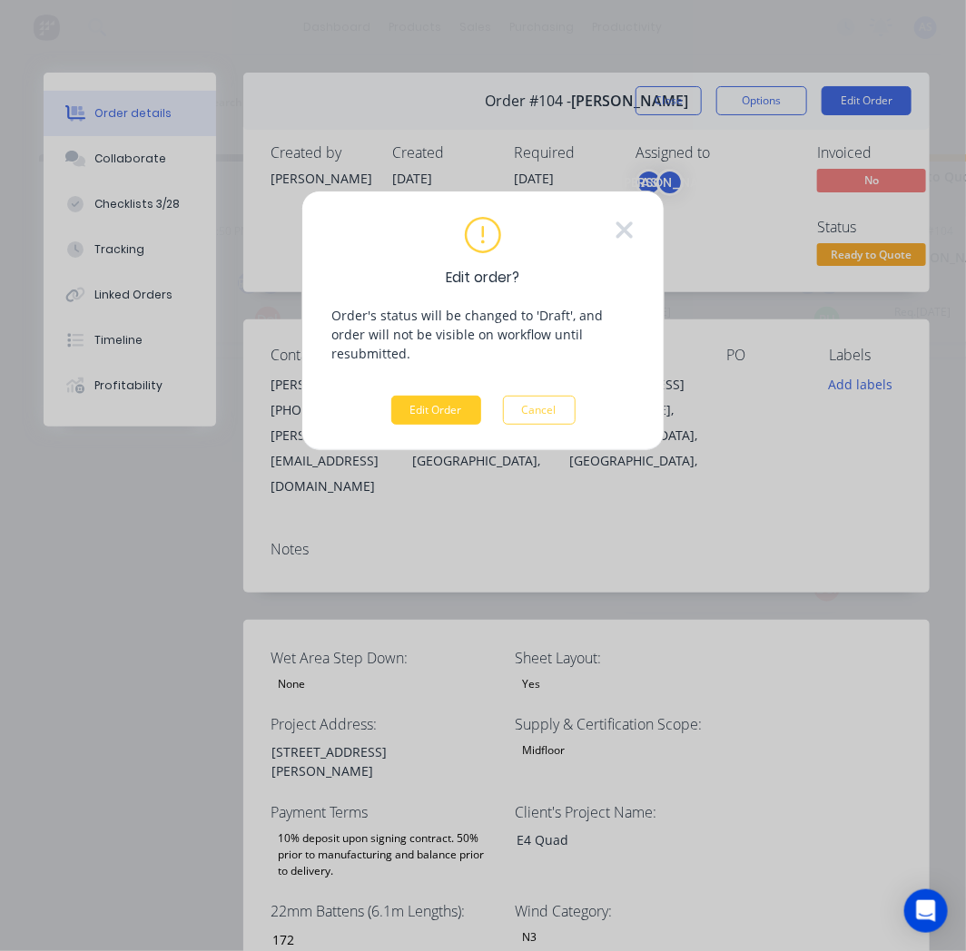
click at [448, 396] on button "Edit Order" at bounding box center [436, 410] width 90 height 29
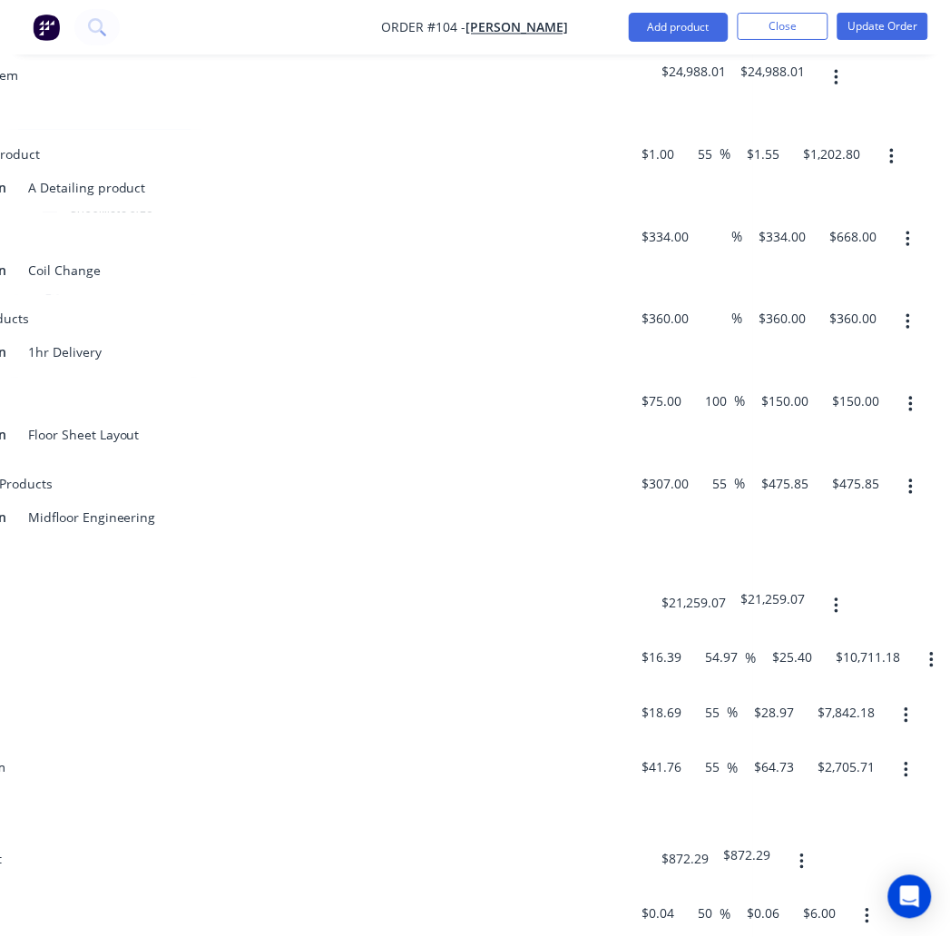
scroll to position [1512, 493]
click at [907, 477] on icon "button" at bounding box center [909, 487] width 5 height 20
click at [550, 579] on div "Coil Kit" at bounding box center [260, 606] width 726 height 55
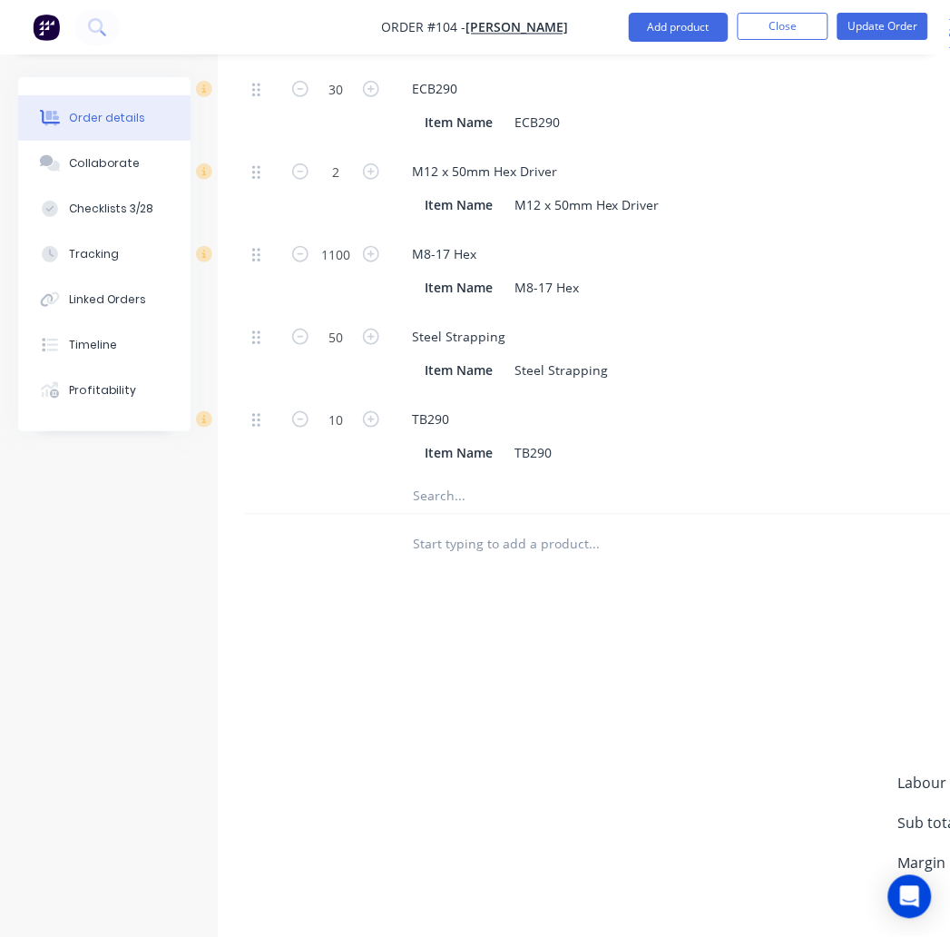
scroll to position [2617, 0]
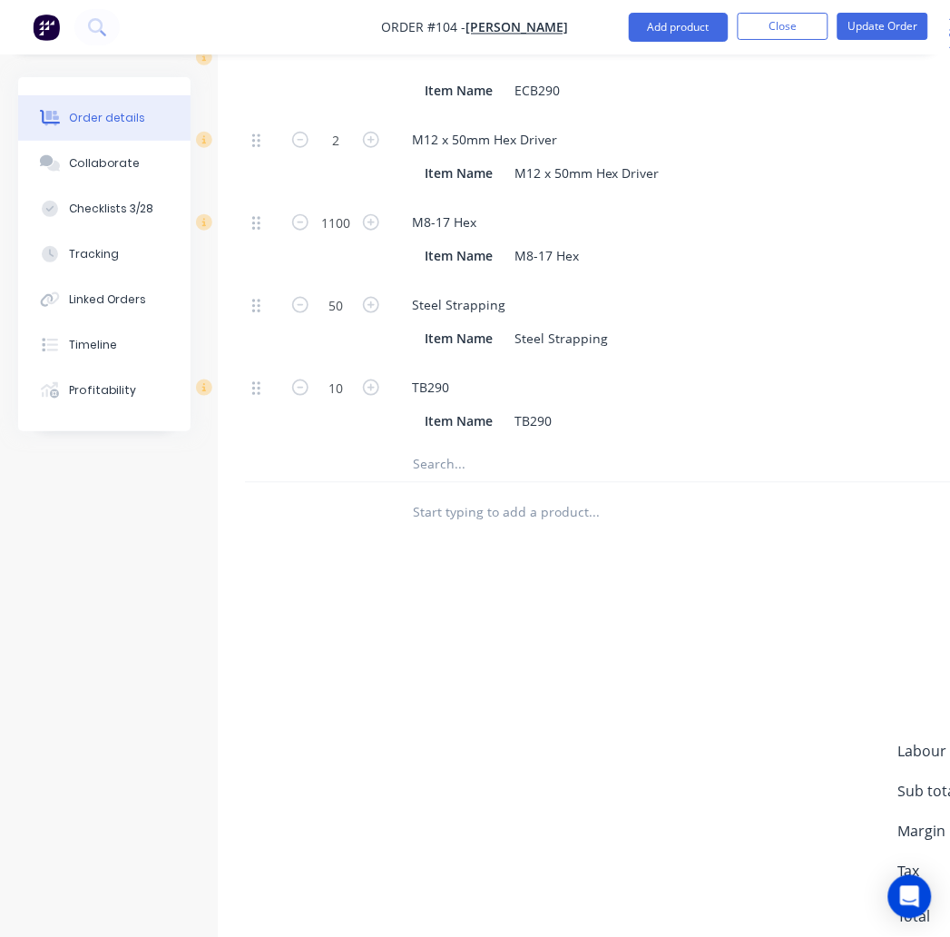
click at [510, 494] on input "text" at bounding box center [593, 512] width 363 height 36
click at [455, 494] on input "text" at bounding box center [593, 512] width 363 height 36
click at [441, 446] on input "text" at bounding box center [593, 464] width 363 height 36
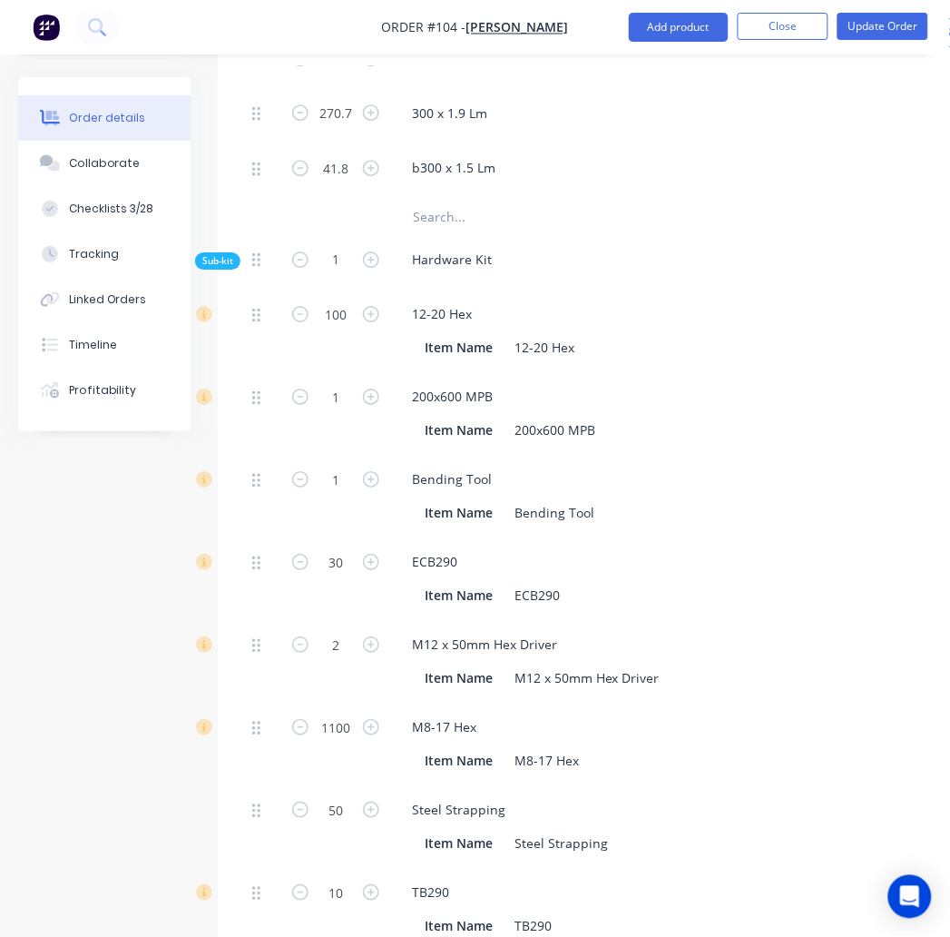
scroll to position [1810, 0]
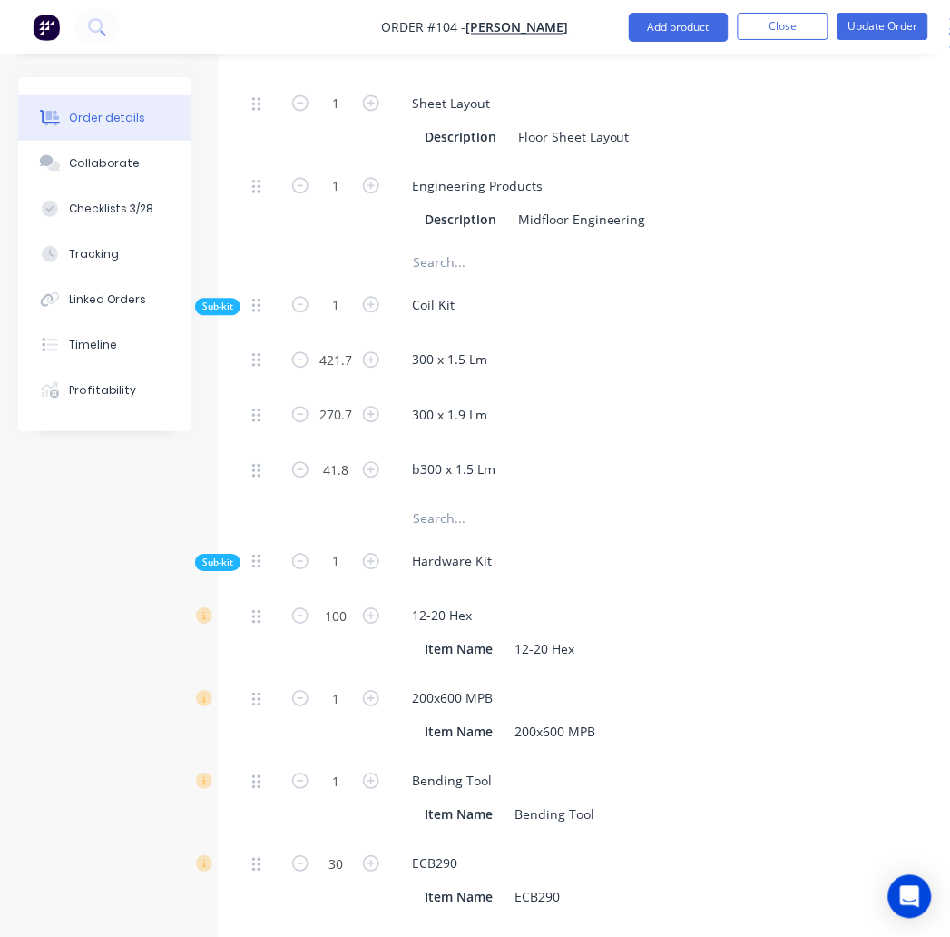
click at [456, 501] on input "text" at bounding box center [593, 519] width 363 height 36
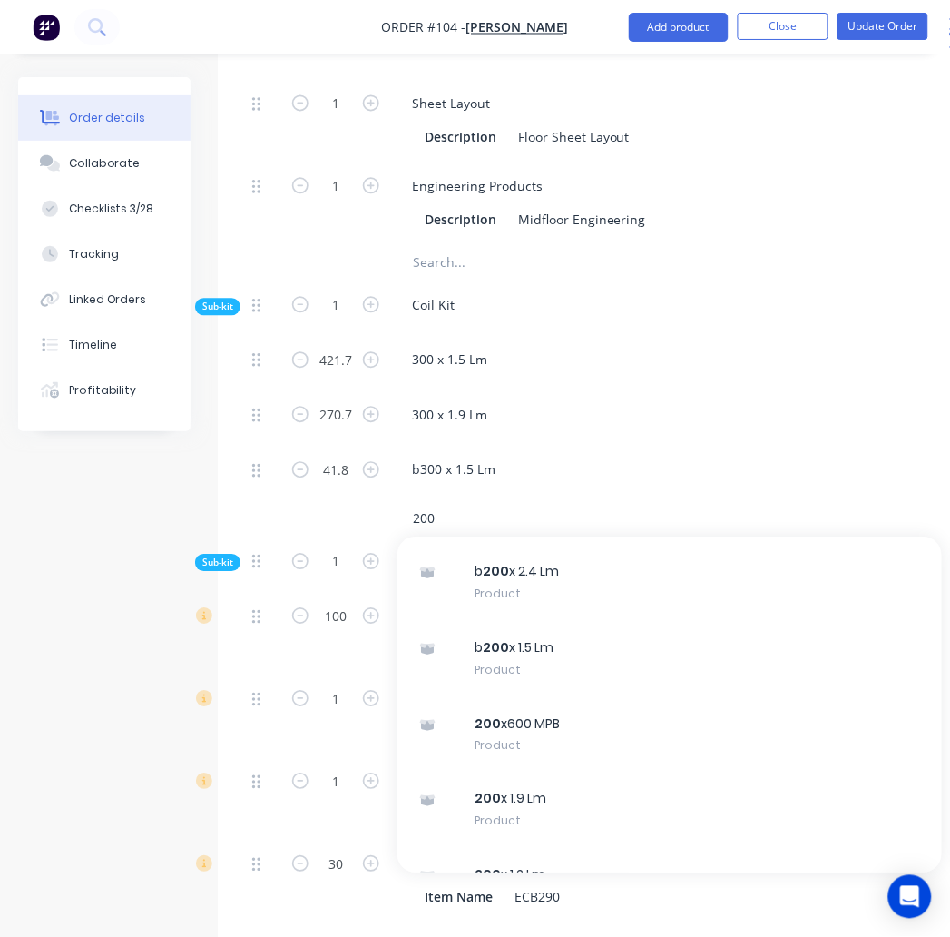
scroll to position [293, 0]
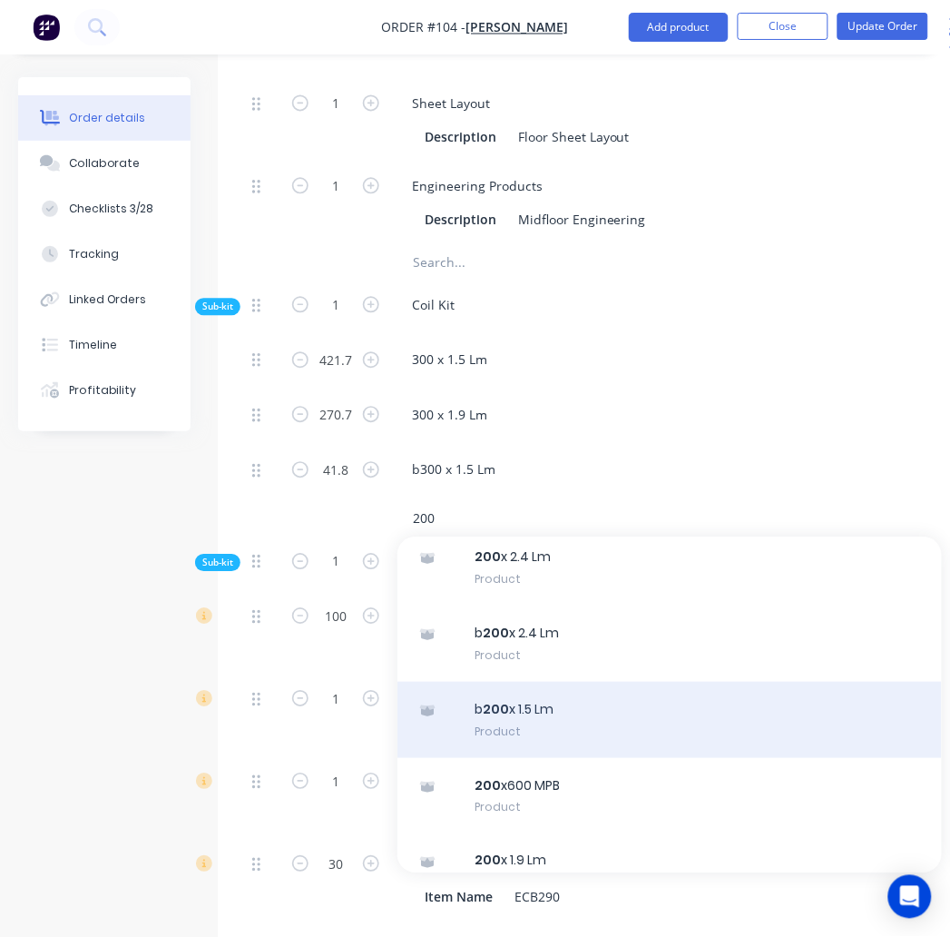
type input "200"
click at [428, 701] on div at bounding box center [428, 712] width 22 height 22
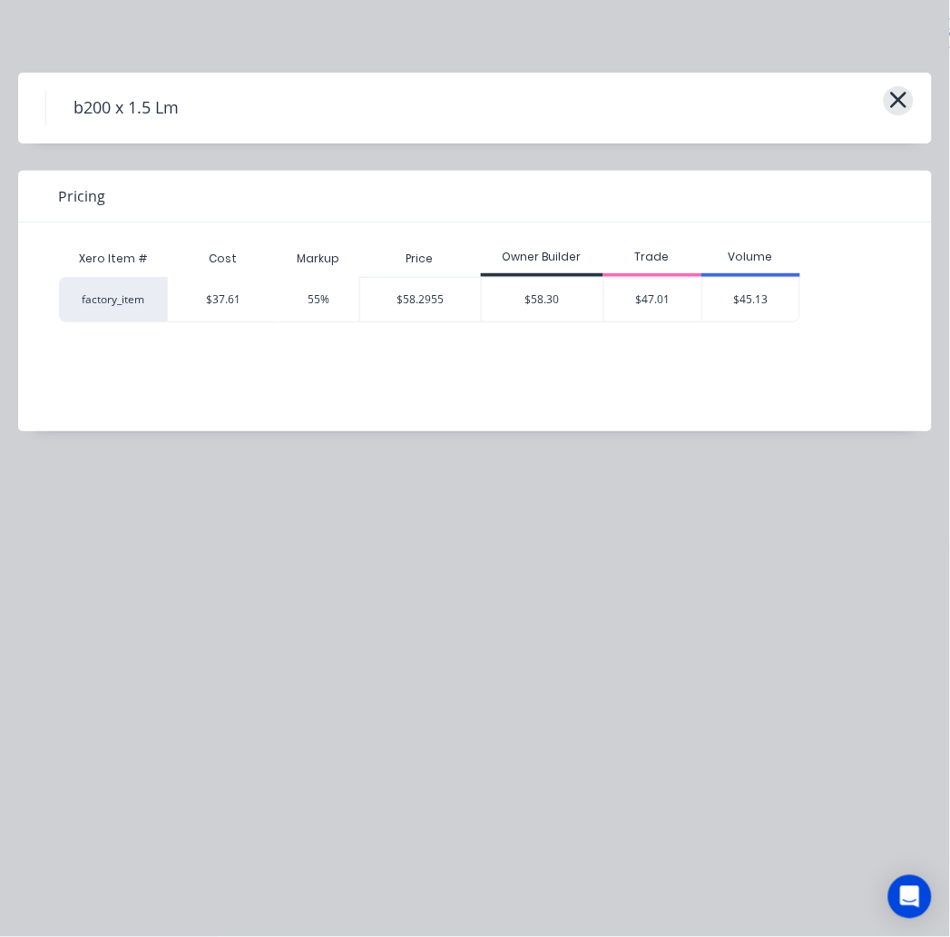
click at [890, 110] on icon "button" at bounding box center [899, 99] width 19 height 25
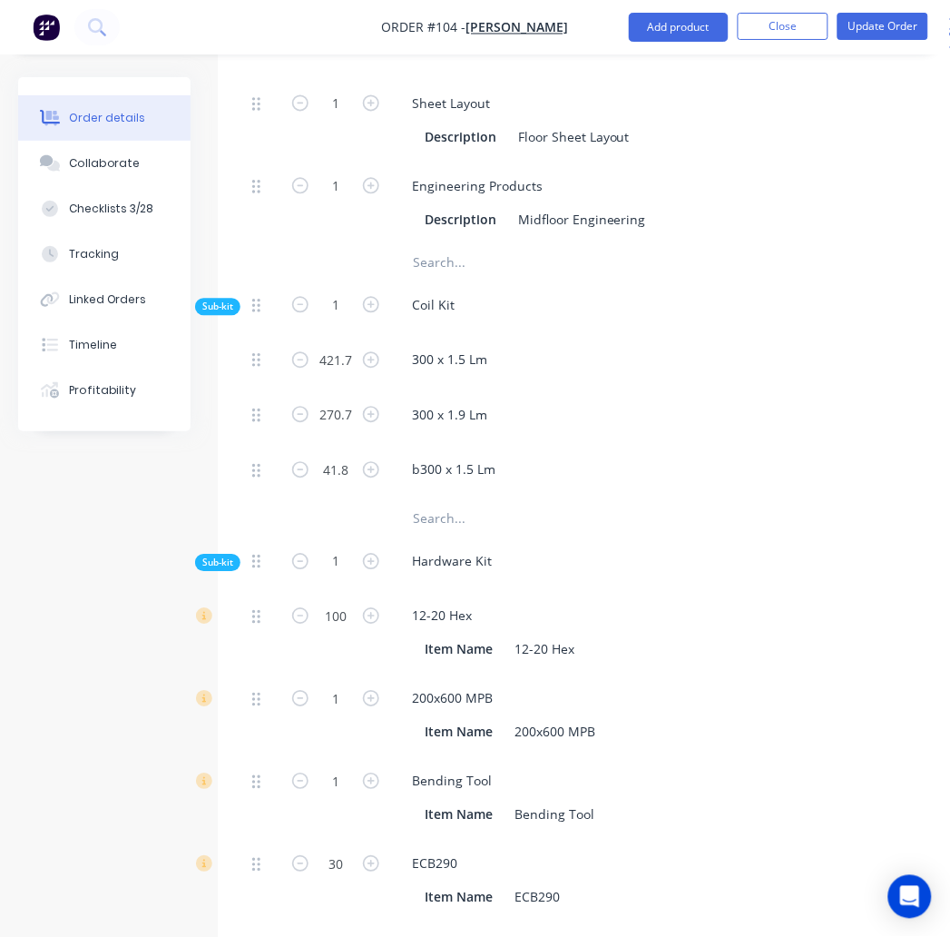
click at [458, 501] on input "text" at bounding box center [593, 519] width 363 height 36
type input "200"
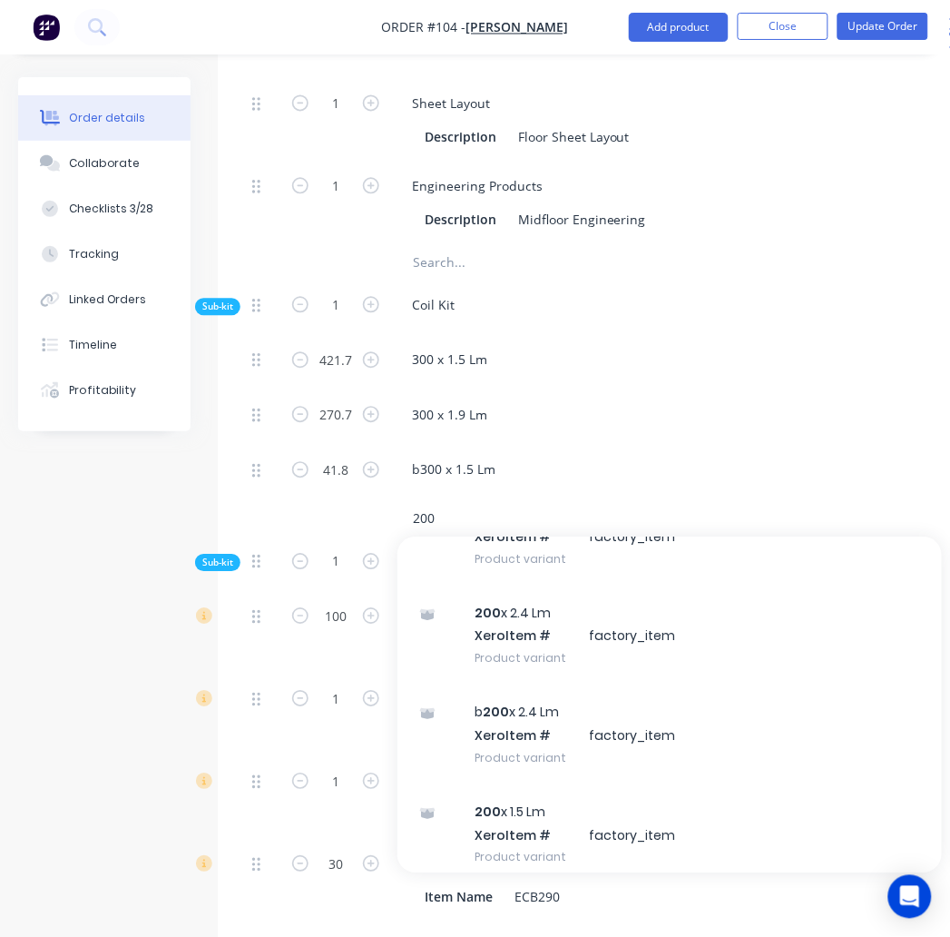
scroll to position [1301, 0]
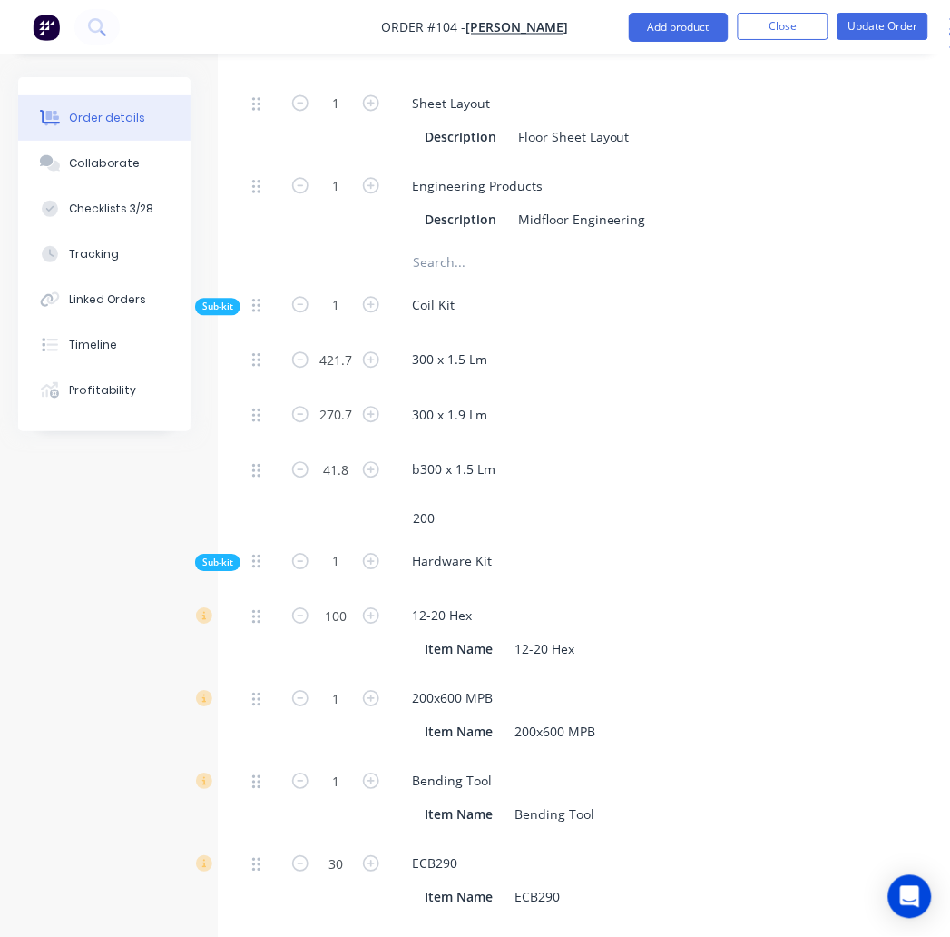
drag, startPoint x: 466, startPoint y: 447, endPoint x: 397, endPoint y: 450, distance: 69.1
click at [398, 501] on div "200" at bounding box center [670, 519] width 545 height 36
click at [900, 33] on button "Update Order" at bounding box center [883, 26] width 91 height 27
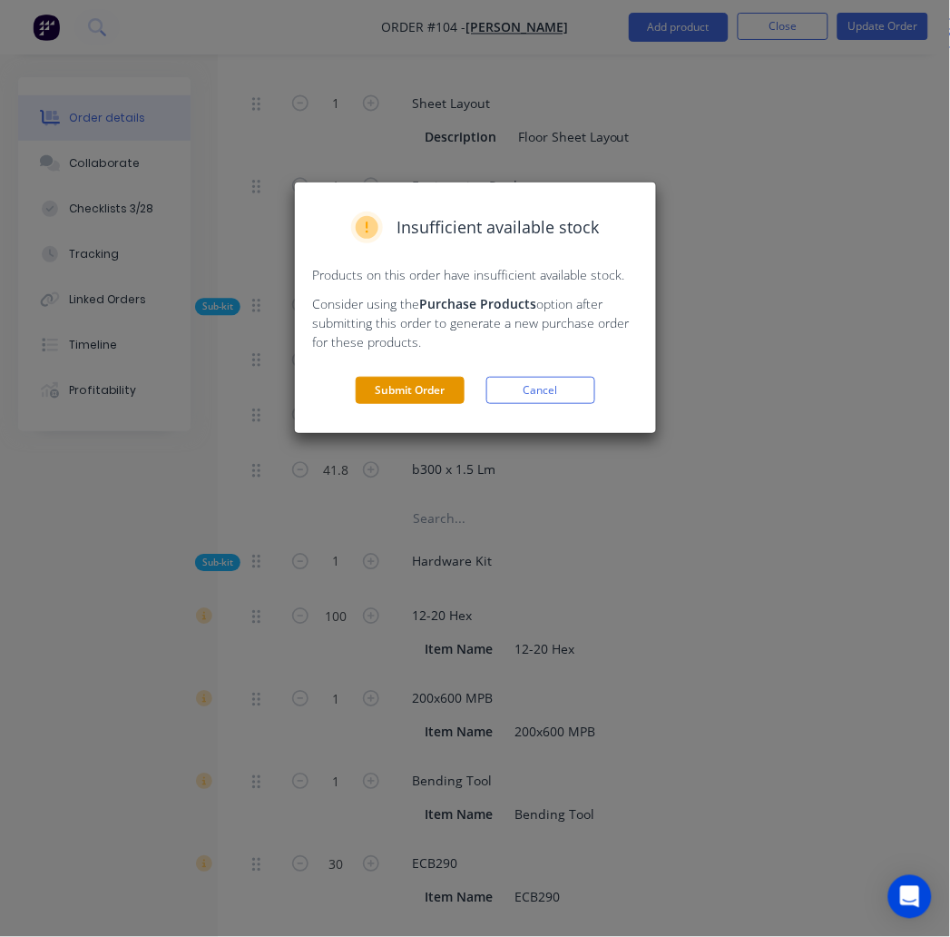
click at [457, 388] on button "Submit Order" at bounding box center [410, 390] width 109 height 27
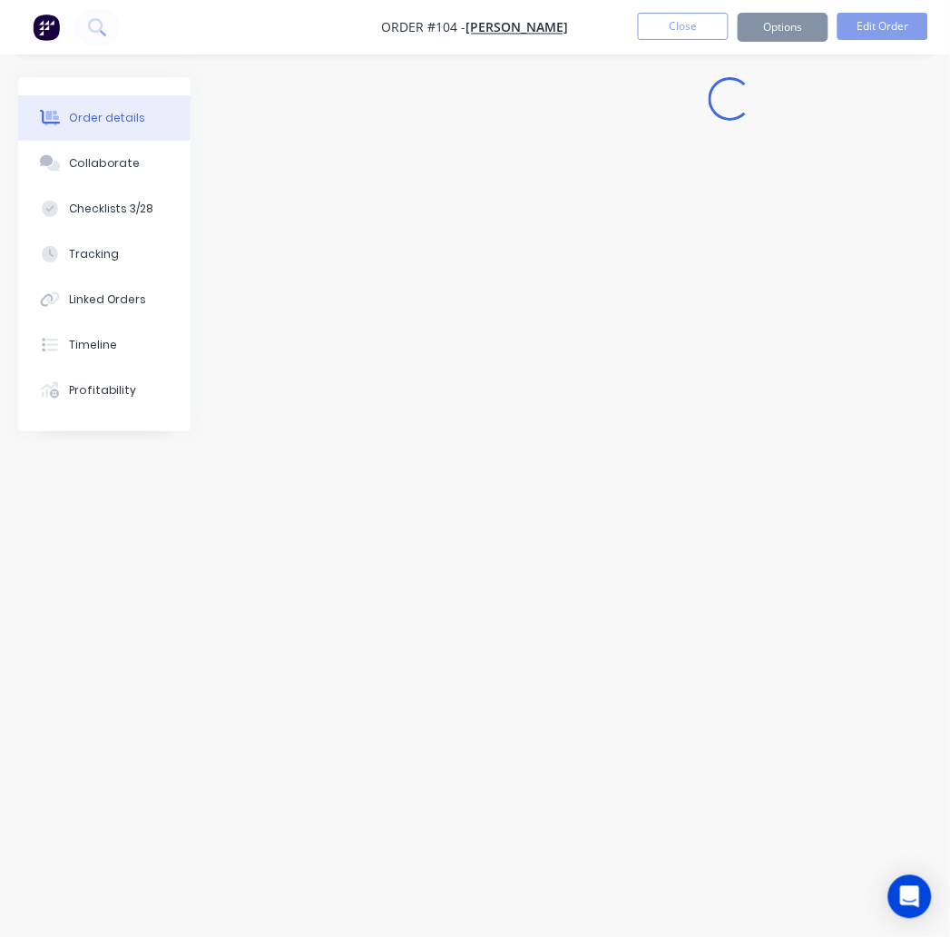
scroll to position [15, 0]
